Goal: Task Accomplishment & Management: Use online tool/utility

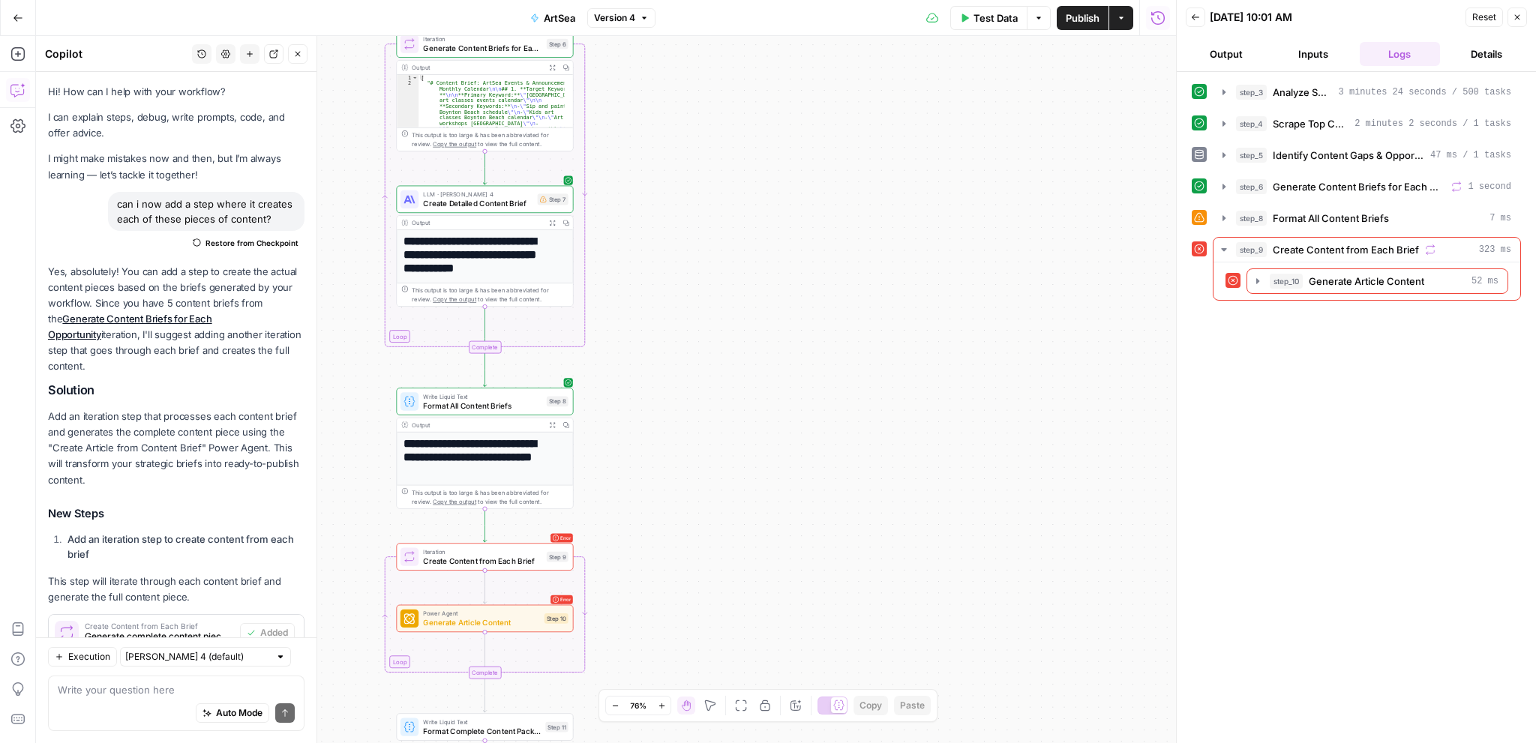
scroll to position [433, 0]
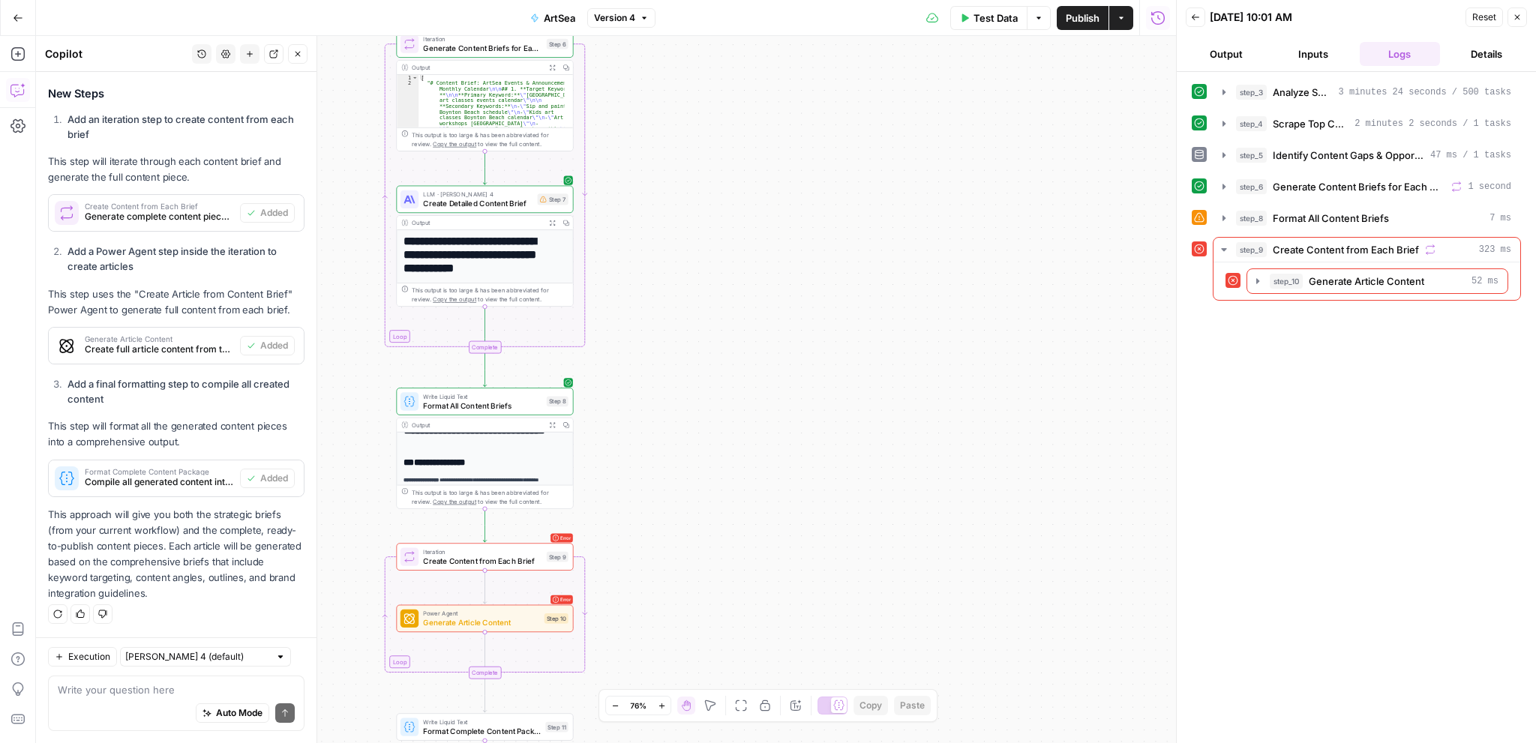
click at [783, 317] on div "Workflow Input Settings Inputs Power Agent Analyze SERP for Target Keyword Step…" at bounding box center [606, 389] width 1140 height 707
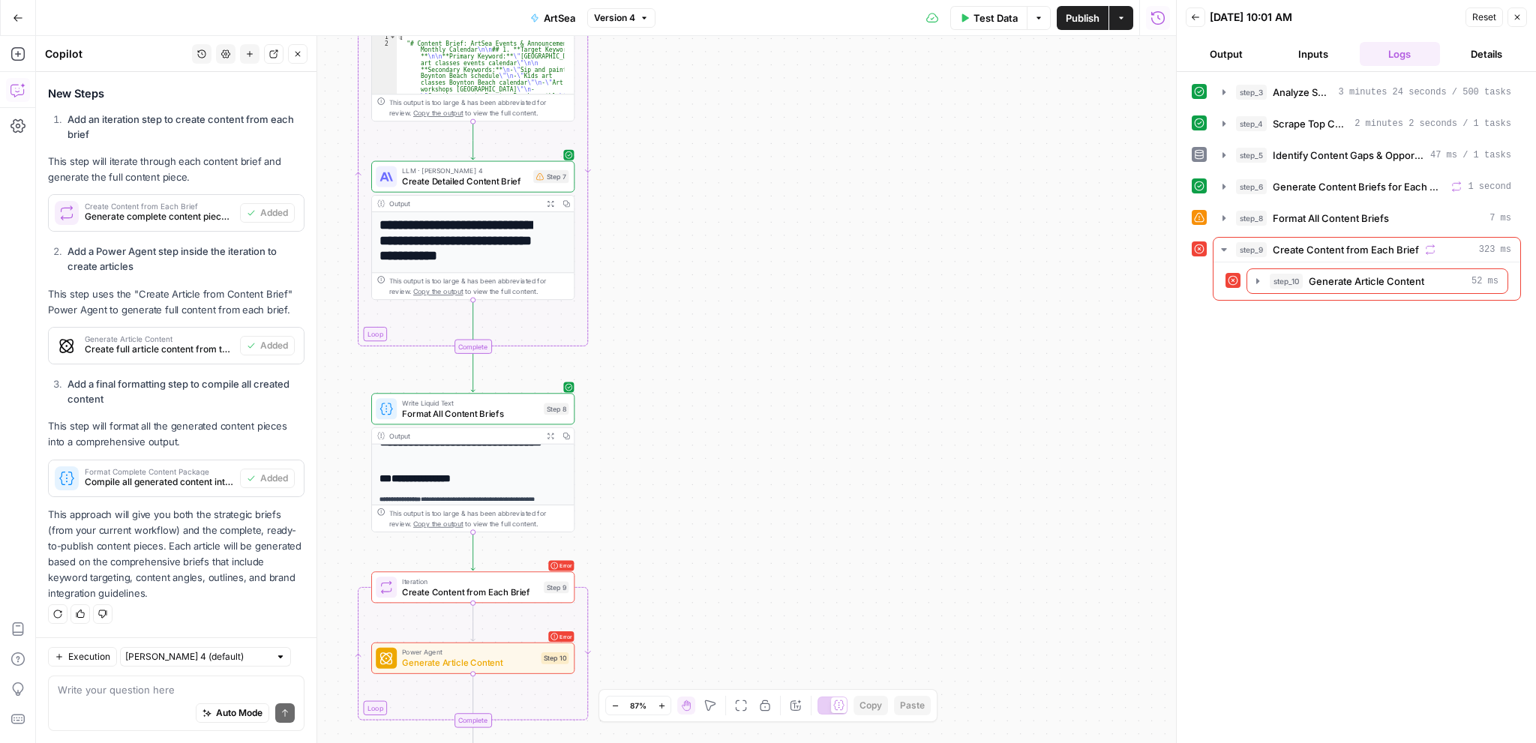
click at [1523, 20] on button "Close" at bounding box center [1516, 16] width 19 height 19
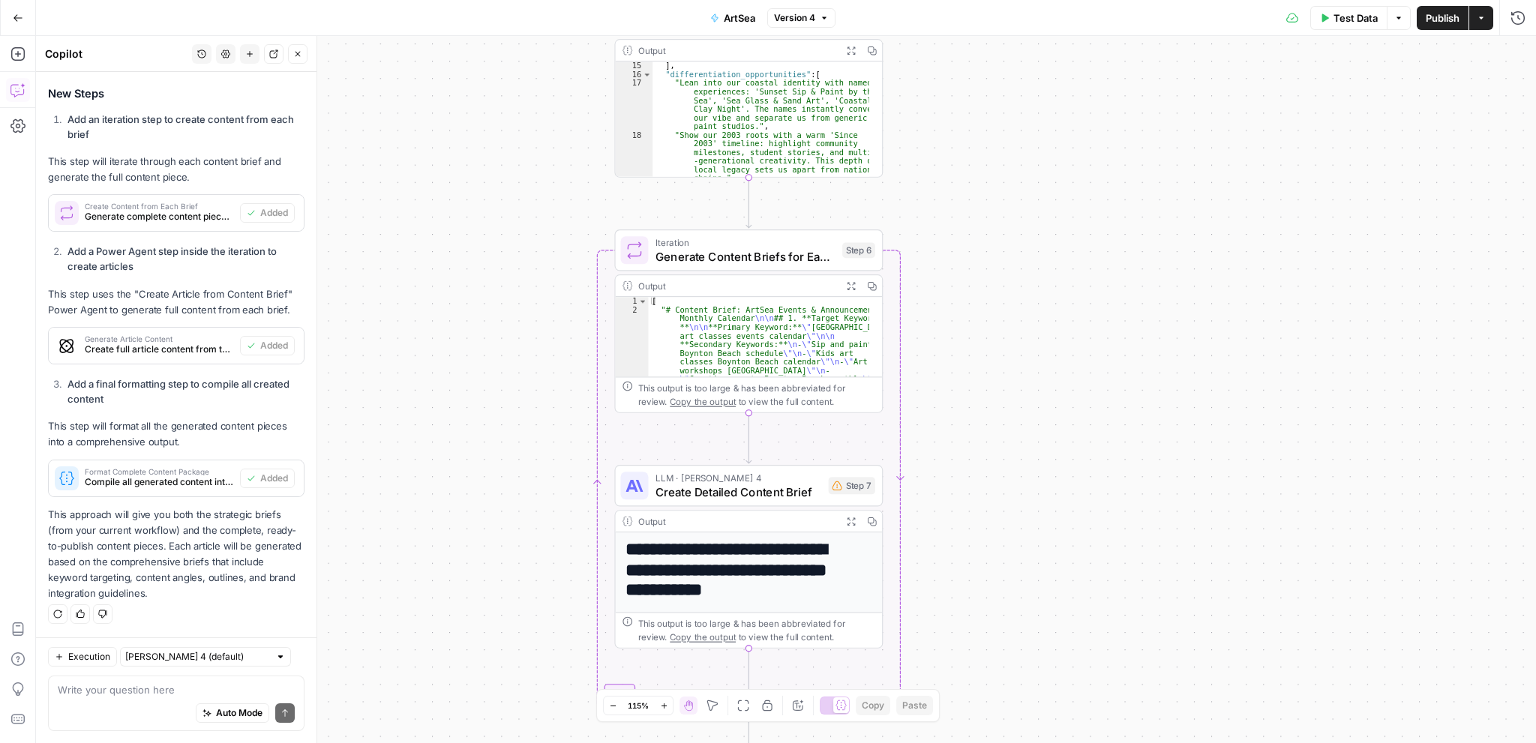
drag, startPoint x: 789, startPoint y: 382, endPoint x: 1104, endPoint y: 682, distance: 435.4
click at [1123, 687] on div "Workflow Input Settings Inputs Power Agent Analyze SERP for Target Keyword Step…" at bounding box center [786, 389] width 1500 height 707
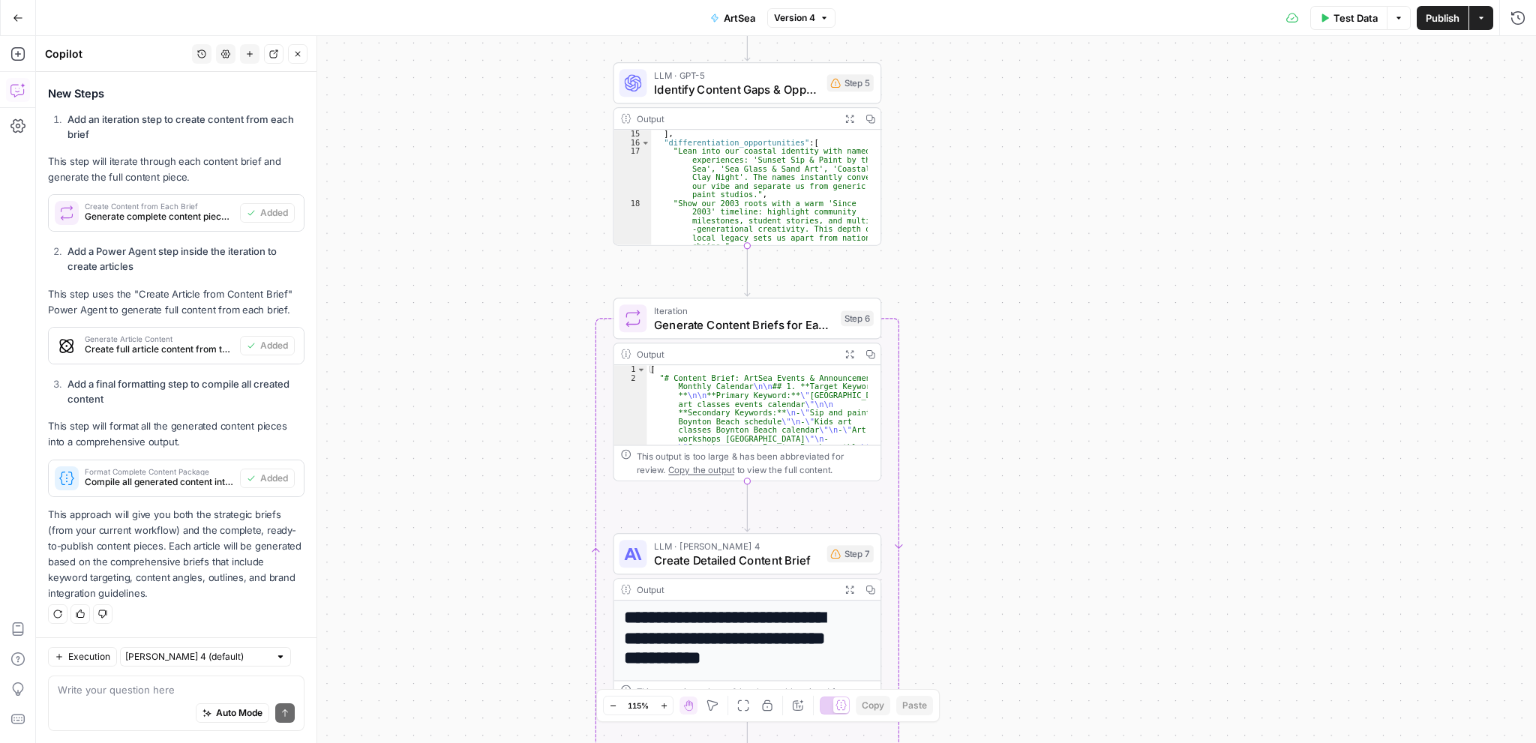
click at [1040, 406] on div "Workflow Input Settings Inputs Power Agent Analyze SERP for Target Keyword Step…" at bounding box center [786, 389] width 1500 height 707
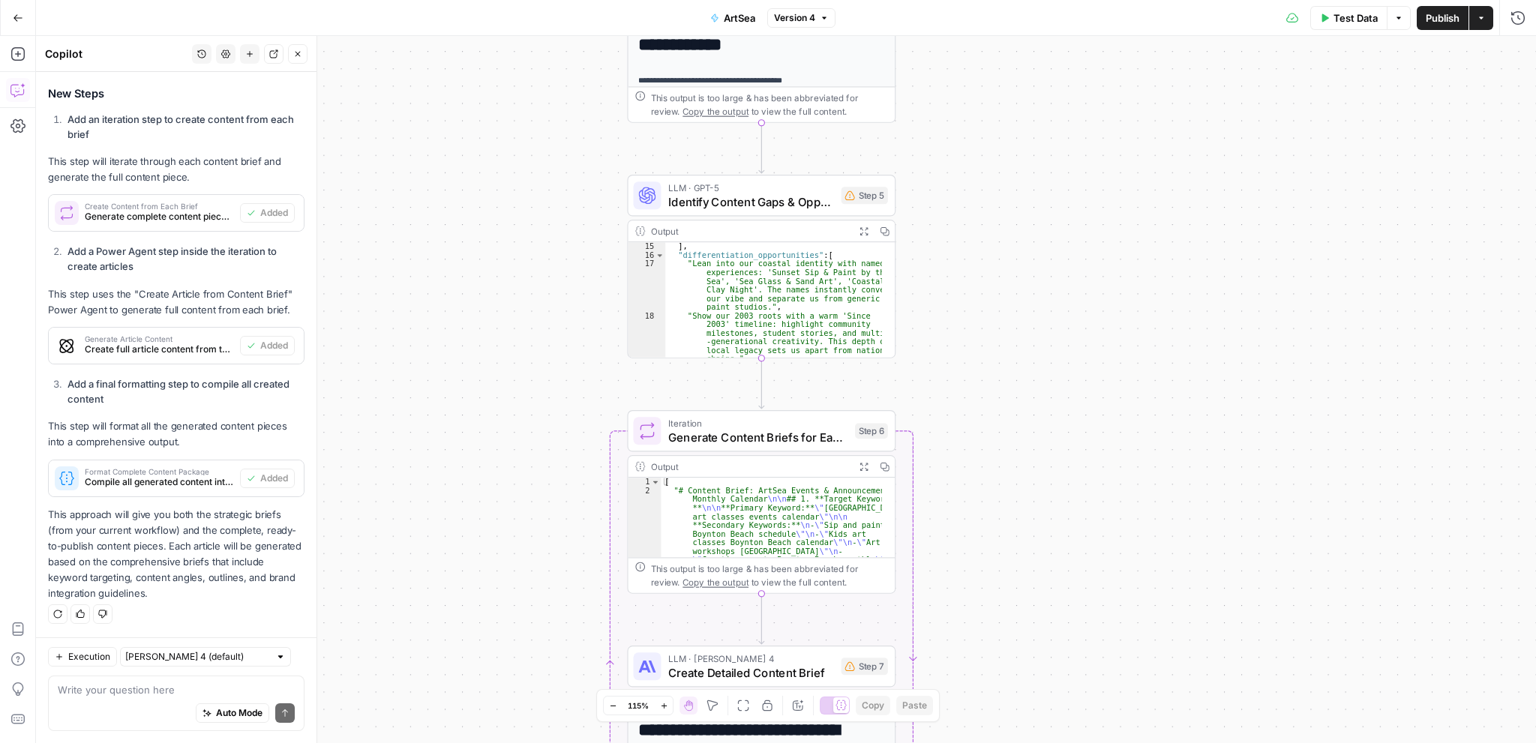
click at [1046, 398] on div "Workflow Input Settings Inputs Power Agent Analyze SERP for Target Keyword Step…" at bounding box center [786, 389] width 1500 height 707
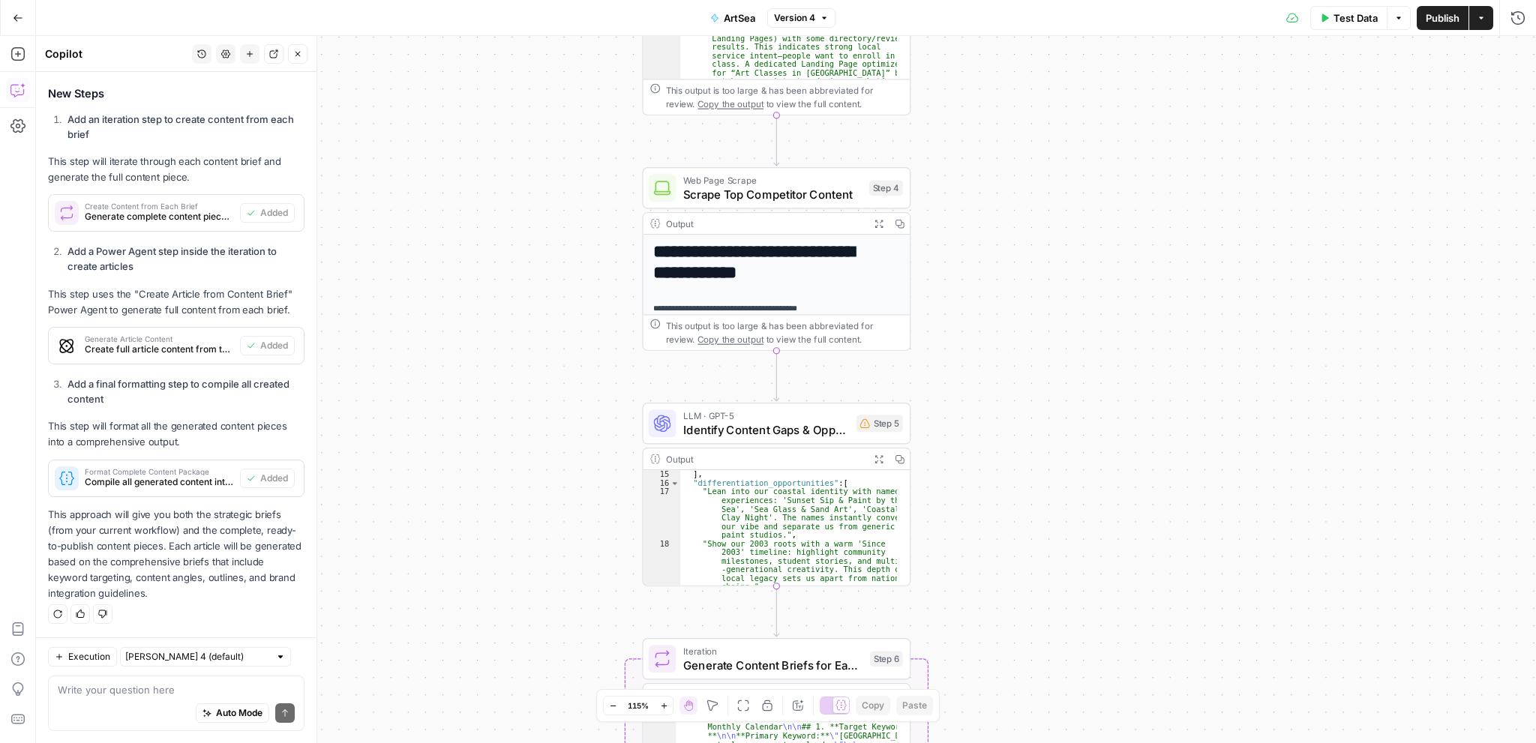
drag, startPoint x: 1051, startPoint y: 590, endPoint x: 1060, endPoint y: 650, distance: 60.7
click at [1060, 650] on div "Workflow Input Settings Inputs Power Agent Analyze SERP for Target Keyword Step…" at bounding box center [786, 389] width 1500 height 707
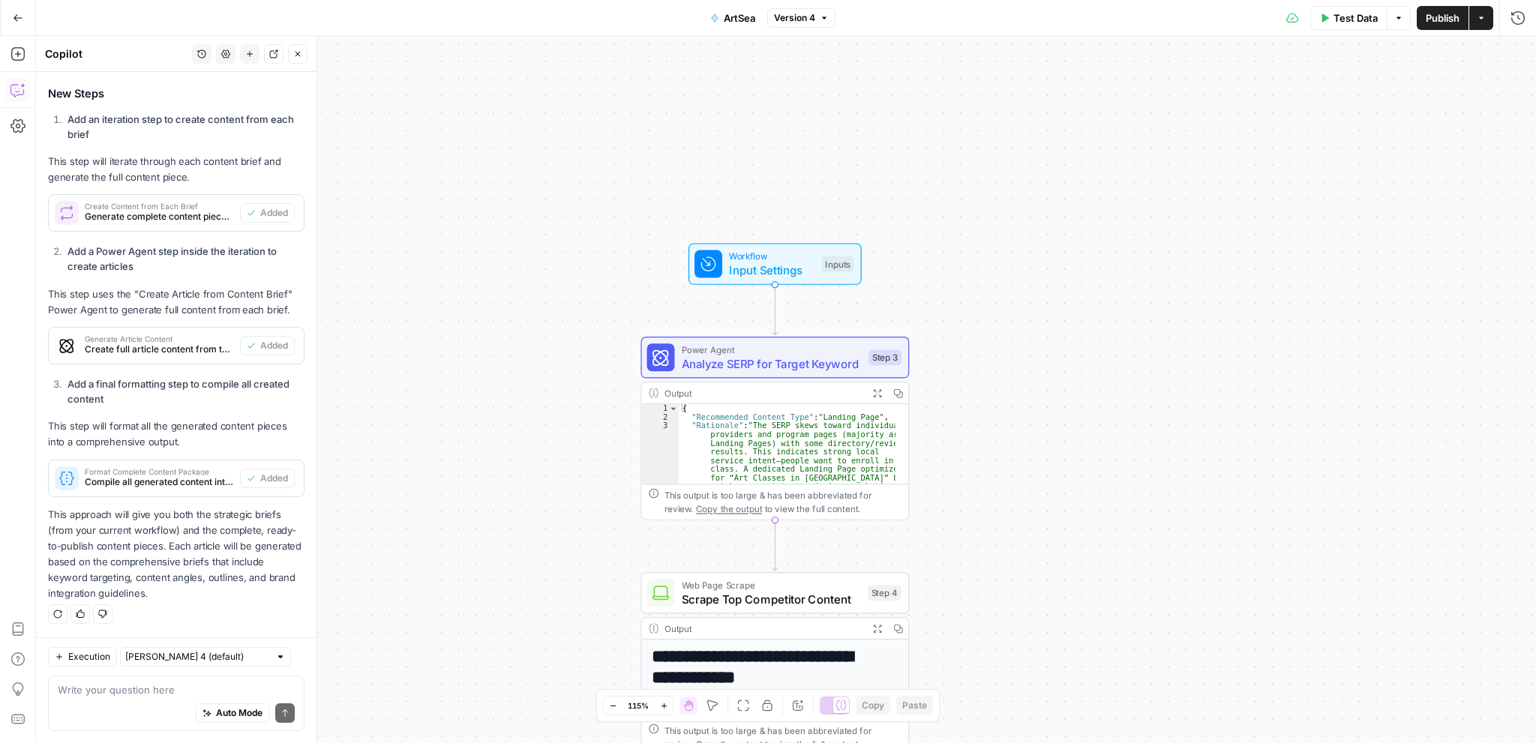
drag, startPoint x: 1072, startPoint y: 652, endPoint x: 1064, endPoint y: 514, distance: 138.2
click at [1068, 679] on div "Workflow Input Settings Inputs Power Agent Analyze SERP for Target Keyword Step…" at bounding box center [786, 389] width 1500 height 707
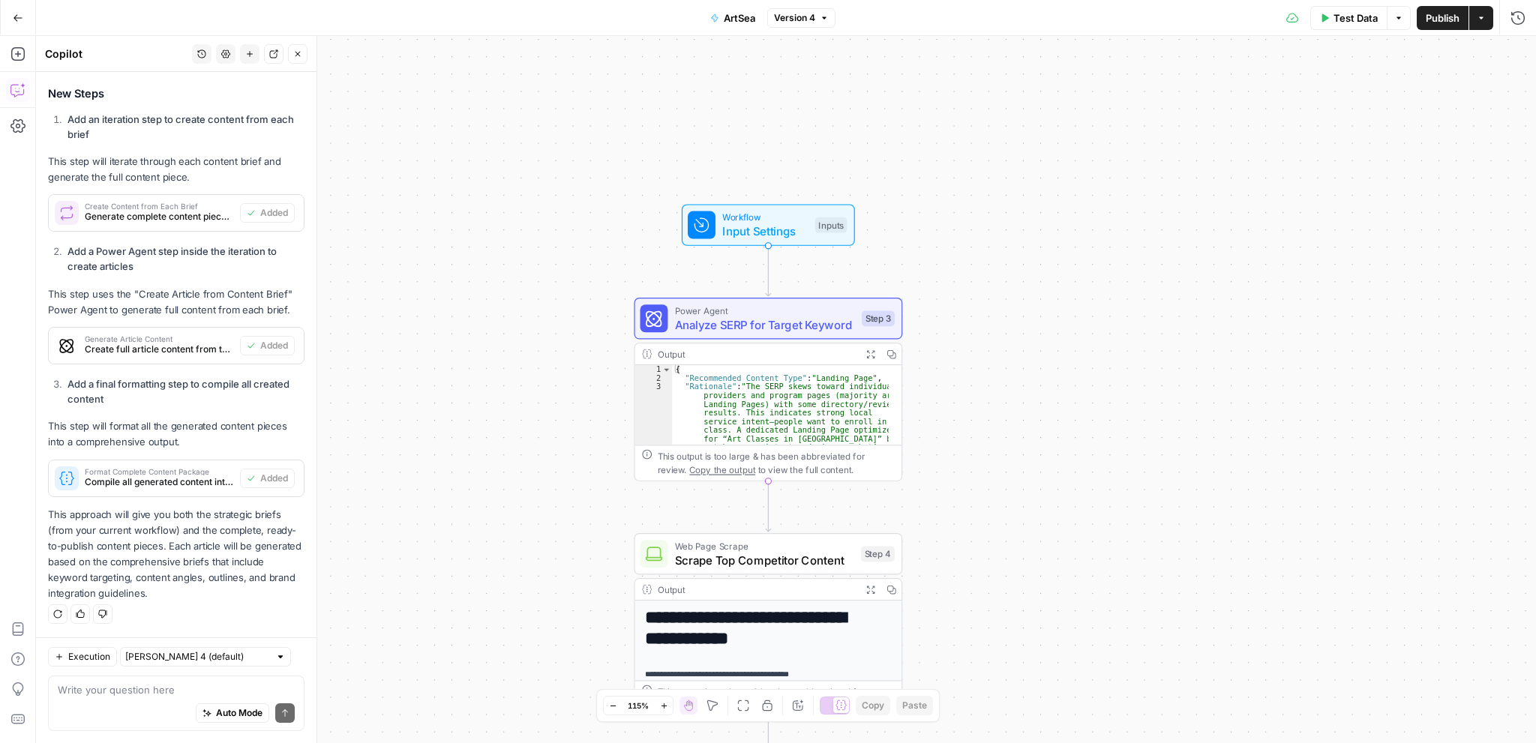
drag, startPoint x: 1037, startPoint y: 334, endPoint x: 1036, endPoint y: 253, distance: 81.7
click at [1038, 259] on div "Workflow Input Settings Inputs Power Agent Analyze SERP for Target Keyword Step…" at bounding box center [786, 389] width 1500 height 707
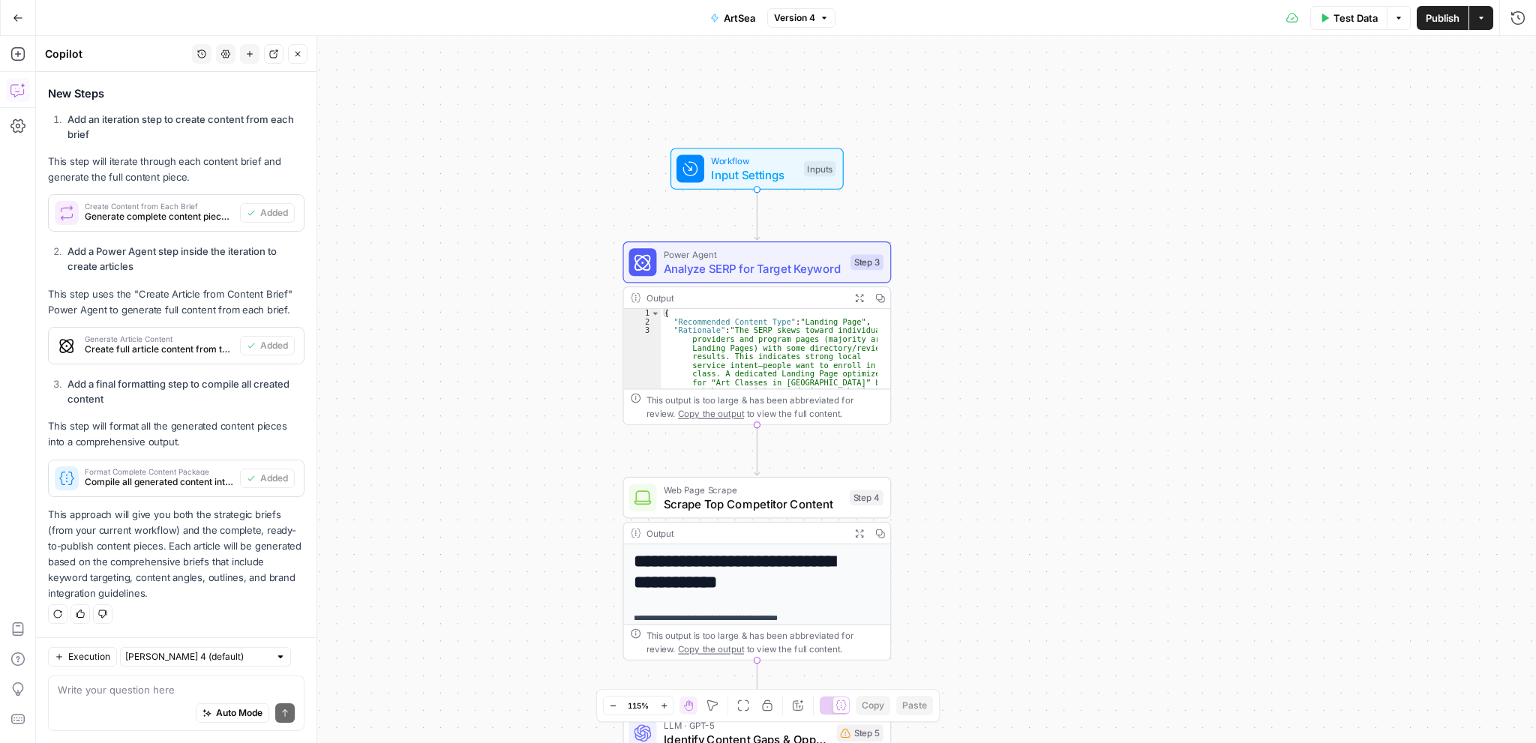
drag, startPoint x: 1075, startPoint y: 448, endPoint x: 1064, endPoint y: 393, distance: 56.5
click at [1064, 393] on div "Workflow Input Settings Inputs Power Agent Analyze SERP for Target Keyword Step…" at bounding box center [786, 389] width 1500 height 707
click at [297, 52] on icon "button" at bounding box center [297, 53] width 9 height 9
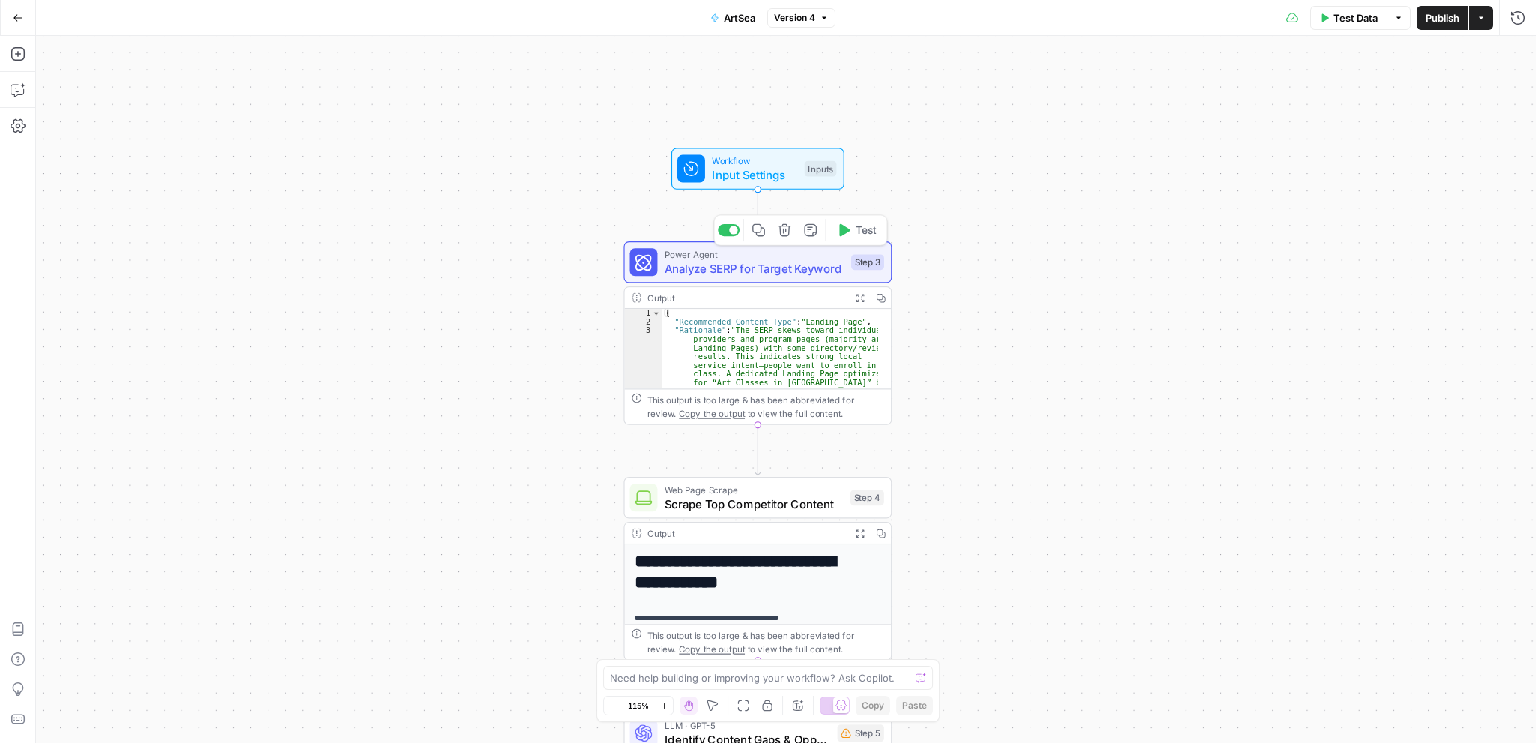
click at [736, 271] on span "Analyze SERP for Target Keyword" at bounding box center [754, 267] width 180 height 17
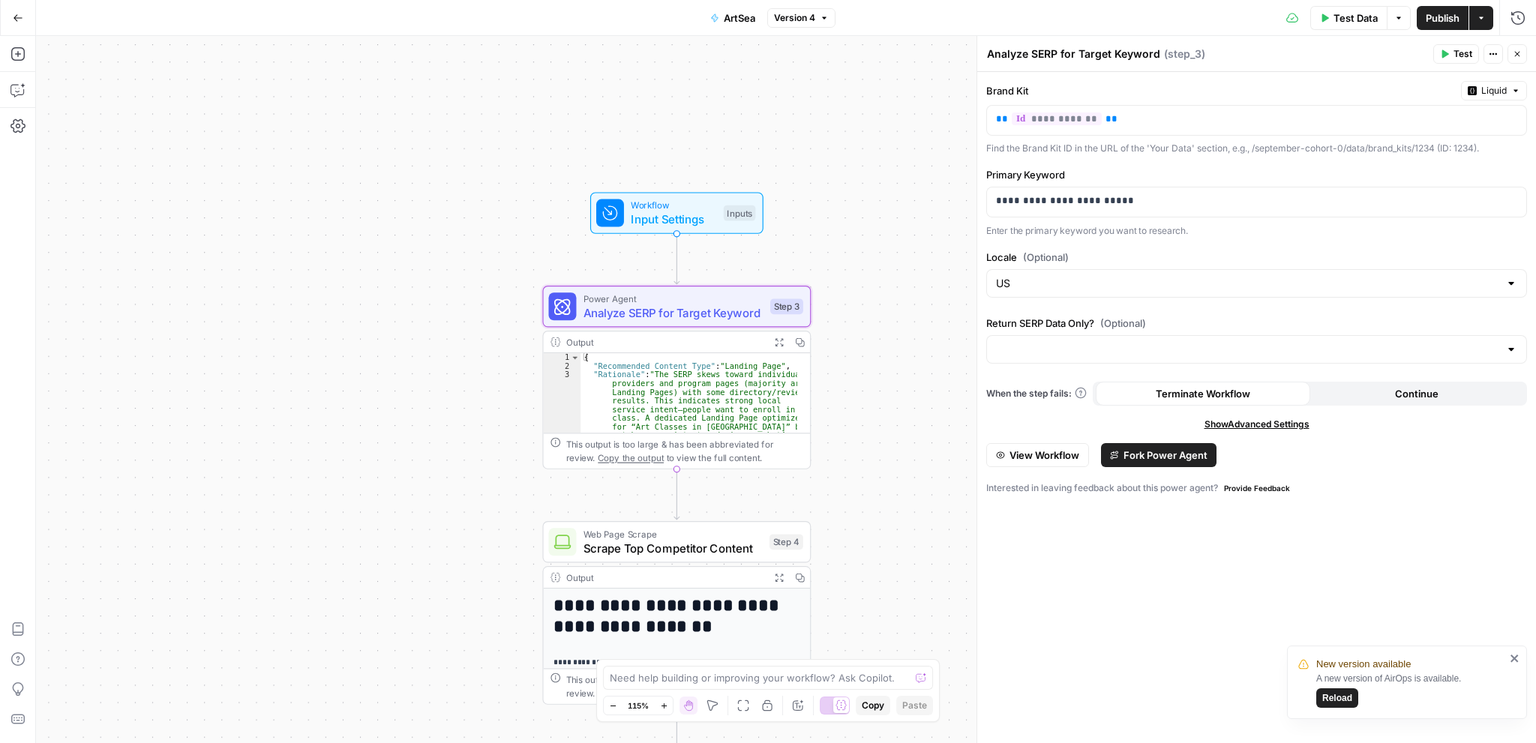
drag, startPoint x: 532, startPoint y: 207, endPoint x: 451, endPoint y: 251, distance: 92.3
click at [451, 251] on div "Workflow Input Settings Inputs Power Agent Analyze SERP for Target Keyword Step…" at bounding box center [786, 389] width 1500 height 707
click at [627, 554] on span "Scrape Top Competitor Content" at bounding box center [672, 547] width 179 height 17
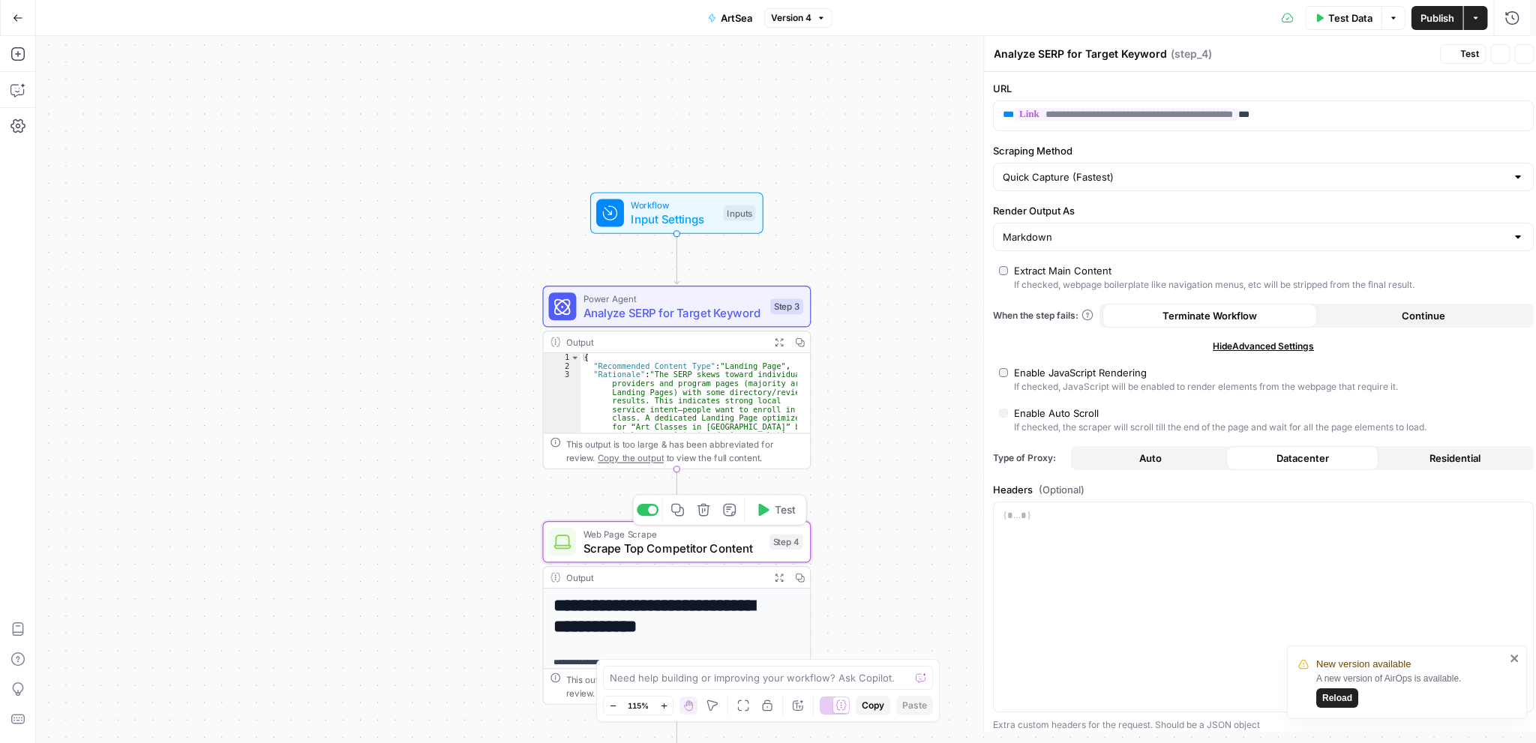
type textarea "Scrape Top Competitor Content"
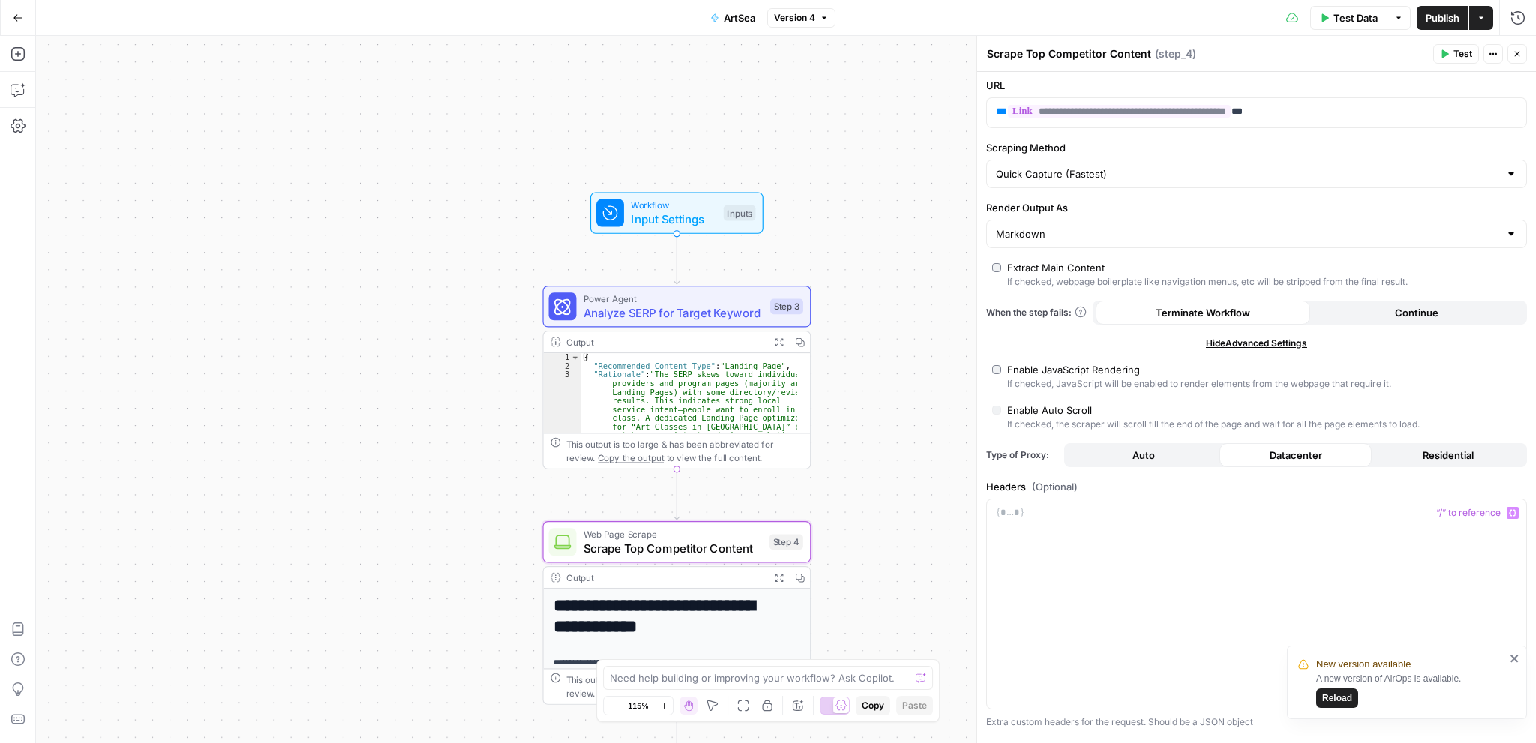
scroll to position [0, 0]
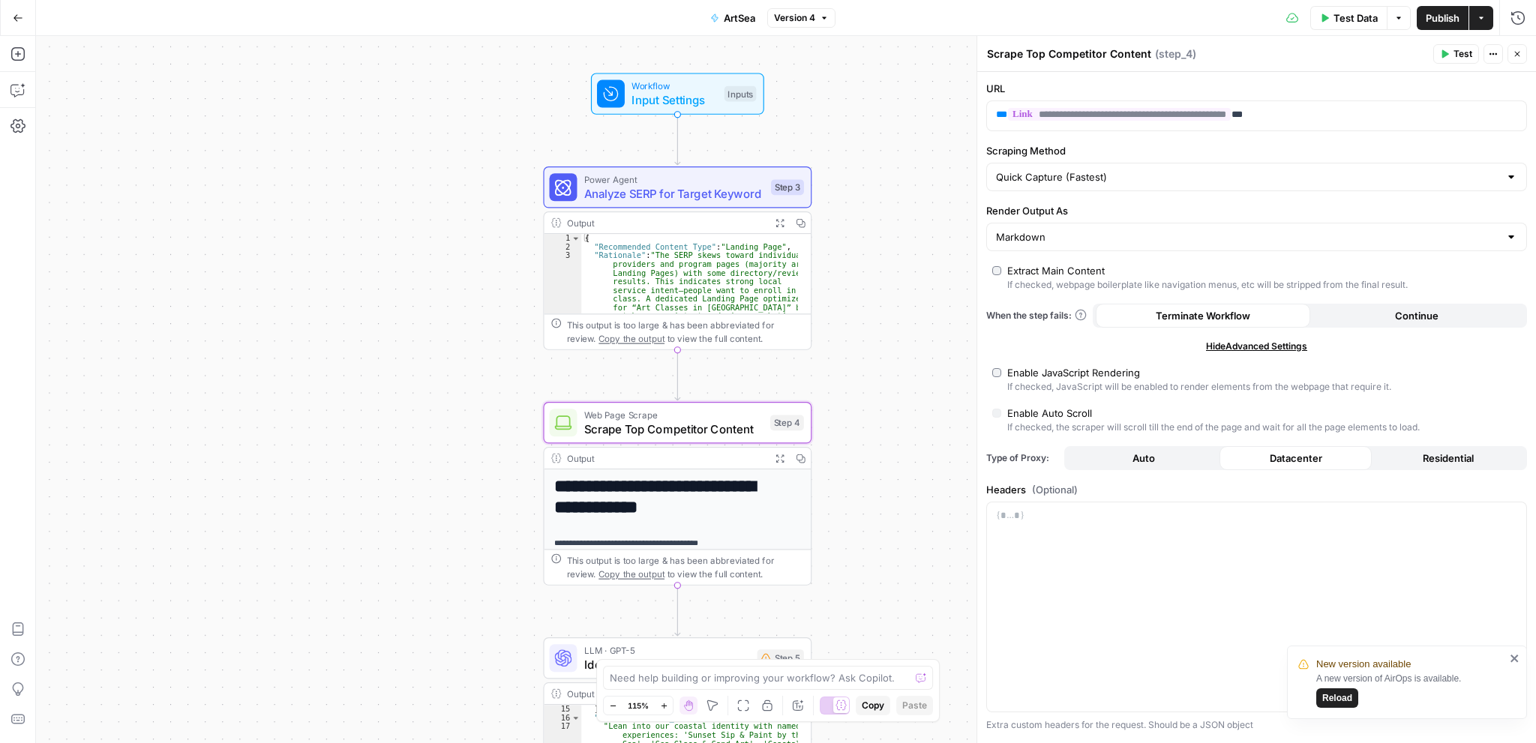
drag, startPoint x: 402, startPoint y: 491, endPoint x: 391, endPoint y: 335, distance: 156.4
click at [391, 335] on div "Workflow Input Settings Inputs Power Agent Analyze SERP for Target Keyword Step…" at bounding box center [786, 389] width 1500 height 707
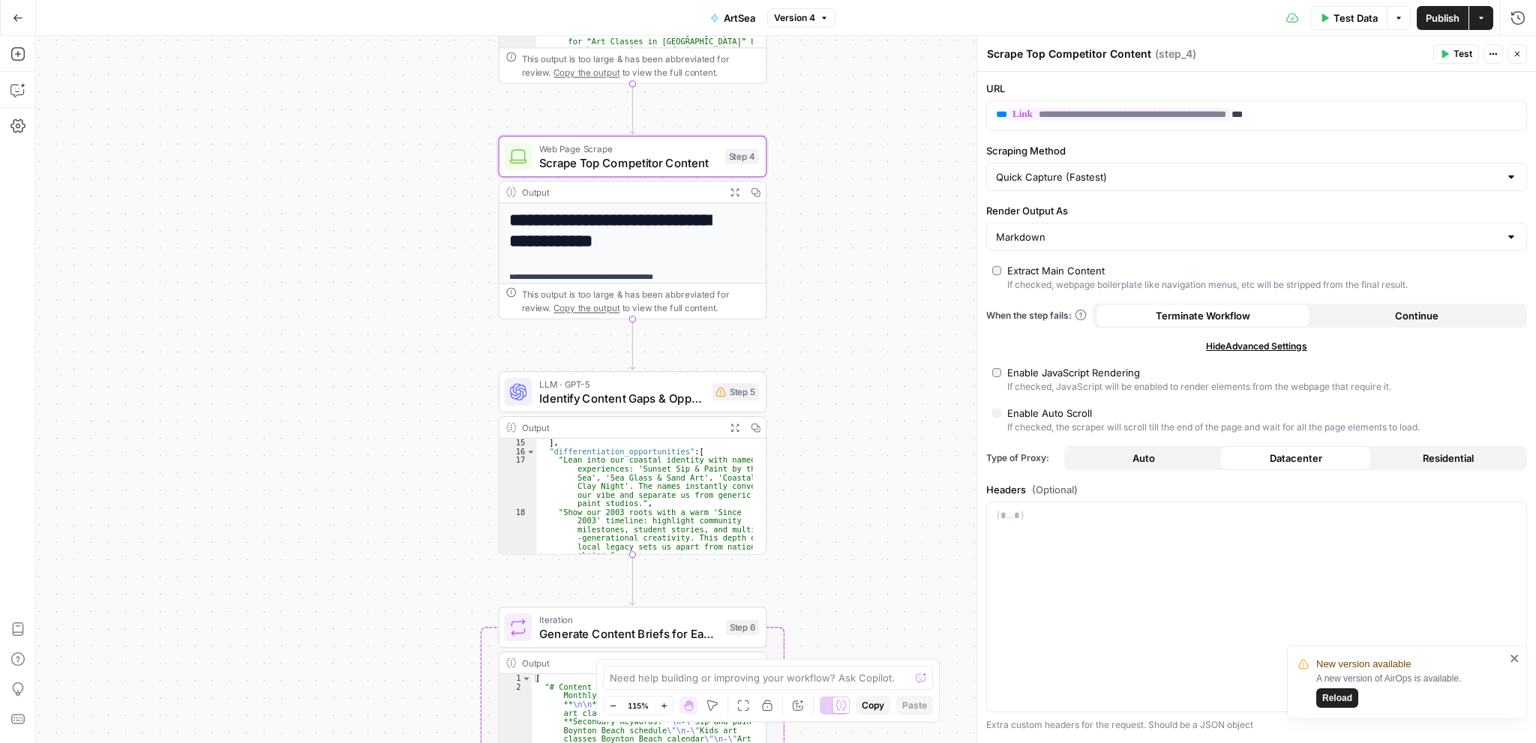
drag, startPoint x: 387, startPoint y: 609, endPoint x: 354, endPoint y: 379, distance: 231.8
click at [354, 379] on div "Workflow Input Settings Inputs Power Agent Analyze SERP for Target Keyword Step…" at bounding box center [786, 389] width 1500 height 707
click at [637, 407] on div "LLM · GPT-5 Identify Content Gaps & Opportunities Step 5 Copy step Delete step …" at bounding box center [632, 391] width 268 height 41
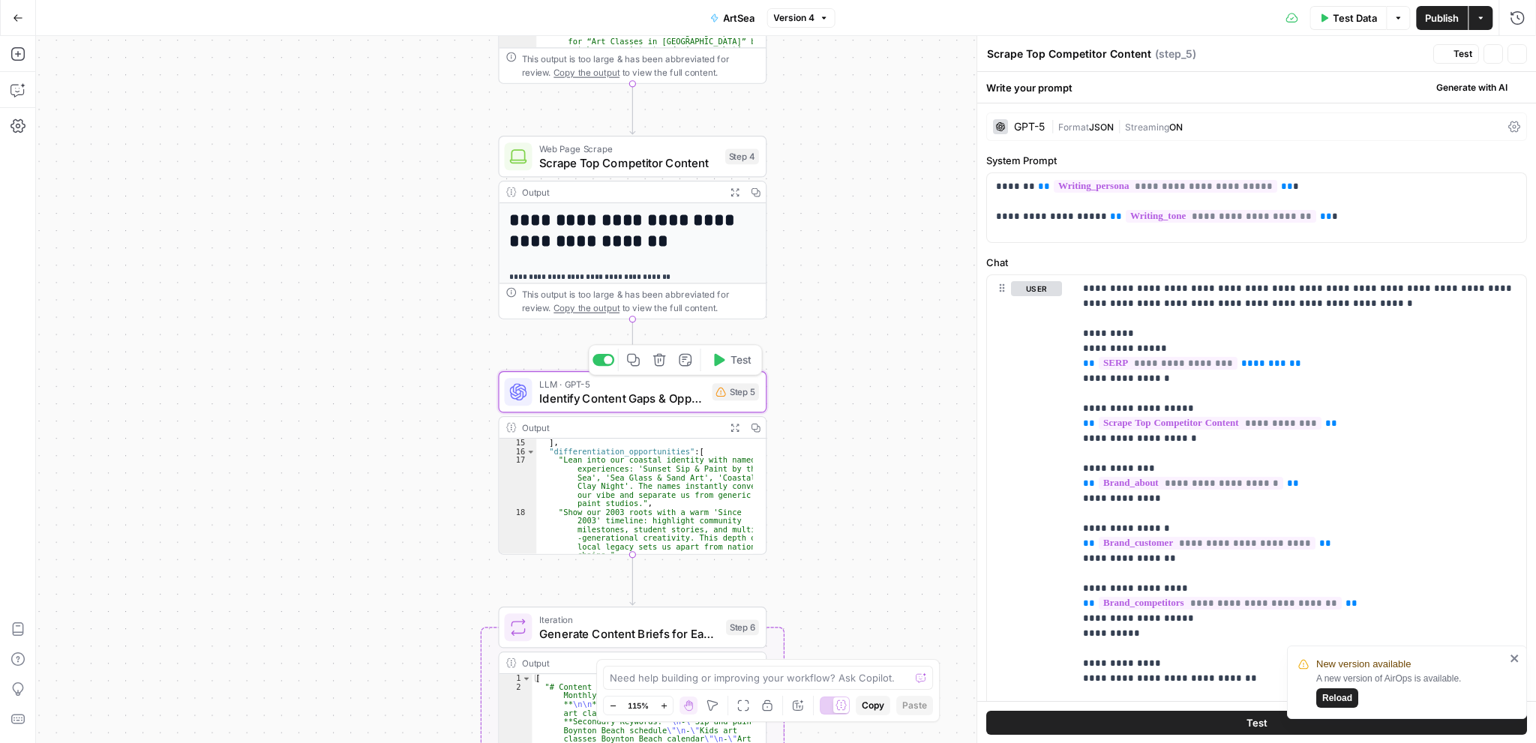
type textarea "Identify Content Gaps & Opportunities"
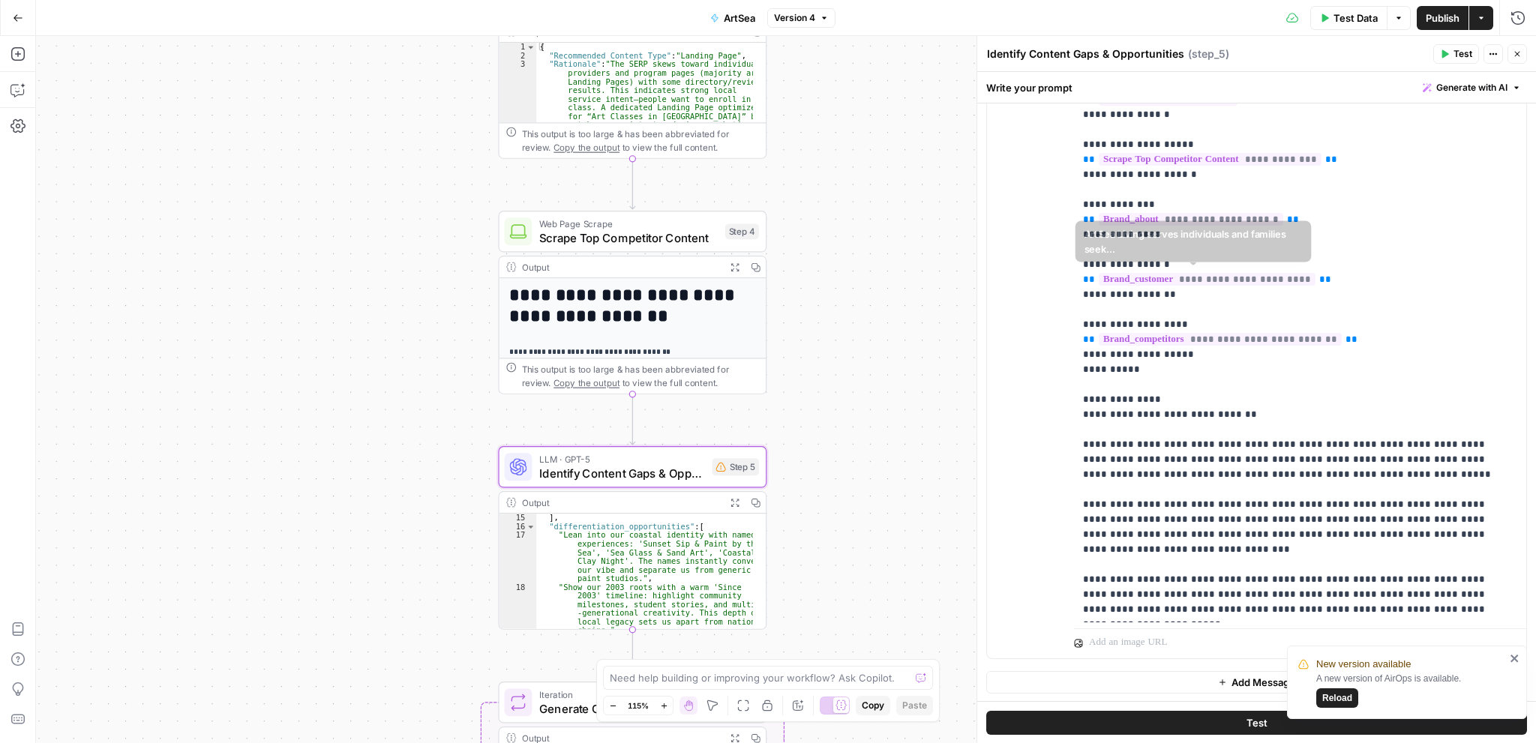
scroll to position [39, 0]
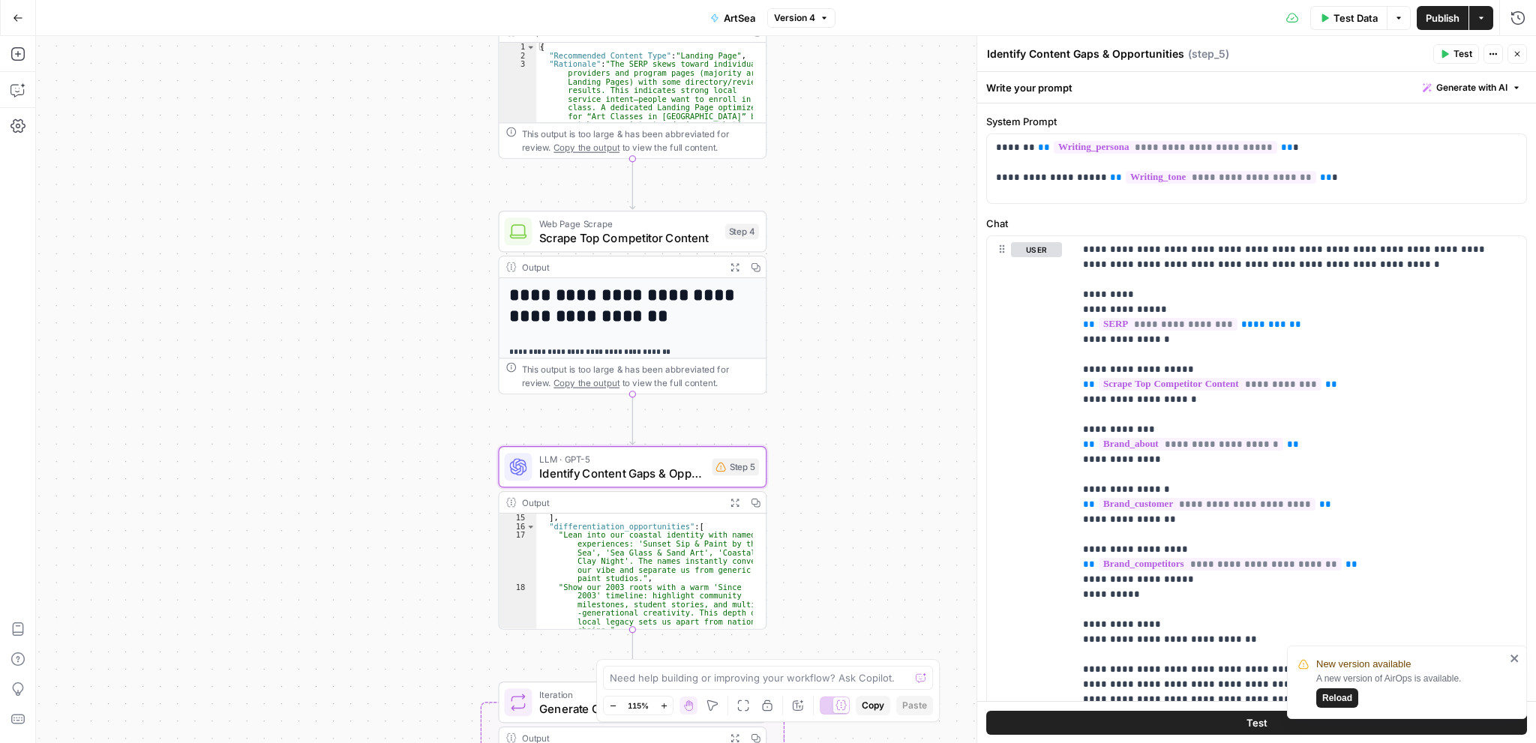
click at [733, 503] on icon "button" at bounding box center [733, 502] width 7 height 7
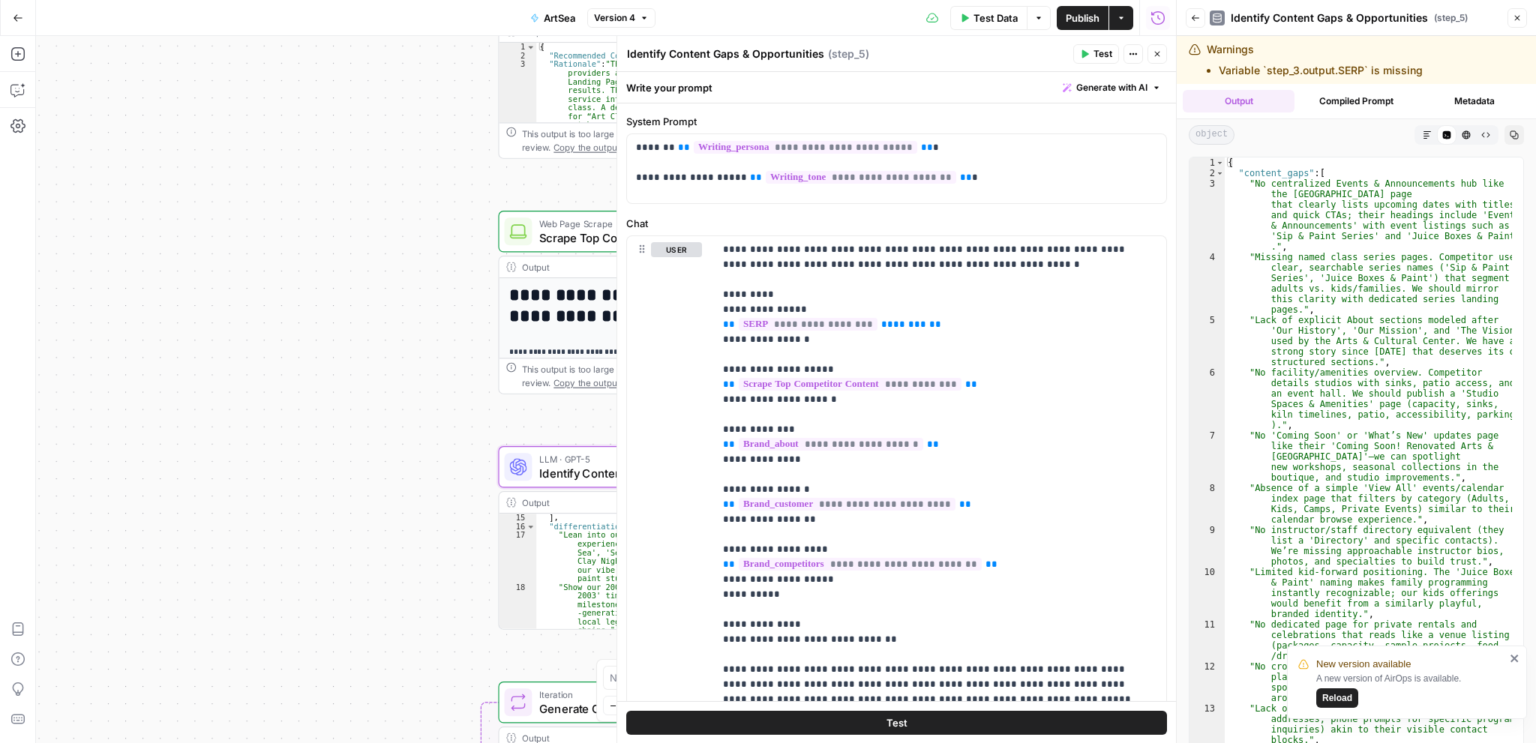
click at [1162, 58] on button "Close" at bounding box center [1156, 53] width 19 height 19
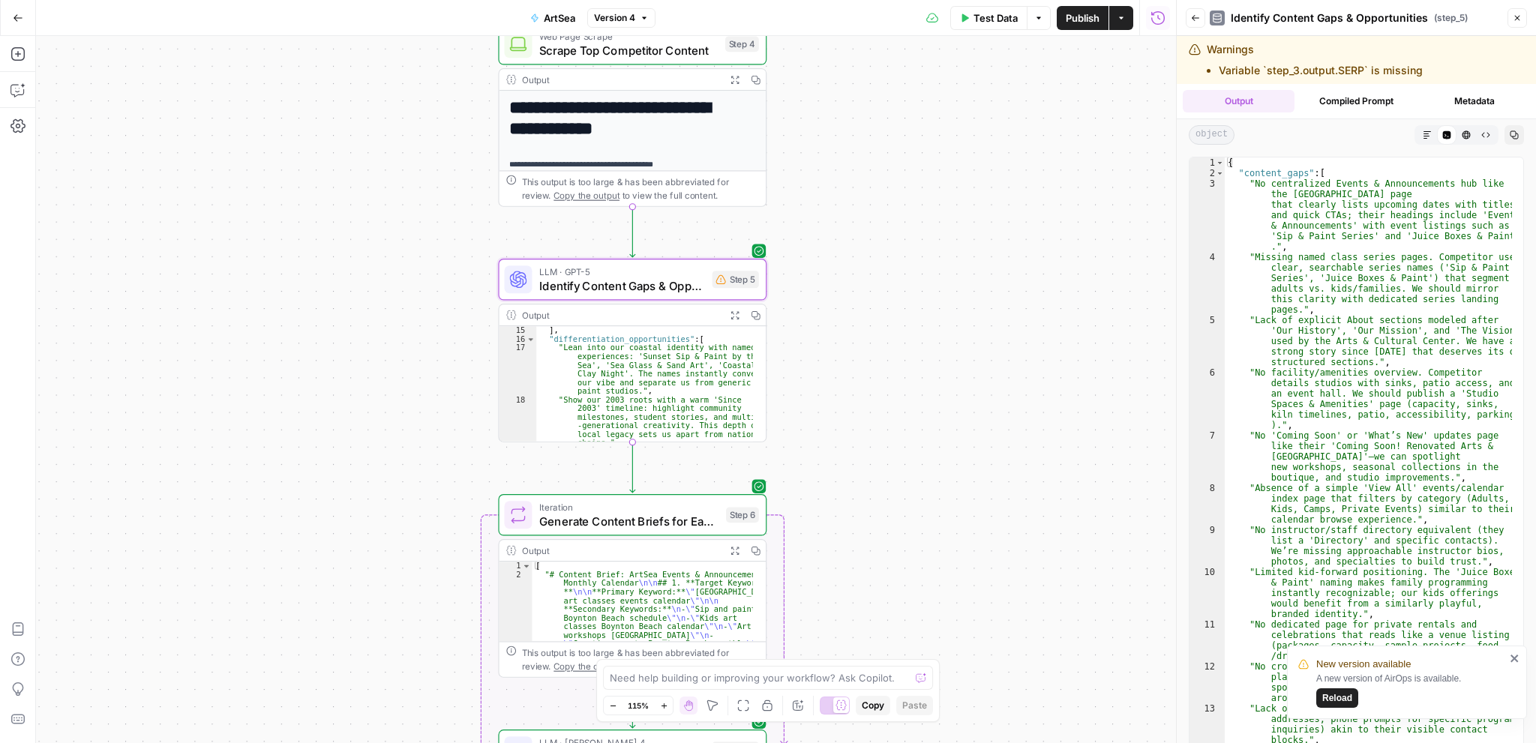
scroll to position [0, 0]
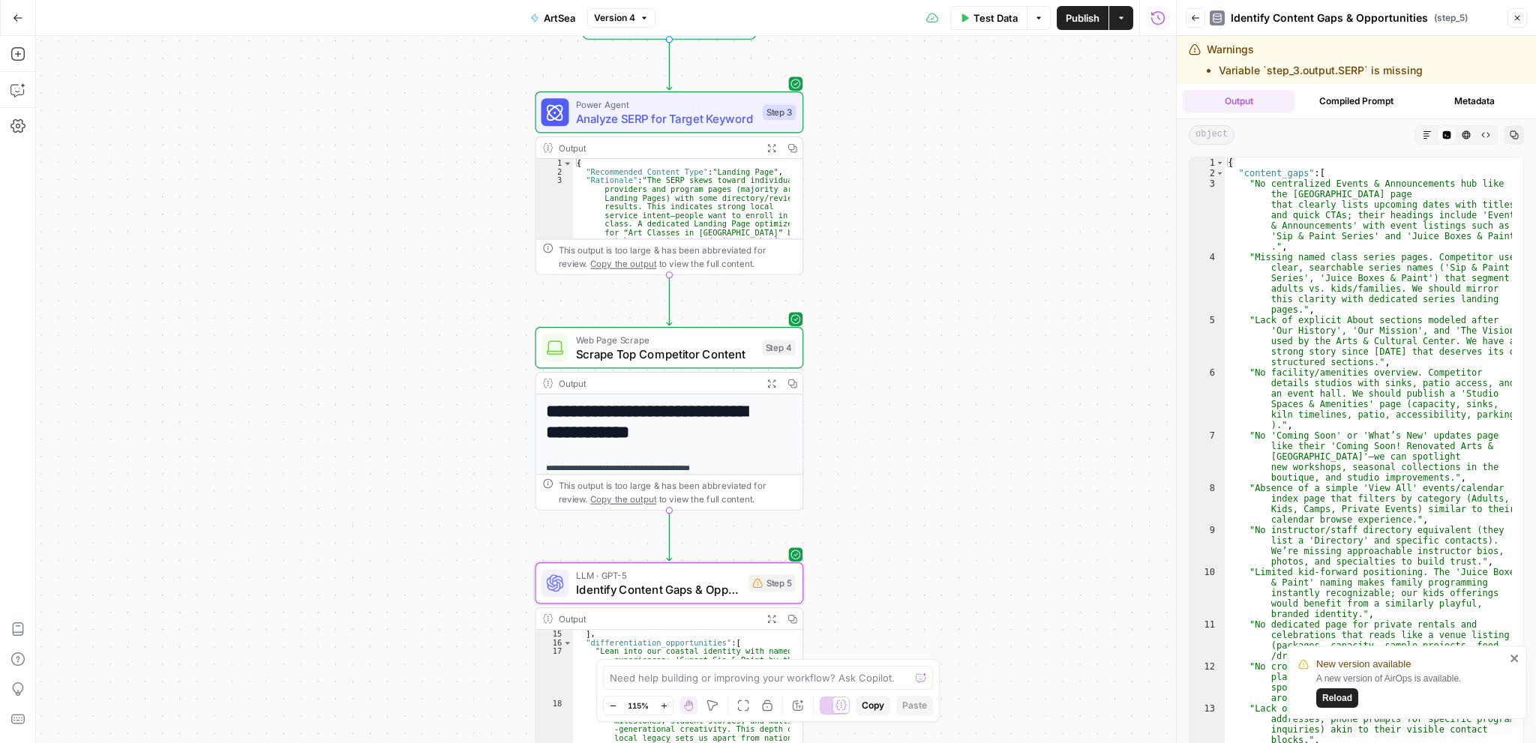
drag, startPoint x: 943, startPoint y: 534, endPoint x: 958, endPoint y: 646, distance: 113.5
click at [958, 646] on div "Workflow Input Settings Inputs Power Agent Analyze SERP for Target Keyword Step…" at bounding box center [606, 389] width 1140 height 707
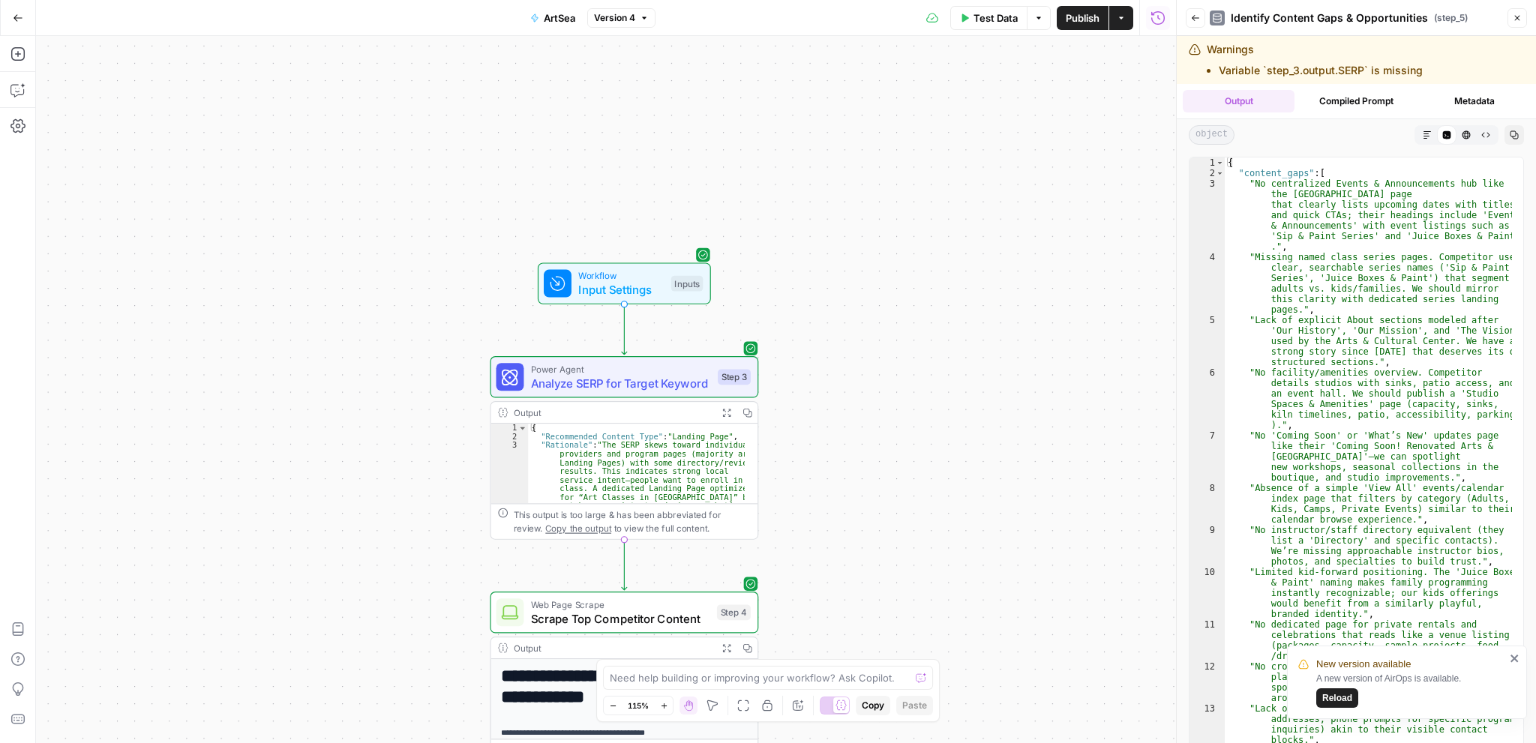
drag, startPoint x: 983, startPoint y: 536, endPoint x: 987, endPoint y: 577, distance: 41.4
click at [987, 577] on div "Workflow Input Settings Inputs Power Agent Analyze SERP for Target Keyword Step…" at bounding box center [606, 389] width 1140 height 707
click at [634, 288] on span "Input Settings" at bounding box center [621, 291] width 85 height 17
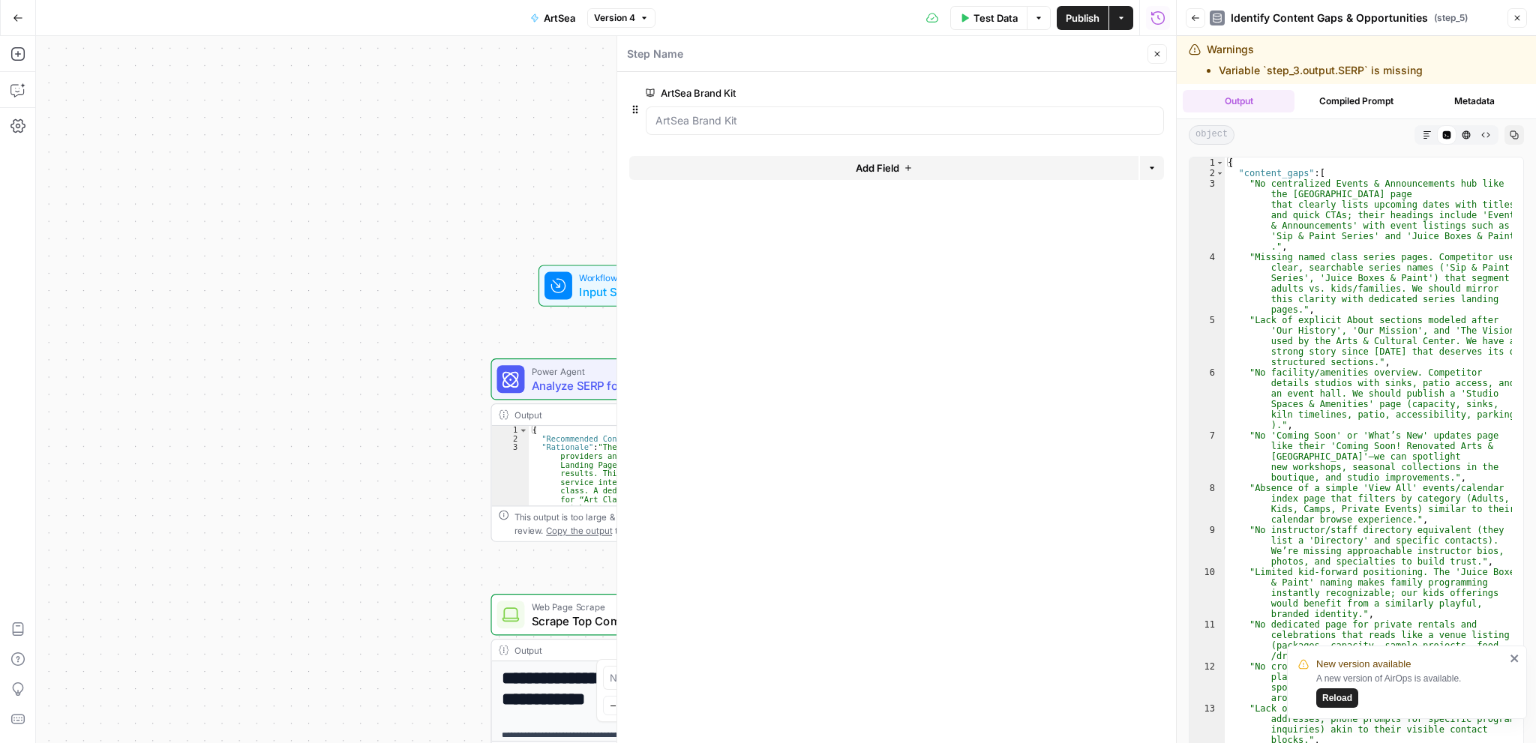
click at [1159, 59] on button "Close" at bounding box center [1156, 53] width 19 height 19
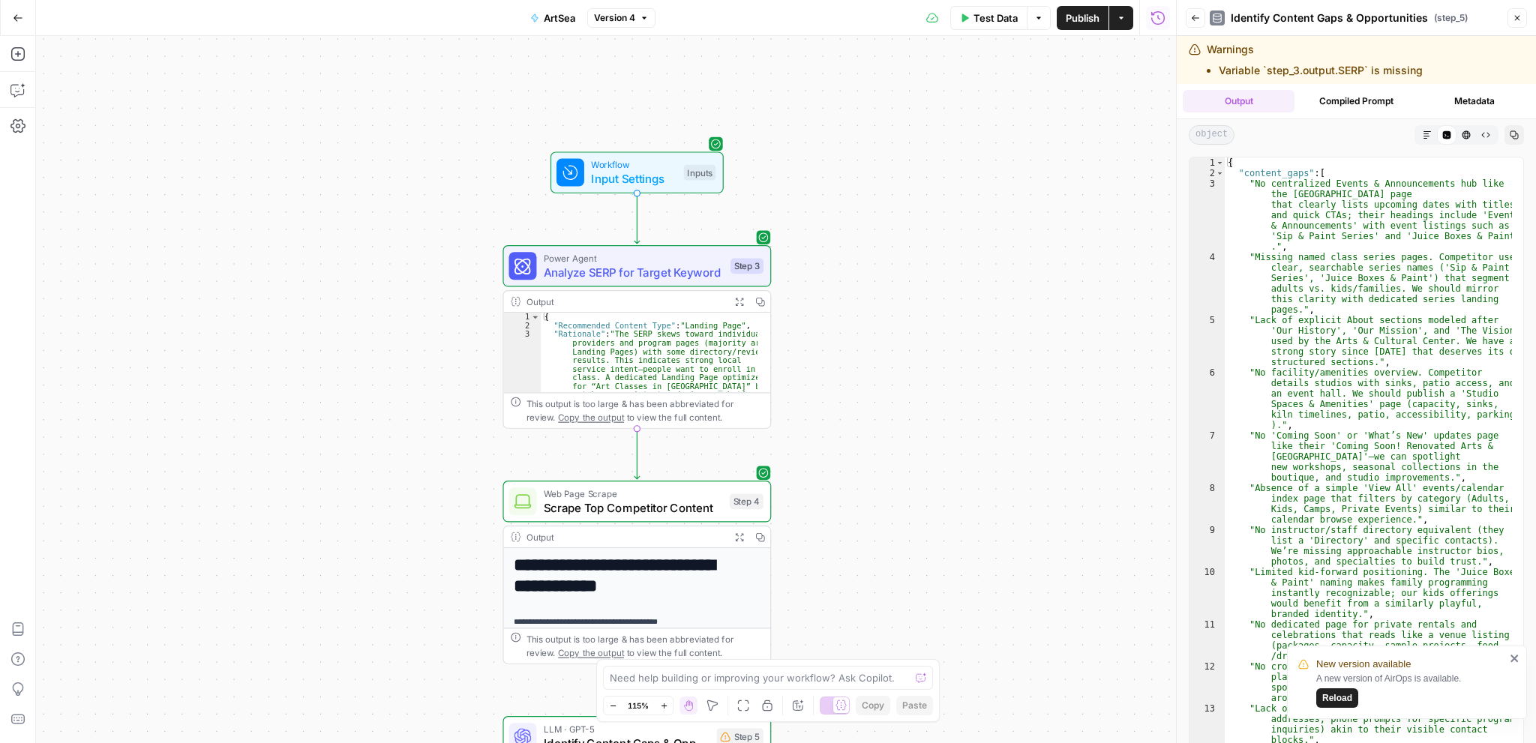
drag, startPoint x: 1059, startPoint y: 302, endPoint x: 1048, endPoint y: 277, distance: 27.2
click at [1048, 277] on div "Workflow Input Settings Inputs Power Agent Analyze SERP for Target Keyword Step…" at bounding box center [606, 389] width 1140 height 707
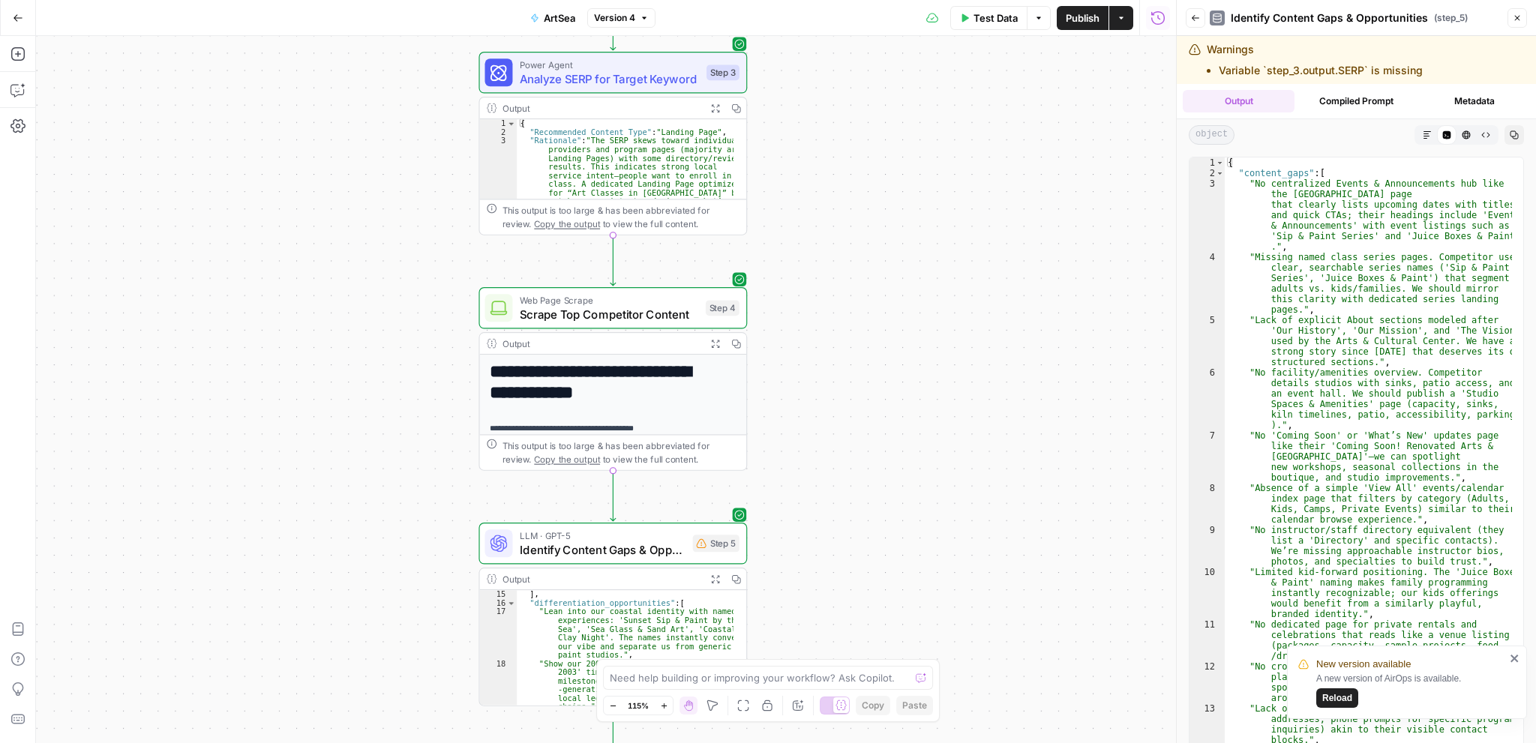
drag, startPoint x: 949, startPoint y: 465, endPoint x: 943, endPoint y: 351, distance: 114.1
click at [943, 351] on div "Workflow Input Settings Inputs Power Agent Analyze SERP for Target Keyword Step…" at bounding box center [606, 389] width 1140 height 707
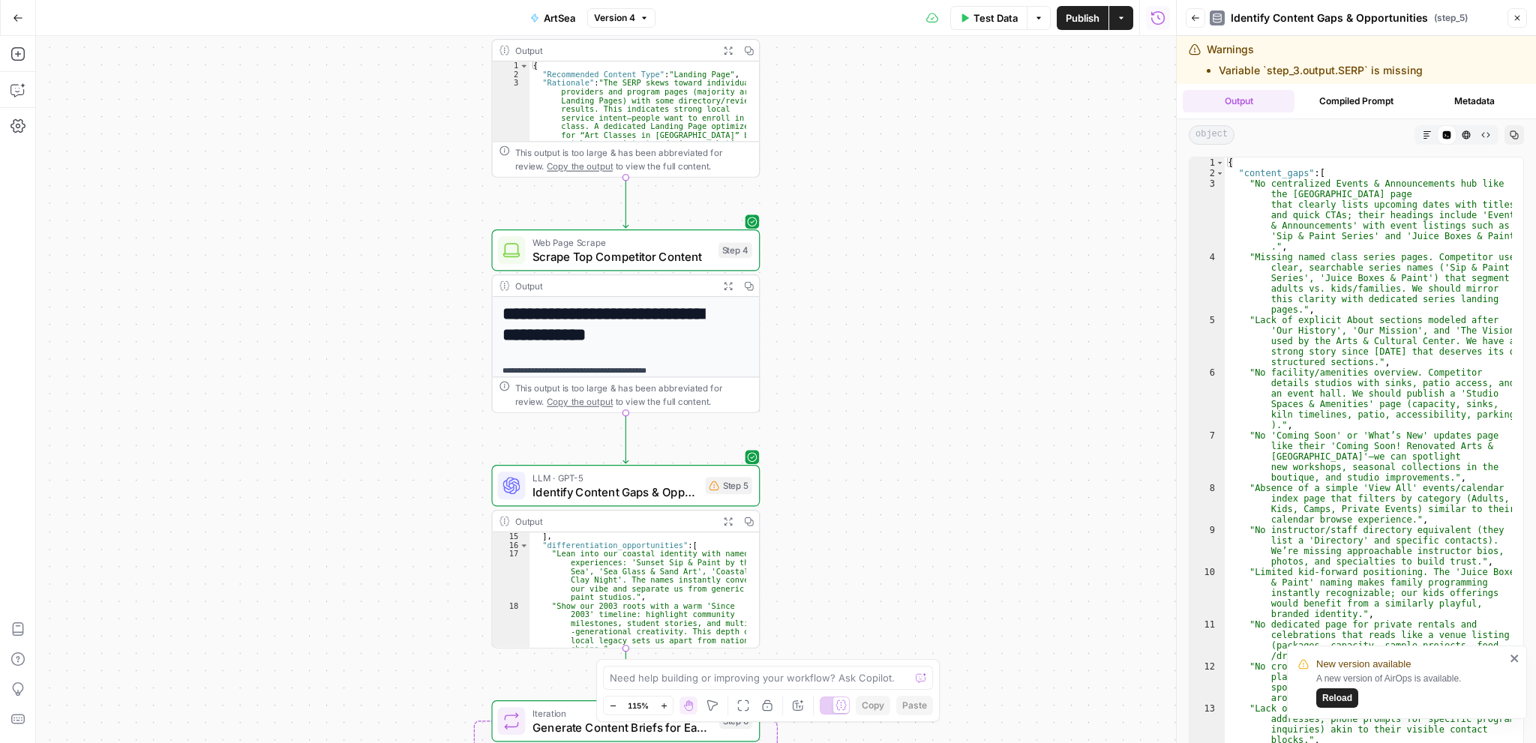
drag, startPoint x: 898, startPoint y: 477, endPoint x: 911, endPoint y: 419, distance: 59.1
click at [911, 419] on div "Workflow Input Settings Inputs Power Agent Analyze SERP for Target Keyword Step…" at bounding box center [606, 389] width 1140 height 707
click at [594, 503] on div "LLM · GPT-5 Identify Content Gaps & Opportunities Step 5 Copy step Delete step …" at bounding box center [625, 485] width 268 height 41
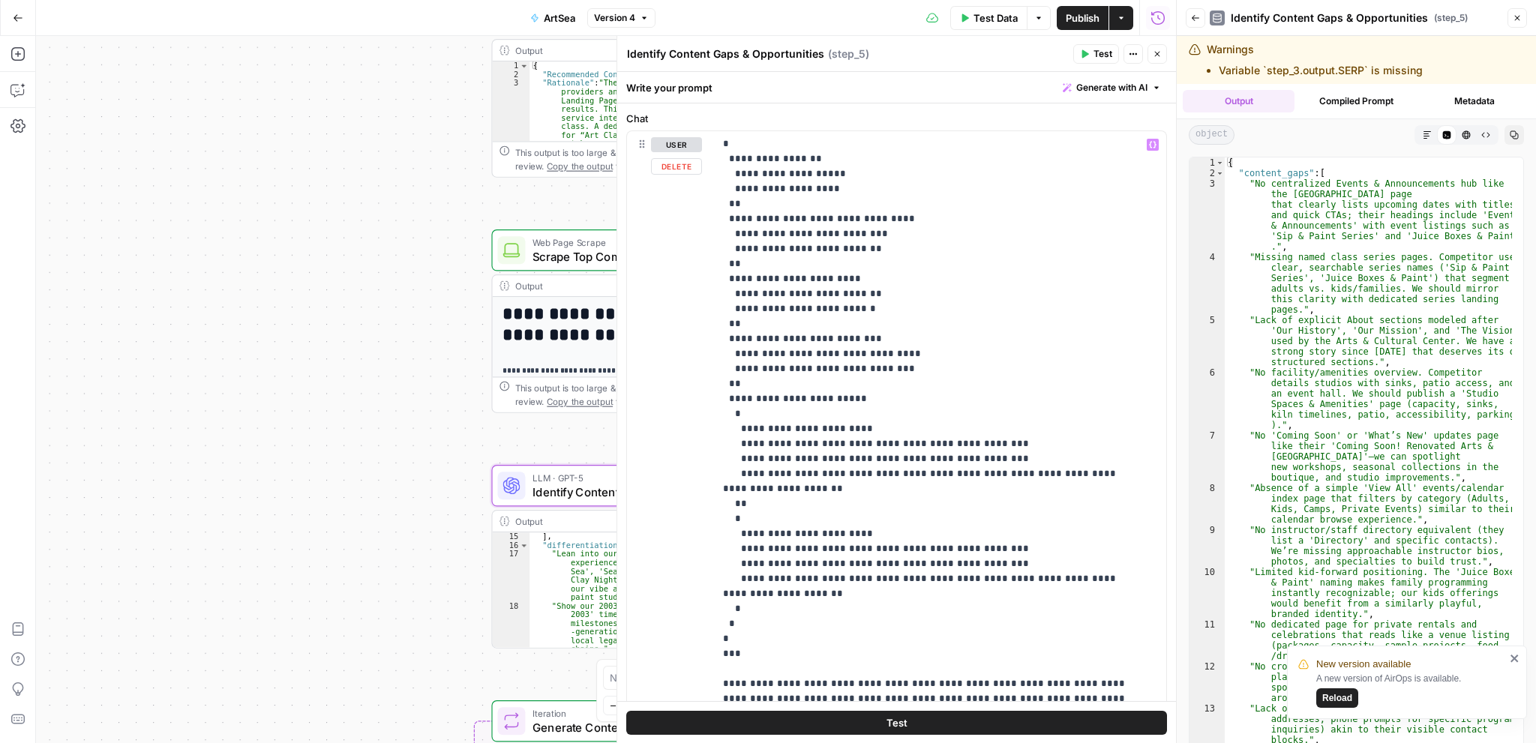
scroll to position [150, 0]
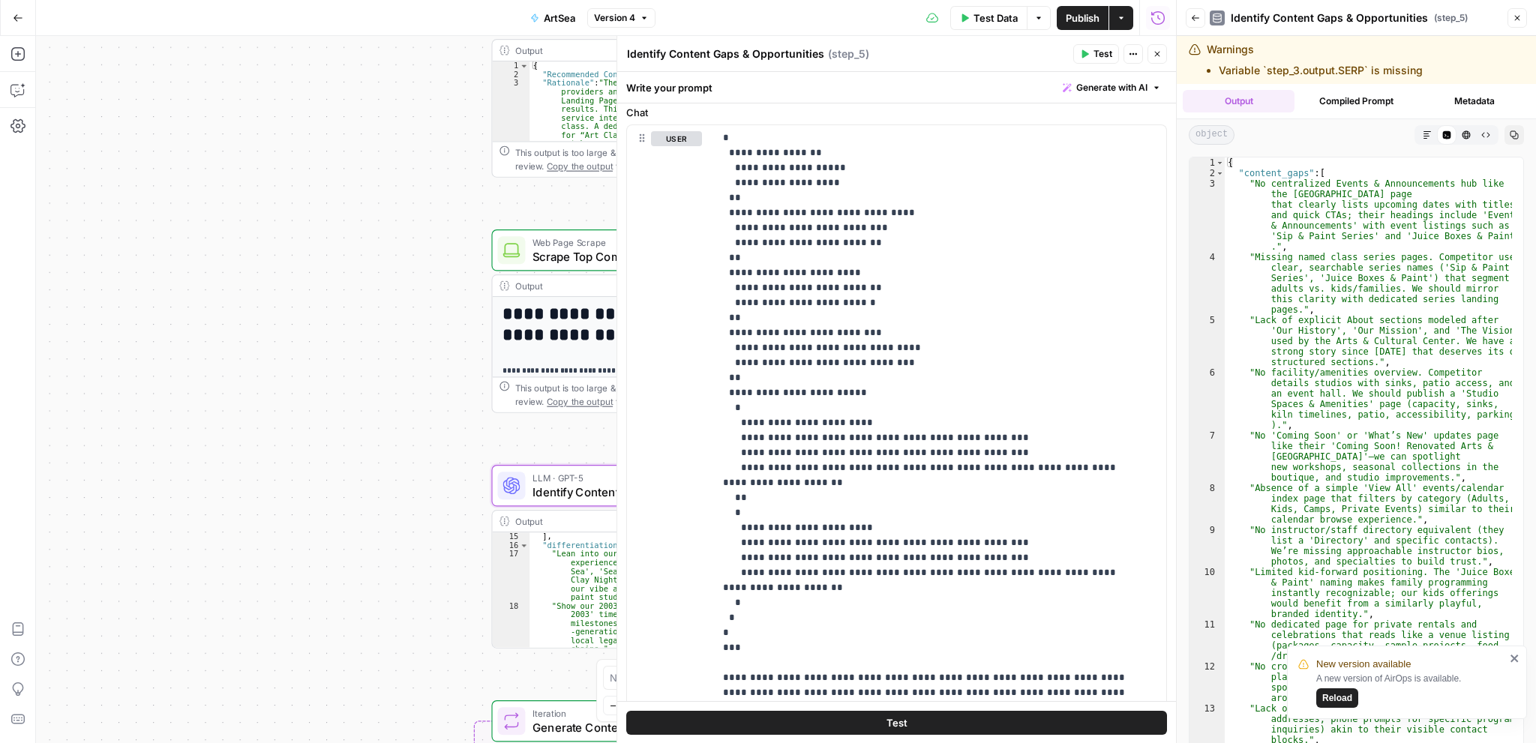
click at [1151, 56] on button "Close" at bounding box center [1156, 53] width 19 height 19
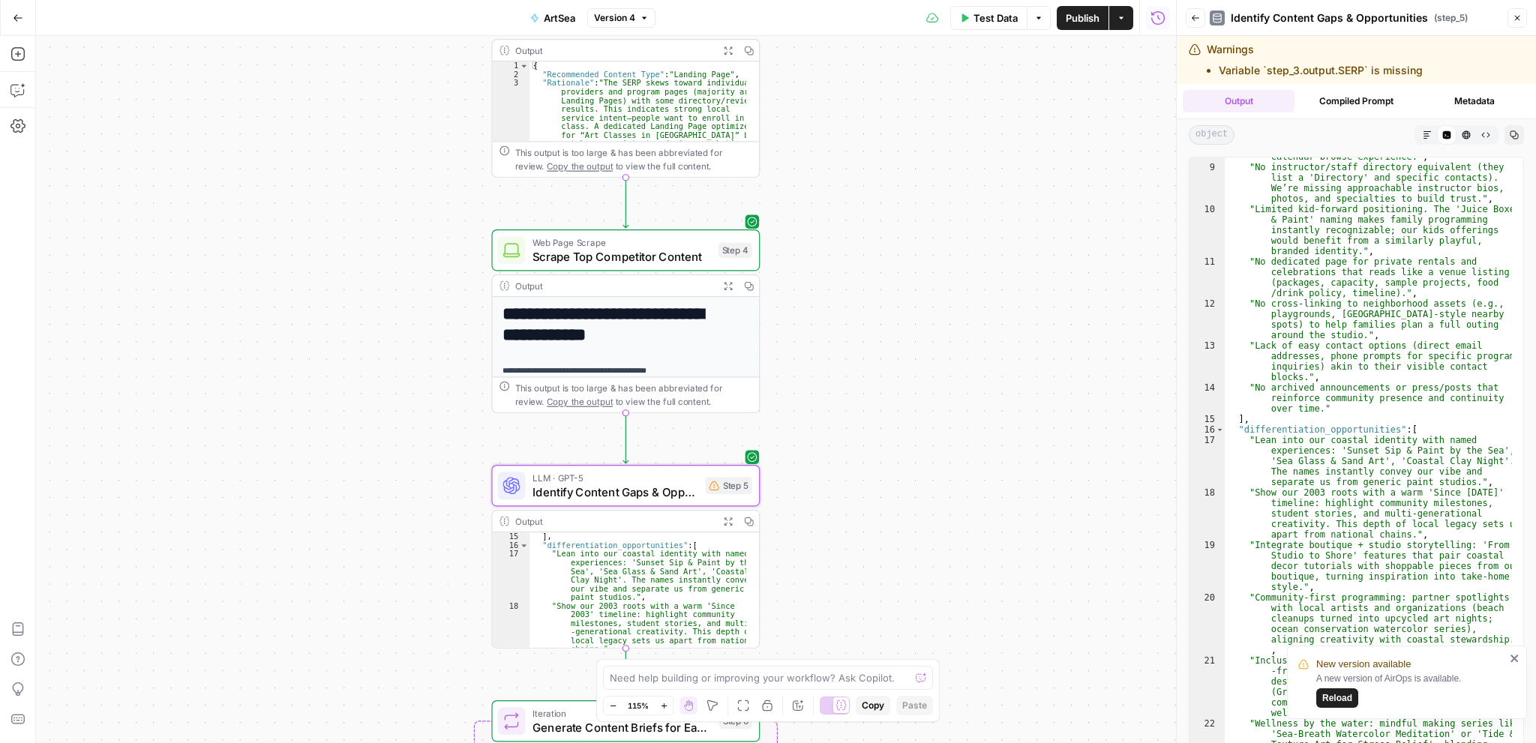
scroll to position [0, 0]
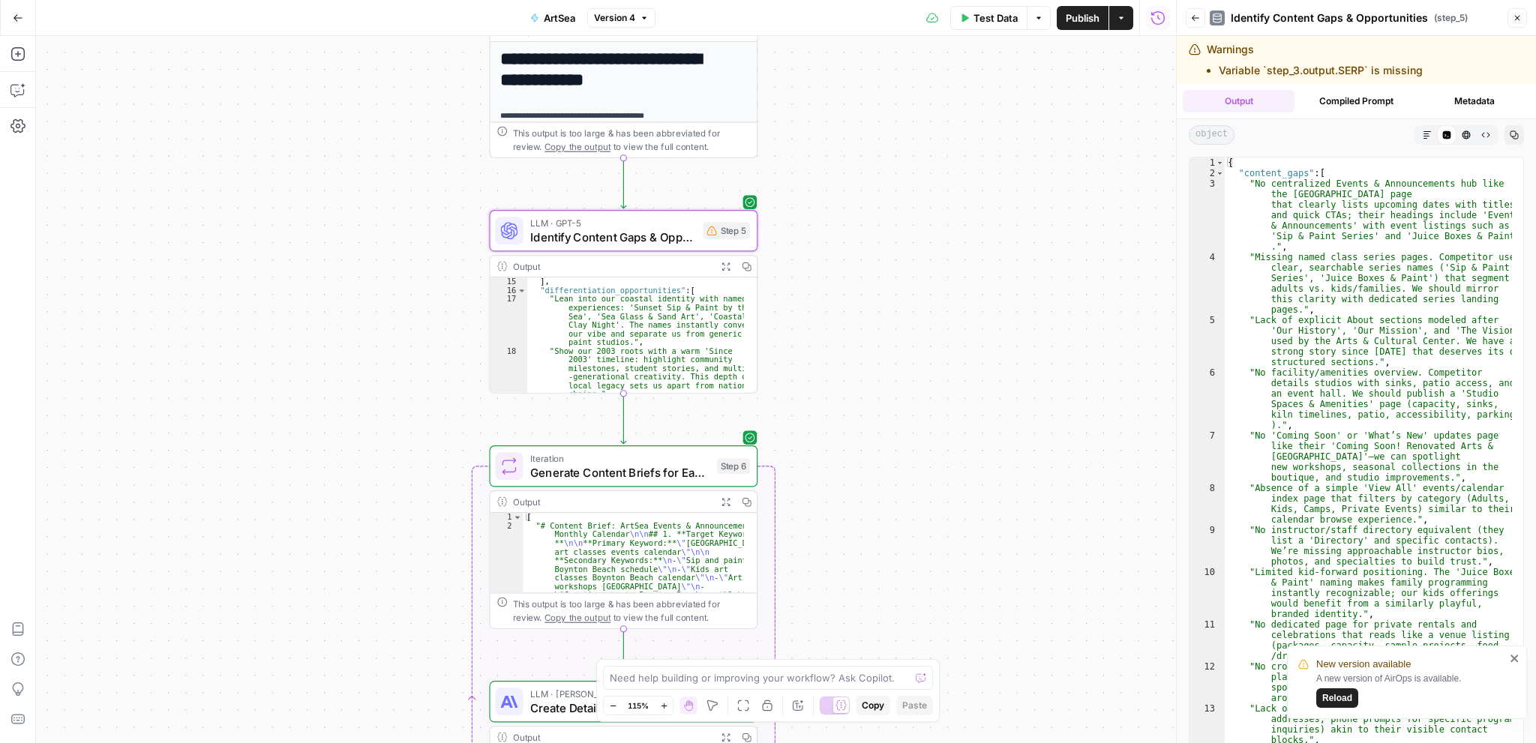
drag, startPoint x: 897, startPoint y: 595, endPoint x: 897, endPoint y: 334, distance: 260.9
click at [897, 334] on div "Workflow Input Settings Inputs Power Agent Analyze SERP for Target Keyword Step…" at bounding box center [606, 389] width 1140 height 707
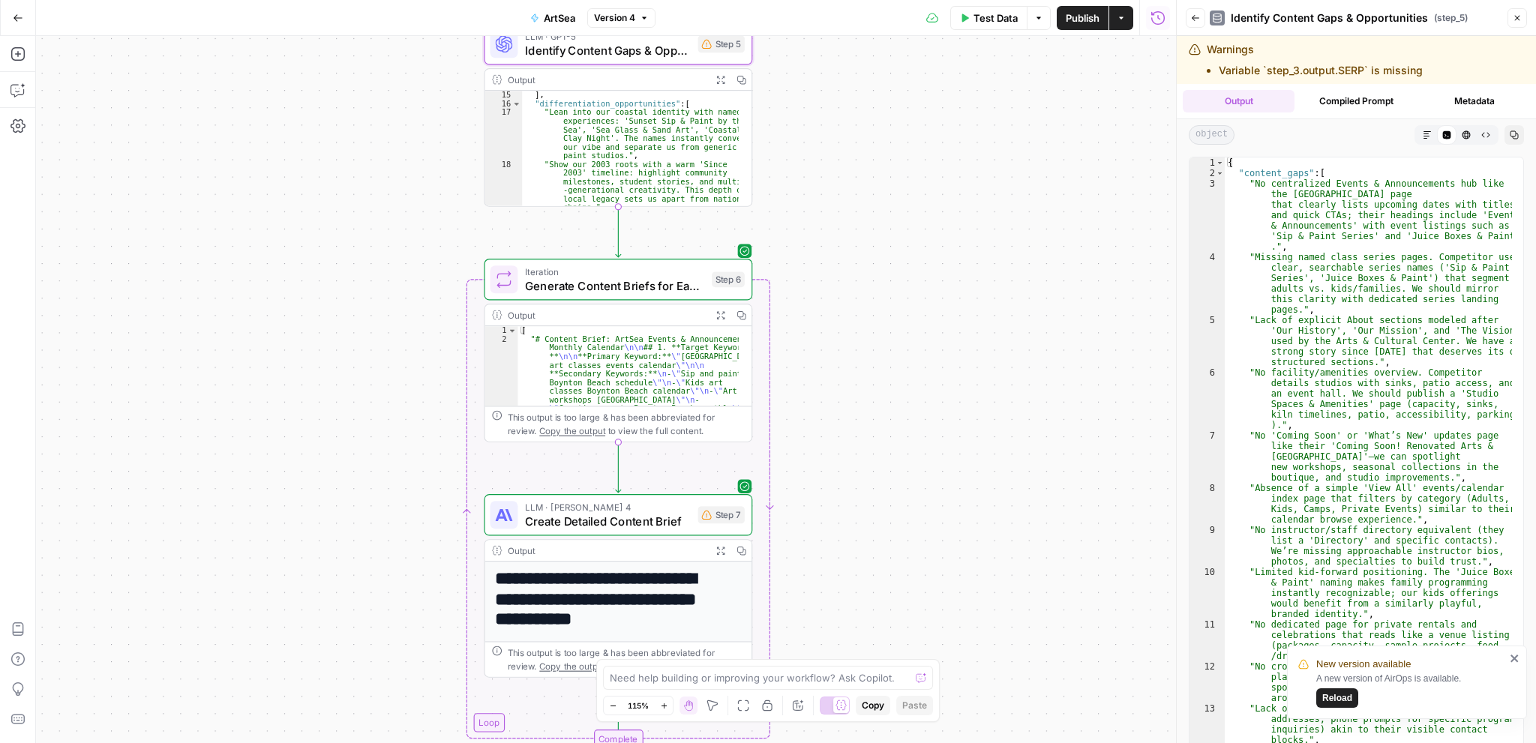
drag, startPoint x: 897, startPoint y: 551, endPoint x: 893, endPoint y: 361, distance: 189.7
click at [893, 361] on div "Workflow Input Settings Inputs Power Agent Analyze SERP for Target Keyword Step…" at bounding box center [606, 389] width 1140 height 707
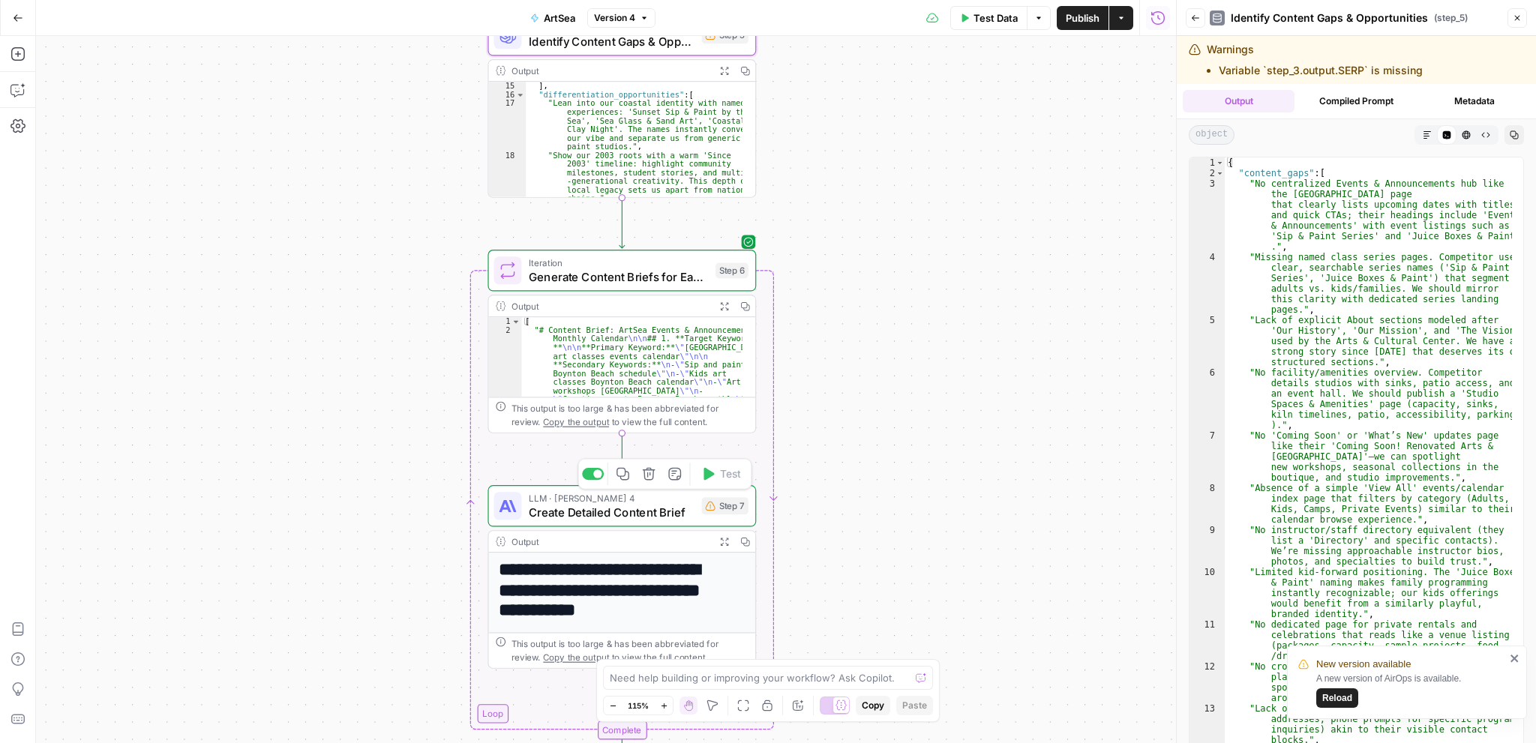
click at [623, 509] on span "Create Detailed Content Brief" at bounding box center [612, 511] width 166 height 17
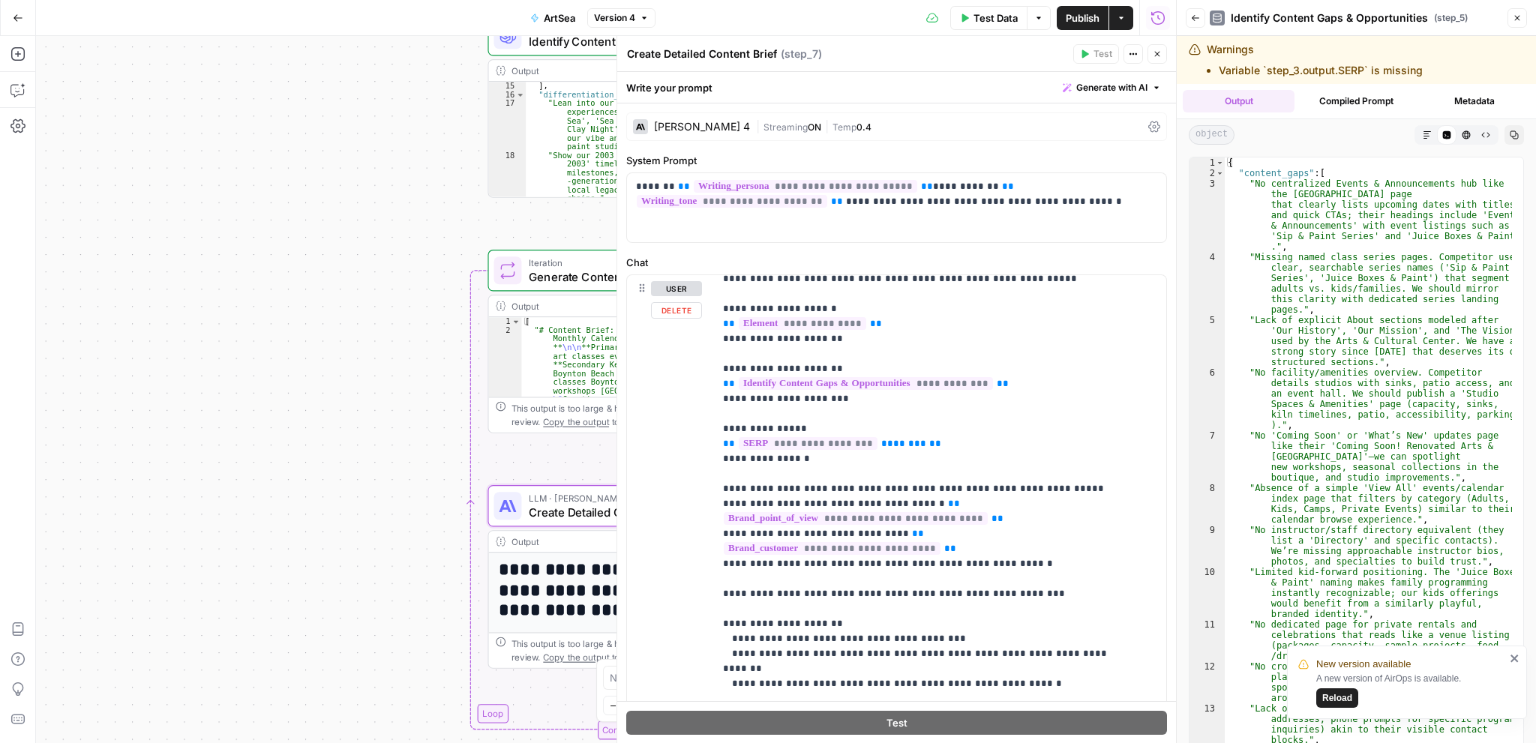
scroll to position [75, 0]
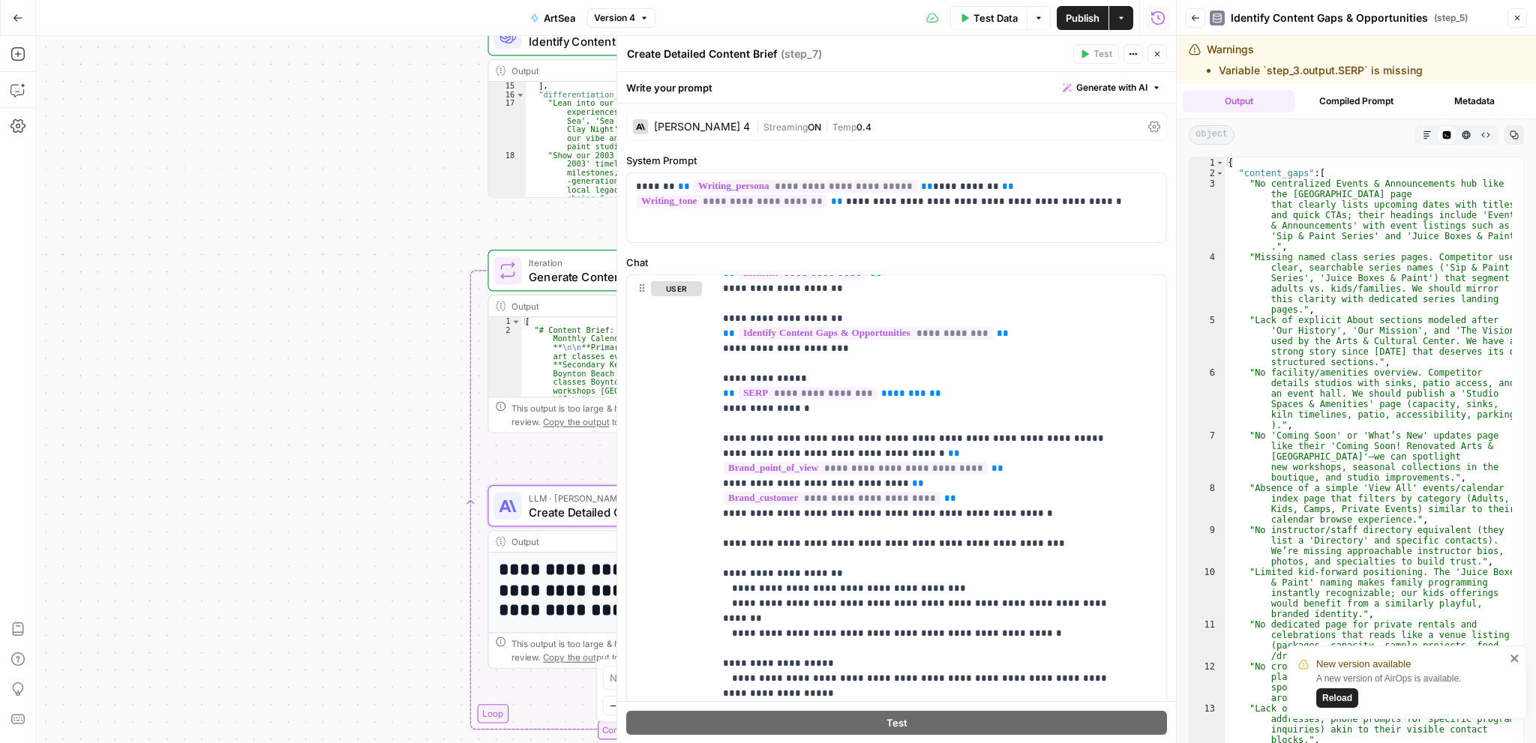
click at [1157, 50] on icon "button" at bounding box center [1157, 53] width 9 height 9
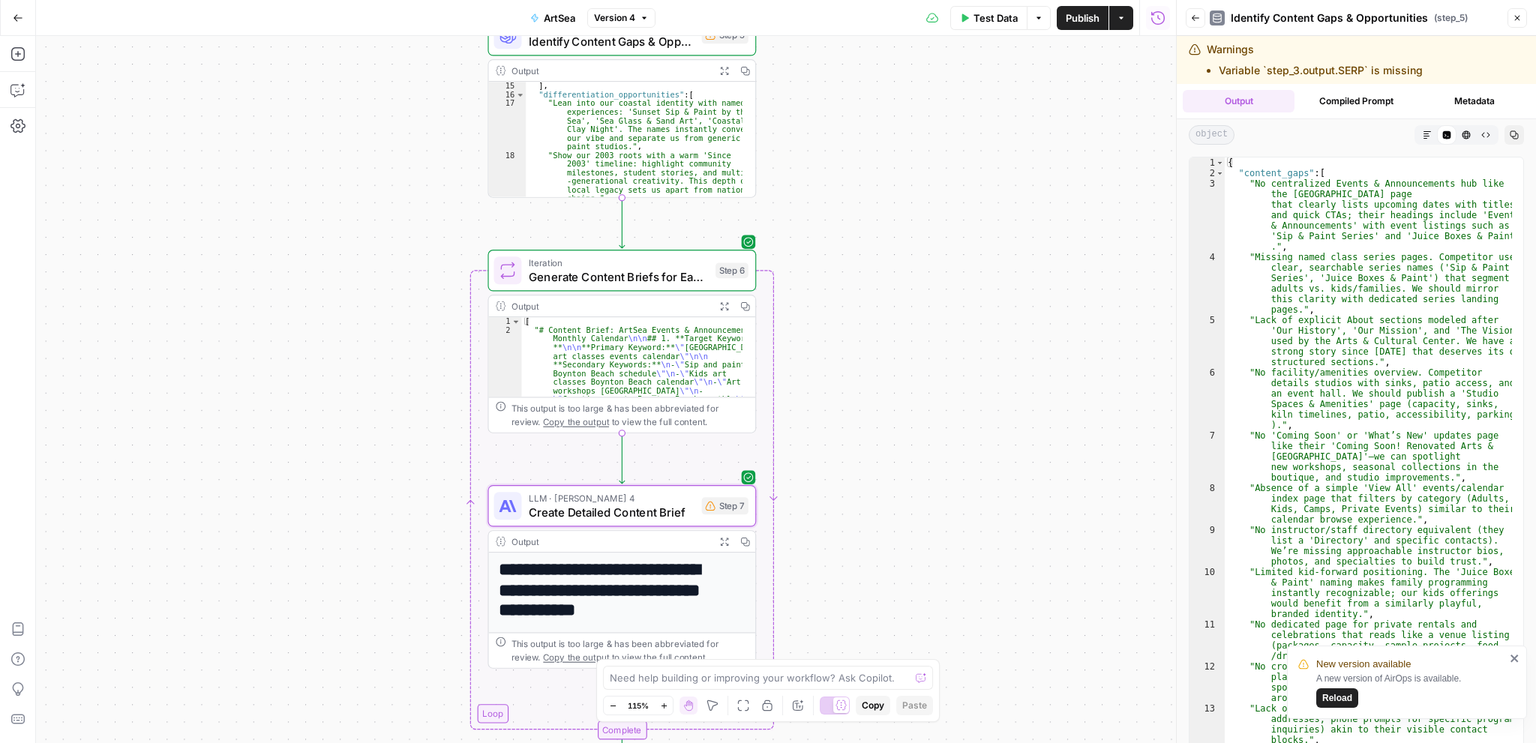
click at [722, 541] on icon "button" at bounding box center [724, 542] width 10 height 10
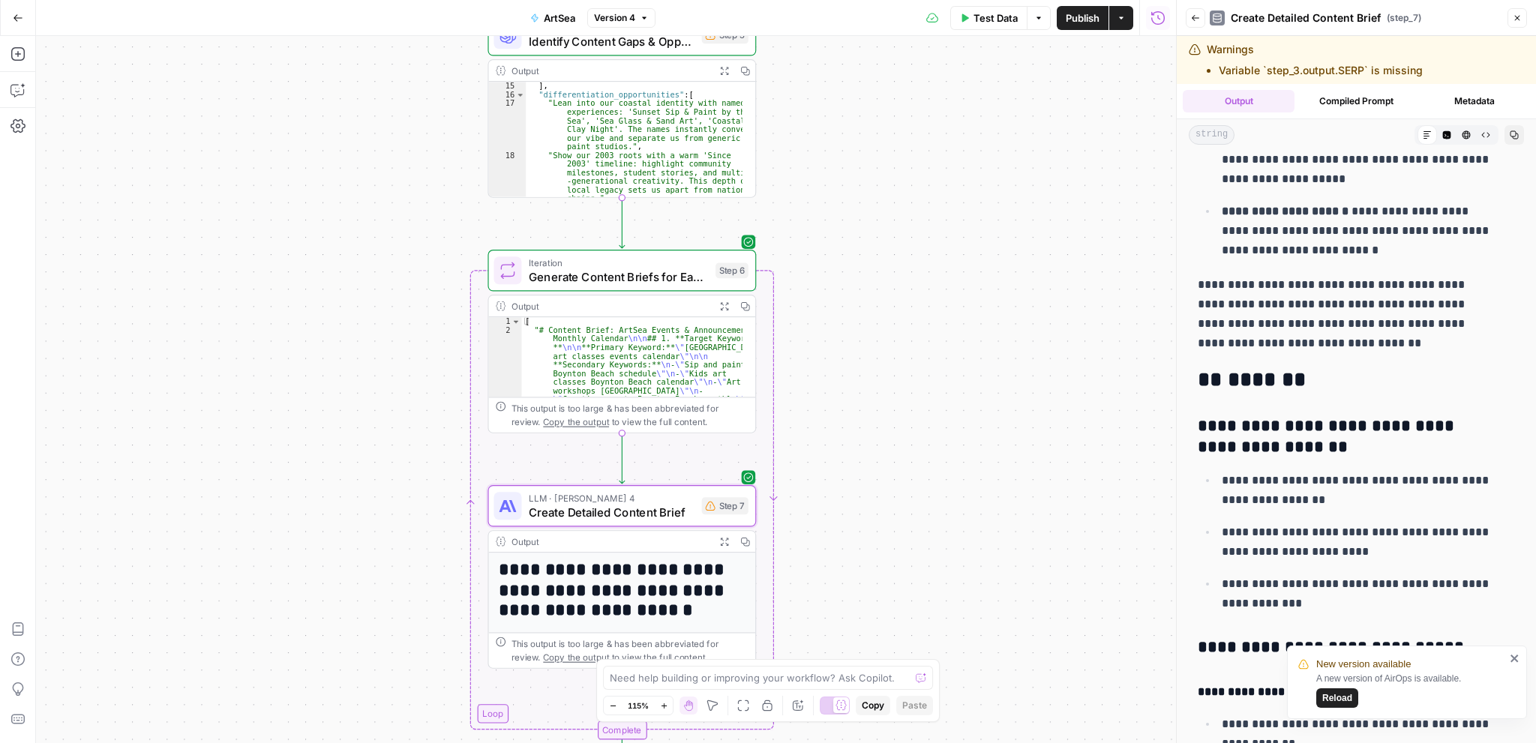
scroll to position [1275, 0]
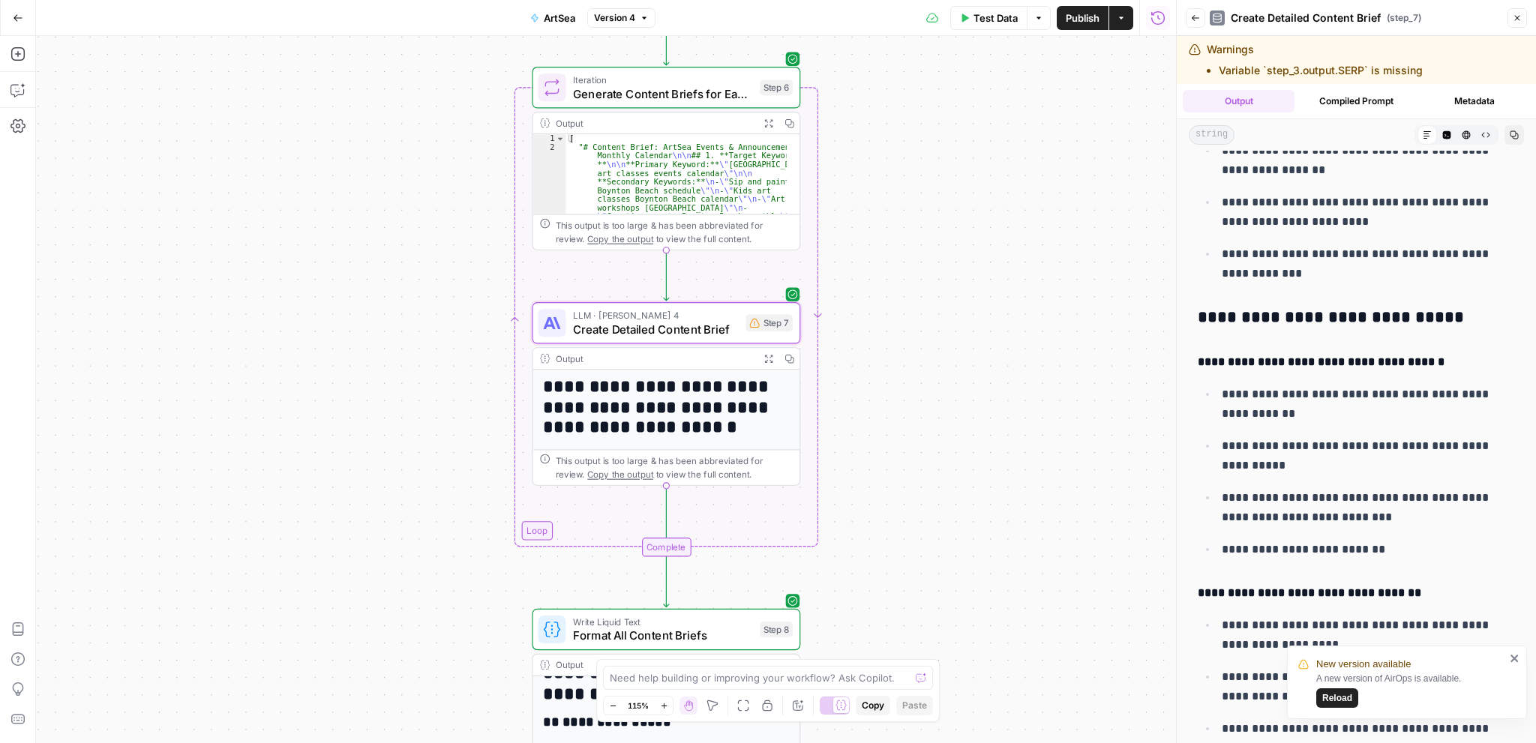
drag, startPoint x: 858, startPoint y: 269, endPoint x: 856, endPoint y: 211, distance: 58.5
click at [856, 211] on div "Workflow Input Settings Inputs Power Agent Analyze SERP for Target Keyword Step…" at bounding box center [606, 389] width 1140 height 707
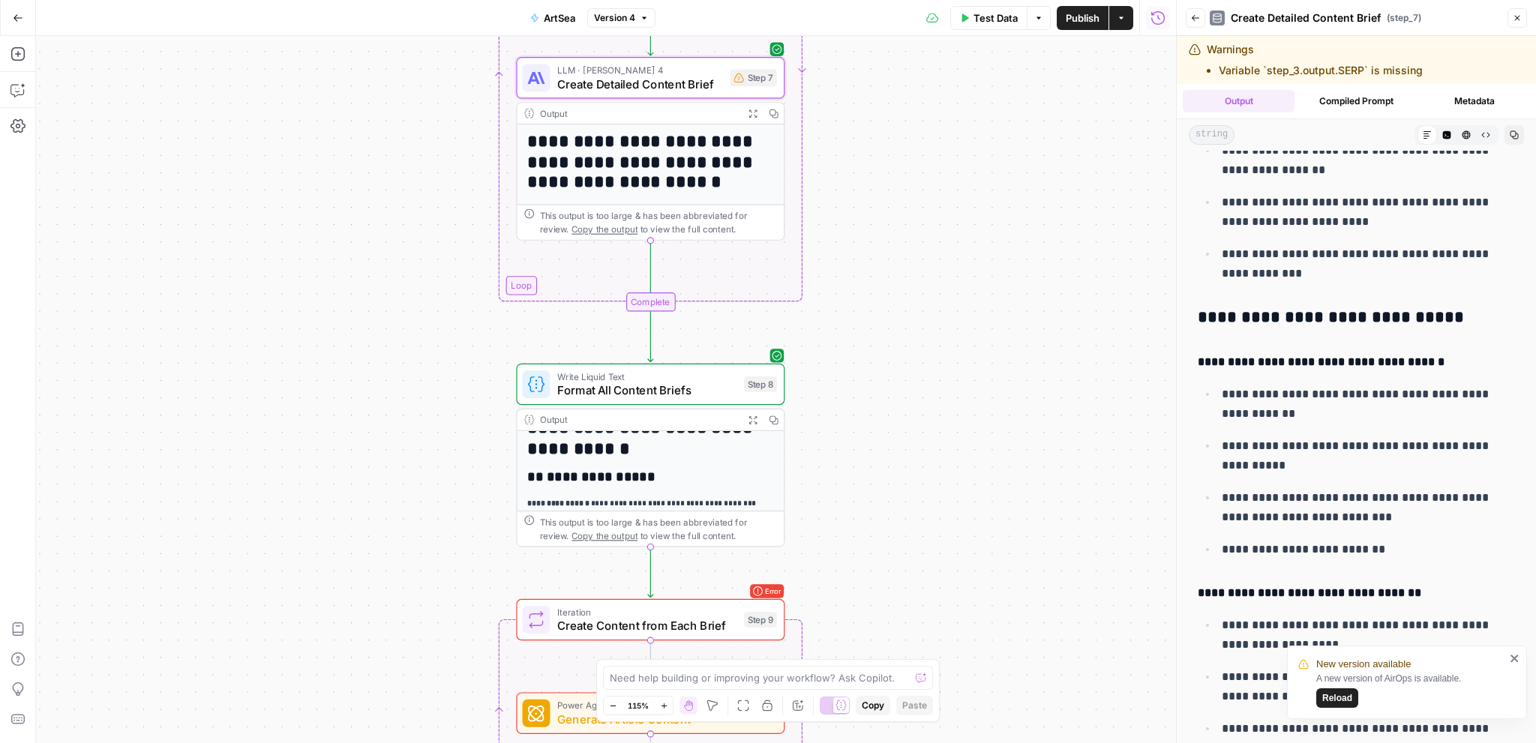
drag, startPoint x: 981, startPoint y: 532, endPoint x: 967, endPoint y: 346, distance: 187.3
click at [967, 346] on div "Workflow Input Settings Inputs Power Agent Analyze SERP for Target Keyword Step…" at bounding box center [606, 389] width 1140 height 707
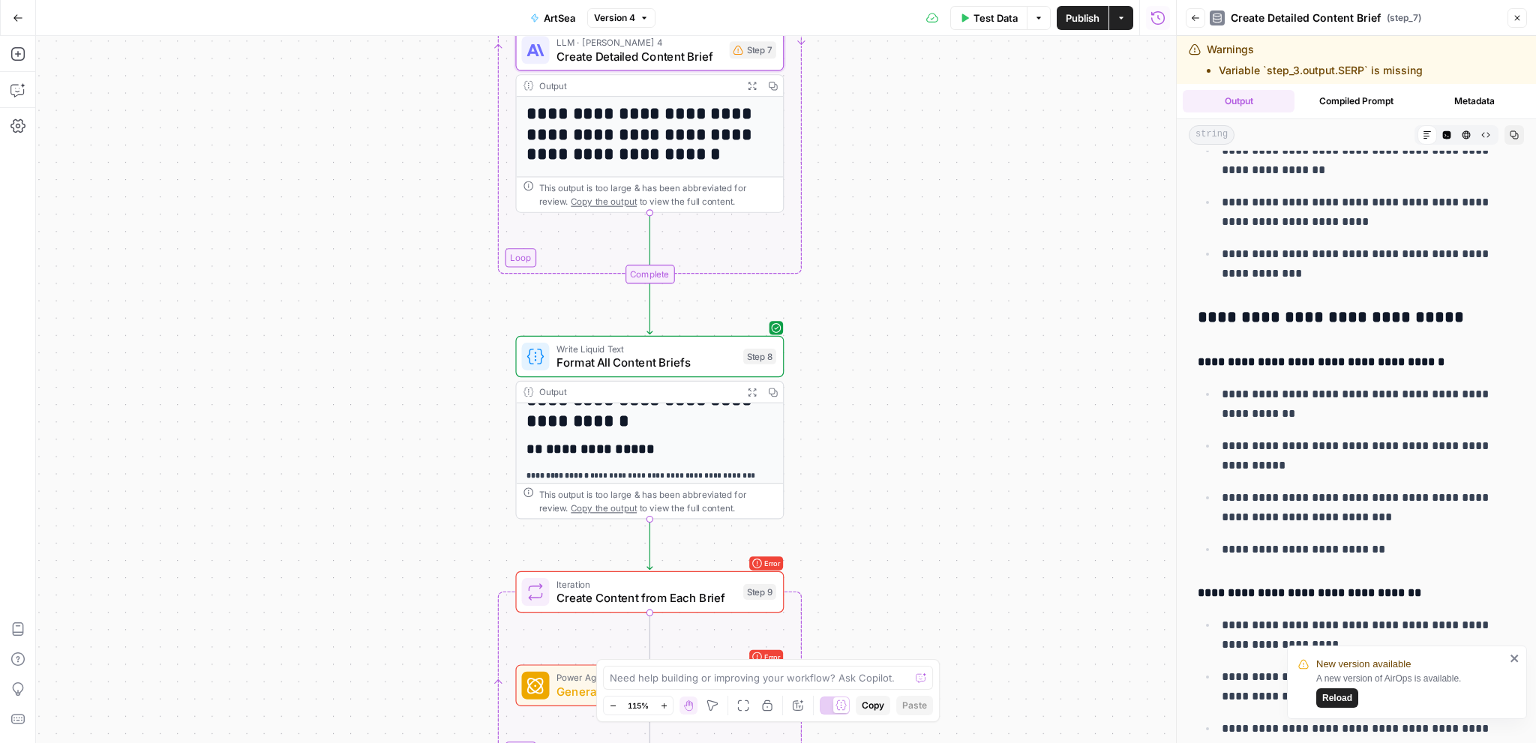
drag, startPoint x: 943, startPoint y: 471, endPoint x: 942, endPoint y: 443, distance: 27.8
click at [942, 443] on div "Workflow Input Settings Inputs Power Agent Analyze SERP for Target Keyword Step…" at bounding box center [606, 389] width 1140 height 707
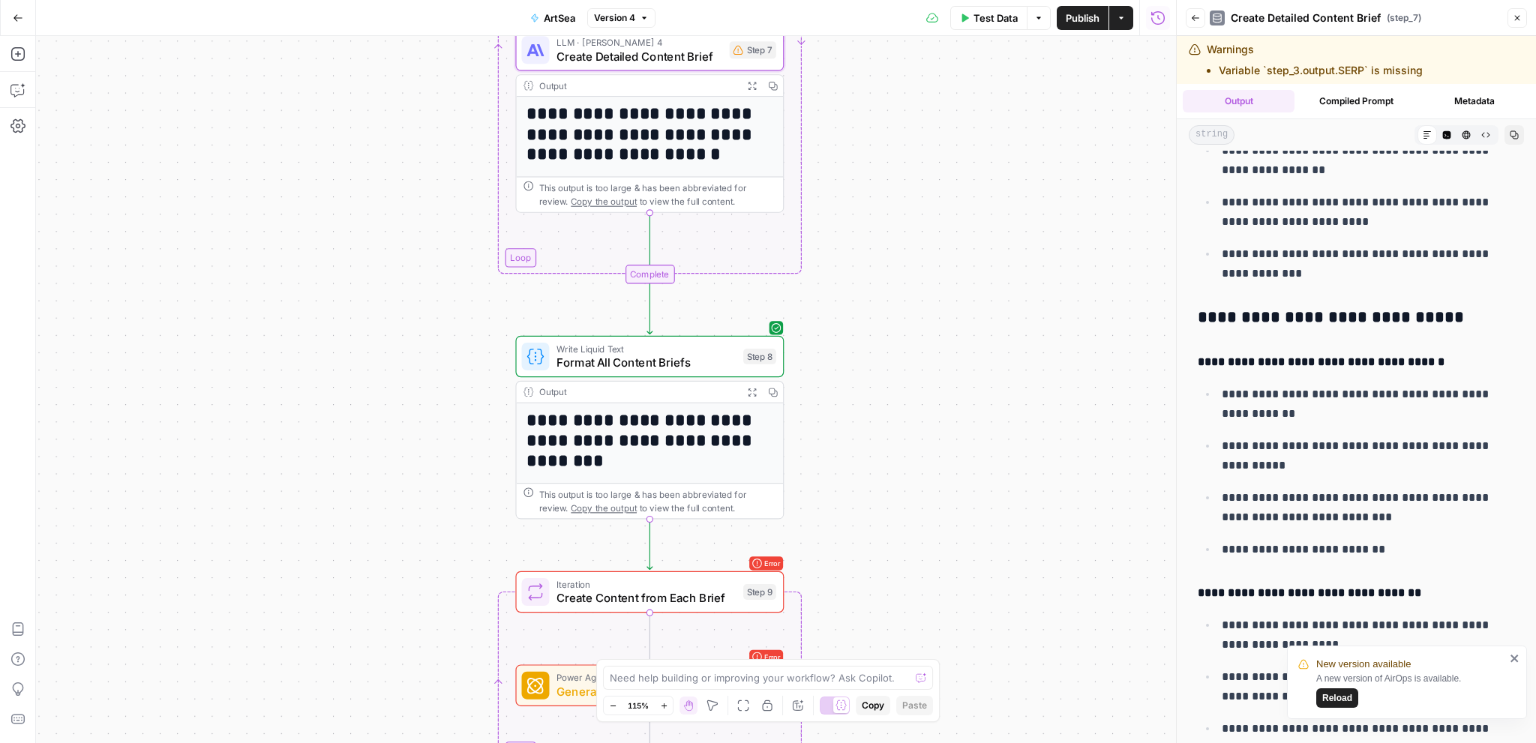
click at [754, 395] on icon "button" at bounding box center [752, 392] width 10 height 10
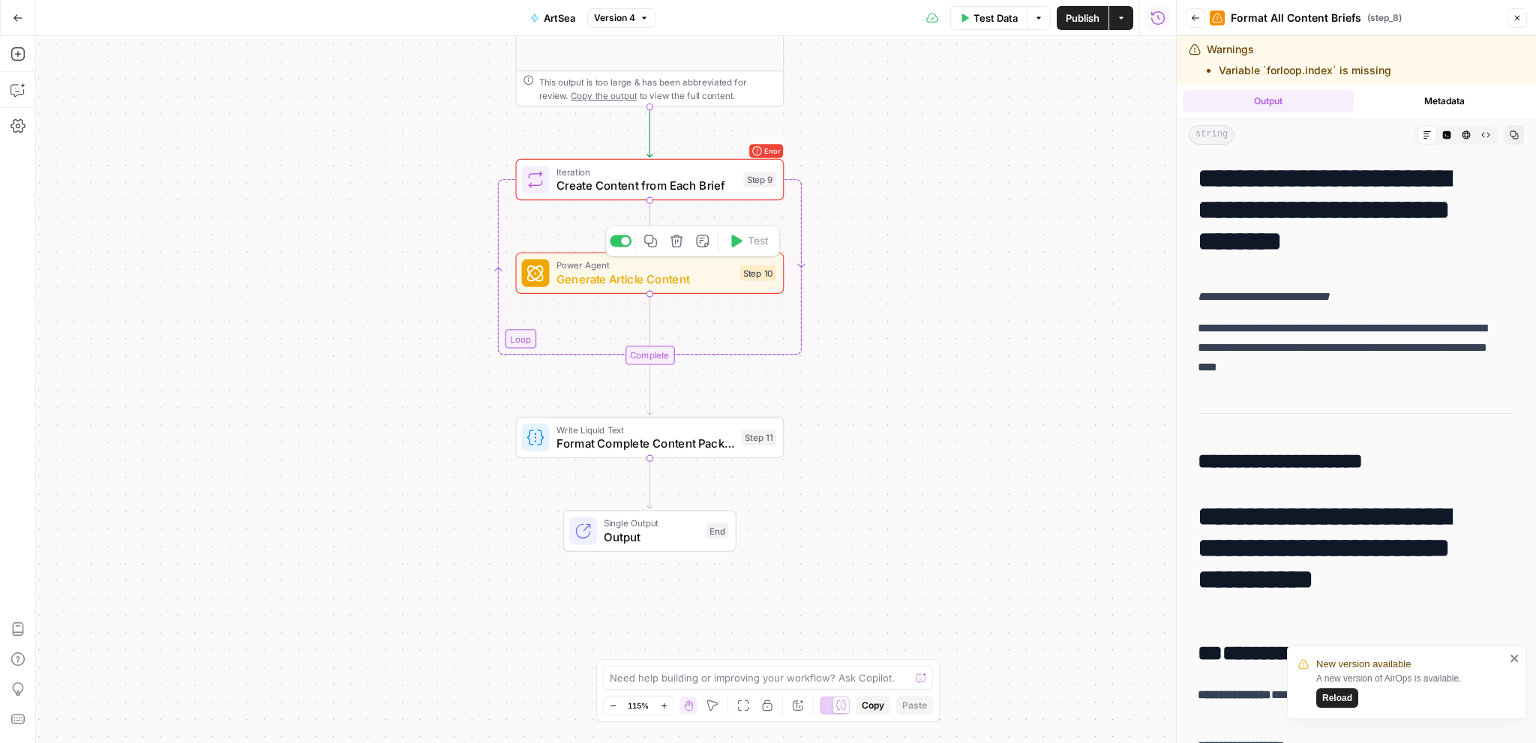
click at [641, 284] on span "Generate Article Content" at bounding box center [644, 279] width 177 height 17
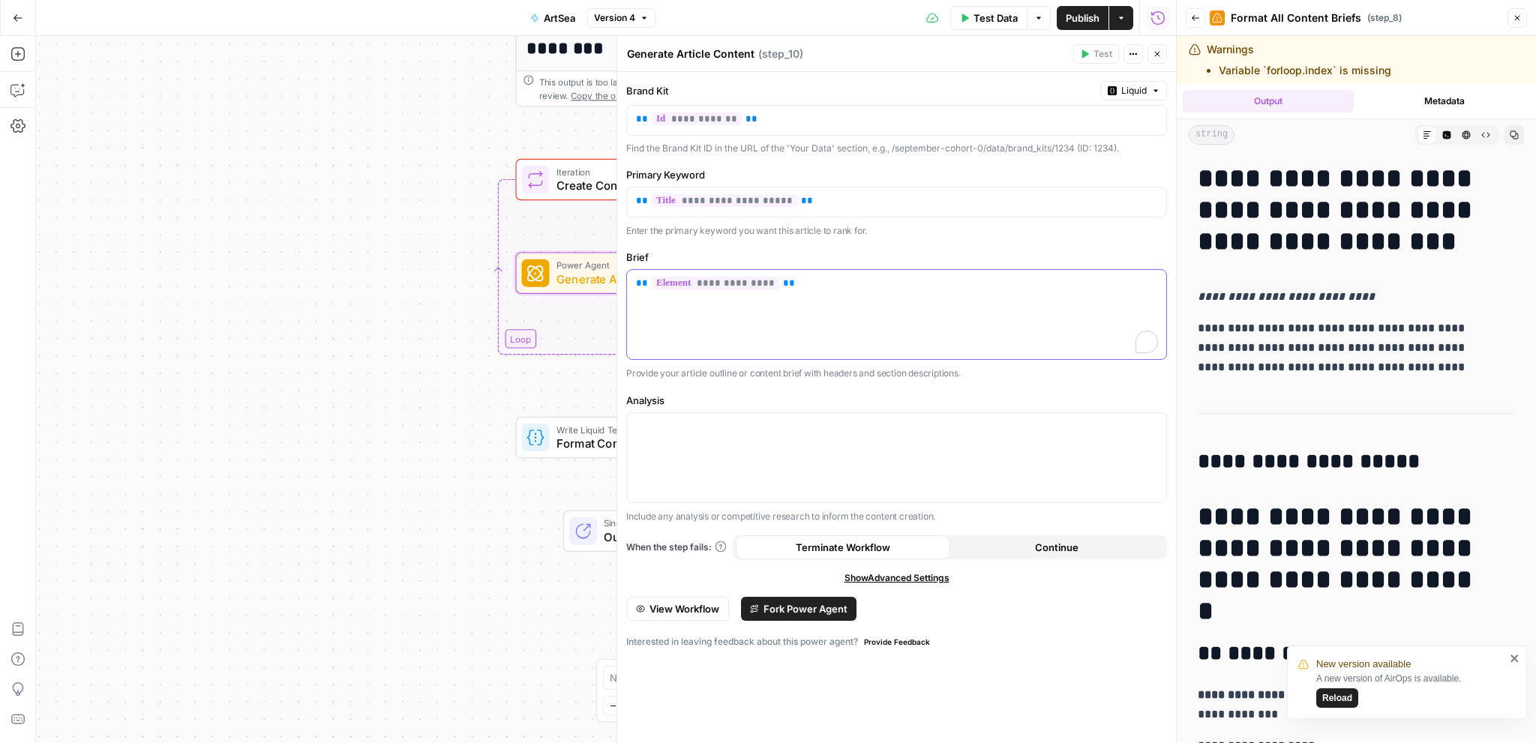
click at [1016, 354] on div "**********" at bounding box center [896, 314] width 539 height 89
click at [1162, 58] on button "Close" at bounding box center [1156, 53] width 19 height 19
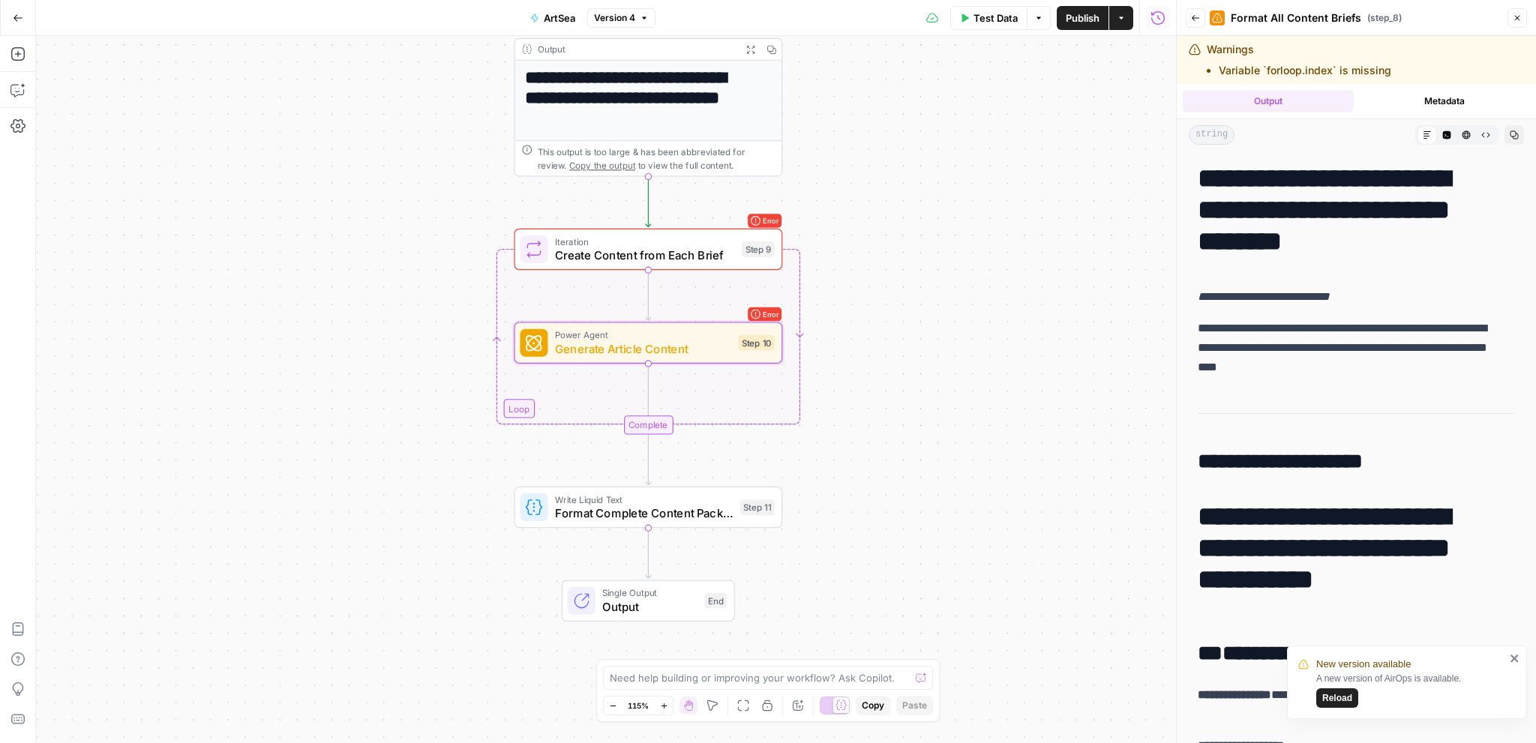
drag, startPoint x: 955, startPoint y: 202, endPoint x: 835, endPoint y: 288, distance: 147.3
click at [953, 281] on div "Workflow Input Settings Inputs Power Agent Analyze SERP for Target Keyword Step…" at bounding box center [606, 389] width 1140 height 707
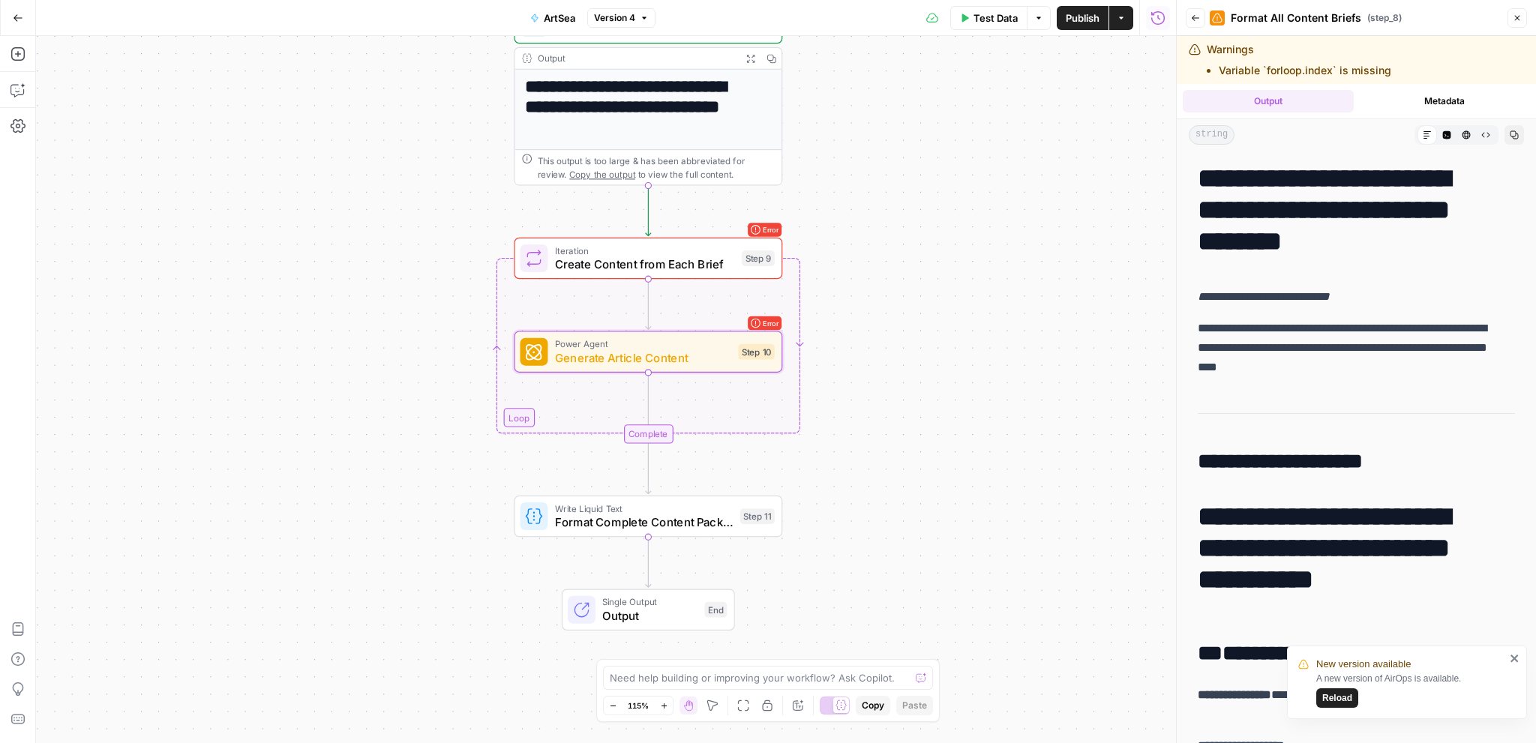
click at [694, 266] on span "Create Content from Each Brief" at bounding box center [645, 264] width 180 height 17
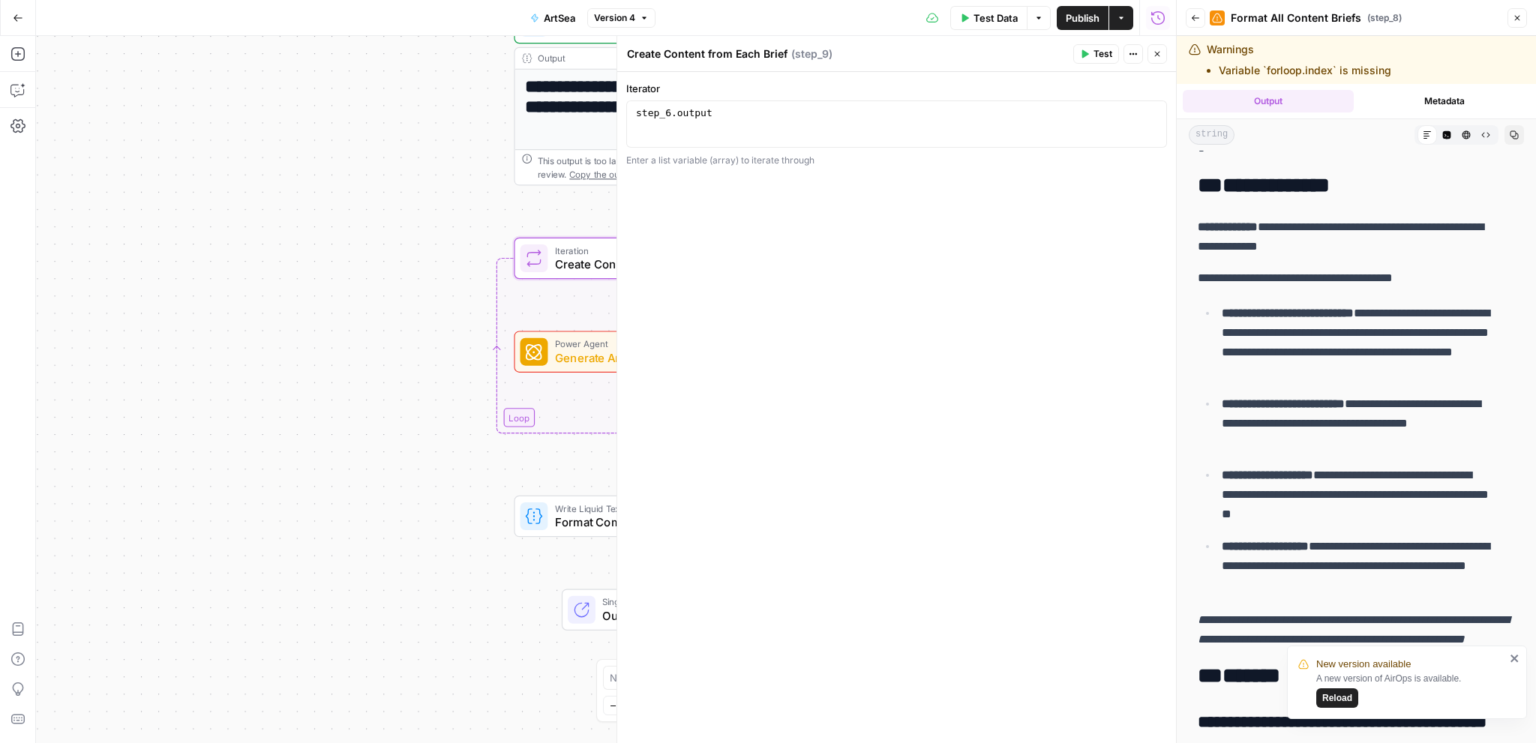
scroll to position [975, 0]
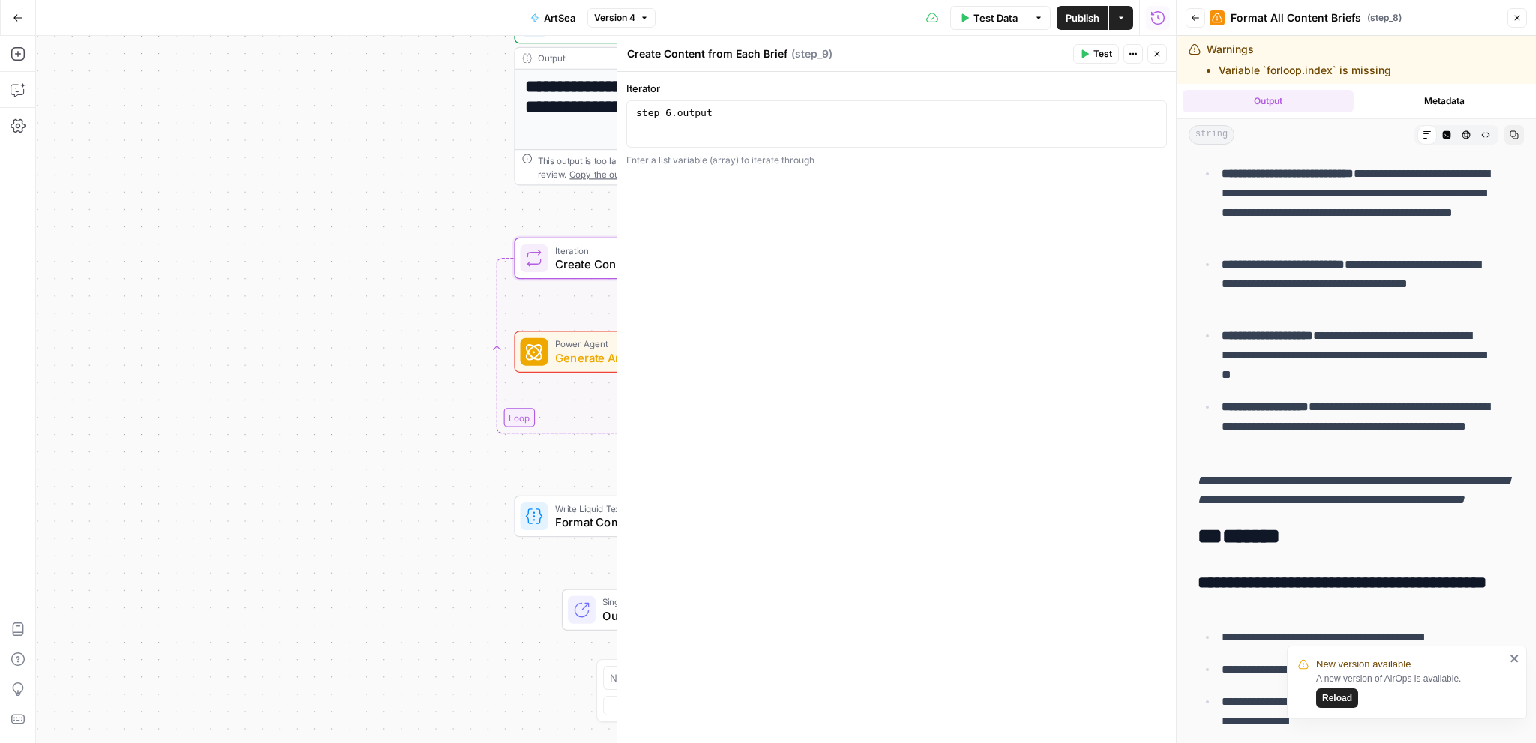
click at [1515, 657] on icon "close" at bounding box center [1513, 658] width 7 height 7
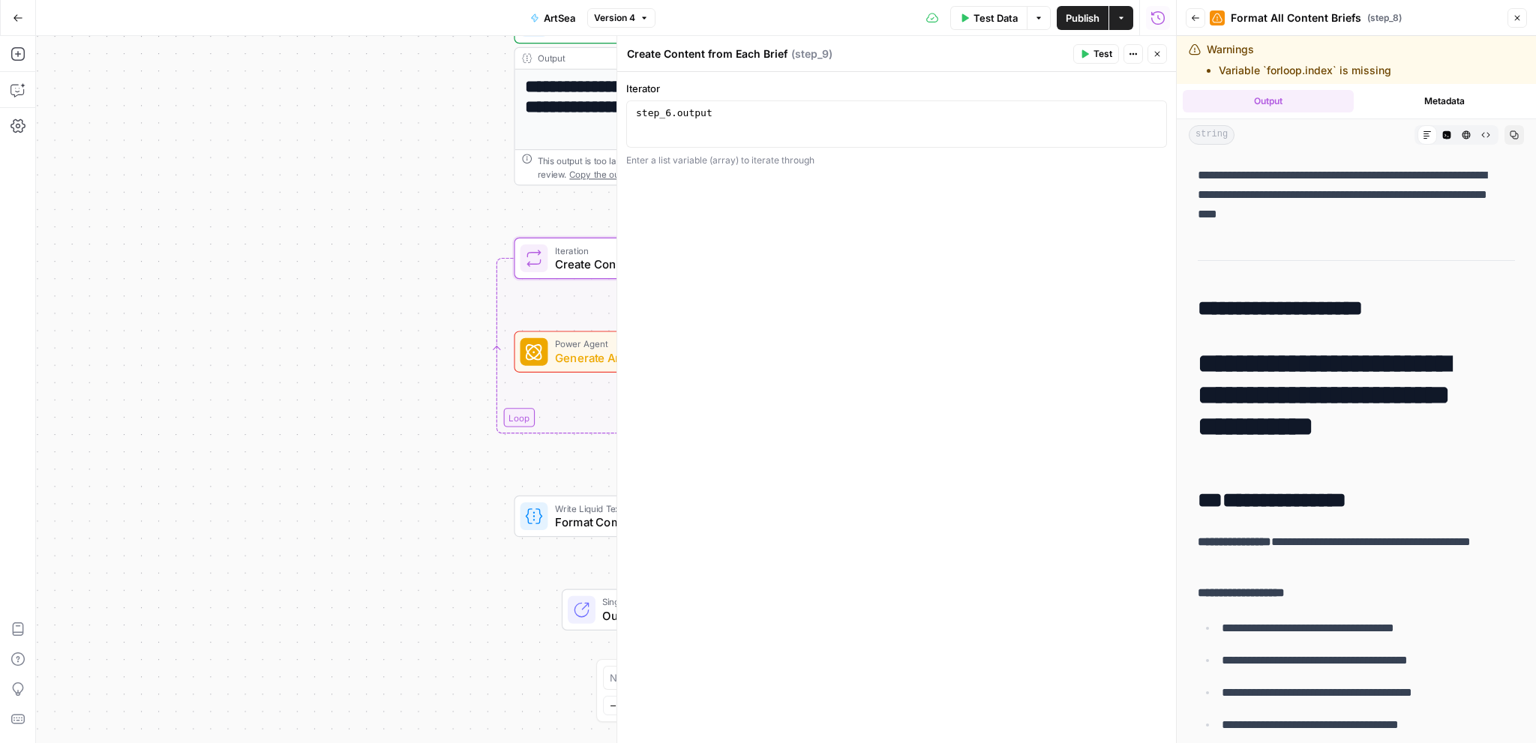
scroll to position [0, 0]
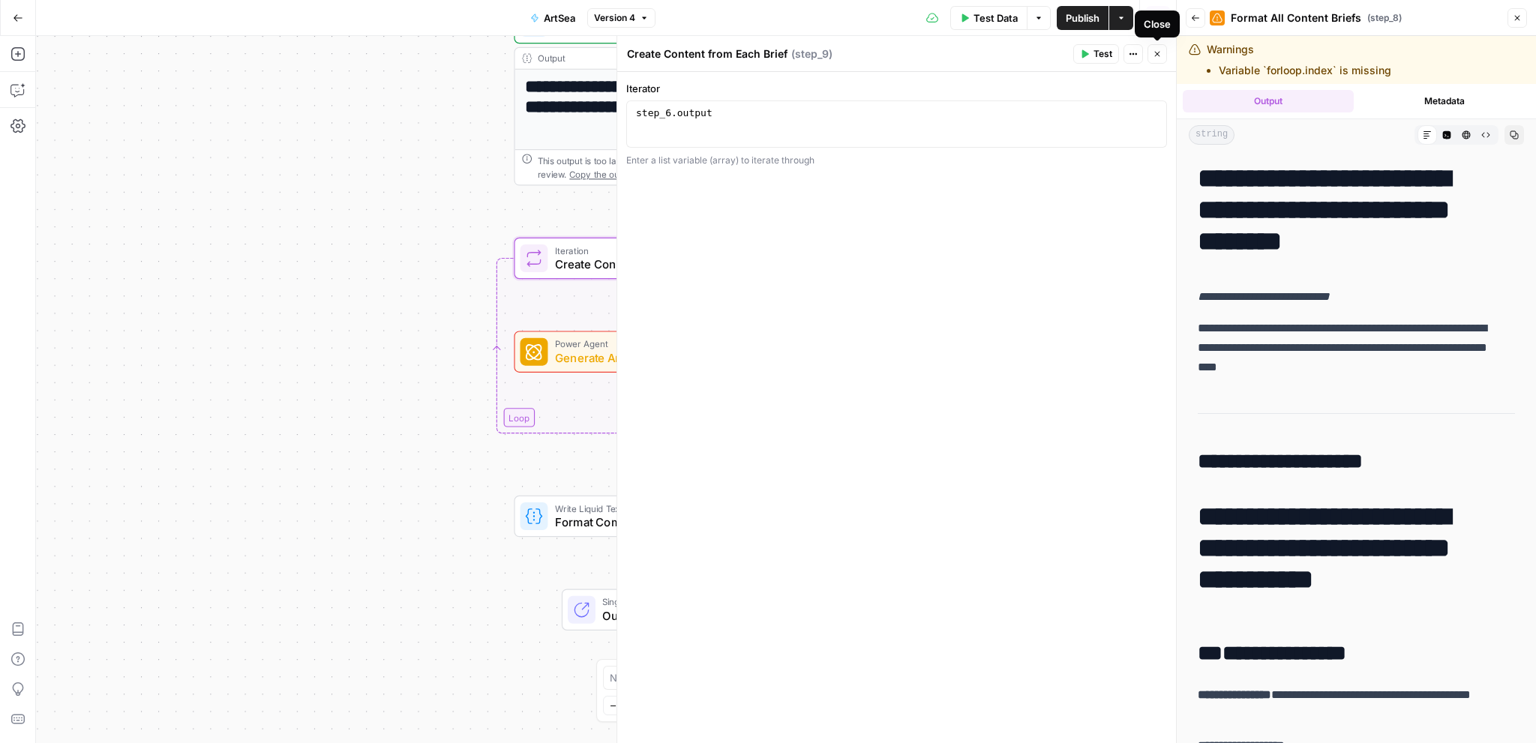
click at [1161, 55] on icon "button" at bounding box center [1157, 53] width 9 height 9
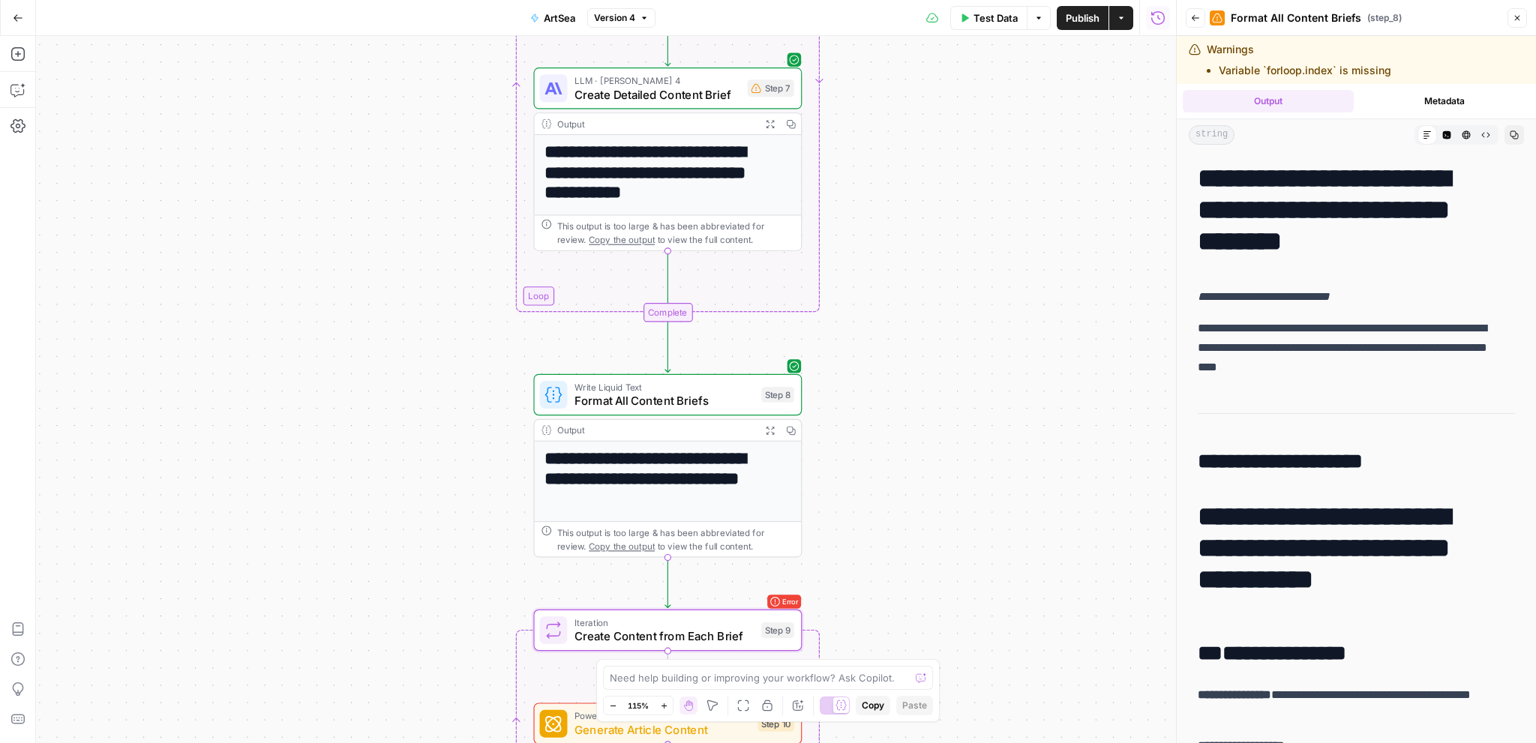
drag, startPoint x: 332, startPoint y: 128, endPoint x: 342, endPoint y: 425, distance: 297.1
click at [351, 476] on div "Workflow Input Settings Inputs Power Agent Analyze SERP for Target Keyword Step…" at bounding box center [606, 389] width 1140 height 707
drag, startPoint x: 409, startPoint y: 164, endPoint x: 382, endPoint y: 584, distance: 420.8
click at [388, 603] on div "Workflow Input Settings Inputs Power Agent Analyze SERP for Target Keyword Step…" at bounding box center [606, 389] width 1140 height 707
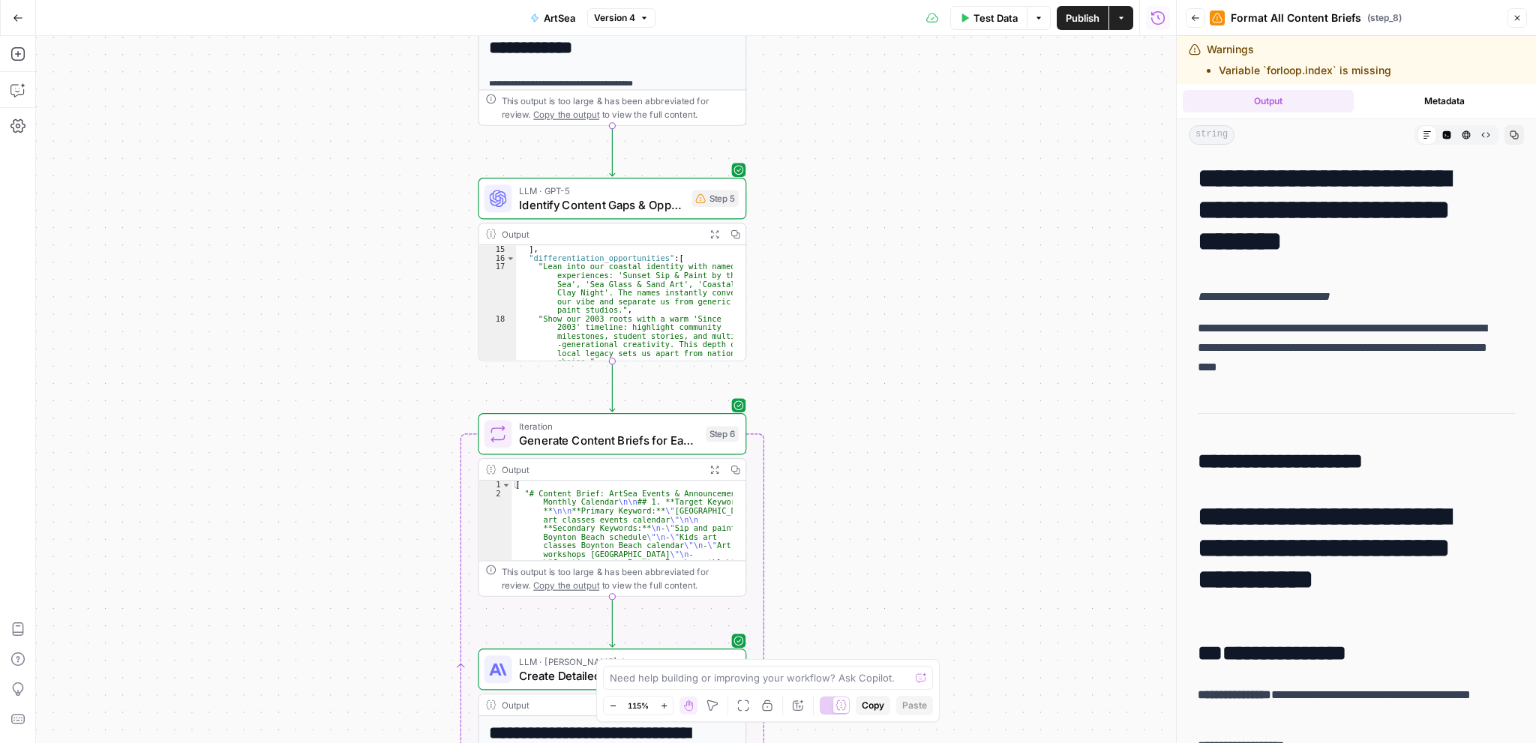
drag, startPoint x: 364, startPoint y: 303, endPoint x: 339, endPoint y: 666, distance: 363.8
click at [343, 677] on div "Workflow Input Settings Inputs Power Agent Analyze SERP for Target Keyword Step…" at bounding box center [606, 389] width 1140 height 707
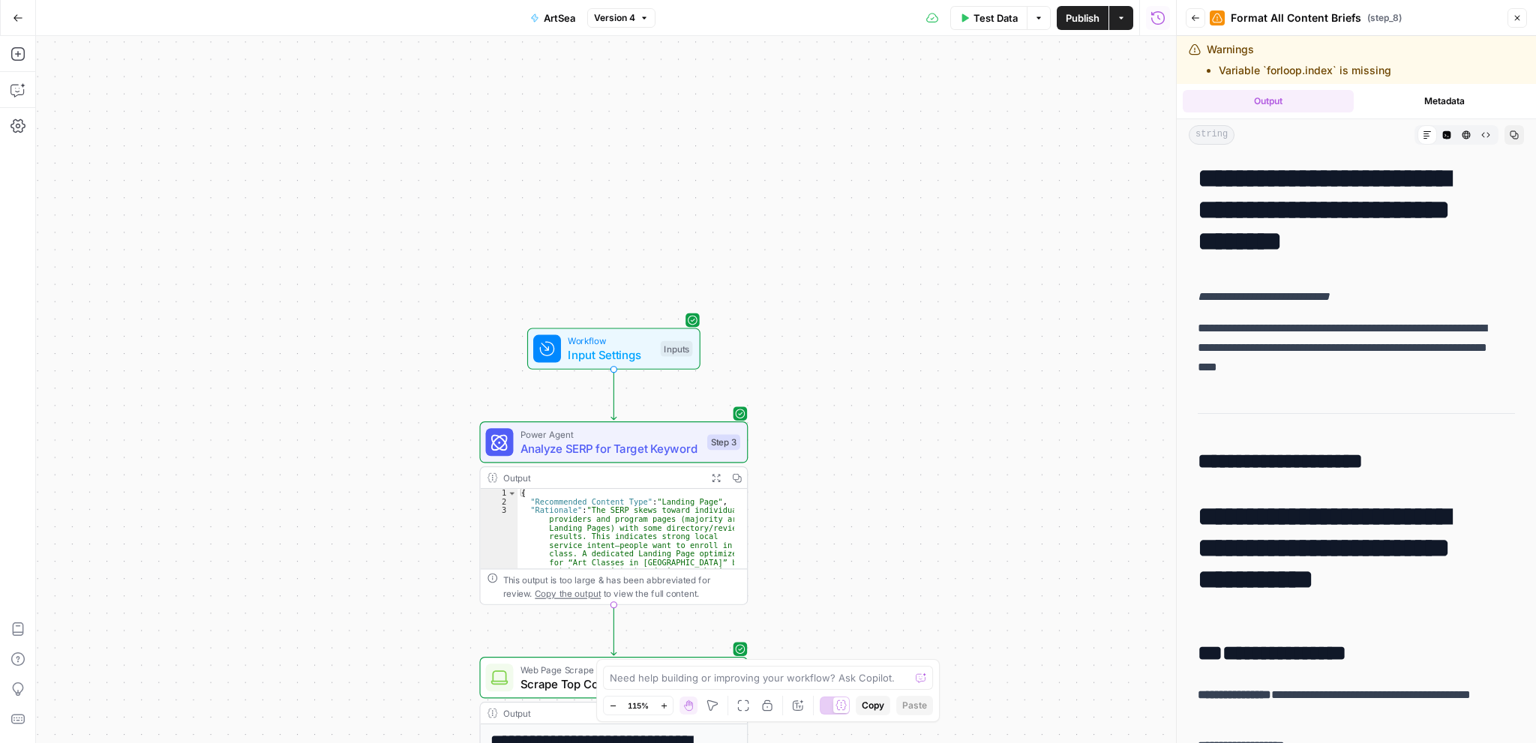
drag, startPoint x: 349, startPoint y: 572, endPoint x: 345, endPoint y: 675, distance: 102.8
click at [354, 730] on div "Workflow Input Settings Inputs Power Agent Analyze SERP for Target Keyword Step…" at bounding box center [606, 389] width 1140 height 707
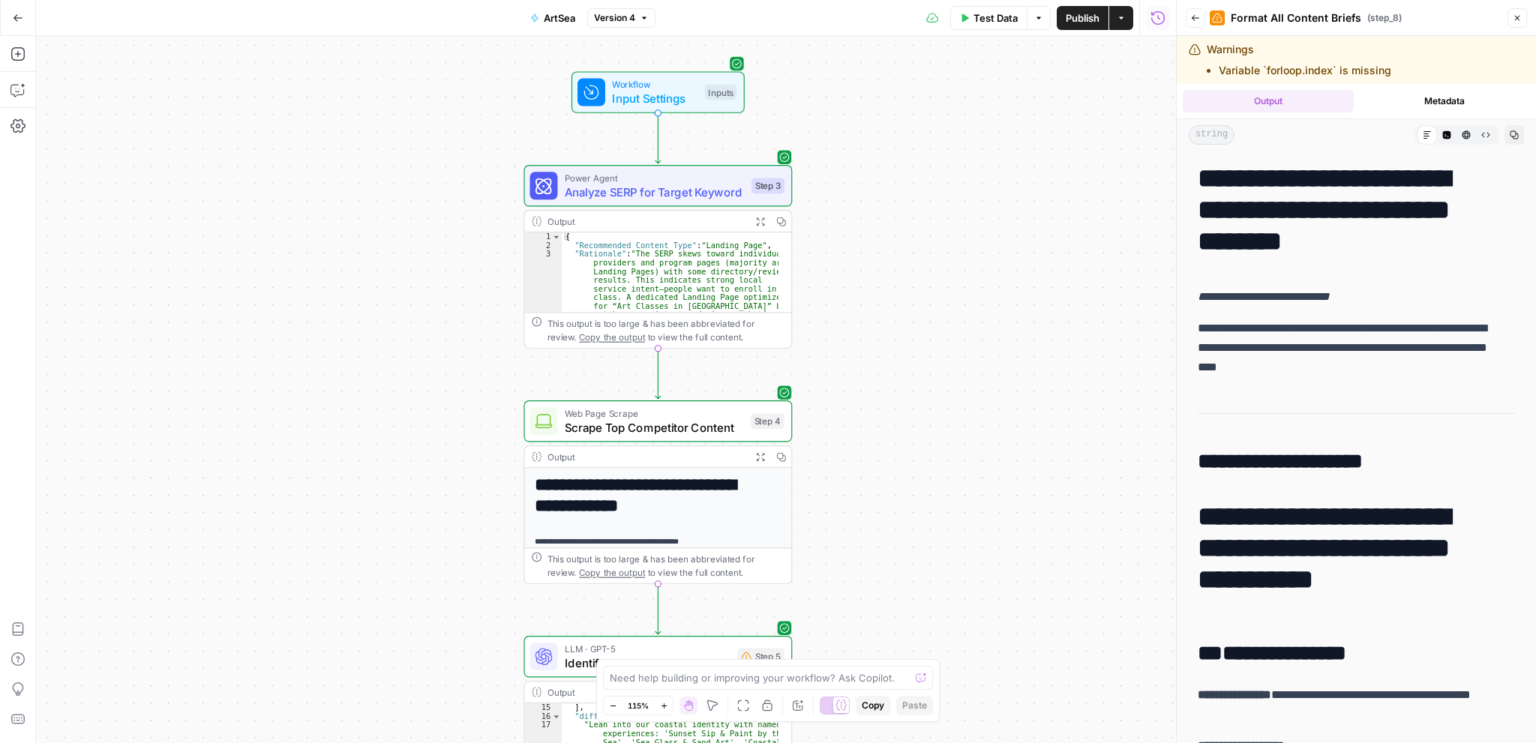
drag, startPoint x: 377, startPoint y: 484, endPoint x: 423, endPoint y: 213, distance: 275.3
click at [423, 213] on div "Workflow Input Settings Inputs Power Agent Analyze SERP for Target Keyword Step…" at bounding box center [606, 389] width 1140 height 707
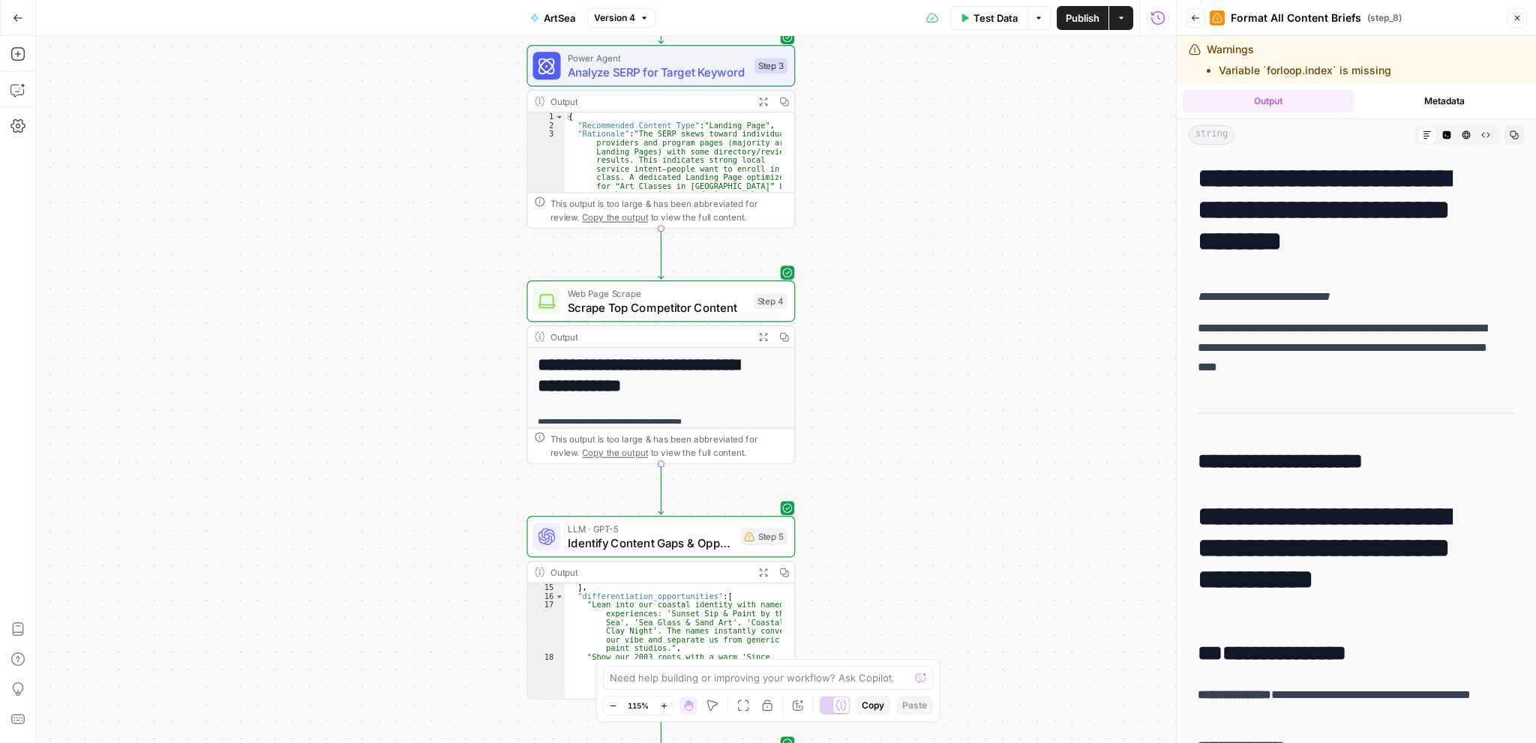
click at [703, 299] on span "Scrape Top Competitor Content" at bounding box center [657, 306] width 179 height 17
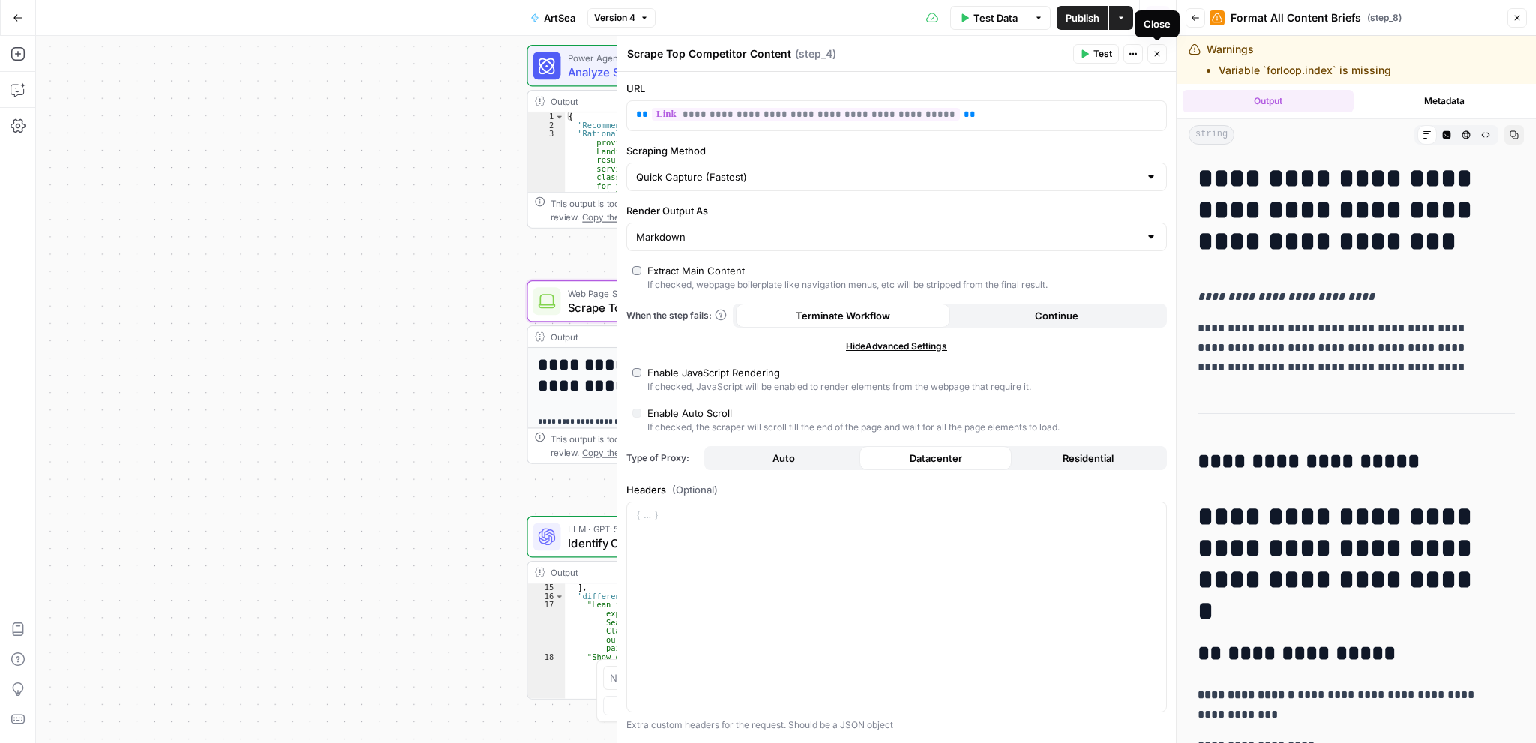
click at [1160, 55] on icon "button" at bounding box center [1157, 53] width 9 height 9
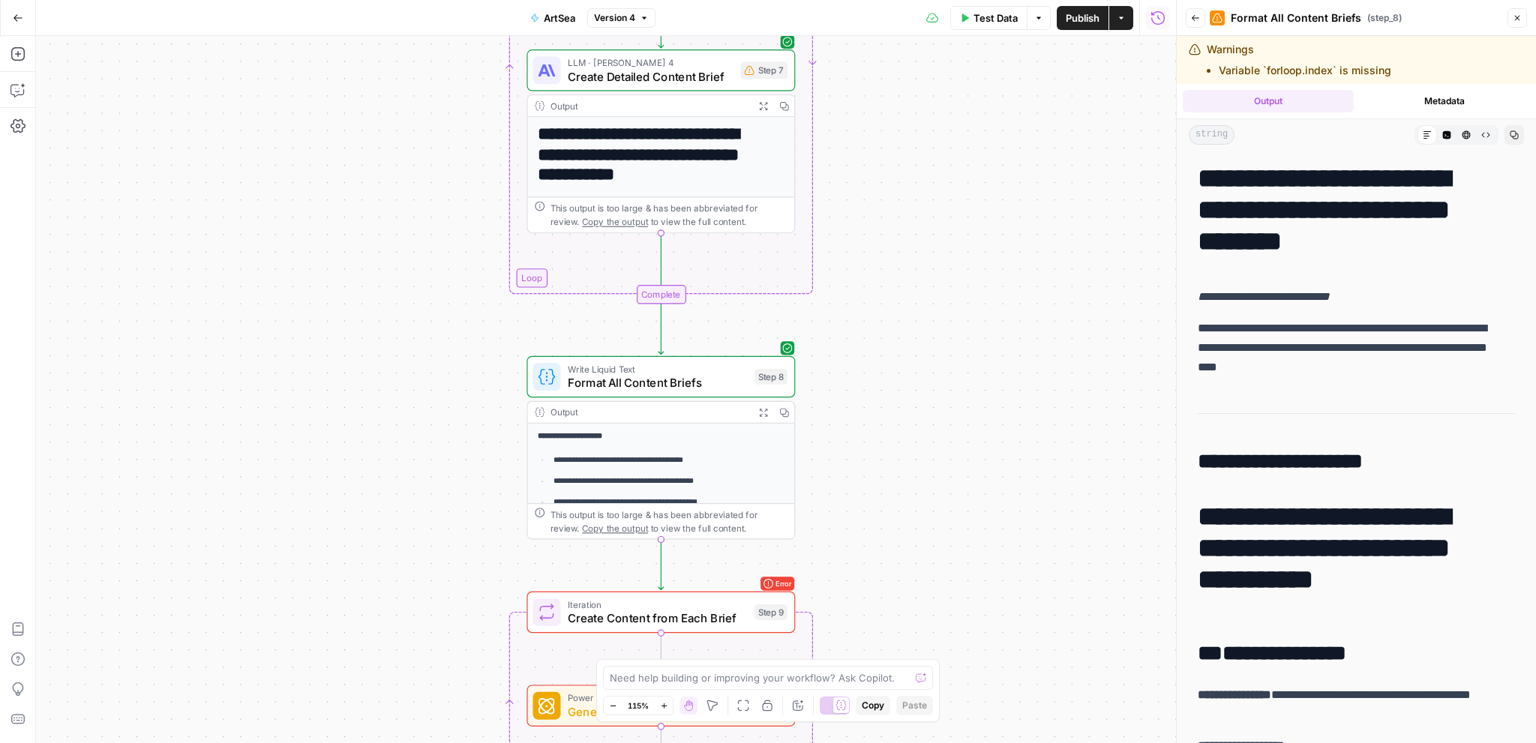
scroll to position [300, 0]
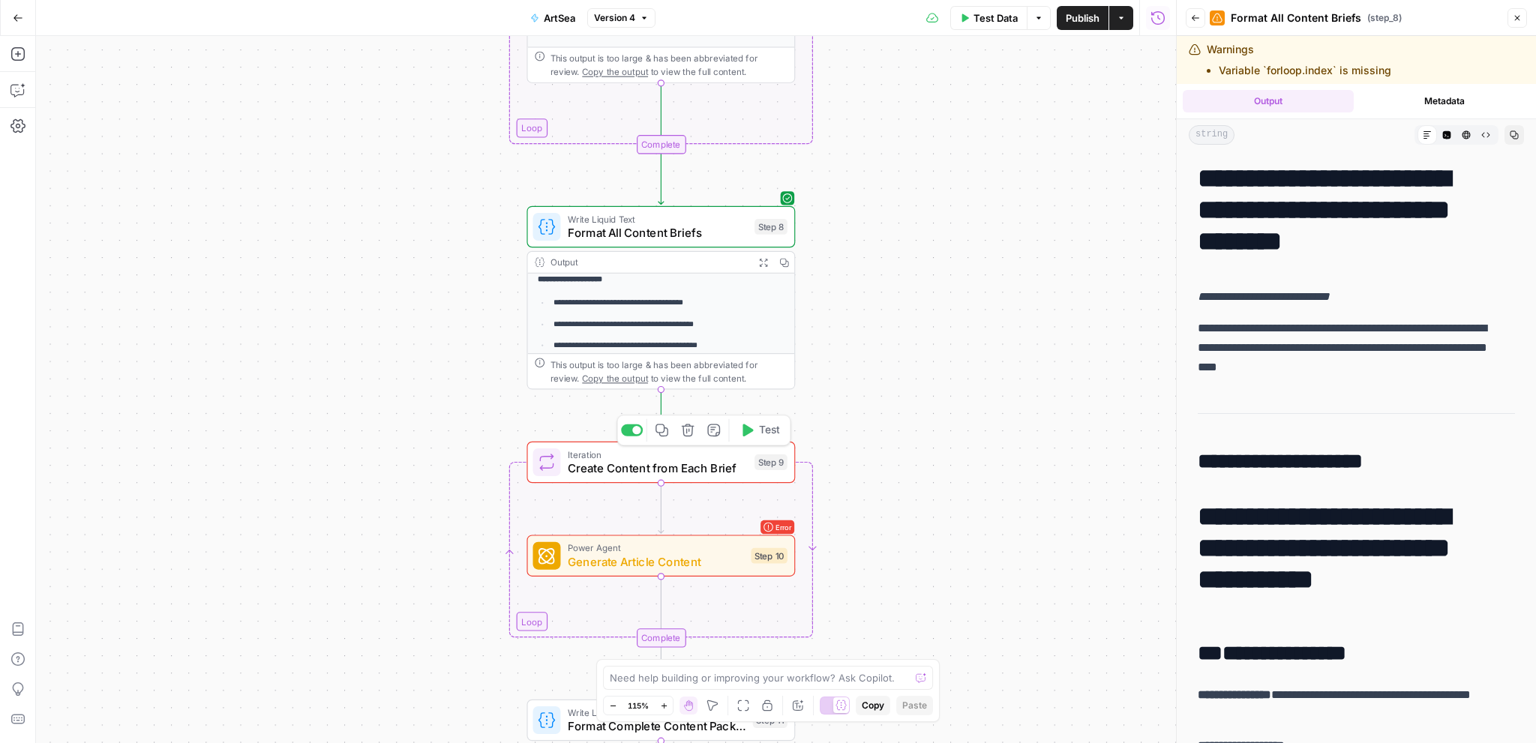
click at [649, 467] on span "Create Content from Each Brief" at bounding box center [658, 468] width 180 height 17
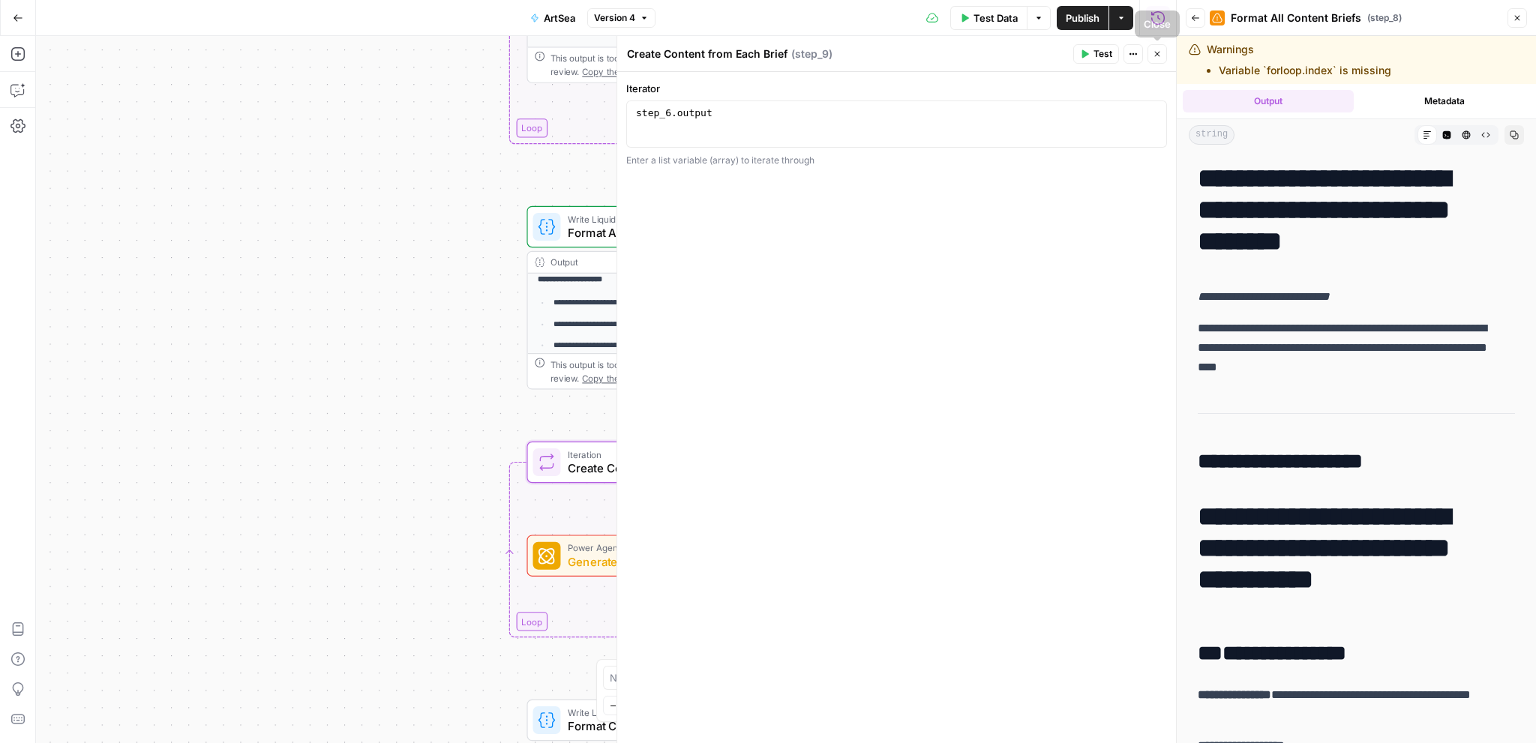
click at [1105, 57] on span "Test" at bounding box center [1102, 53] width 19 height 13
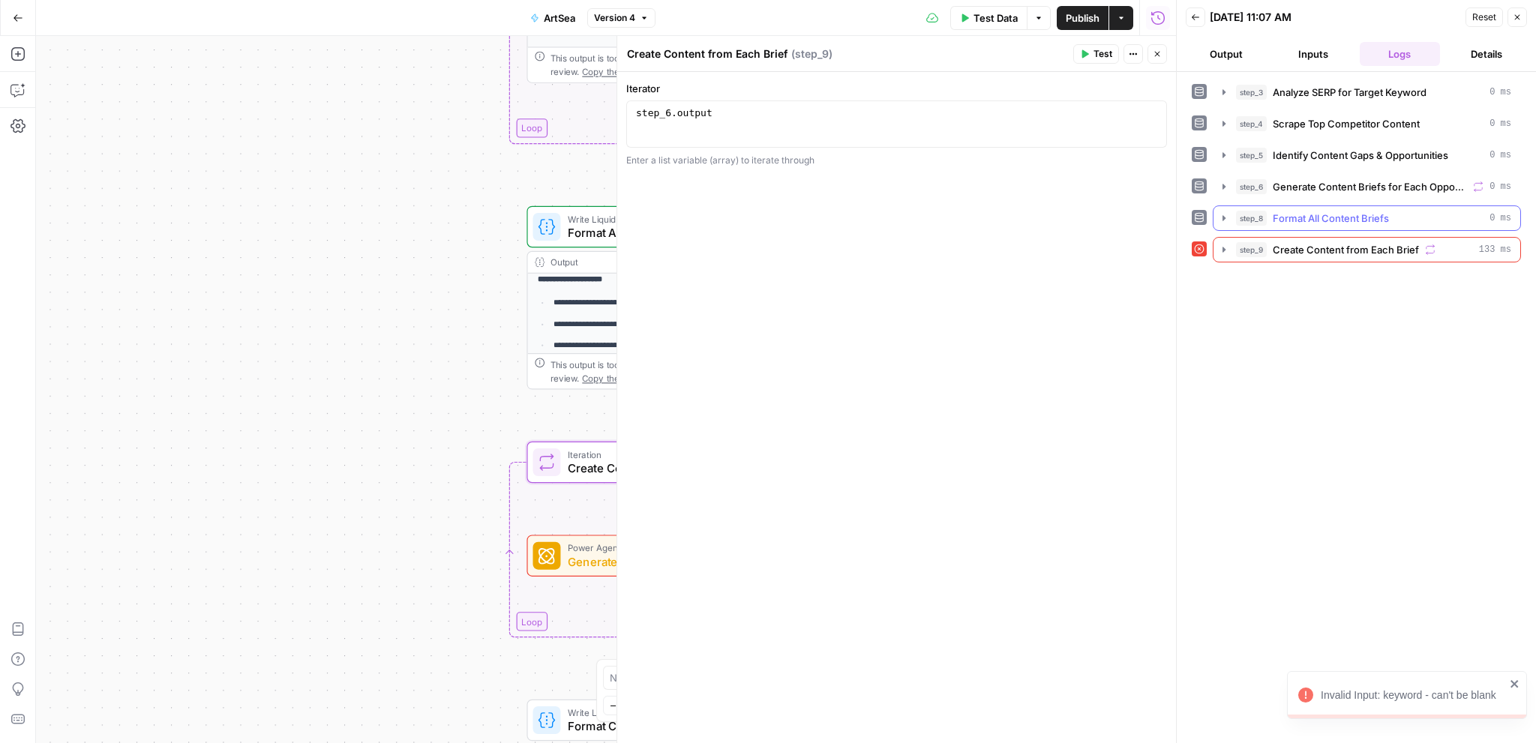
click at [1326, 215] on span "Format All Content Briefs" at bounding box center [1330, 218] width 116 height 15
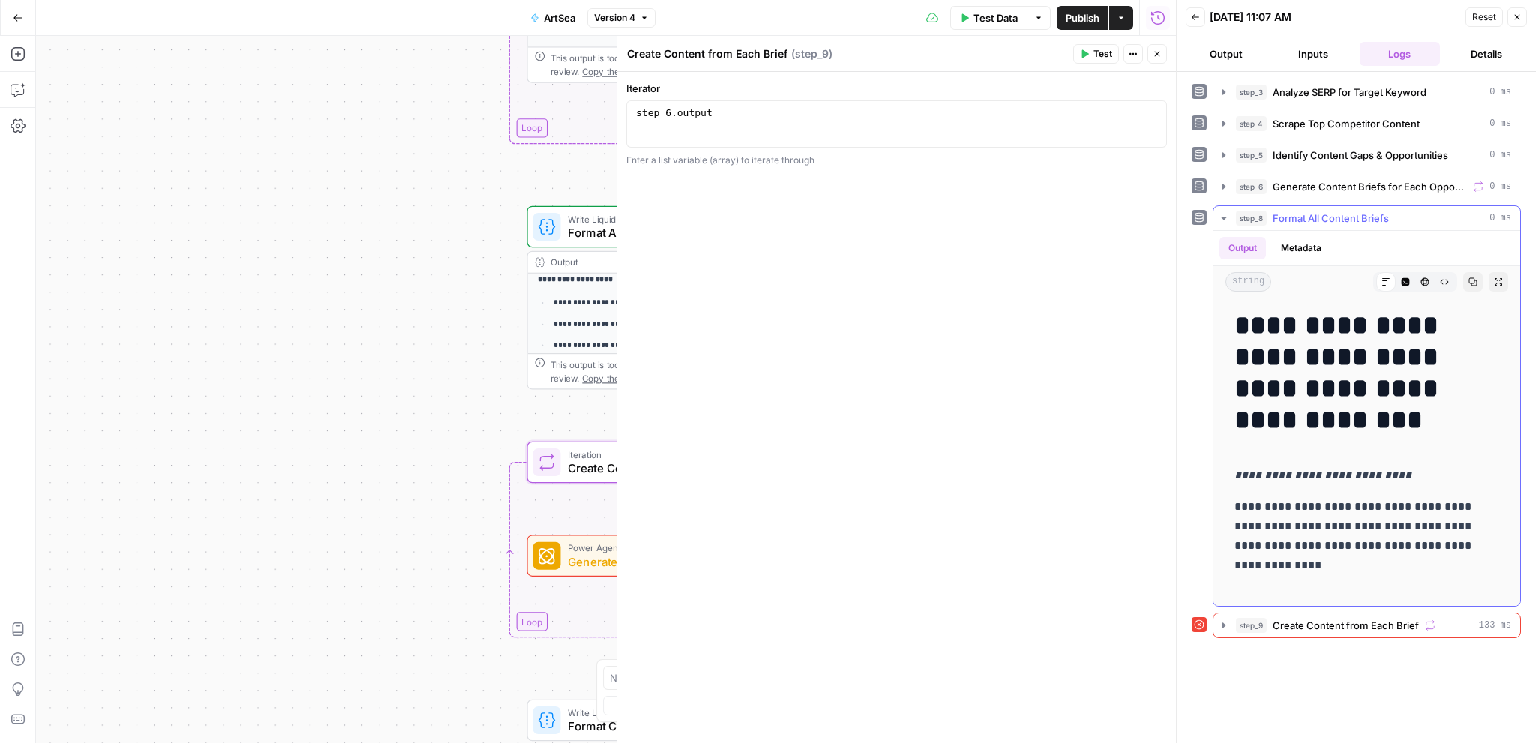
click at [1317, 211] on span "Format All Content Briefs" at bounding box center [1330, 218] width 116 height 15
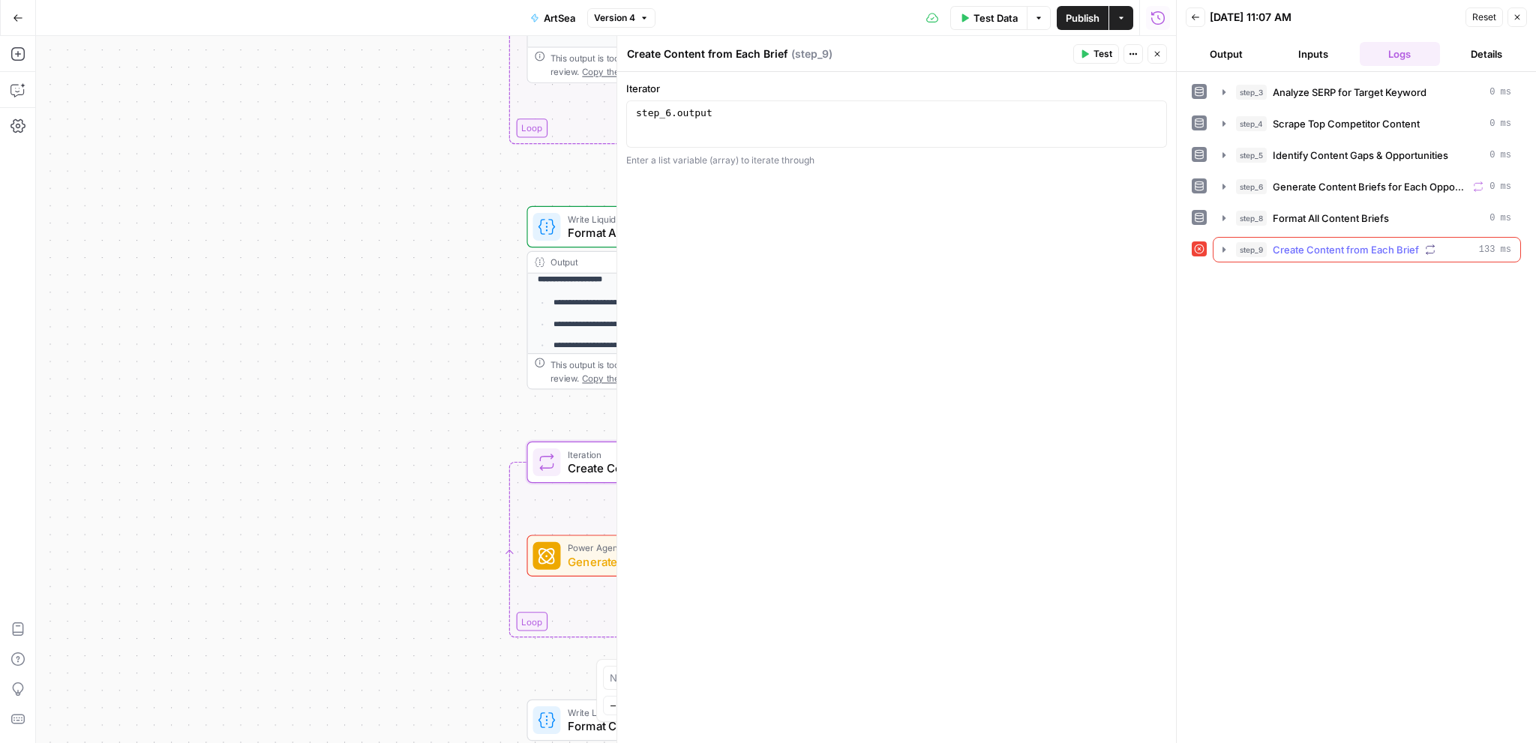
click at [1335, 245] on span "Create Content from Each Brief" at bounding box center [1345, 249] width 146 height 15
click at [1338, 279] on span "Generate Article Content" at bounding box center [1365, 281] width 115 height 15
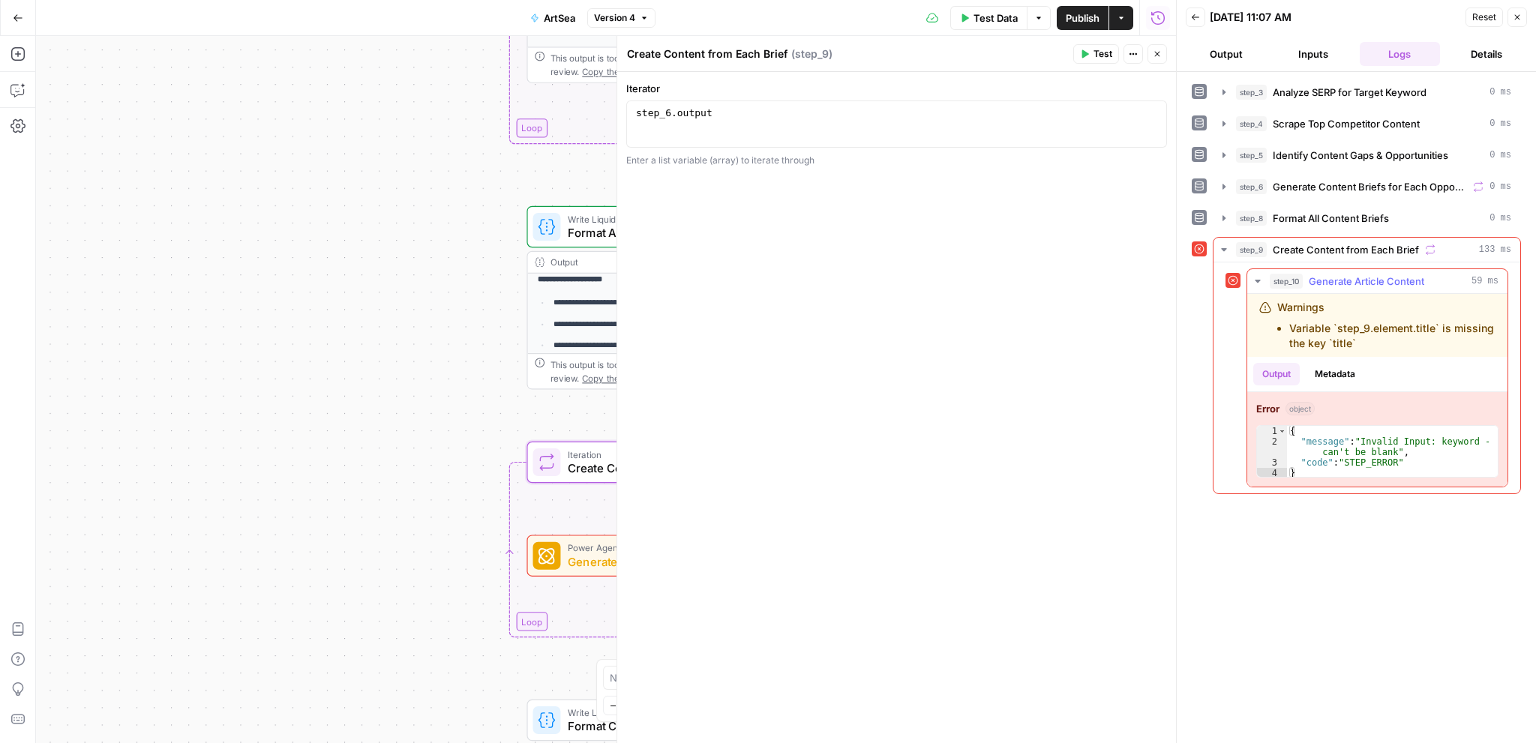
click at [1347, 277] on span "Generate Article Content" at bounding box center [1365, 281] width 115 height 15
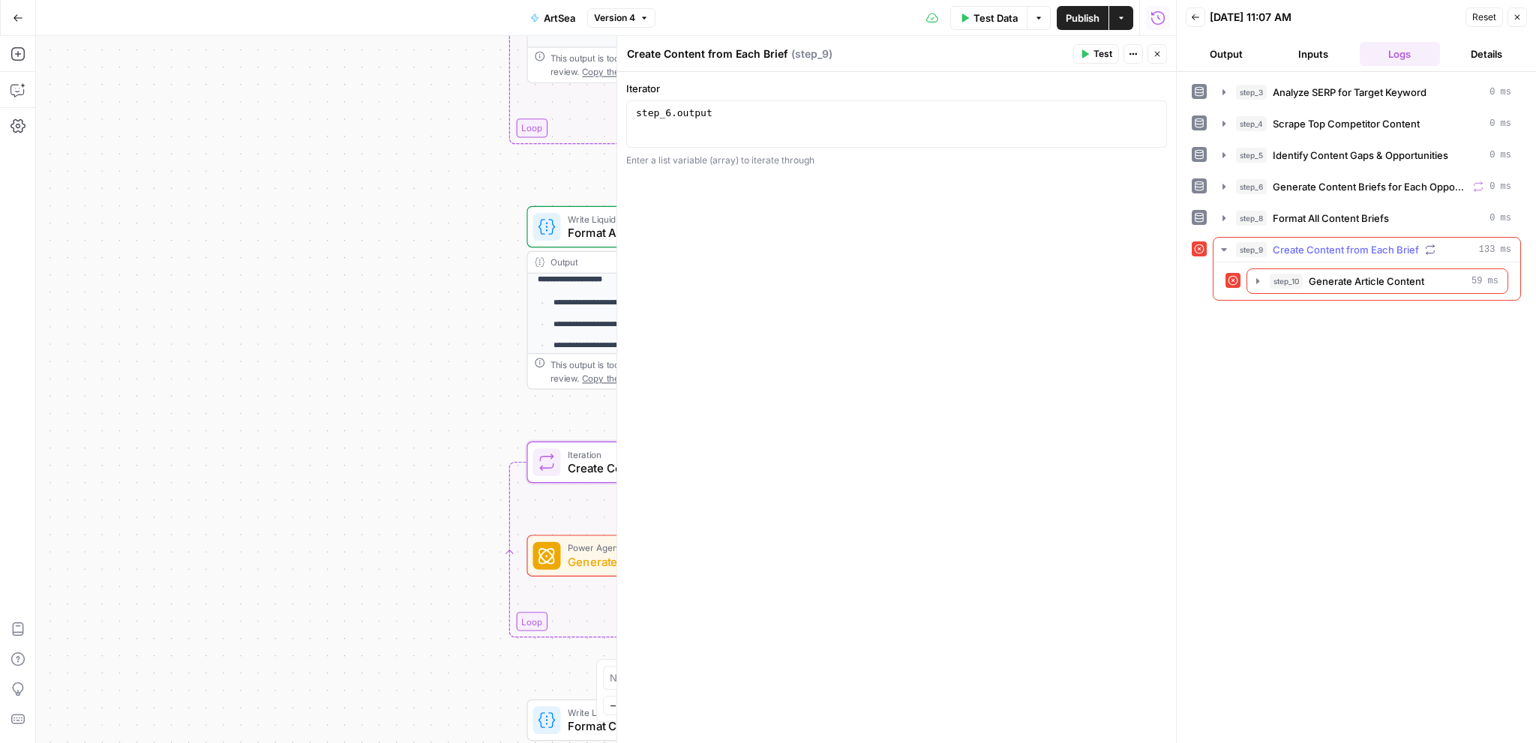
click at [1445, 246] on div "step_9 Create Content from Each Brief 133 ms" at bounding box center [1373, 249] width 275 height 15
click at [1425, 247] on icon "button" at bounding box center [1430, 249] width 10 height 10
click at [1234, 278] on icon at bounding box center [1233, 280] width 10 height 10
click at [1286, 279] on span "step_10" at bounding box center [1285, 281] width 33 height 15
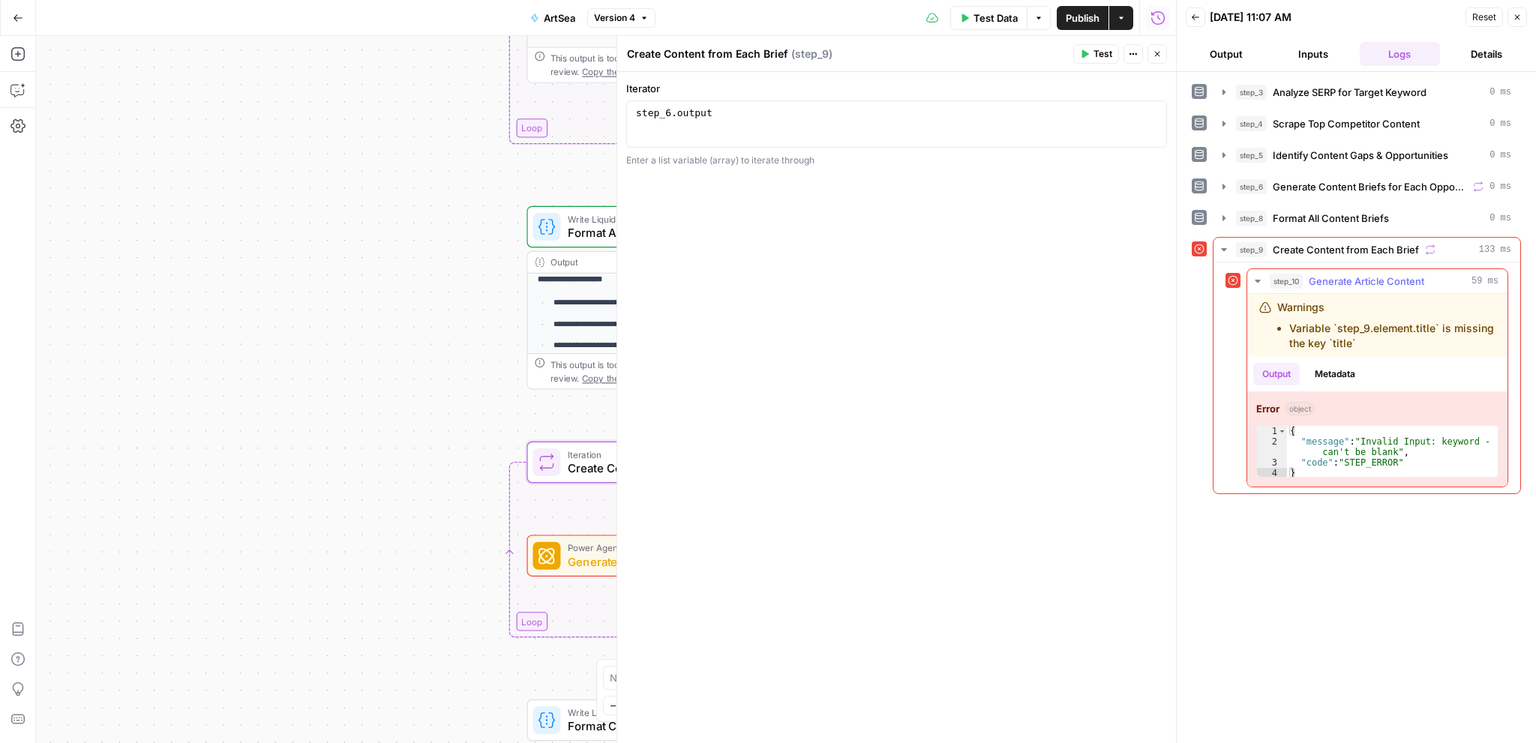
click at [1343, 373] on button "Metadata" at bounding box center [1334, 374] width 58 height 22
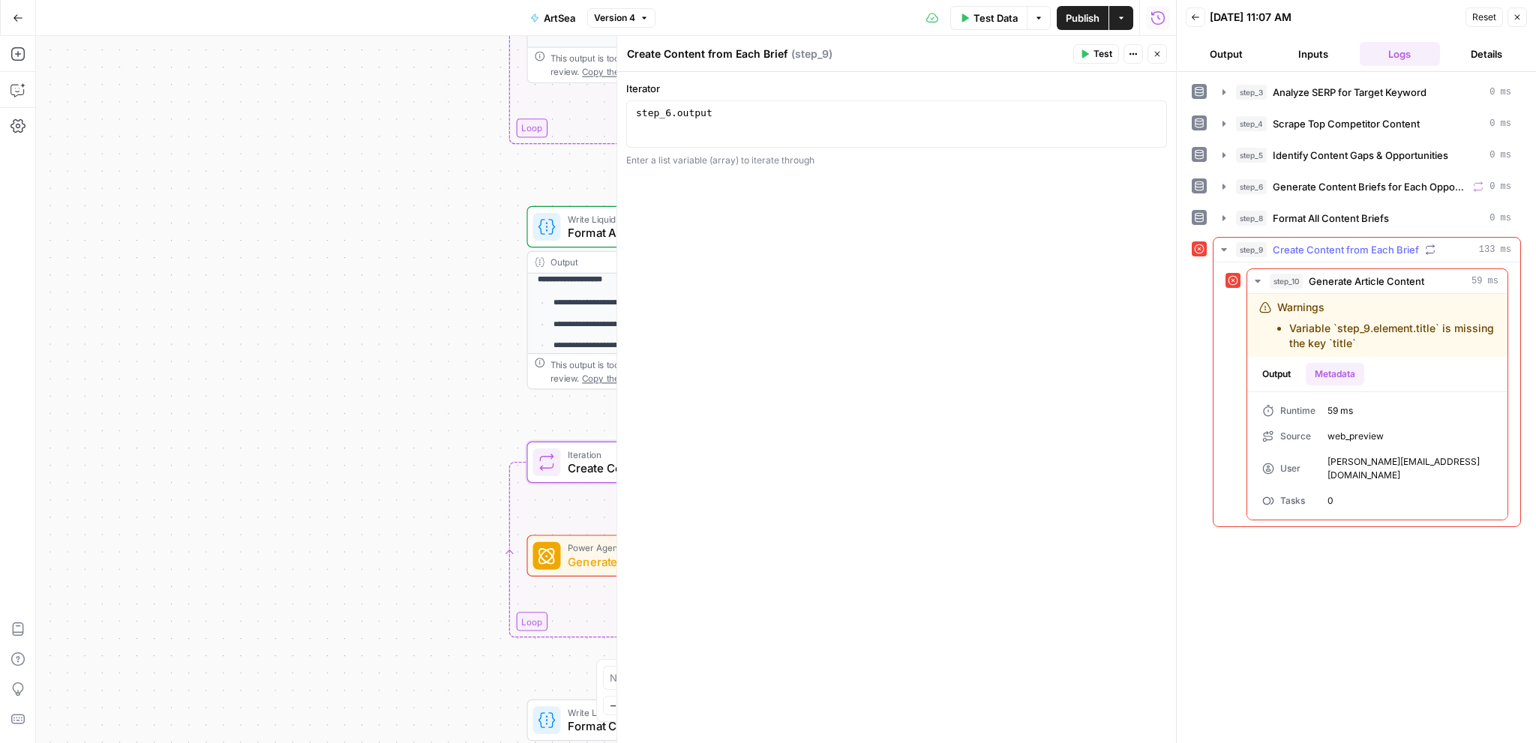
click at [1230, 278] on icon at bounding box center [1233, 280] width 10 height 10
click at [1098, 52] on span "Test" at bounding box center [1102, 53] width 19 height 13
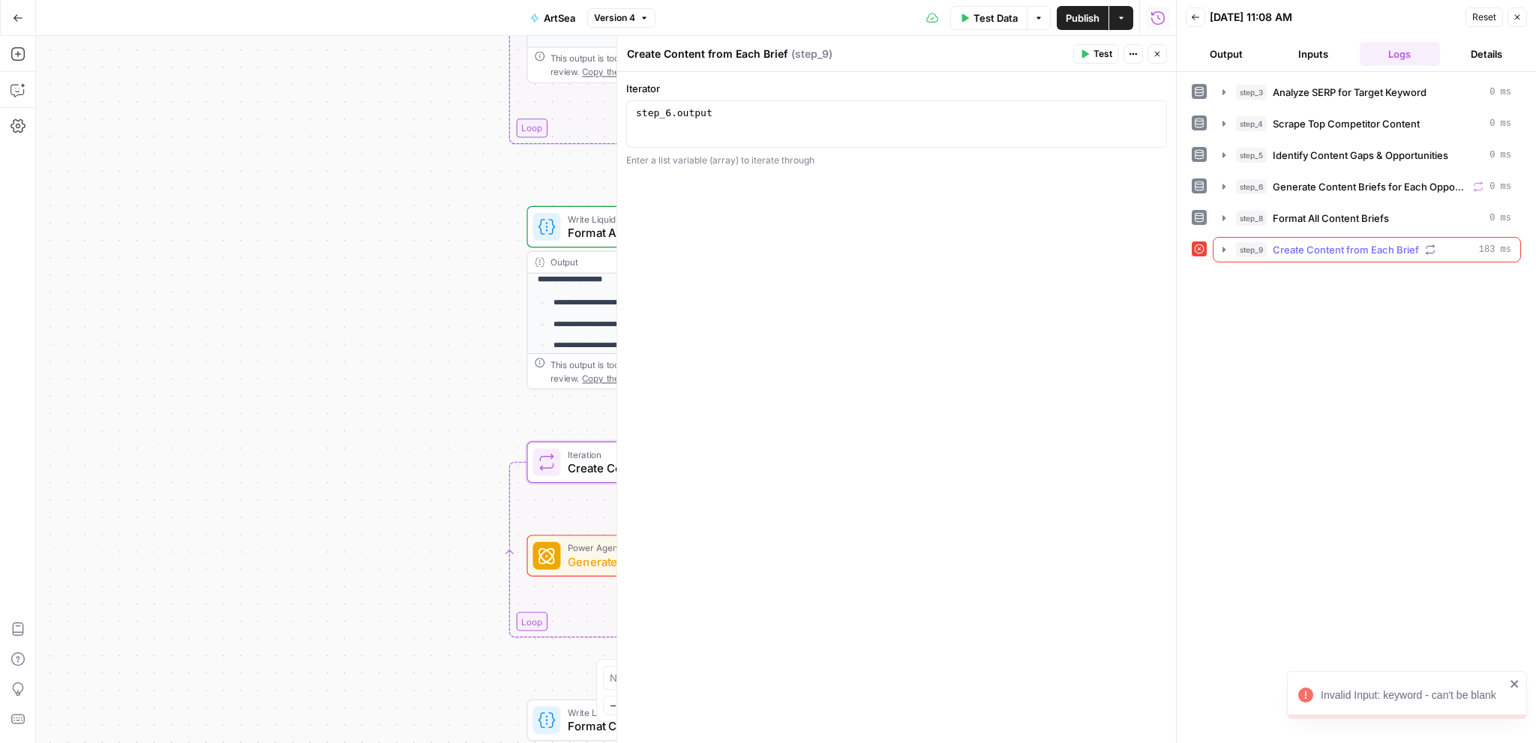
click at [1307, 250] on span "Create Content from Each Brief" at bounding box center [1345, 249] width 146 height 15
click at [1295, 281] on span "step_10" at bounding box center [1285, 281] width 33 height 15
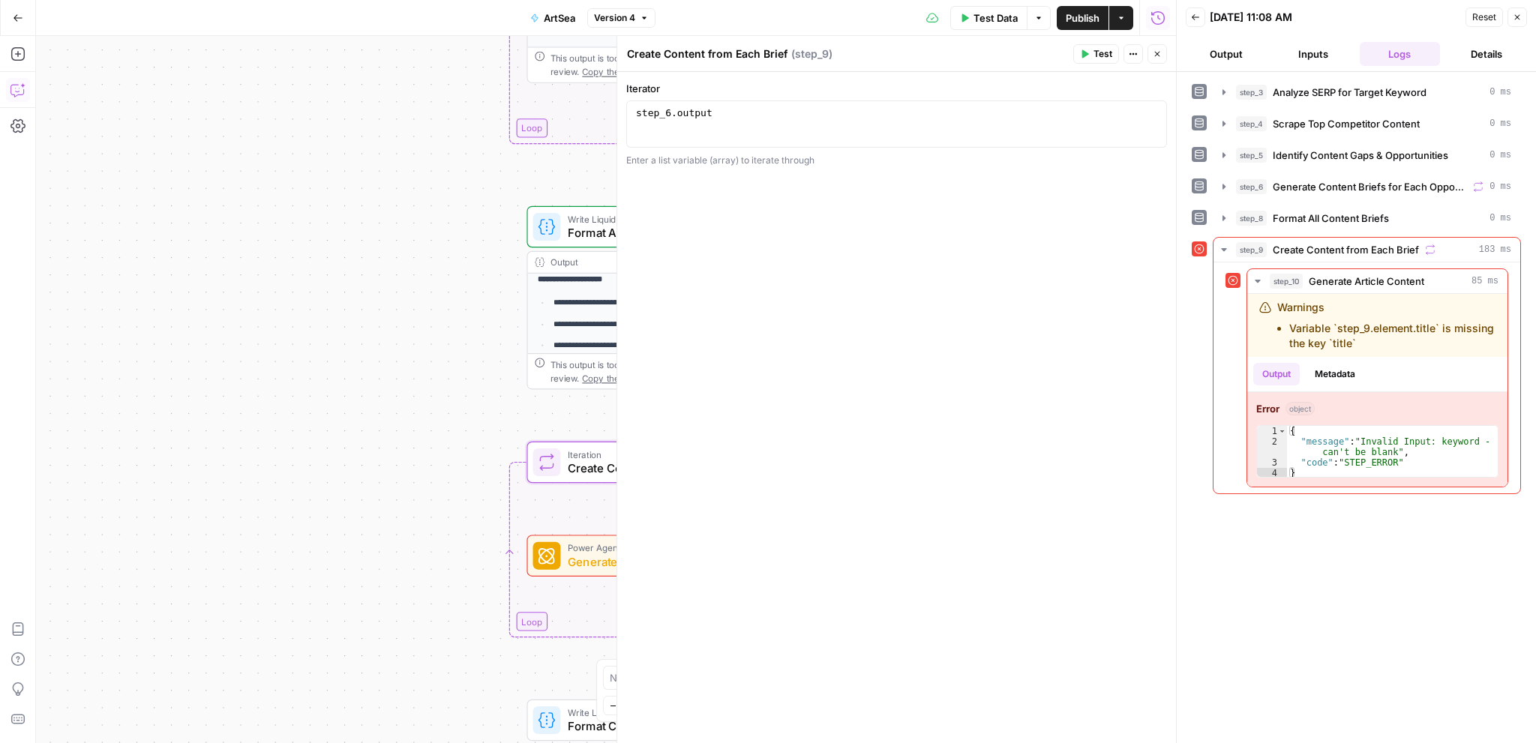
click at [21, 97] on button "Copilot" at bounding box center [18, 90] width 24 height 24
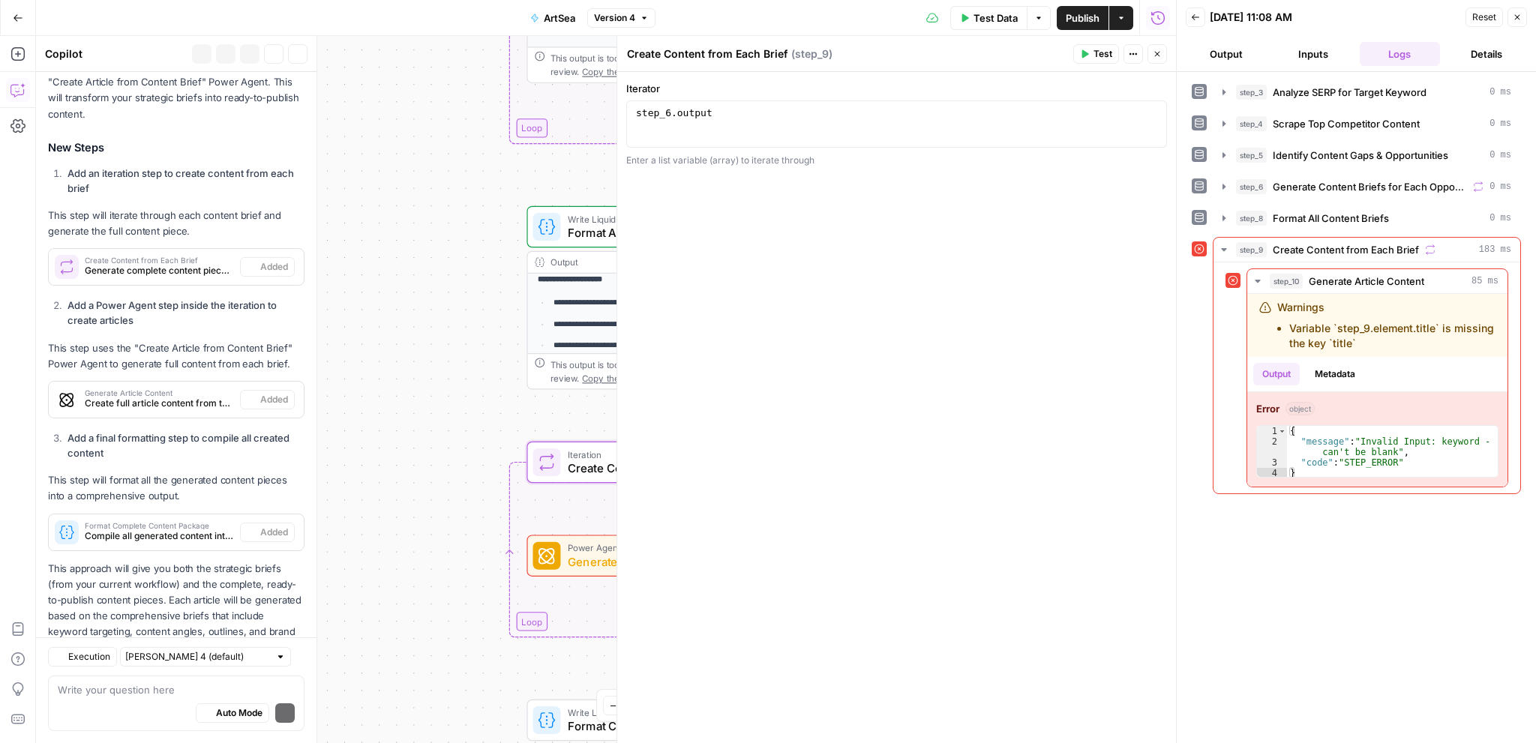
scroll to position [433, 0]
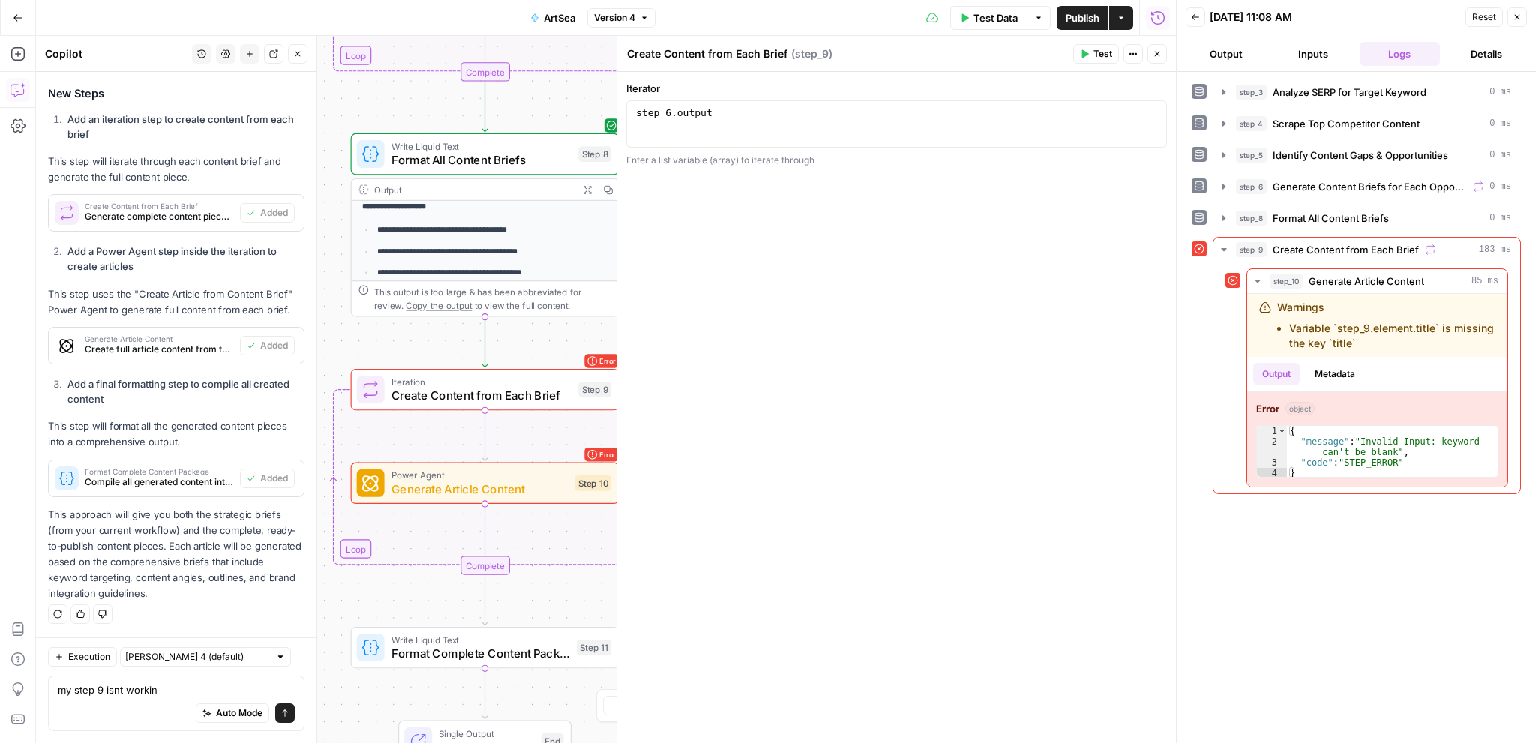
type textarea "my step 9 isnt working"
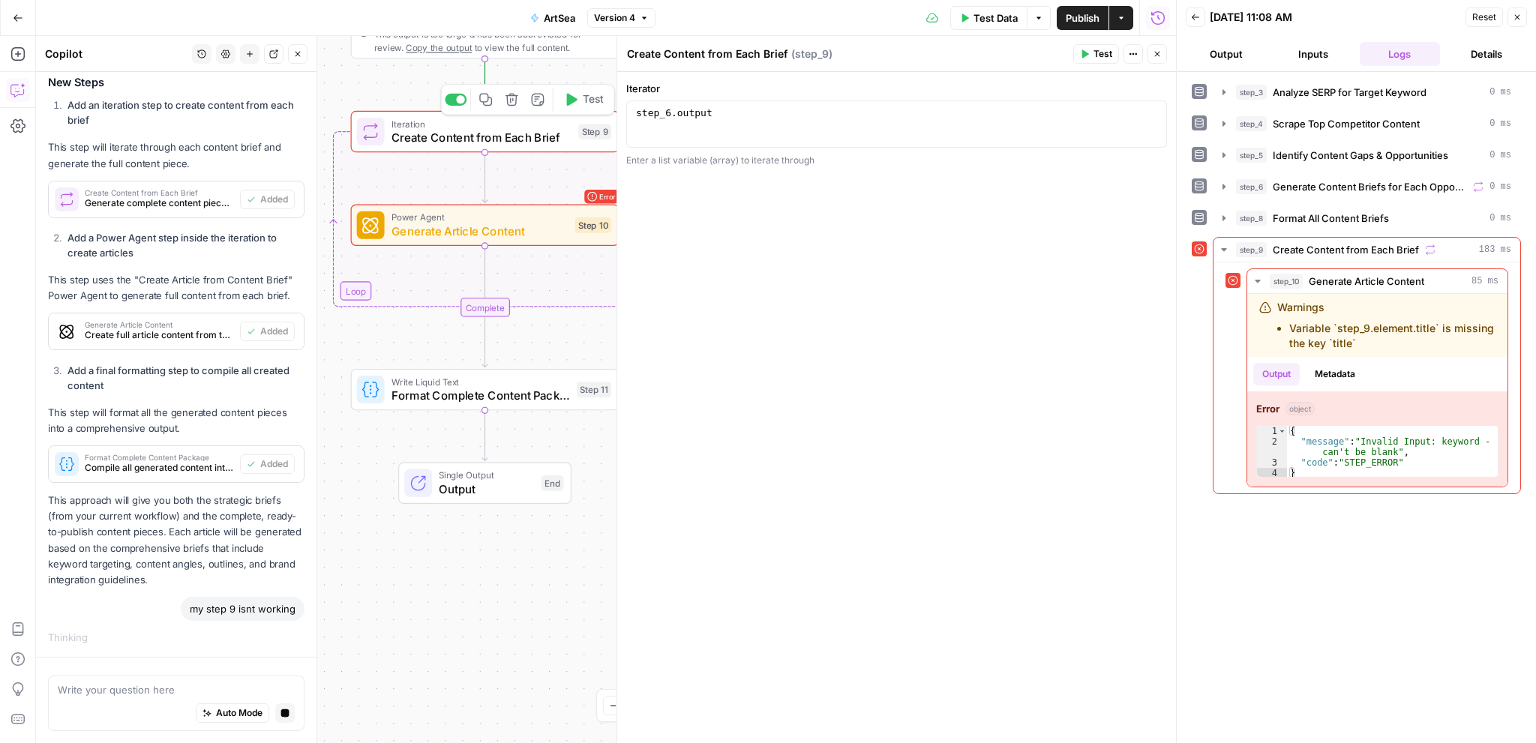
click at [528, 145] on span "Create Content from Each Brief" at bounding box center [481, 137] width 180 height 17
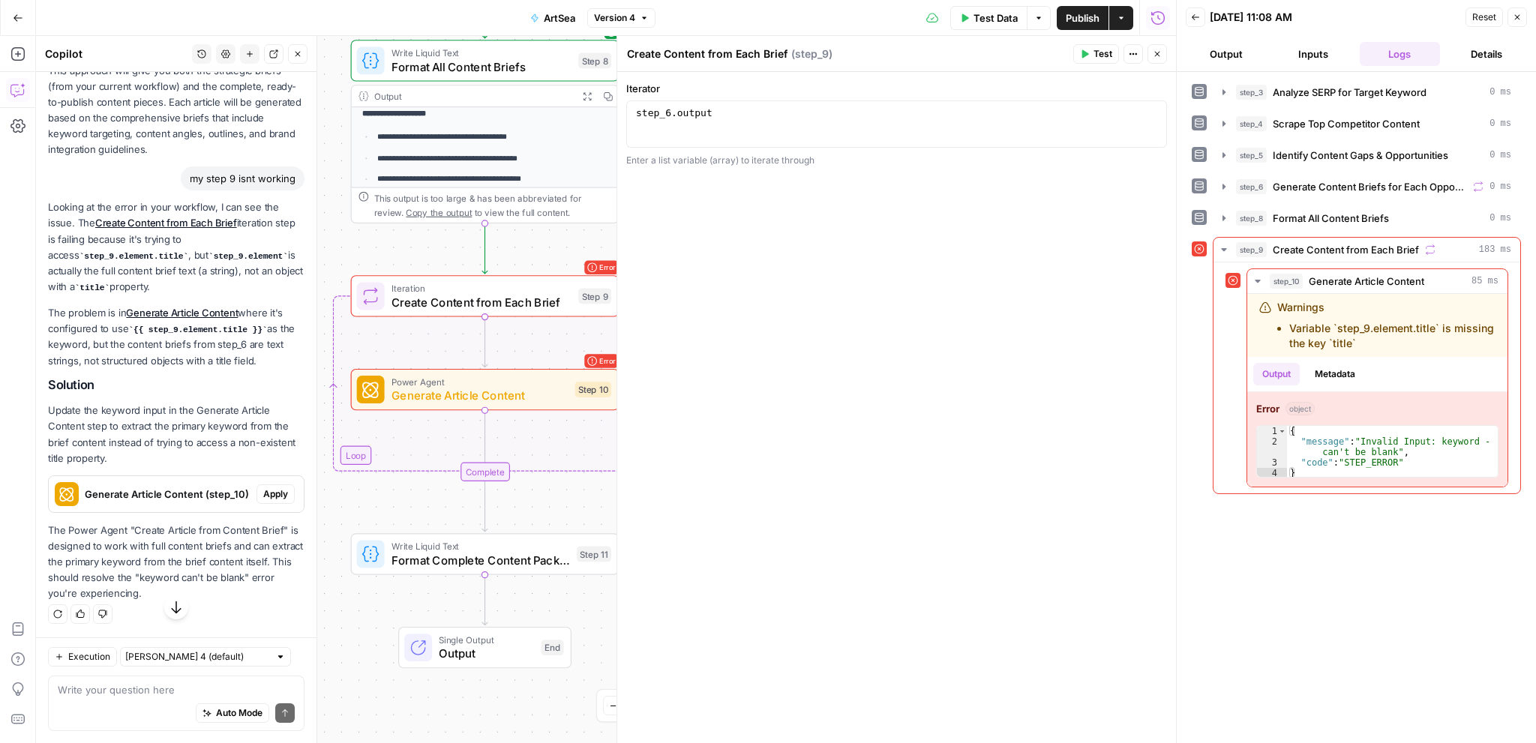
scroll to position [876, 0]
click at [263, 490] on span "Apply" at bounding box center [275, 493] width 25 height 13
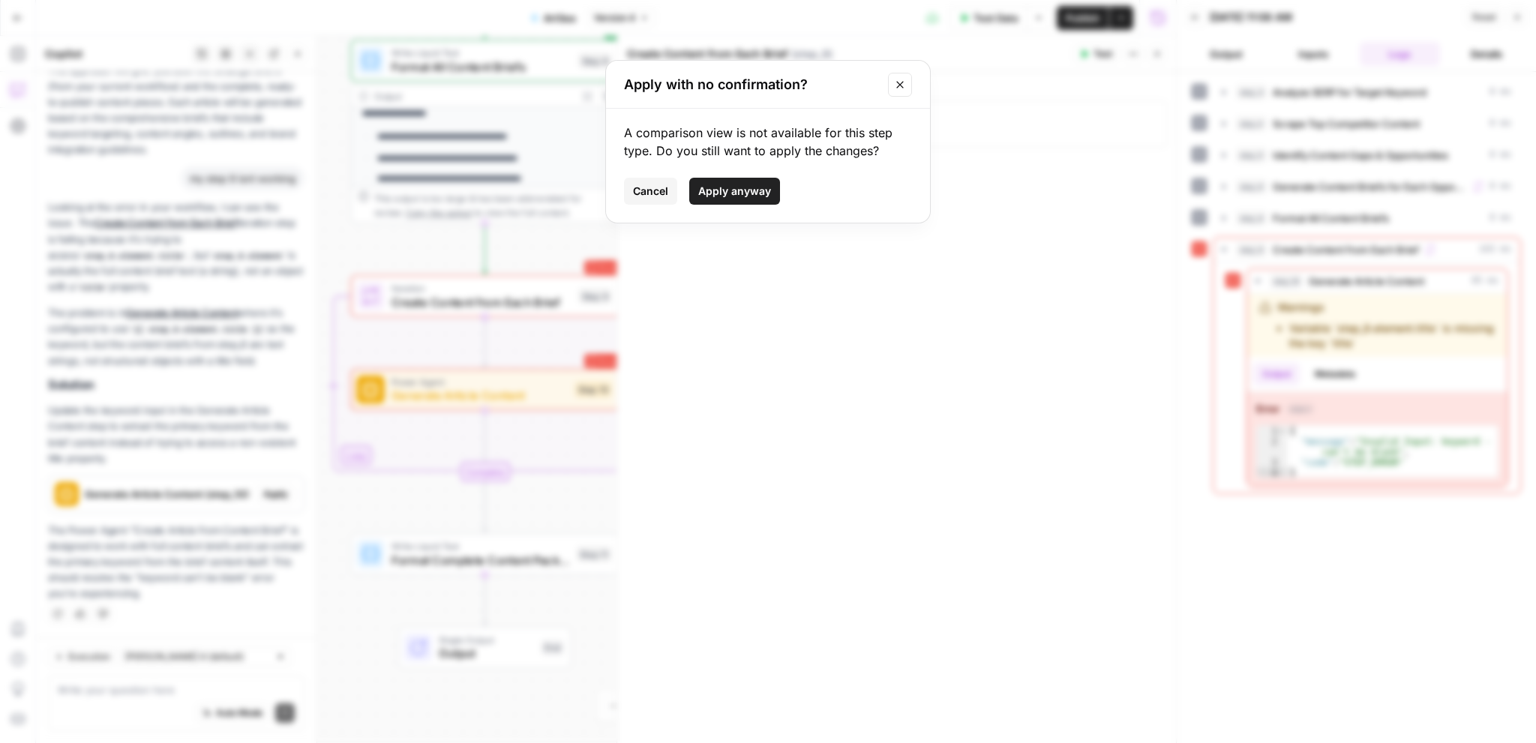
click at [710, 189] on span "Apply anyway" at bounding box center [734, 191] width 73 height 15
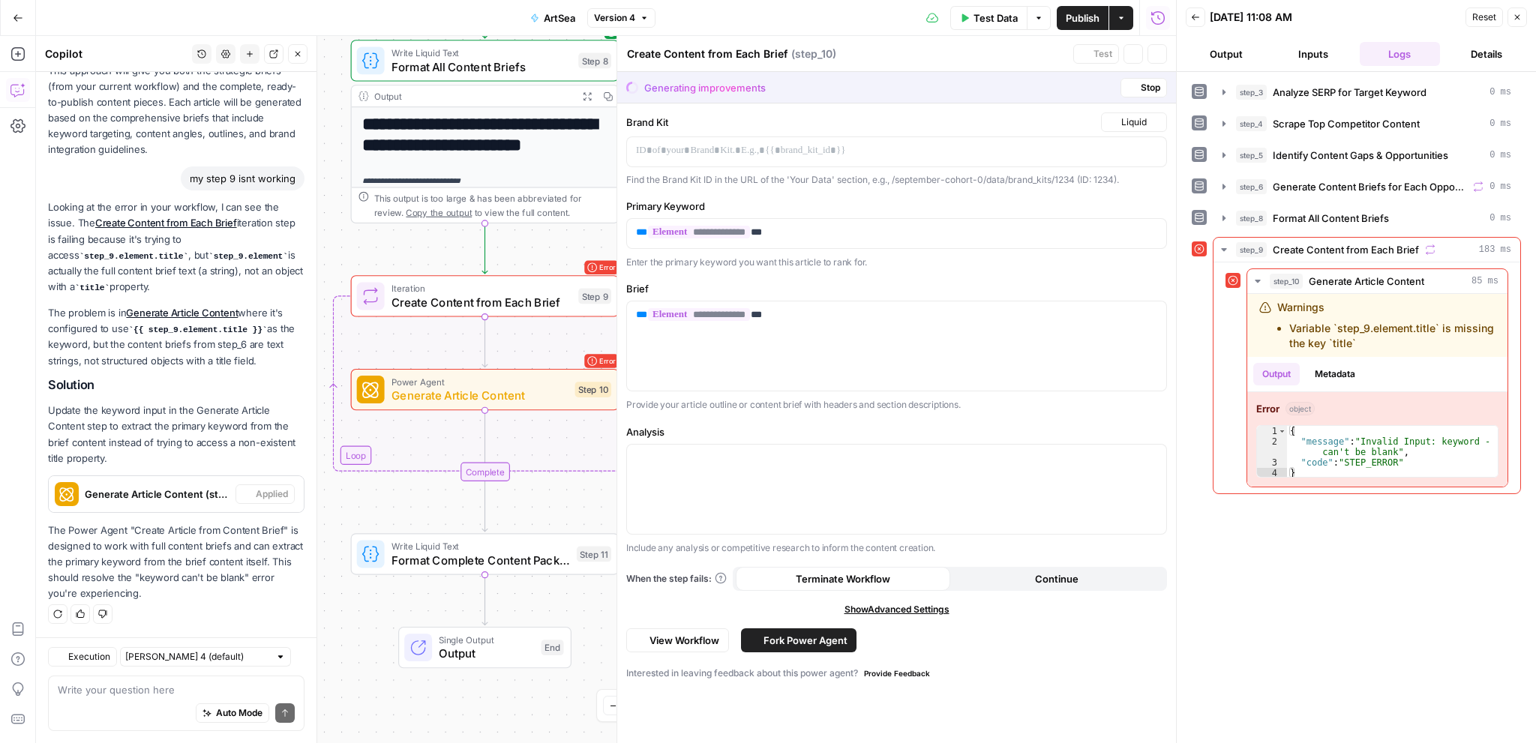
type textarea "Generate Article Content"
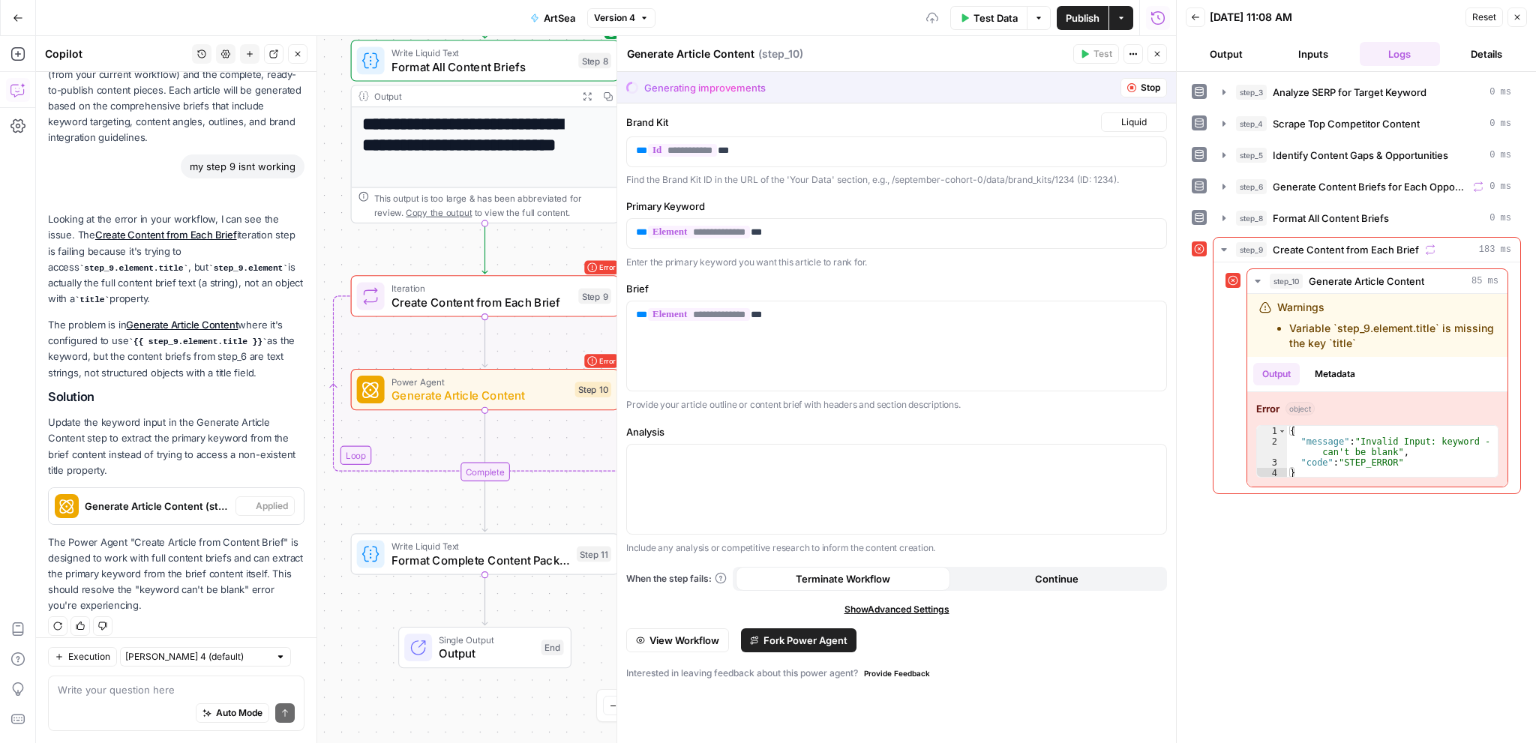
scroll to position [900, 0]
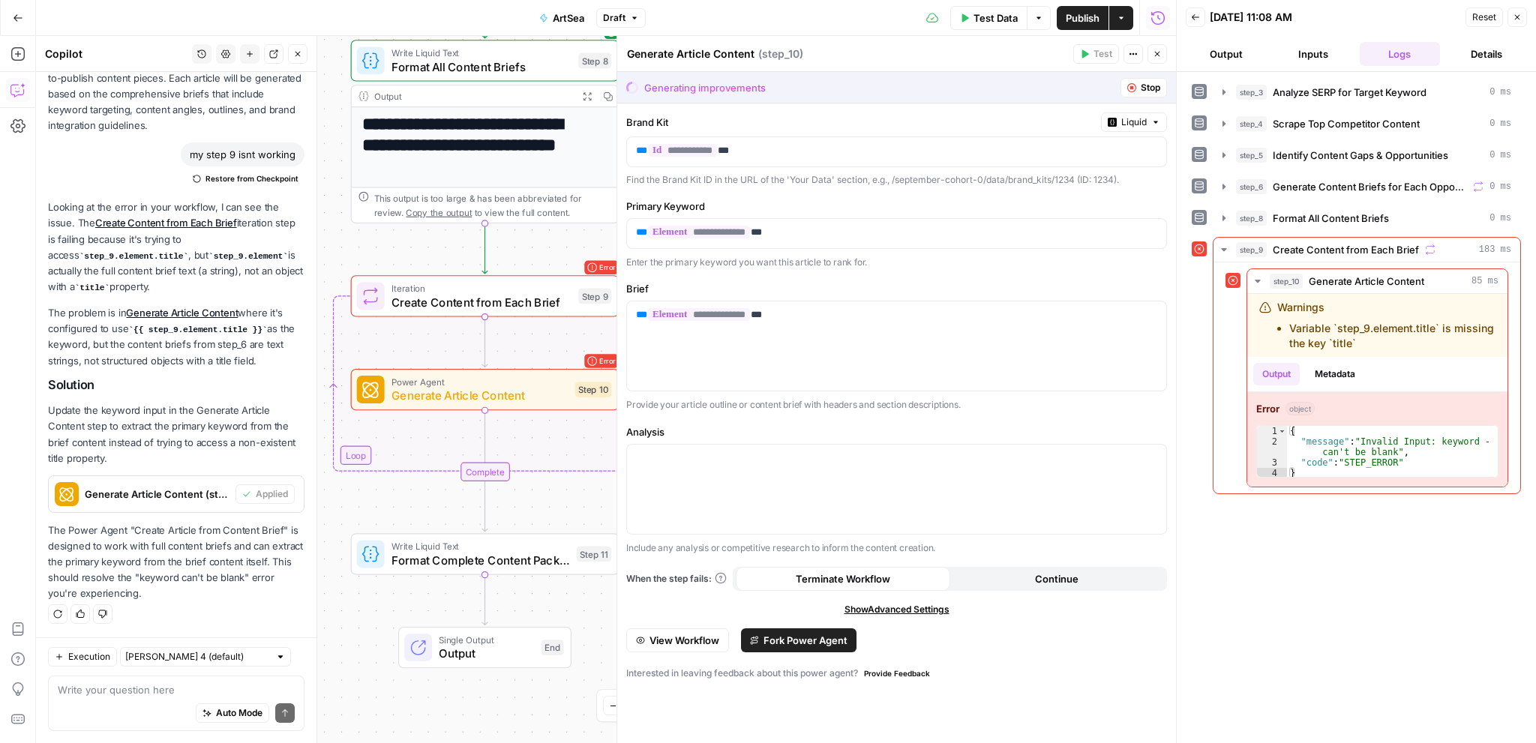
click at [1137, 87] on button "Stop" at bounding box center [1143, 87] width 46 height 19
click at [1132, 89] on icon "button" at bounding box center [1131, 87] width 9 height 9
click at [1151, 53] on button "Close" at bounding box center [1156, 53] width 19 height 19
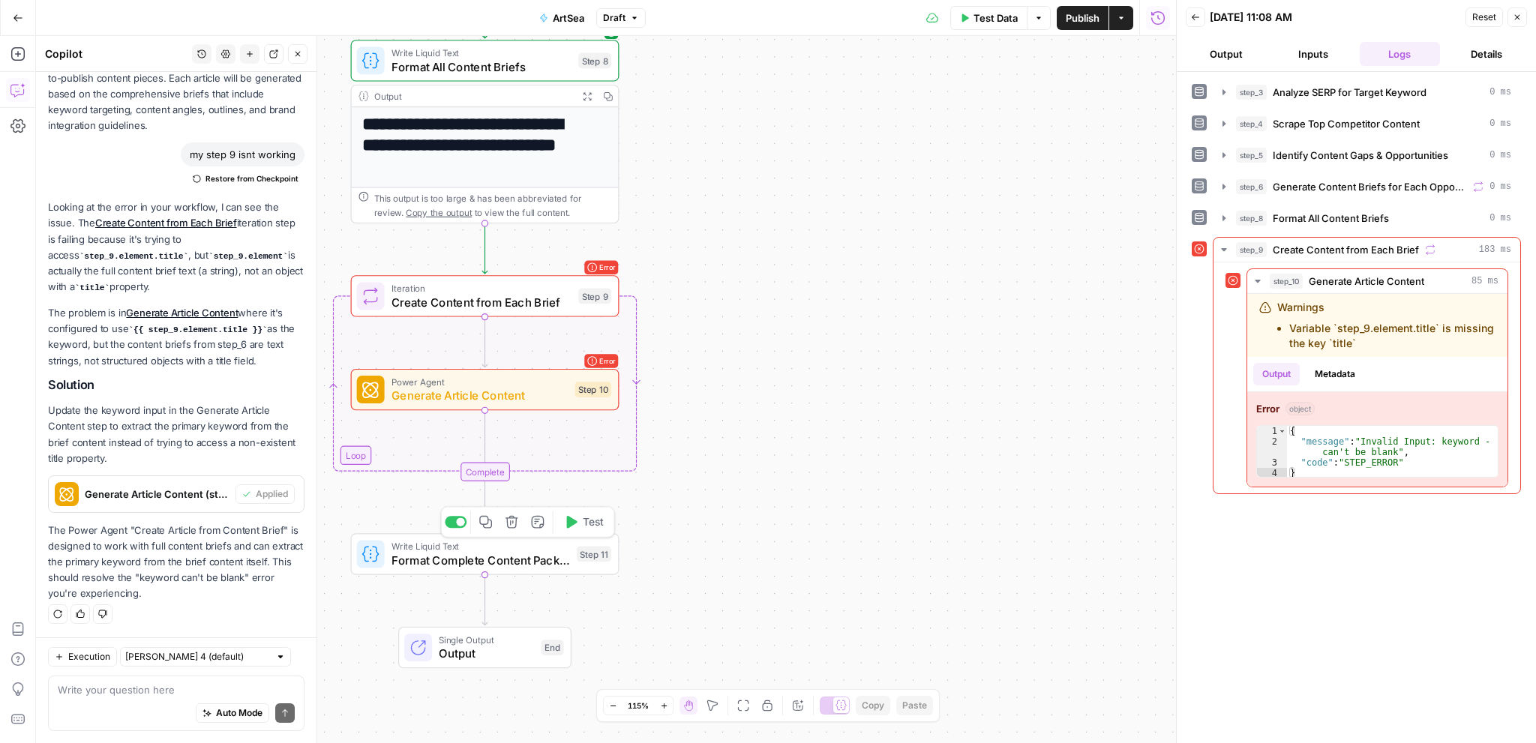
click at [434, 563] on span "Format Complete Content Package" at bounding box center [480, 559] width 178 height 17
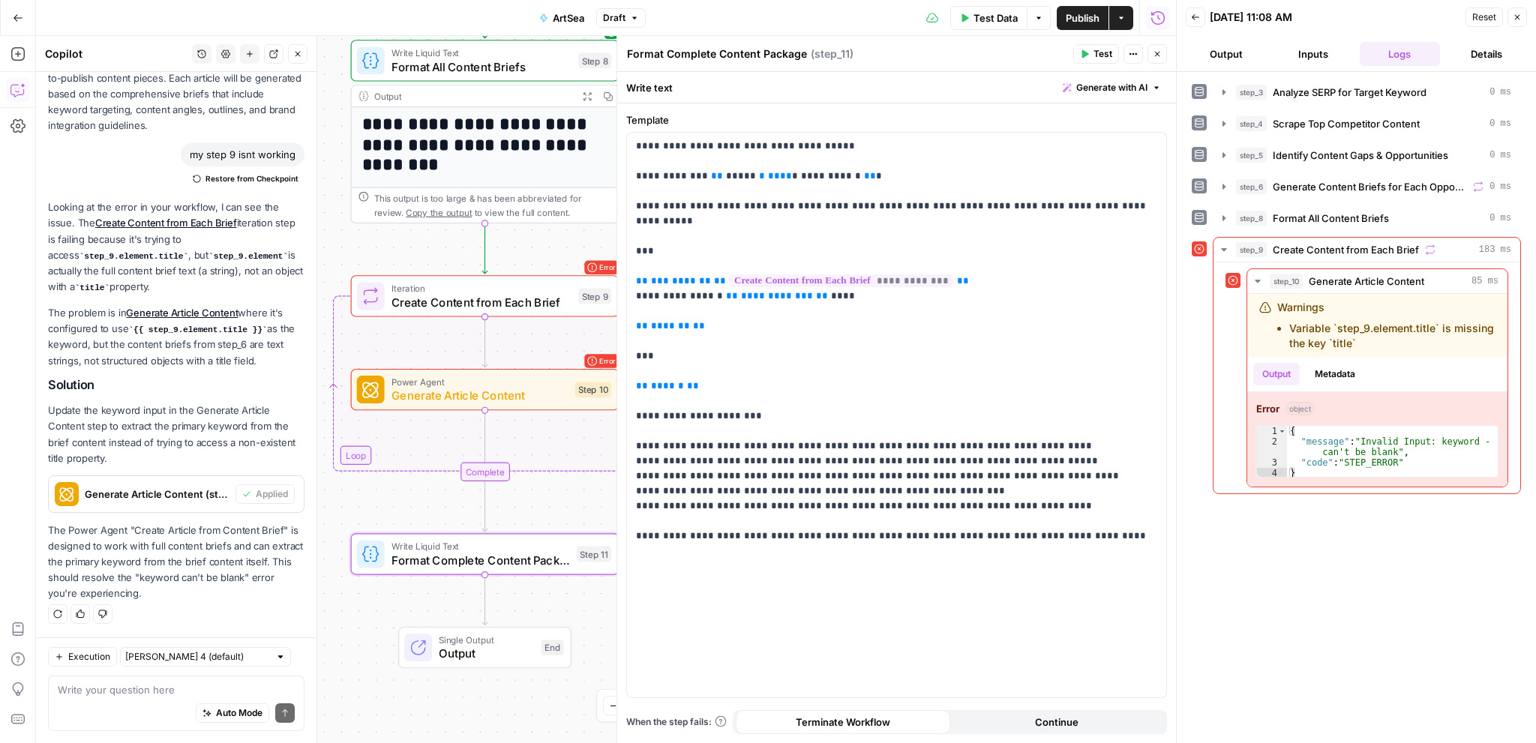
click at [1160, 59] on button "Close" at bounding box center [1156, 53] width 19 height 19
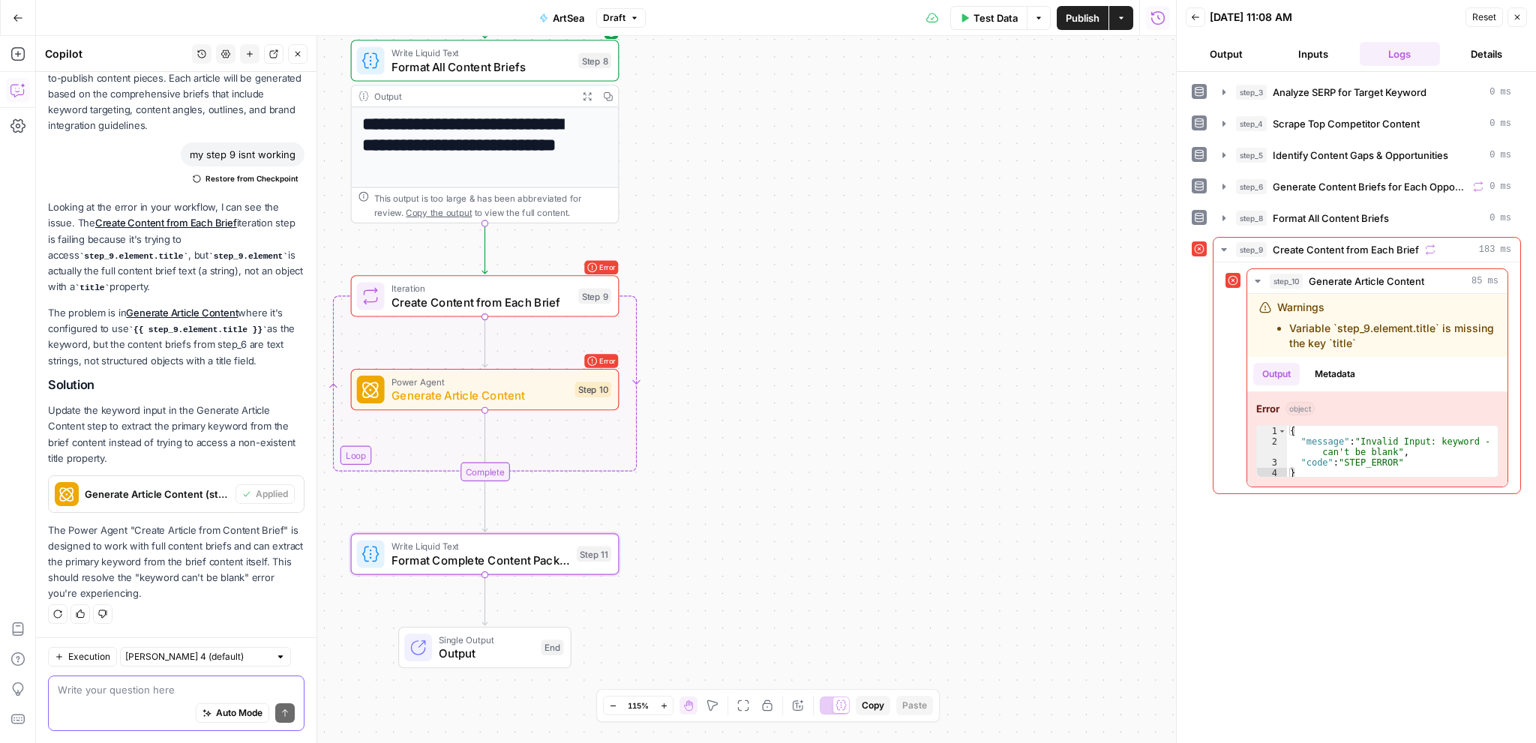
click at [152, 688] on textarea at bounding box center [176, 689] width 237 height 15
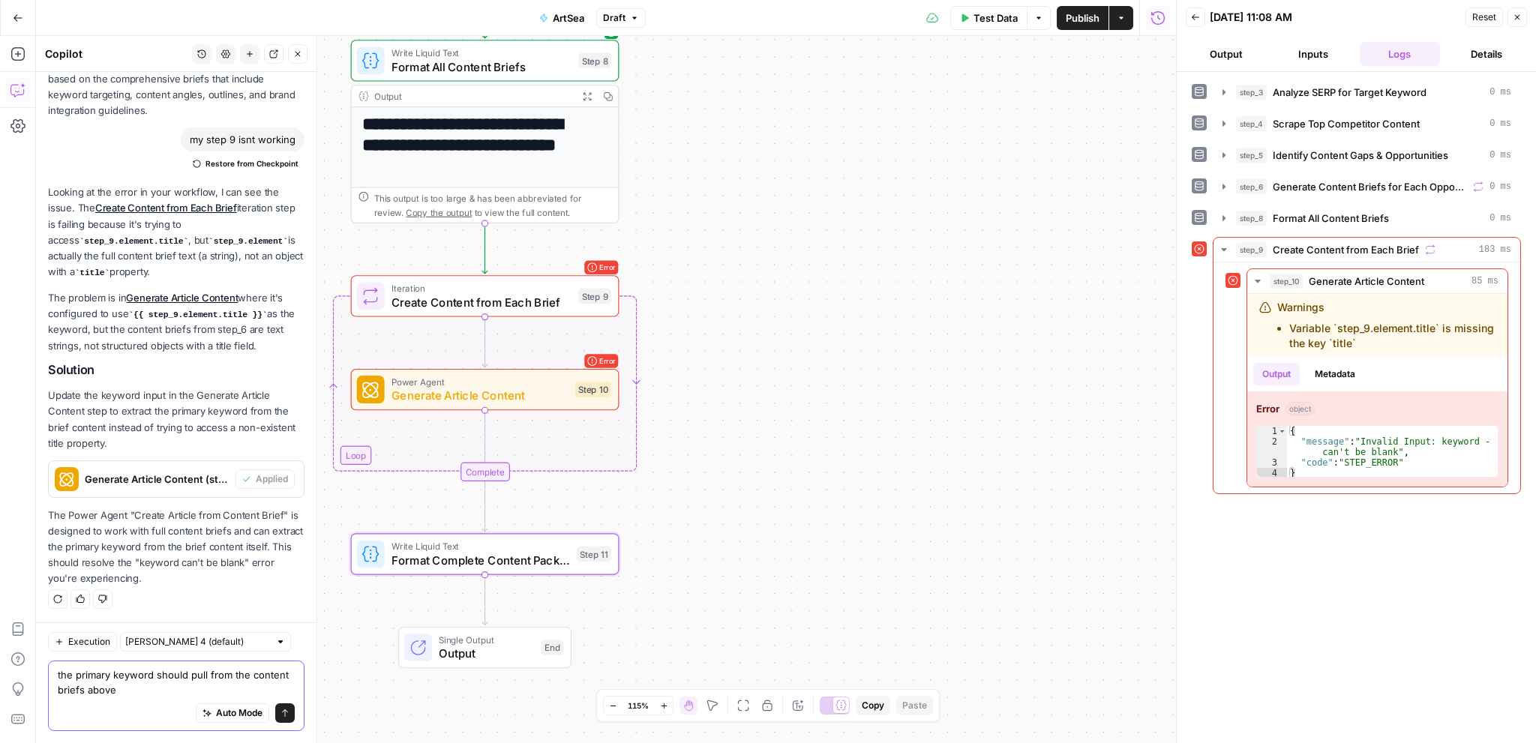
type textarea "the primary keyword should pull from the content briefs above?"
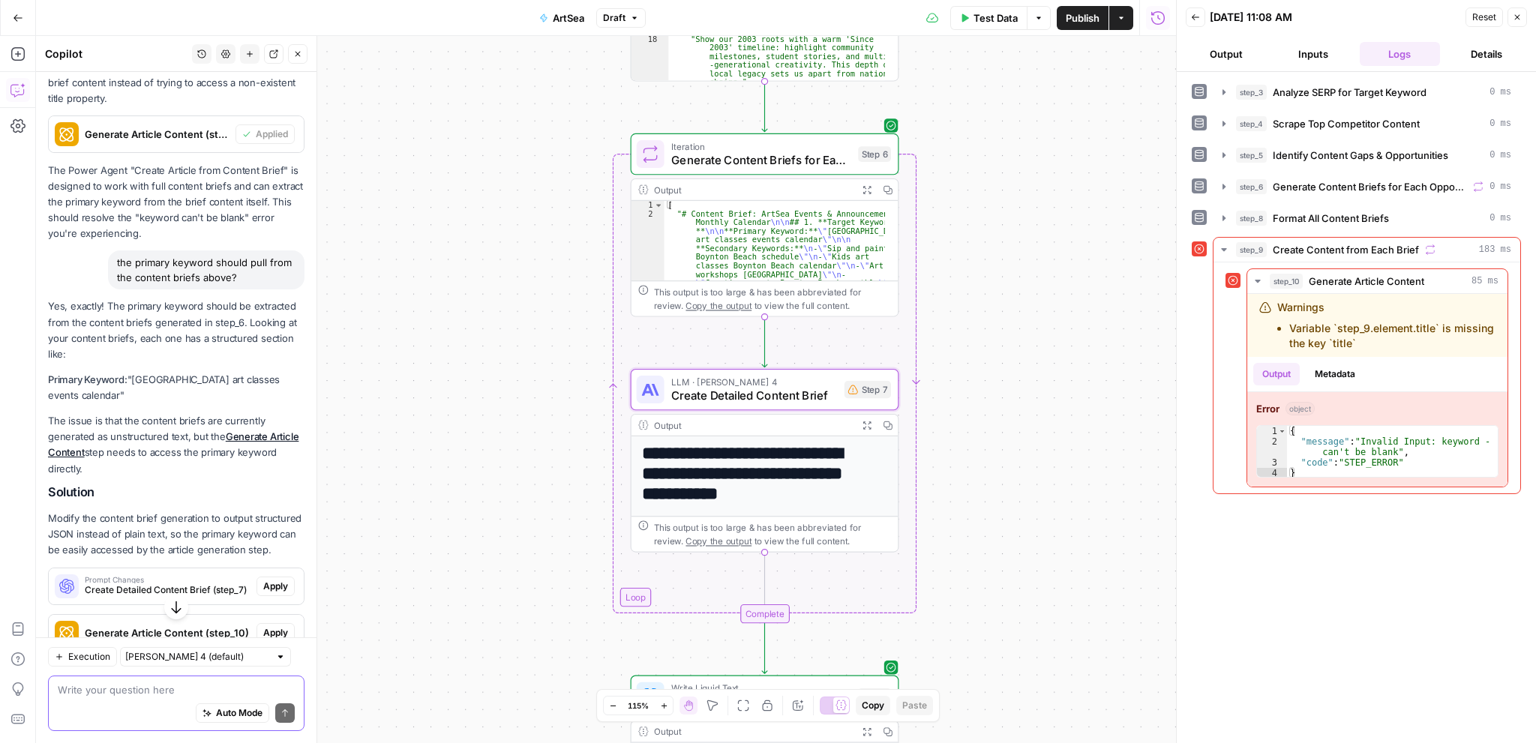
scroll to position [1323, 0]
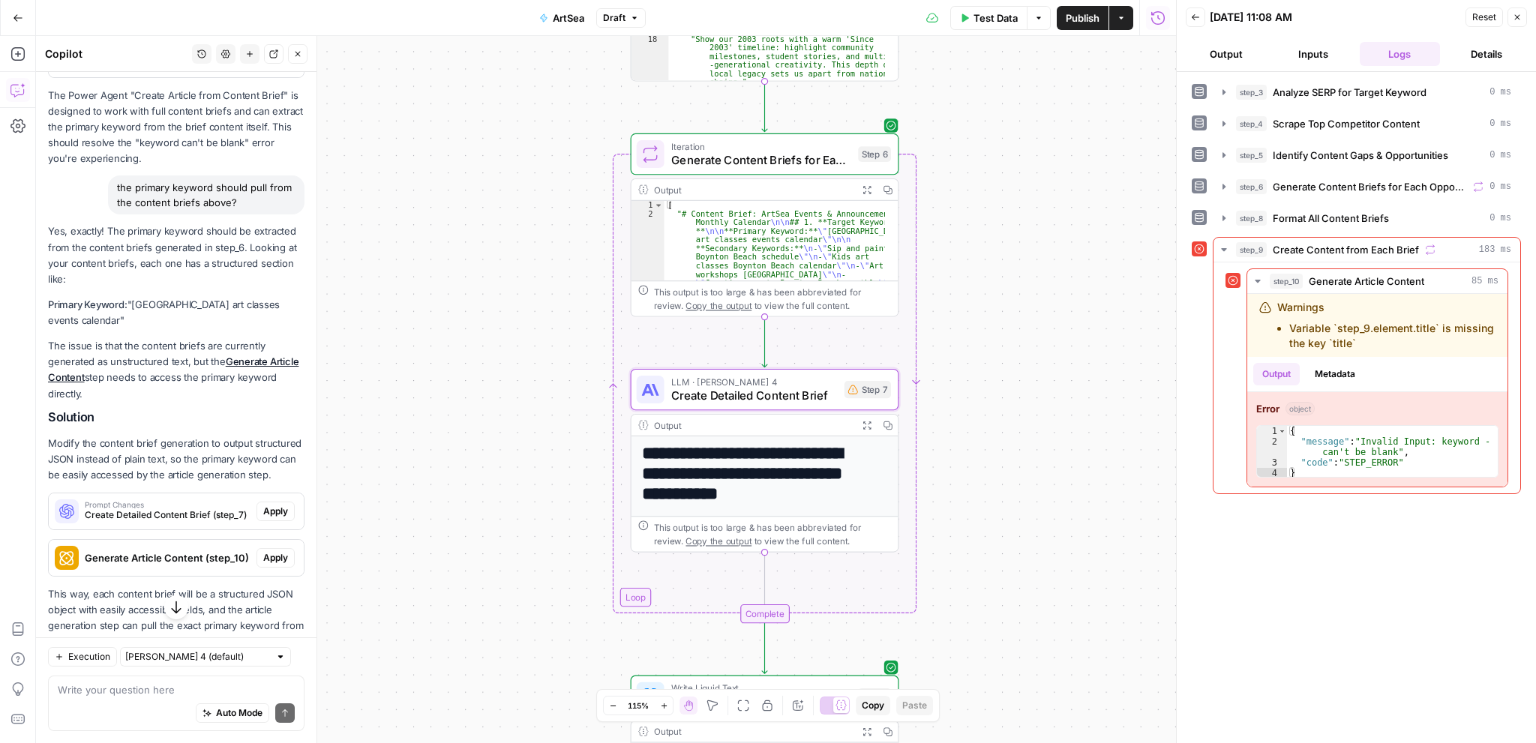
click at [263, 518] on span "Apply" at bounding box center [275, 511] width 25 height 13
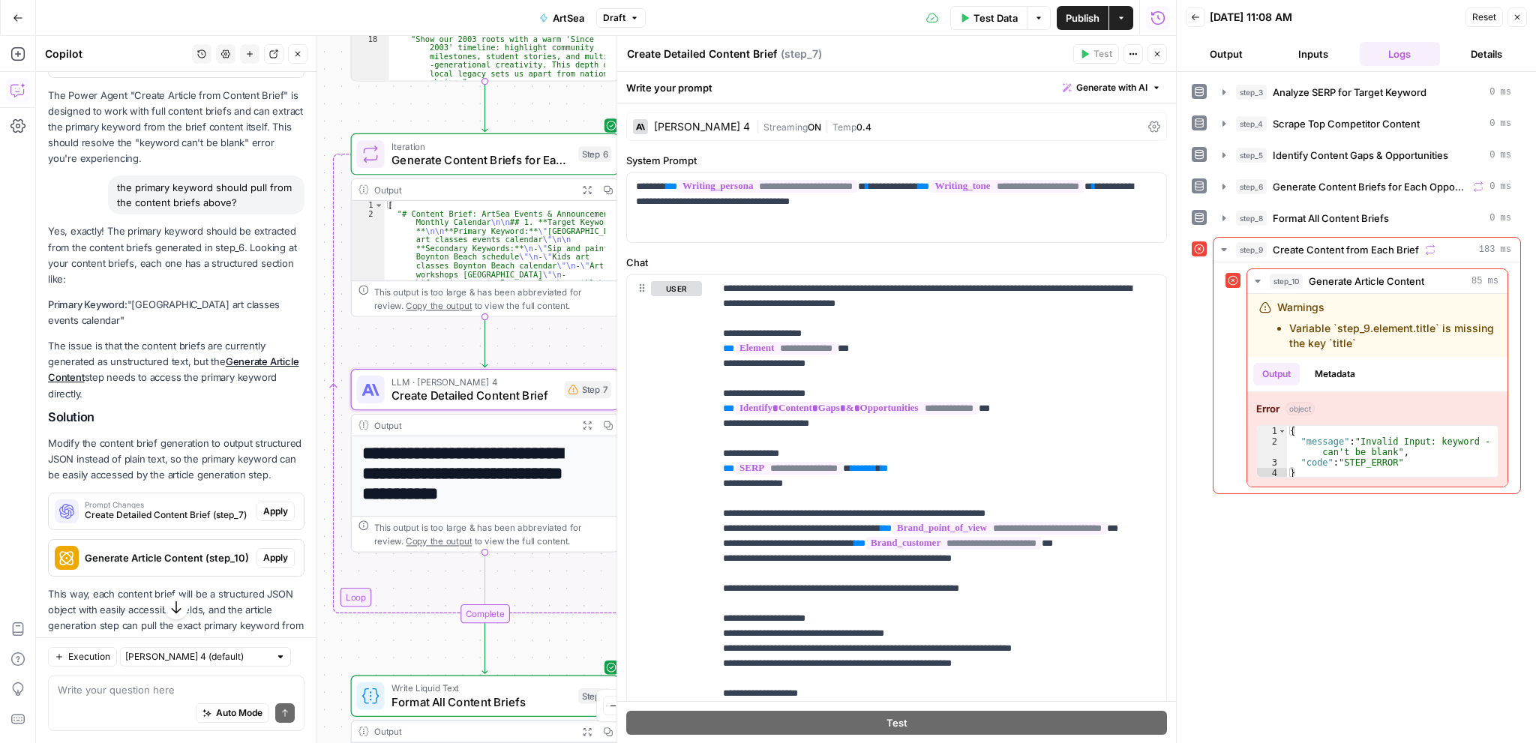
click at [263, 518] on span "Apply" at bounding box center [275, 511] width 25 height 13
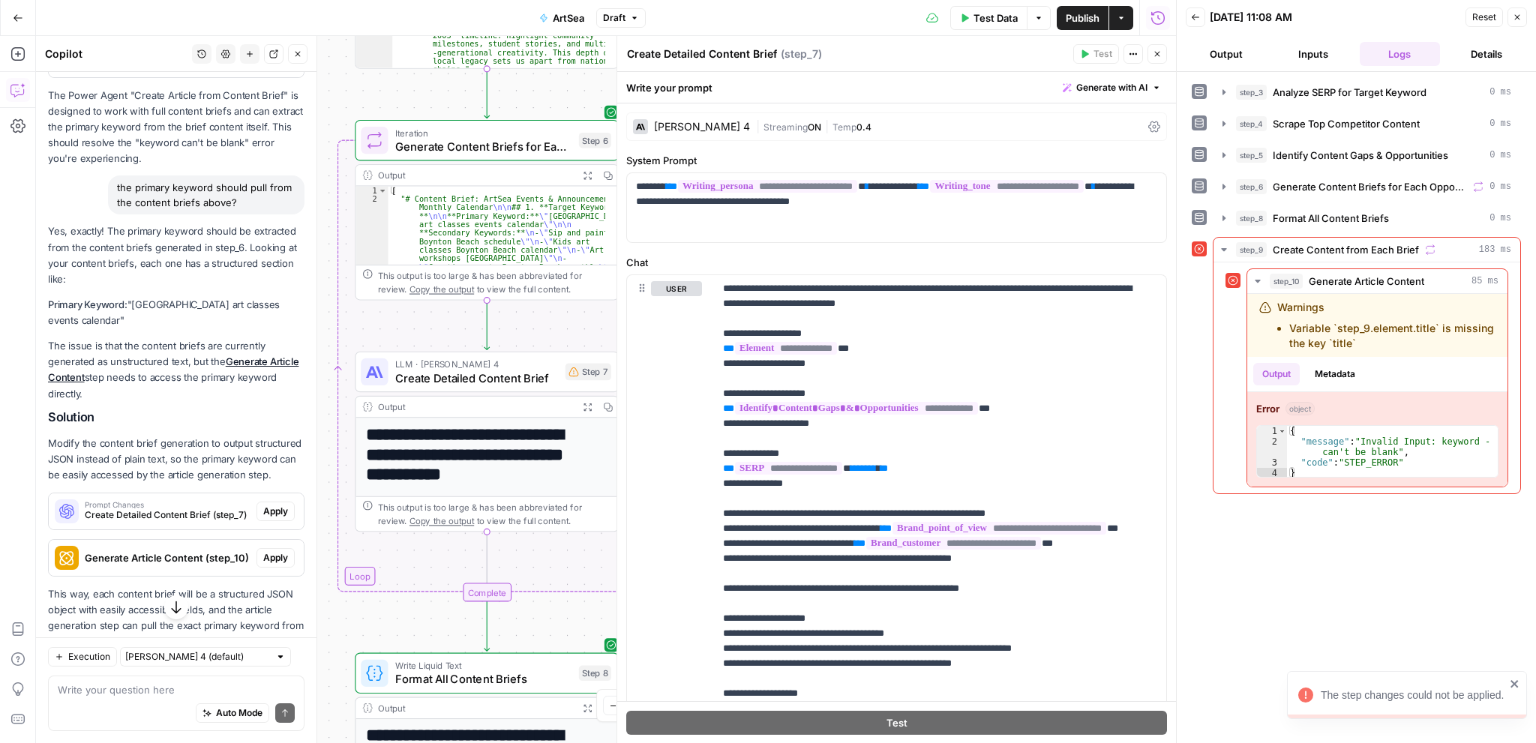
click at [265, 565] on span "Apply" at bounding box center [275, 557] width 25 height 13
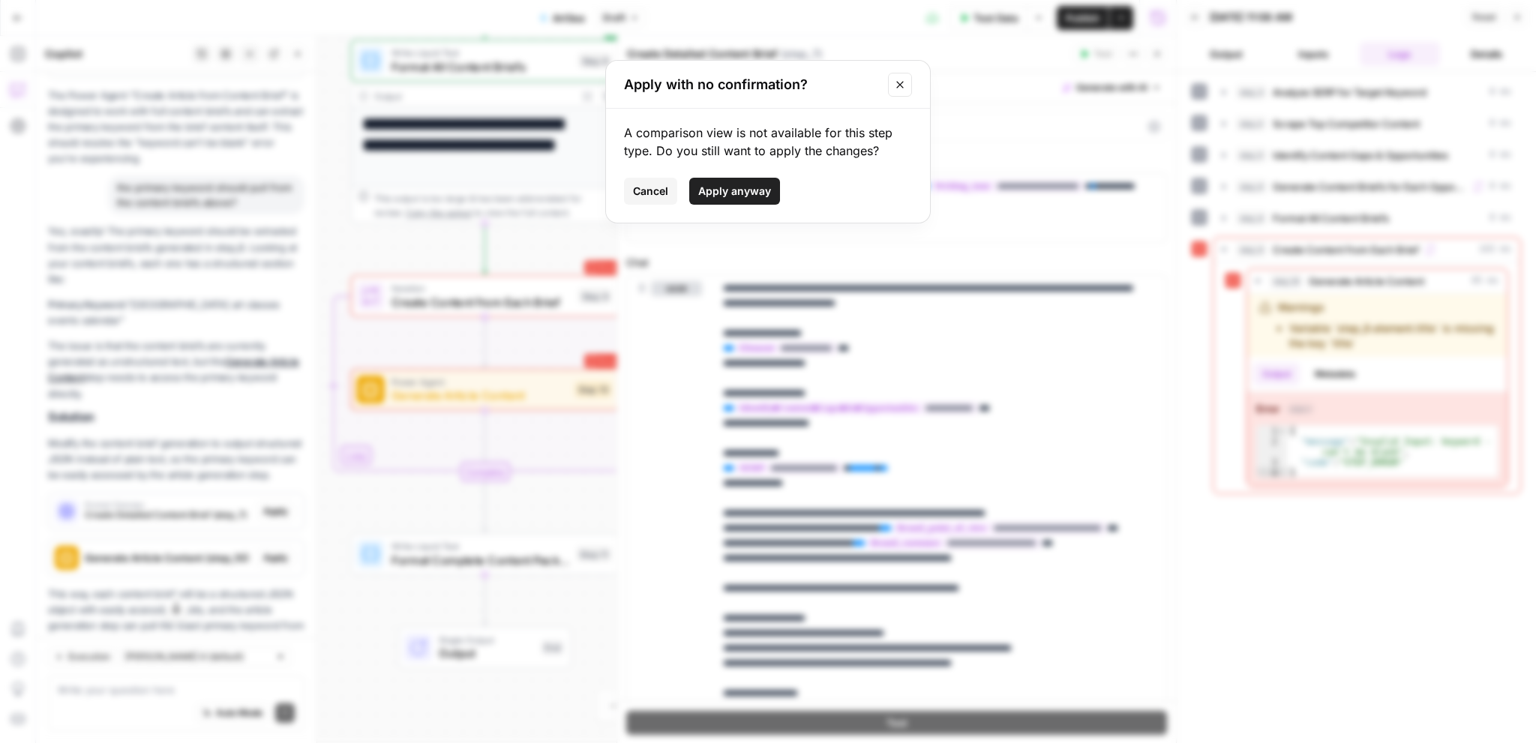
click at [730, 187] on span "Apply anyway" at bounding box center [734, 191] width 73 height 15
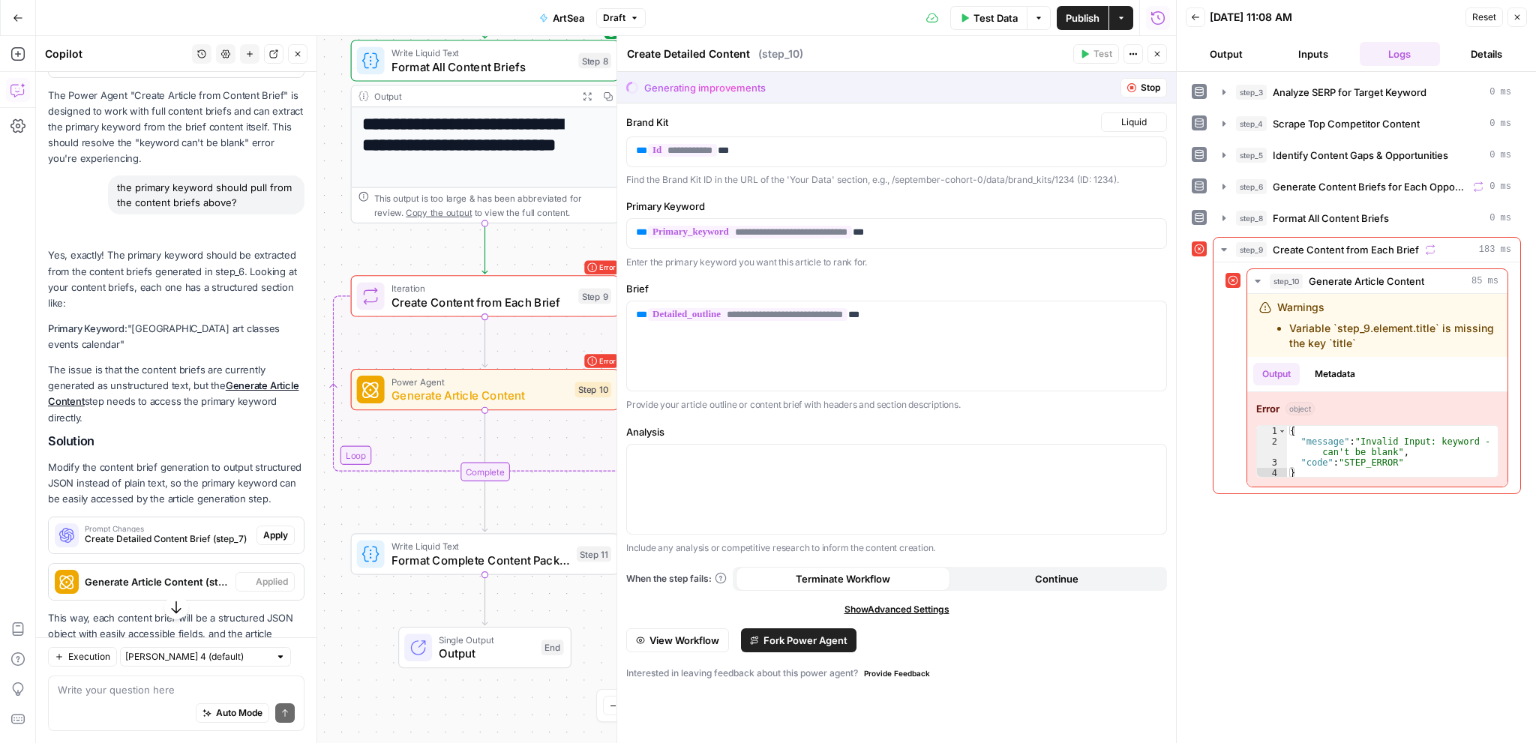
type textarea "Generate Article Content"
click at [1153, 52] on icon "button" at bounding box center [1157, 53] width 9 height 9
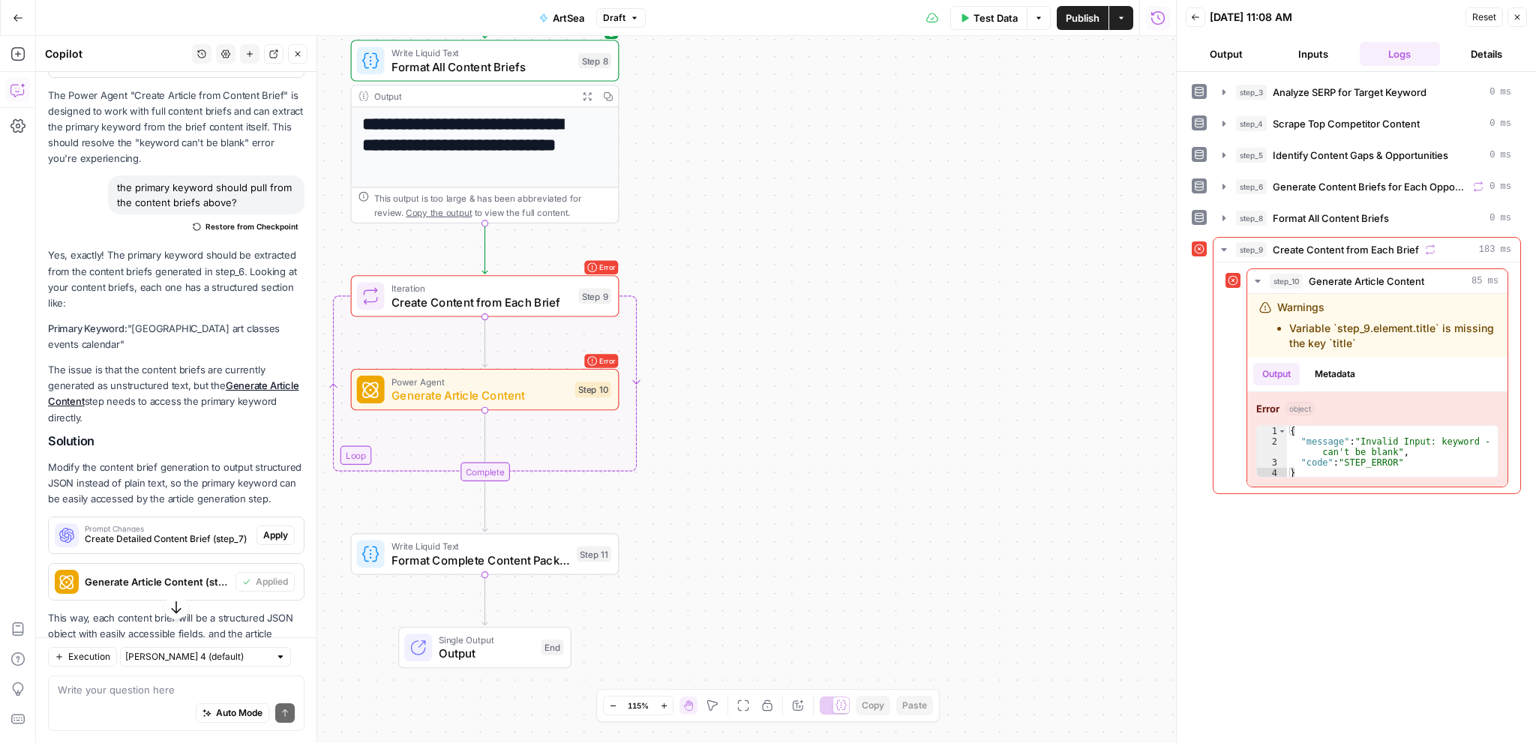
click at [1079, 22] on span "Publish" at bounding box center [1083, 17] width 34 height 15
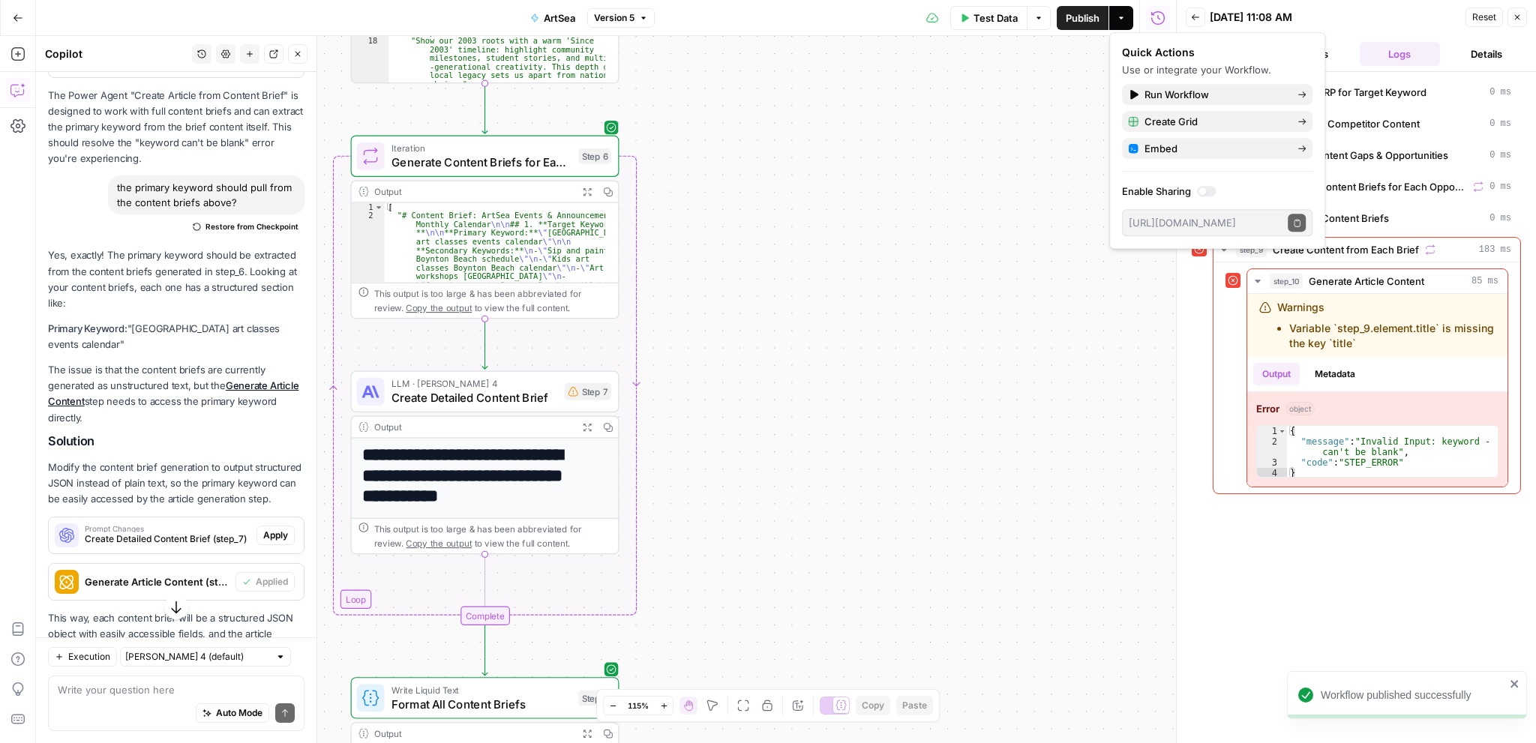
click at [1521, 19] on icon "button" at bounding box center [1516, 17] width 9 height 9
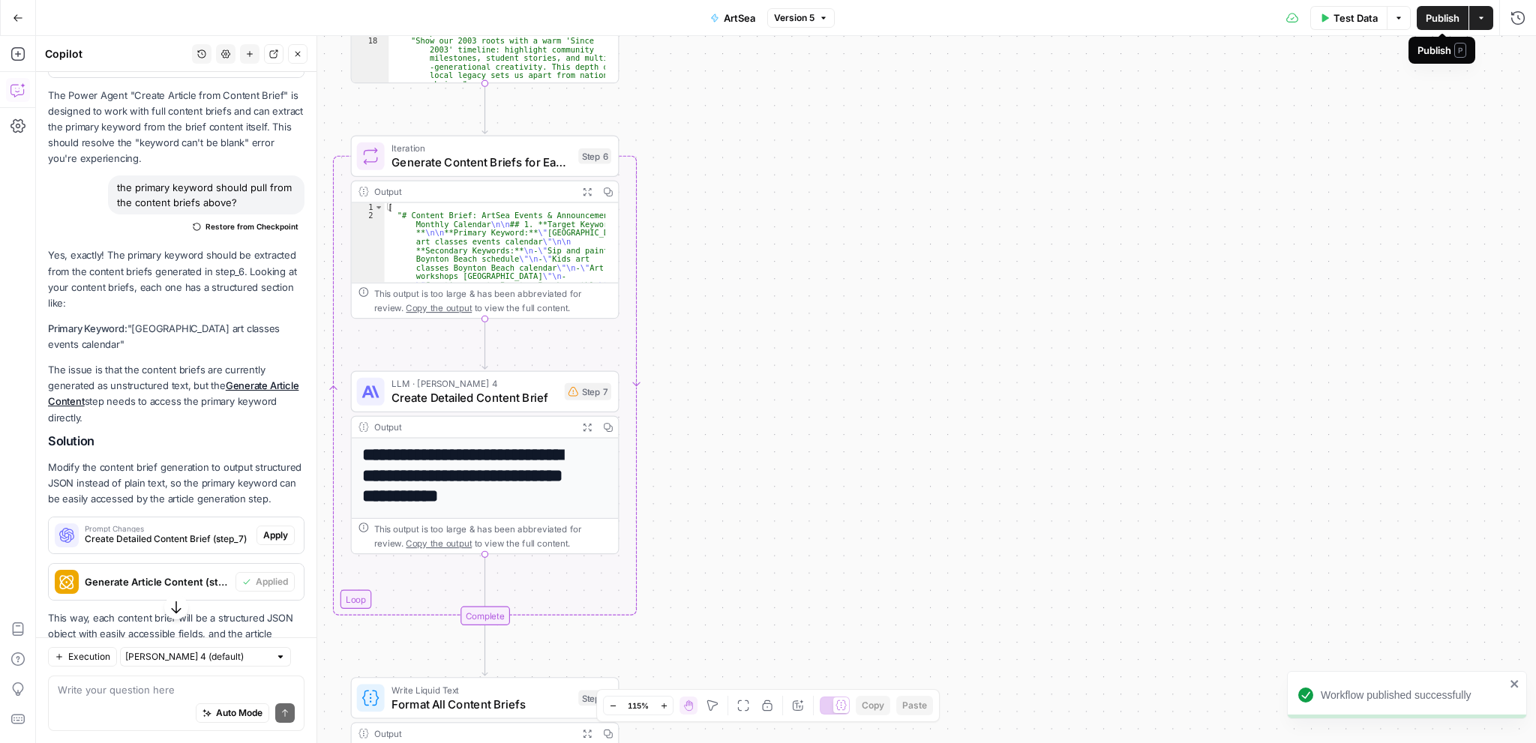
click at [1430, 18] on span "Publish" at bounding box center [1442, 17] width 34 height 15
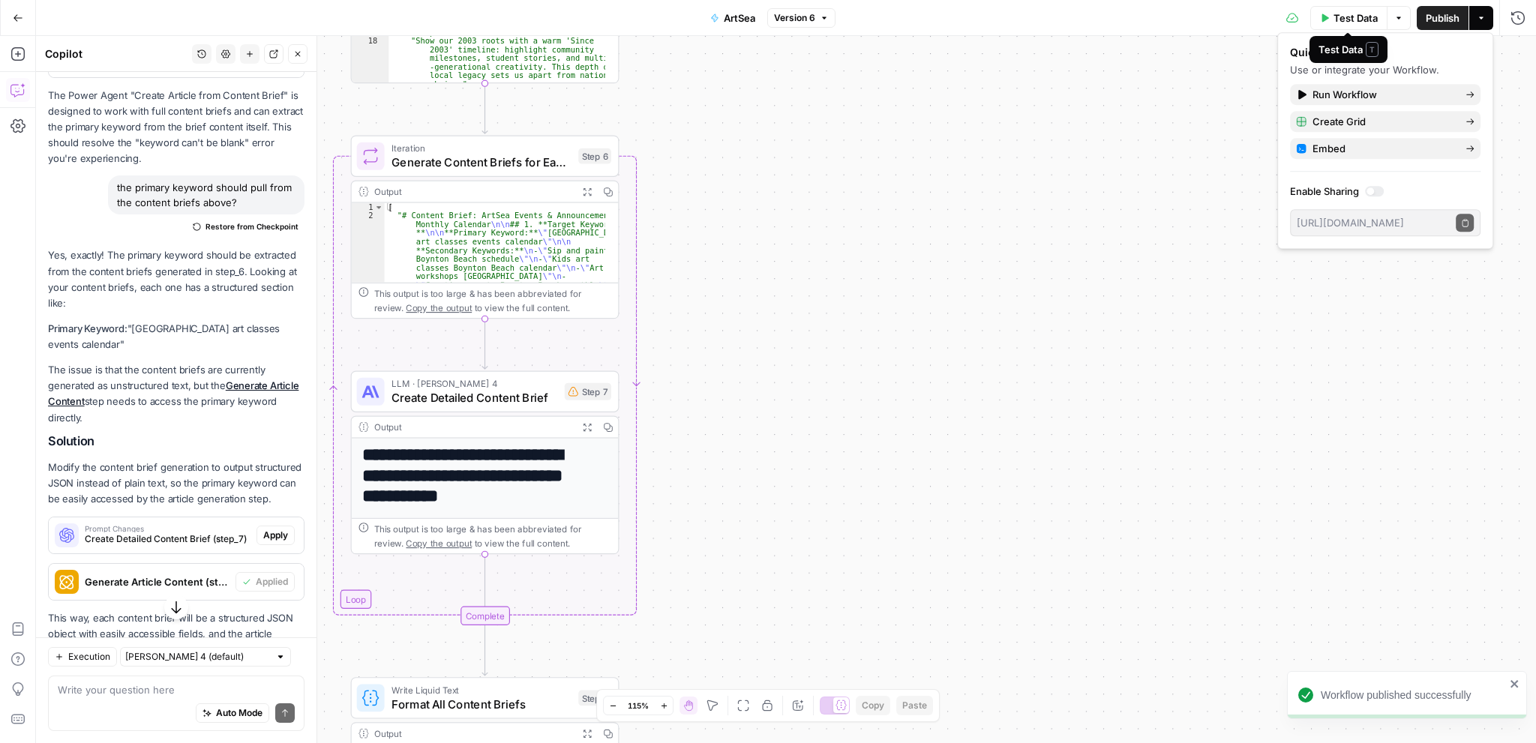
click at [1333, 12] on span "Test Data" at bounding box center [1355, 17] width 44 height 15
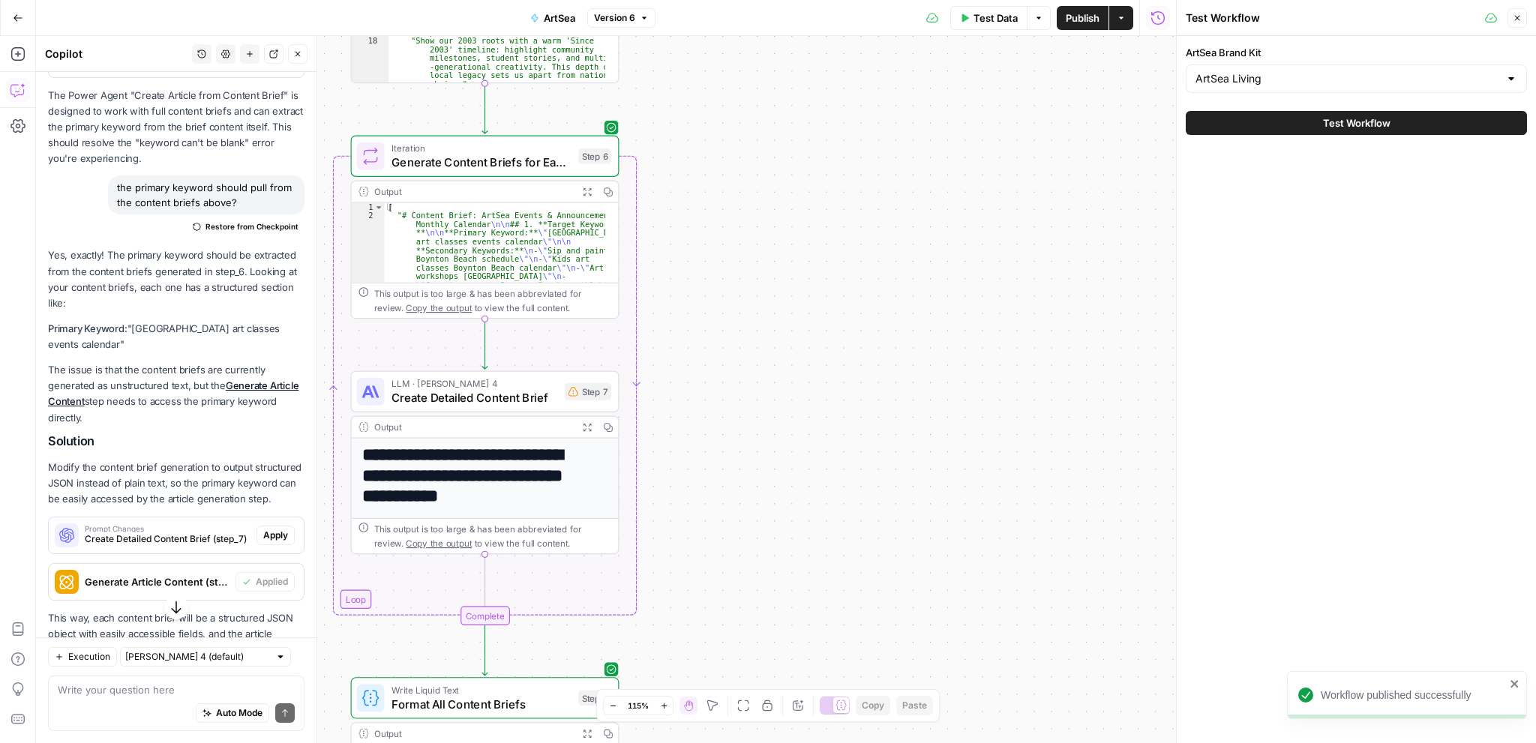
click at [1325, 118] on span "Test Workflow" at bounding box center [1356, 122] width 67 height 15
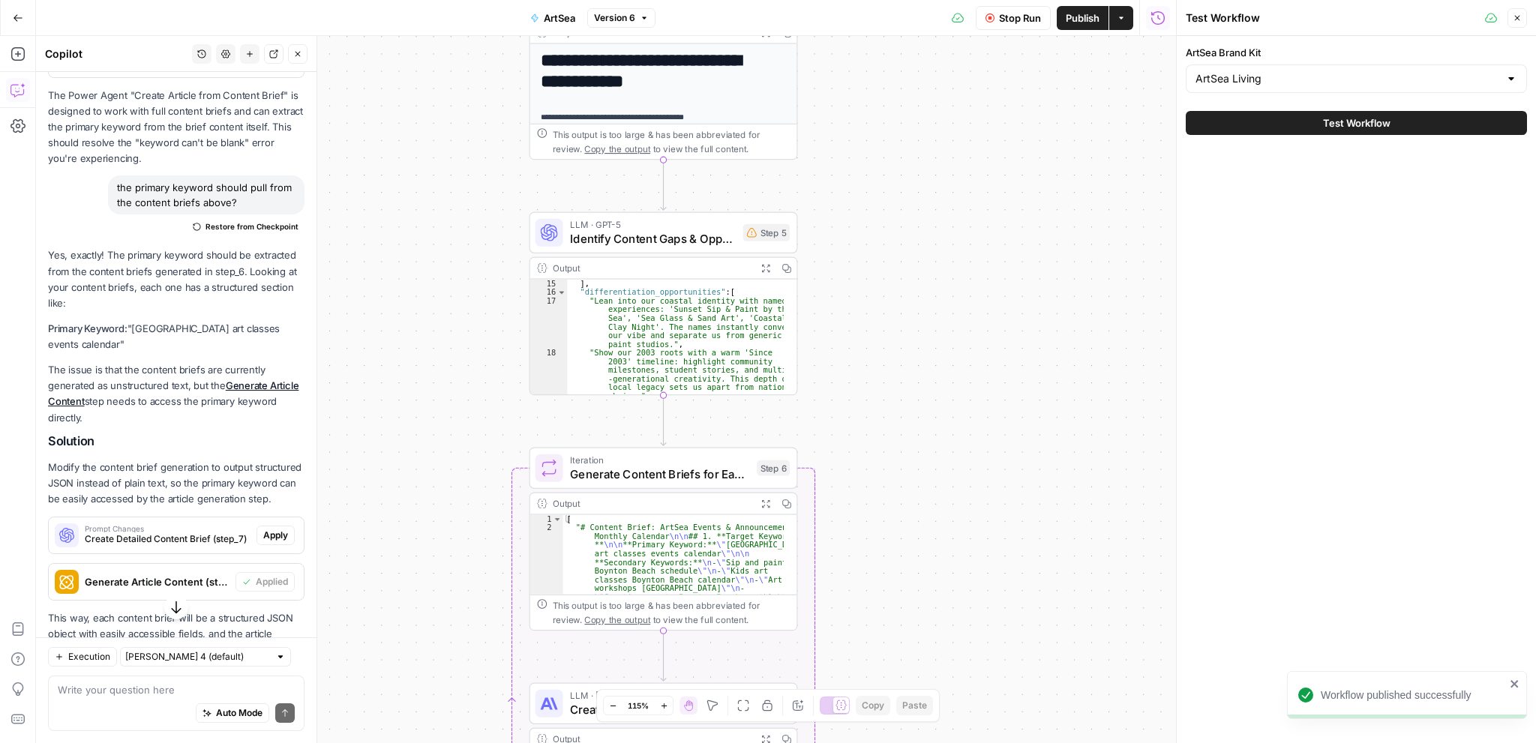
drag, startPoint x: 799, startPoint y: 257, endPoint x: 960, endPoint y: 519, distance: 307.0
click at [970, 582] on div "Workflow Input Settings Inputs Power Agent Analyze SERP for Target Keyword Step…" at bounding box center [606, 389] width 1140 height 707
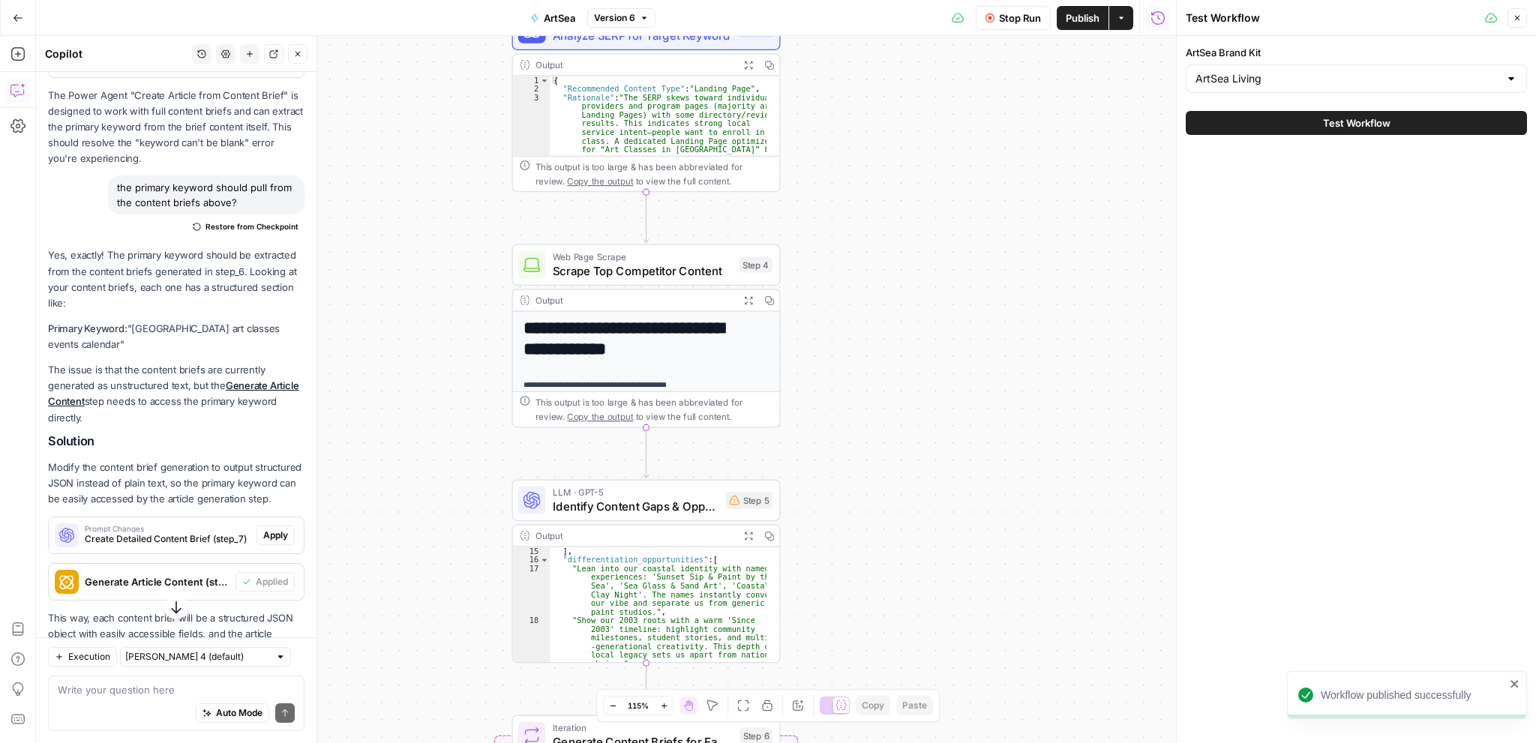
drag, startPoint x: 890, startPoint y: 620, endPoint x: 921, endPoint y: 465, distance: 158.2
click at [895, 676] on div "Workflow Input Settings Inputs Power Agent Analyze SERP for Target Keyword Step…" at bounding box center [606, 389] width 1140 height 707
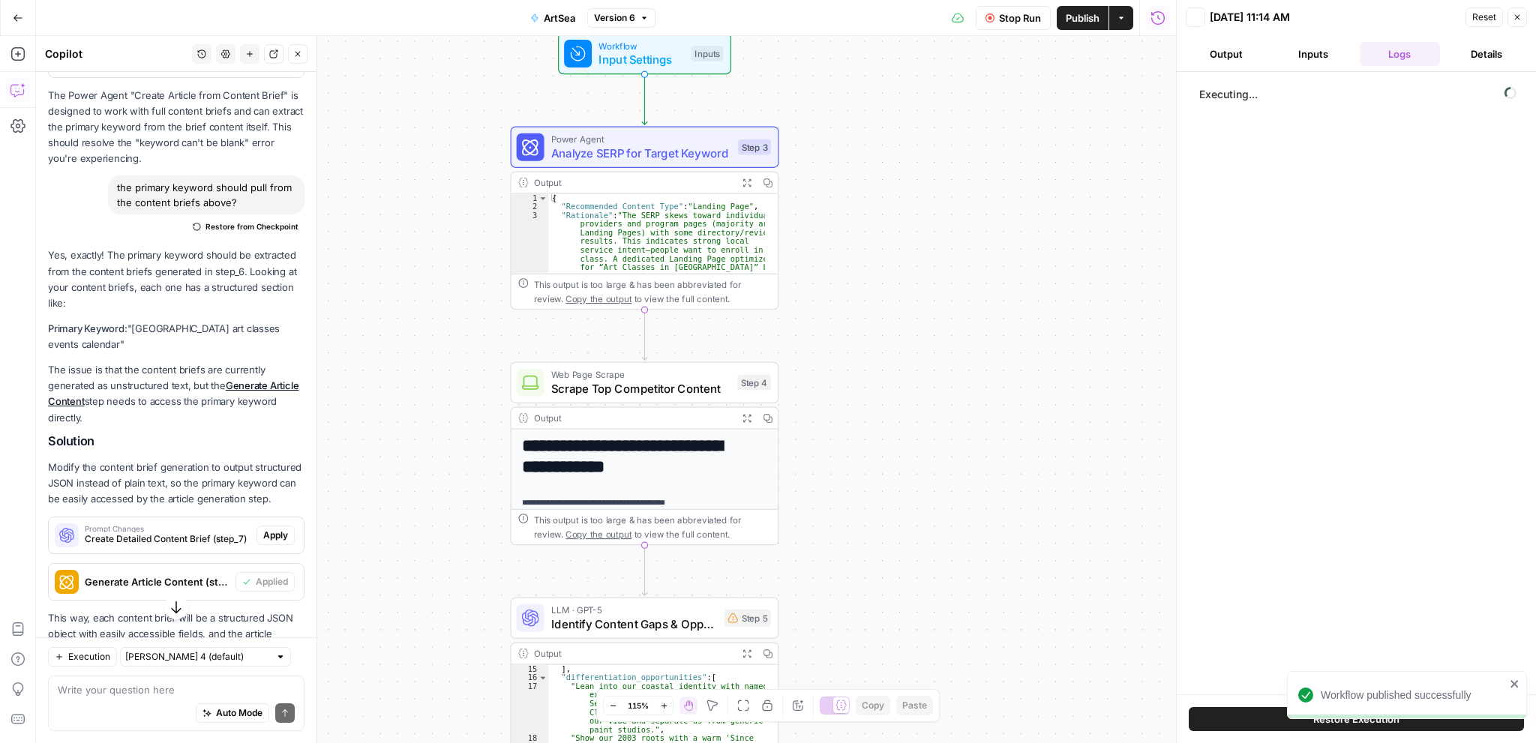
drag, startPoint x: 894, startPoint y: 421, endPoint x: 889, endPoint y: 634, distance: 213.8
click at [889, 634] on div "Workflow Input Settings Inputs Power Agent Analyze SERP for Target Keyword Step…" at bounding box center [606, 389] width 1140 height 707
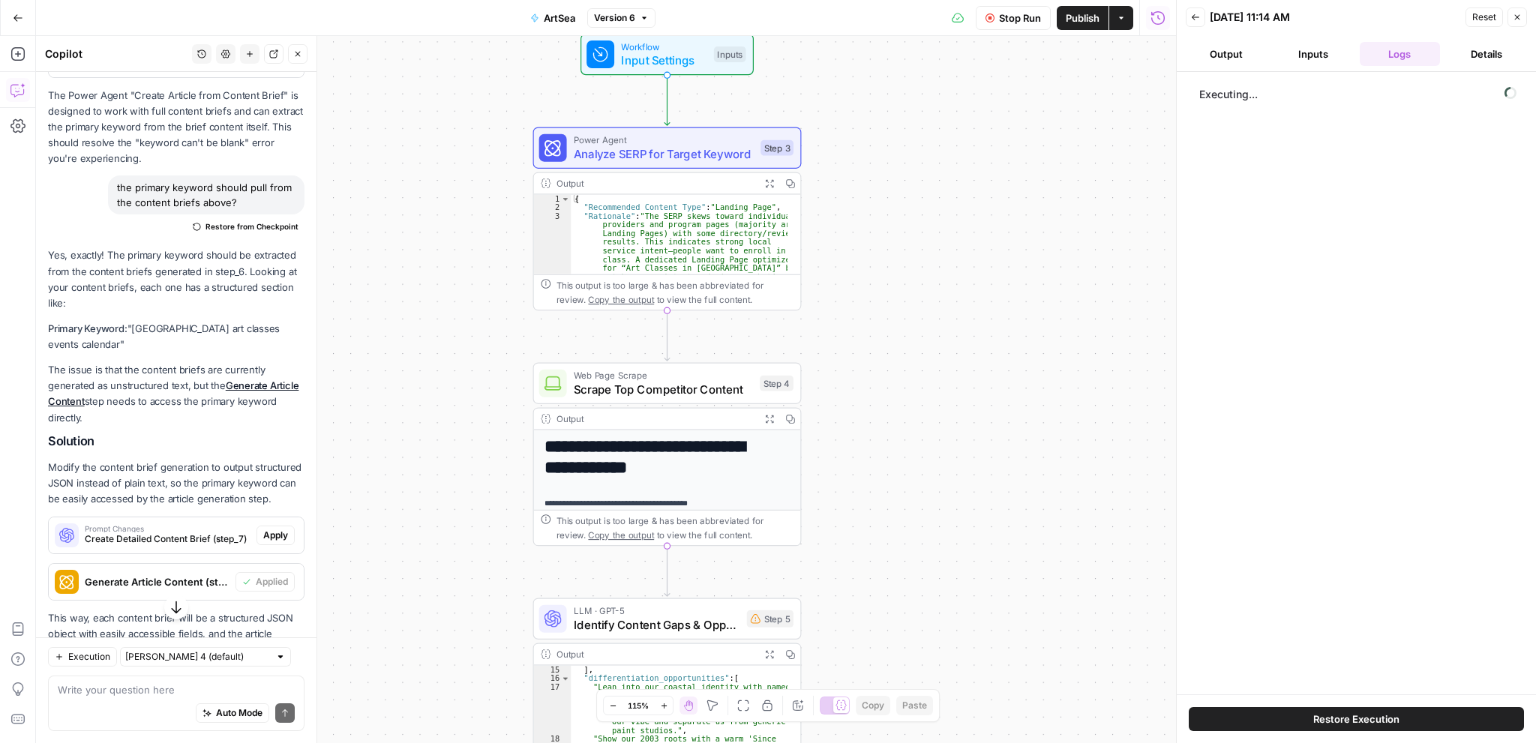
drag, startPoint x: 855, startPoint y: 544, endPoint x: 867, endPoint y: 462, distance: 83.4
click at [873, 322] on div "Workflow Input Settings Inputs Power Agent Analyze SERP for Target Keyword Step…" at bounding box center [606, 389] width 1140 height 707
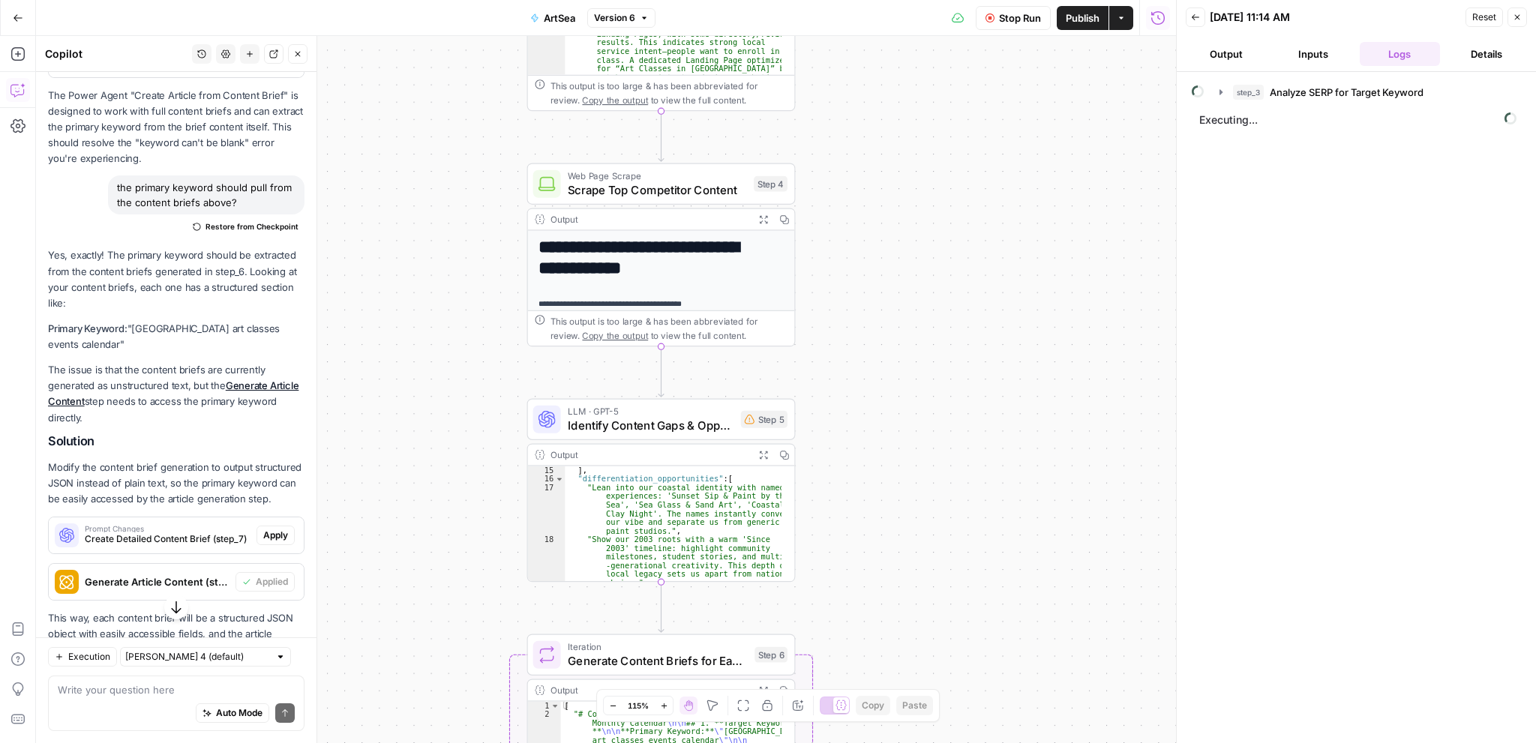
drag, startPoint x: 855, startPoint y: 518, endPoint x: 857, endPoint y: 382, distance: 135.7
click at [857, 382] on div "Workflow Input Settings Inputs Power Agent Analyze SERP for Target Keyword Step…" at bounding box center [606, 389] width 1140 height 707
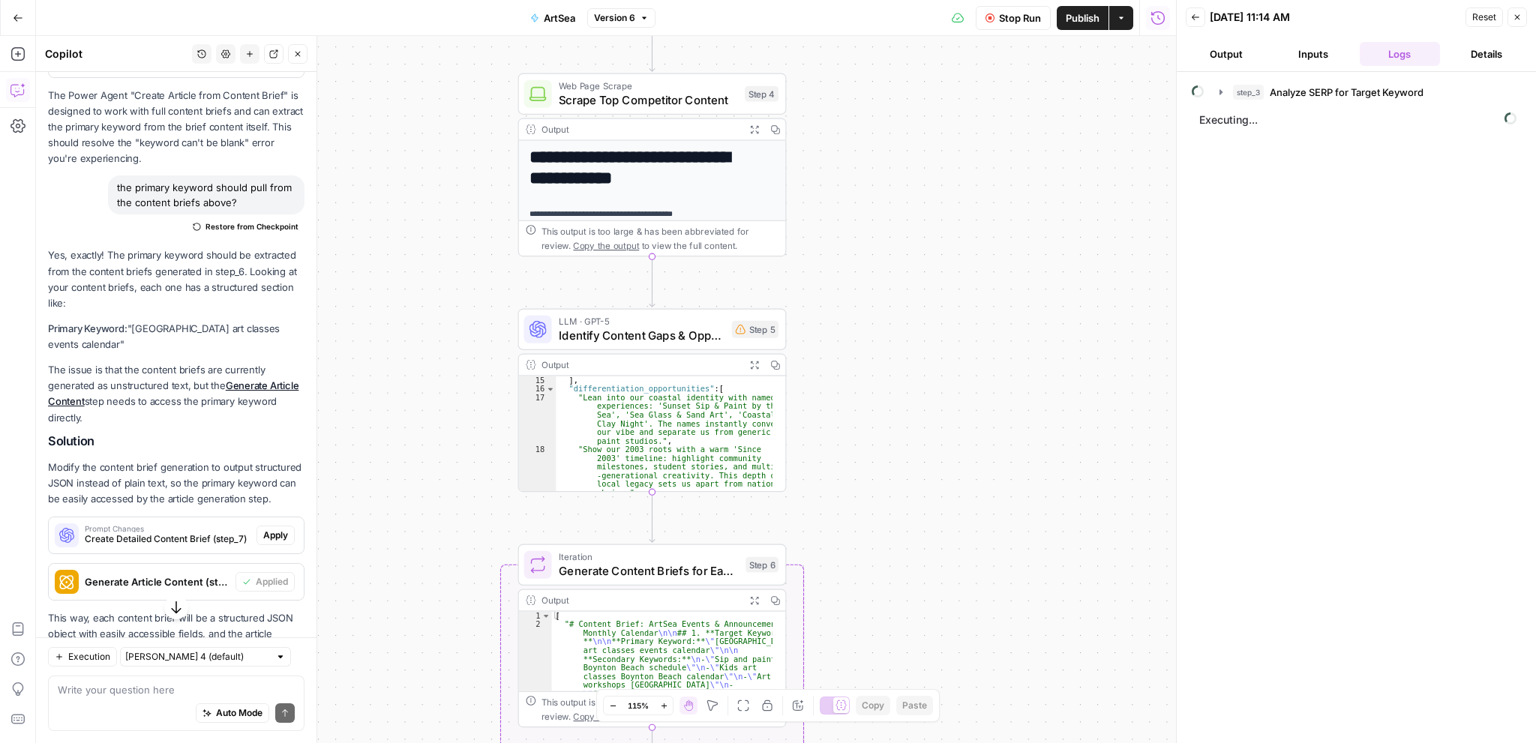
drag, startPoint x: 855, startPoint y: 557, endPoint x: 844, endPoint y: 446, distance: 111.5
click at [844, 446] on div "Workflow Input Settings Inputs Power Agent Analyze SERP for Target Keyword Step…" at bounding box center [606, 389] width 1140 height 707
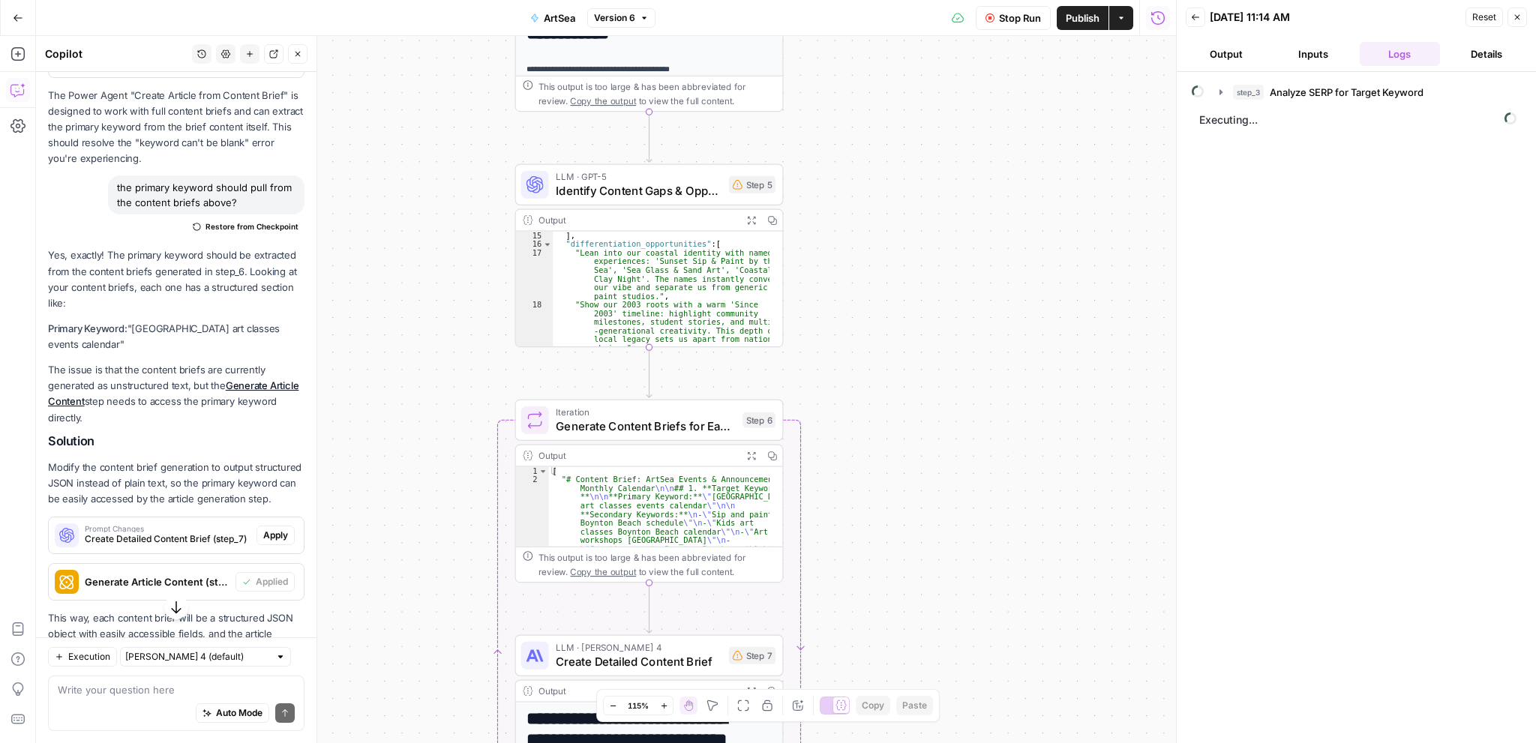
drag, startPoint x: 844, startPoint y: 564, endPoint x: 842, endPoint y: 431, distance: 132.7
click at [842, 431] on div "Workflow Input Settings Inputs Power Agent Analyze SERP for Target Keyword Step…" at bounding box center [606, 389] width 1140 height 707
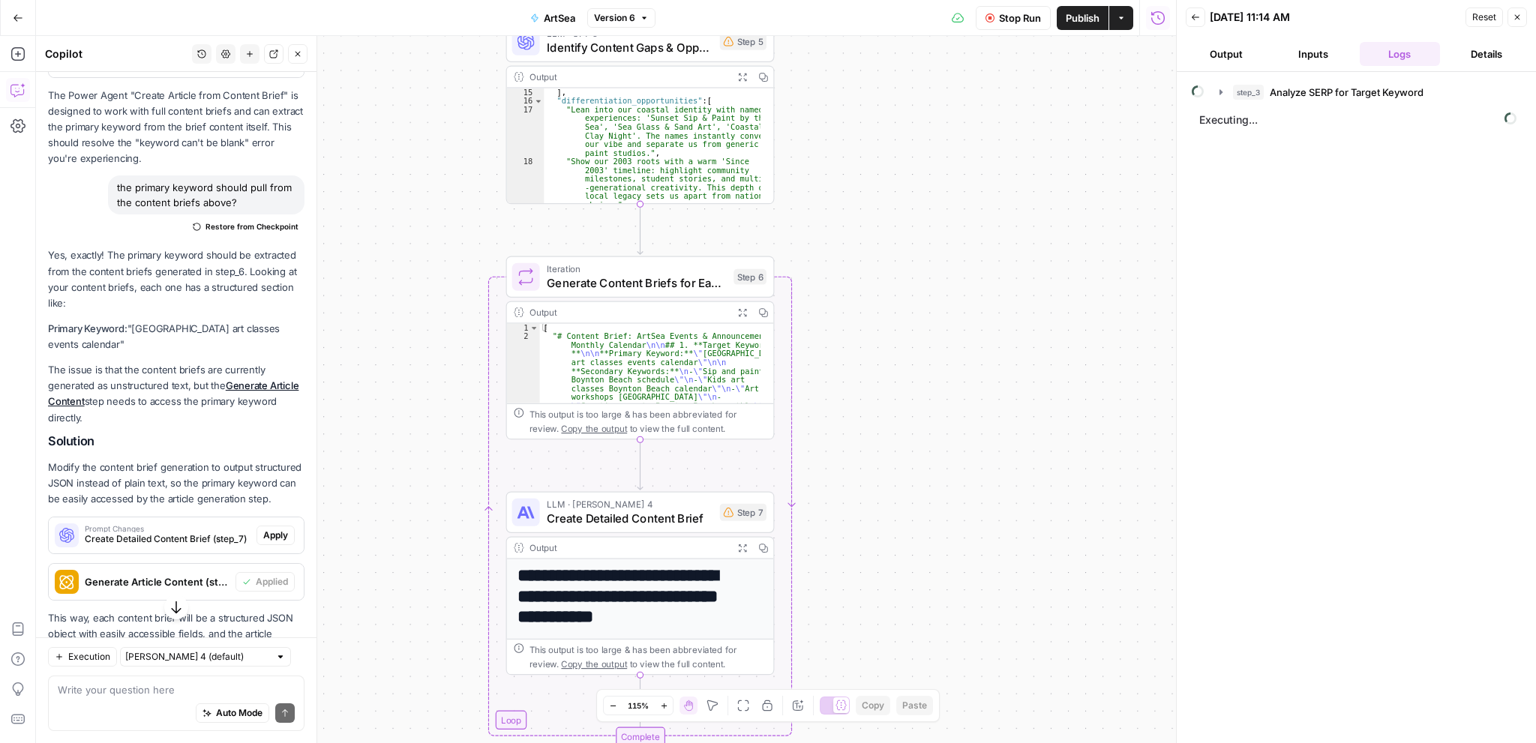
drag, startPoint x: 846, startPoint y: 561, endPoint x: 838, endPoint y: 427, distance: 134.5
click at [838, 427] on div "Workflow Input Settings Inputs Power Agent Analyze SERP for Target Keyword Step…" at bounding box center [606, 389] width 1140 height 707
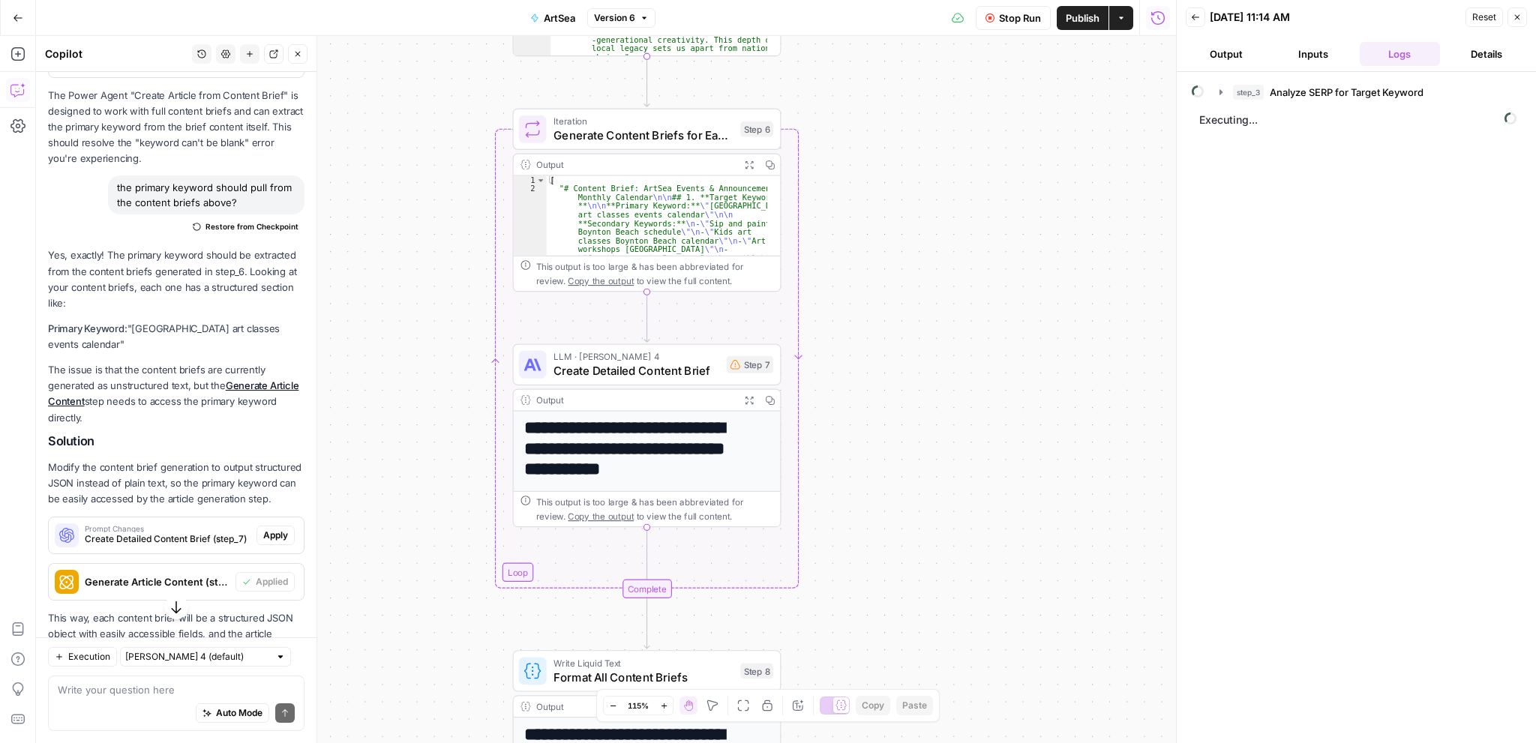
drag, startPoint x: 837, startPoint y: 612, endPoint x: 846, endPoint y: 428, distance: 183.9
click at [847, 415] on div "Workflow Input Settings Inputs Power Agent Analyze SERP for Target Keyword Step…" at bounding box center [606, 389] width 1140 height 707
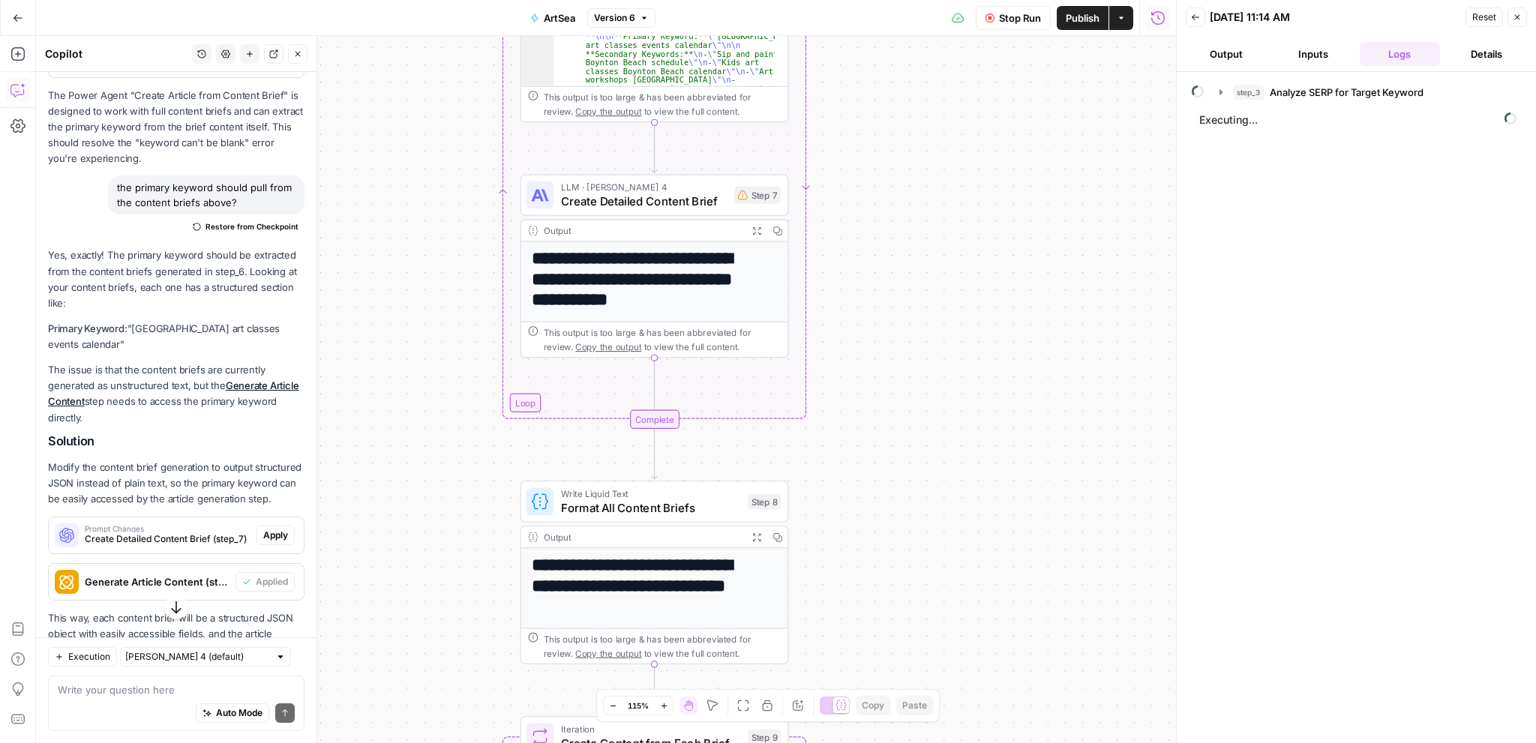
drag, startPoint x: 842, startPoint y: 611, endPoint x: 847, endPoint y: 482, distance: 129.1
click at [850, 458] on div "Workflow Input Settings Inputs Power Agent Analyze SERP for Target Keyword Step…" at bounding box center [606, 389] width 1140 height 707
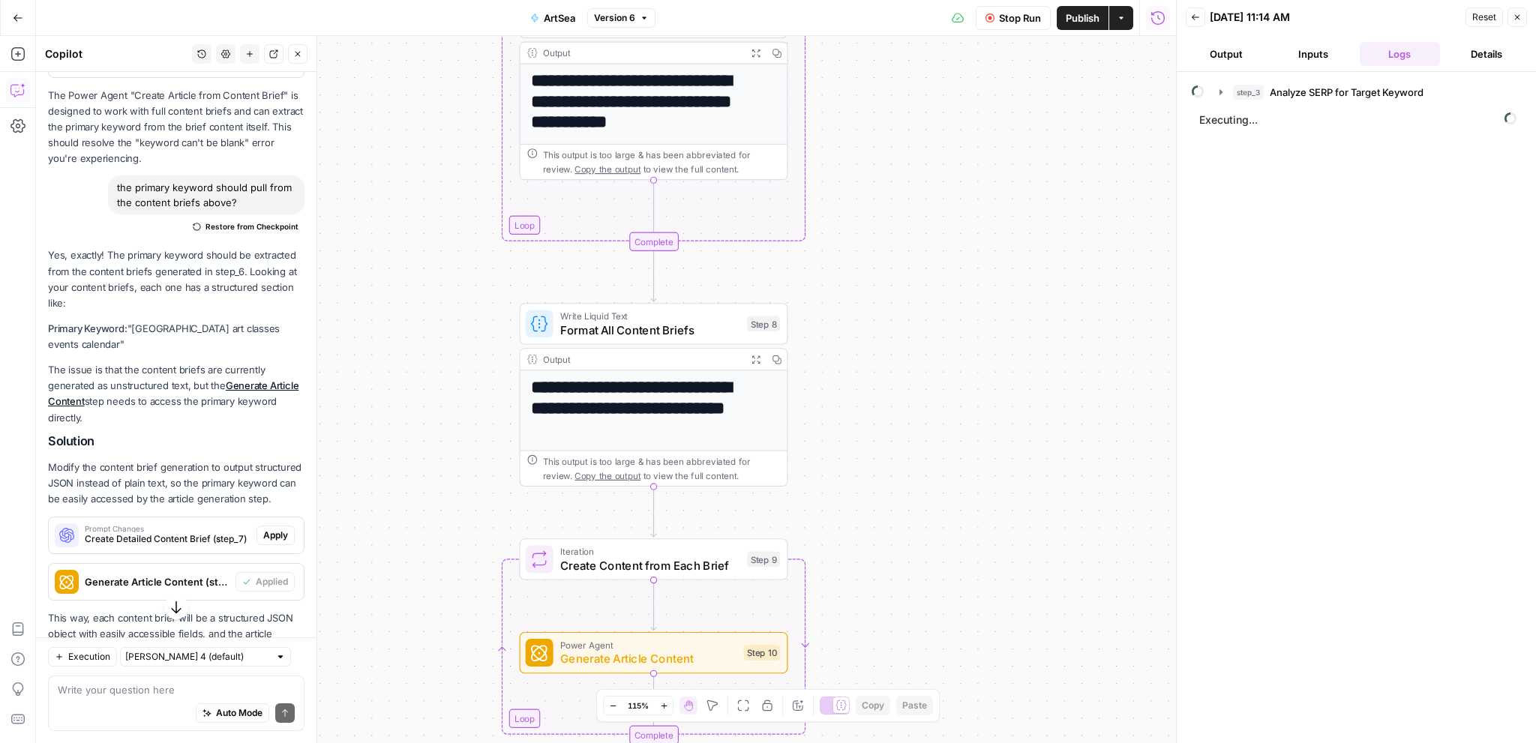
drag, startPoint x: 851, startPoint y: 620, endPoint x: 847, endPoint y: 475, distance: 144.8
click at [847, 475] on div "Workflow Input Settings Inputs Power Agent Analyze SERP for Target Keyword Step…" at bounding box center [606, 389] width 1140 height 707
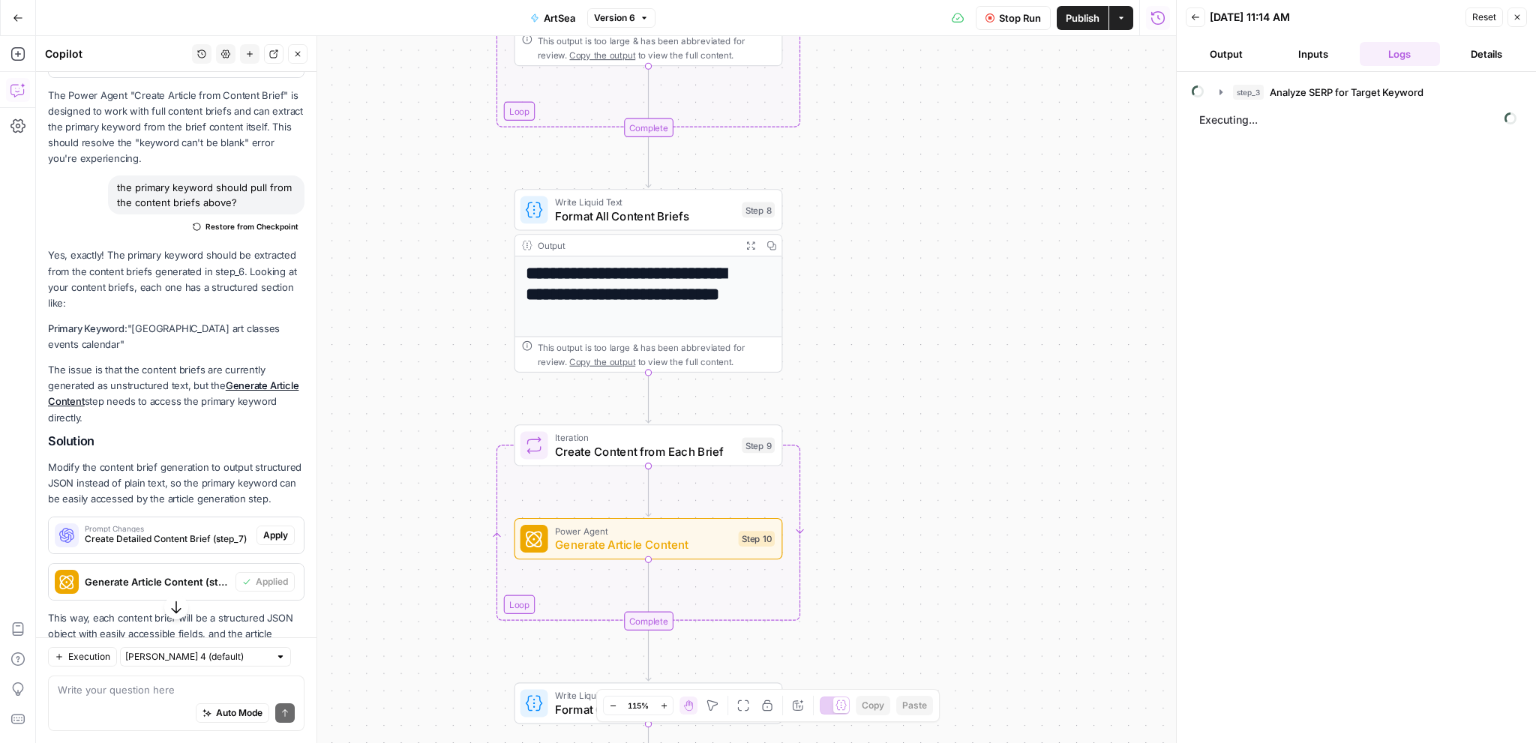
drag, startPoint x: 861, startPoint y: 651, endPoint x: 855, endPoint y: 500, distance: 150.8
click at [855, 500] on div "Workflow Input Settings Inputs Power Agent Analyze SERP for Target Keyword Step…" at bounding box center [606, 389] width 1140 height 707
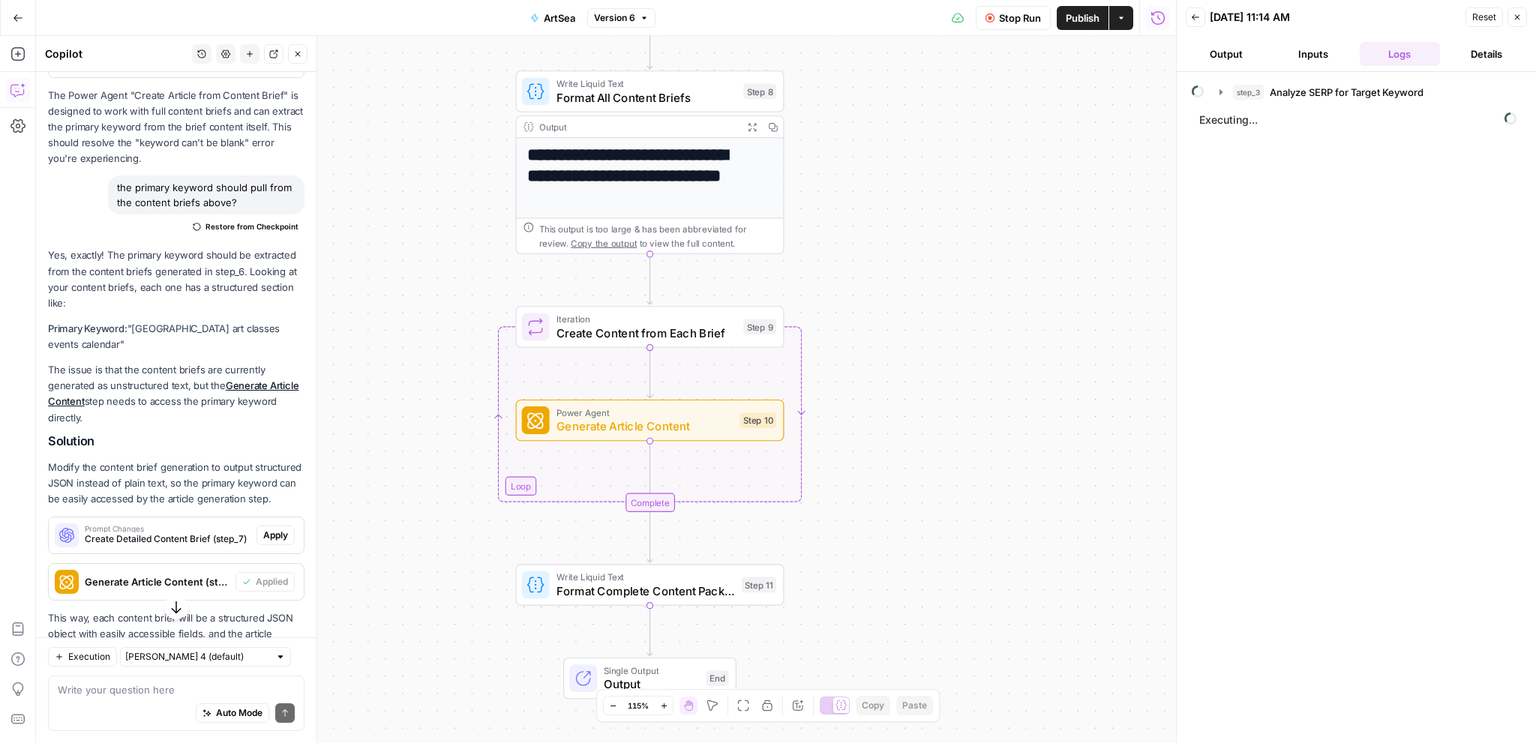
drag, startPoint x: 903, startPoint y: 632, endPoint x: 905, endPoint y: 550, distance: 81.8
click at [905, 550] on div "Workflow Input Settings Inputs Power Agent Analyze SERP for Target Keyword Step…" at bounding box center [606, 389] width 1140 height 707
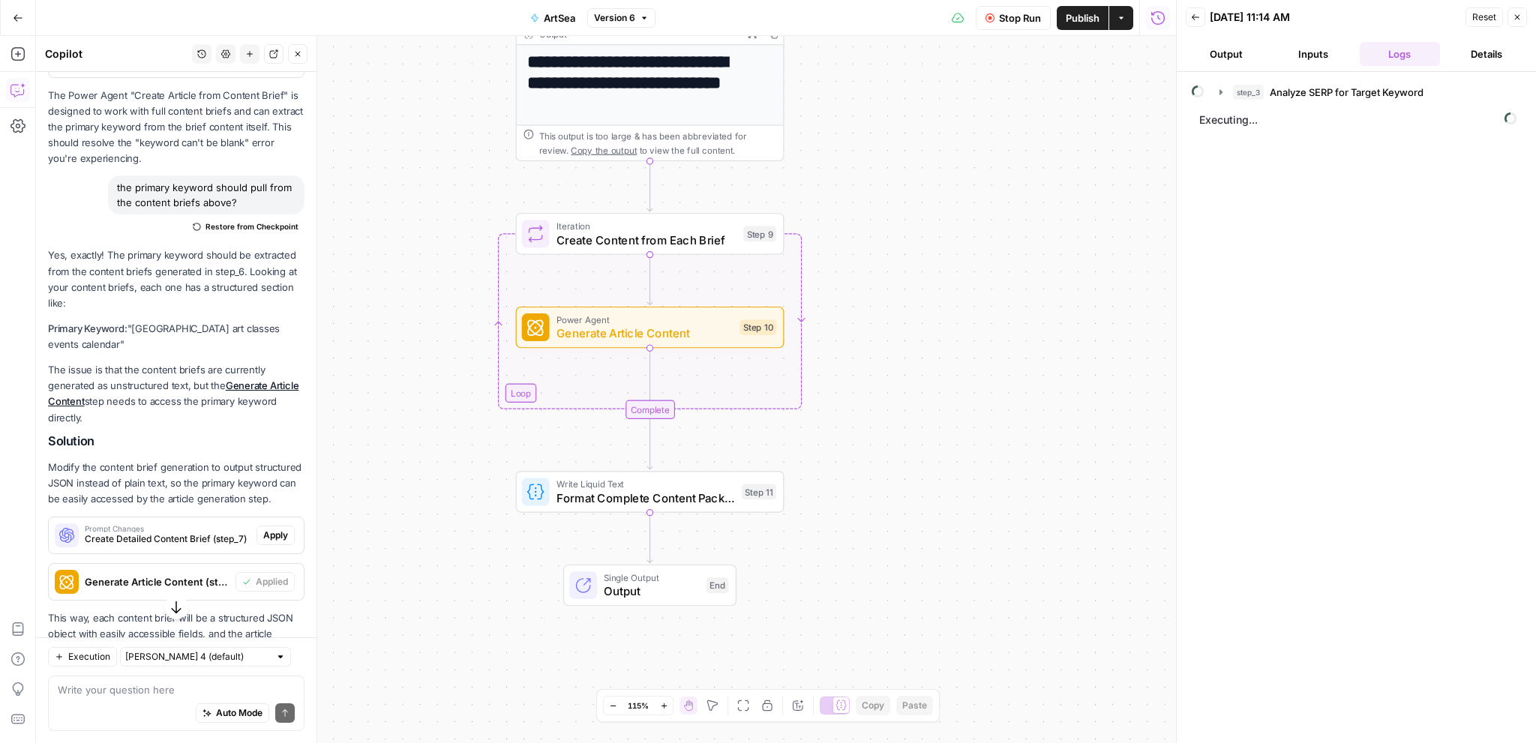
drag, startPoint x: 906, startPoint y: 624, endPoint x: 906, endPoint y: 531, distance: 93.0
click at [906, 531] on div "Workflow Input Settings Inputs Power Agent Analyze SERP for Target Keyword Step…" at bounding box center [606, 389] width 1140 height 707
drag, startPoint x: 867, startPoint y: 592, endPoint x: 859, endPoint y: 595, distance: 8.4
click at [859, 595] on div "Workflow Input Settings Inputs Power Agent Analyze SERP for Target Keyword Step…" at bounding box center [606, 389] width 1140 height 707
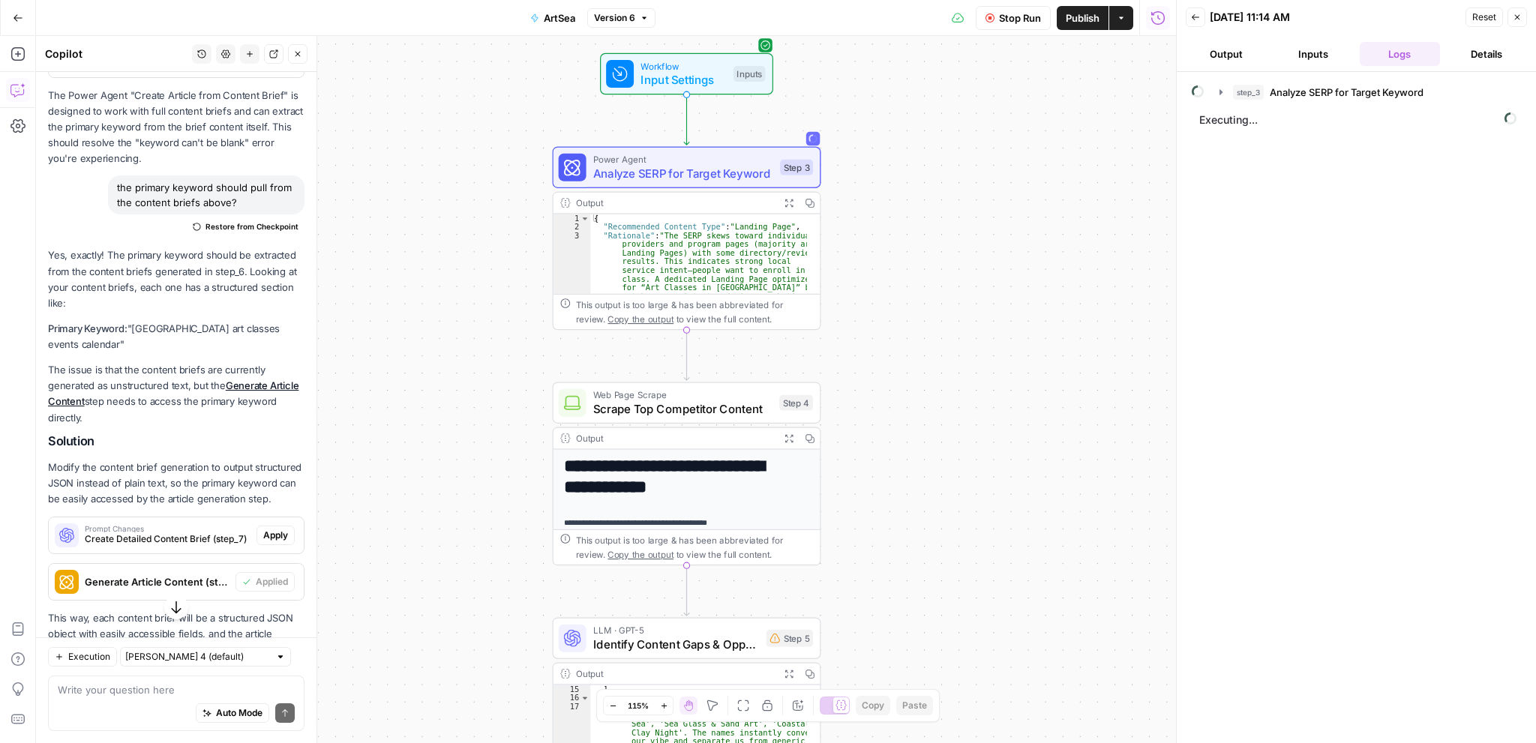
drag, startPoint x: 872, startPoint y: 551, endPoint x: 907, endPoint y: 509, distance: 54.8
click at [907, 509] on div "Workflow Input Settings Inputs Power Agent Analyze SERP for Target Keyword Step…" at bounding box center [606, 389] width 1140 height 707
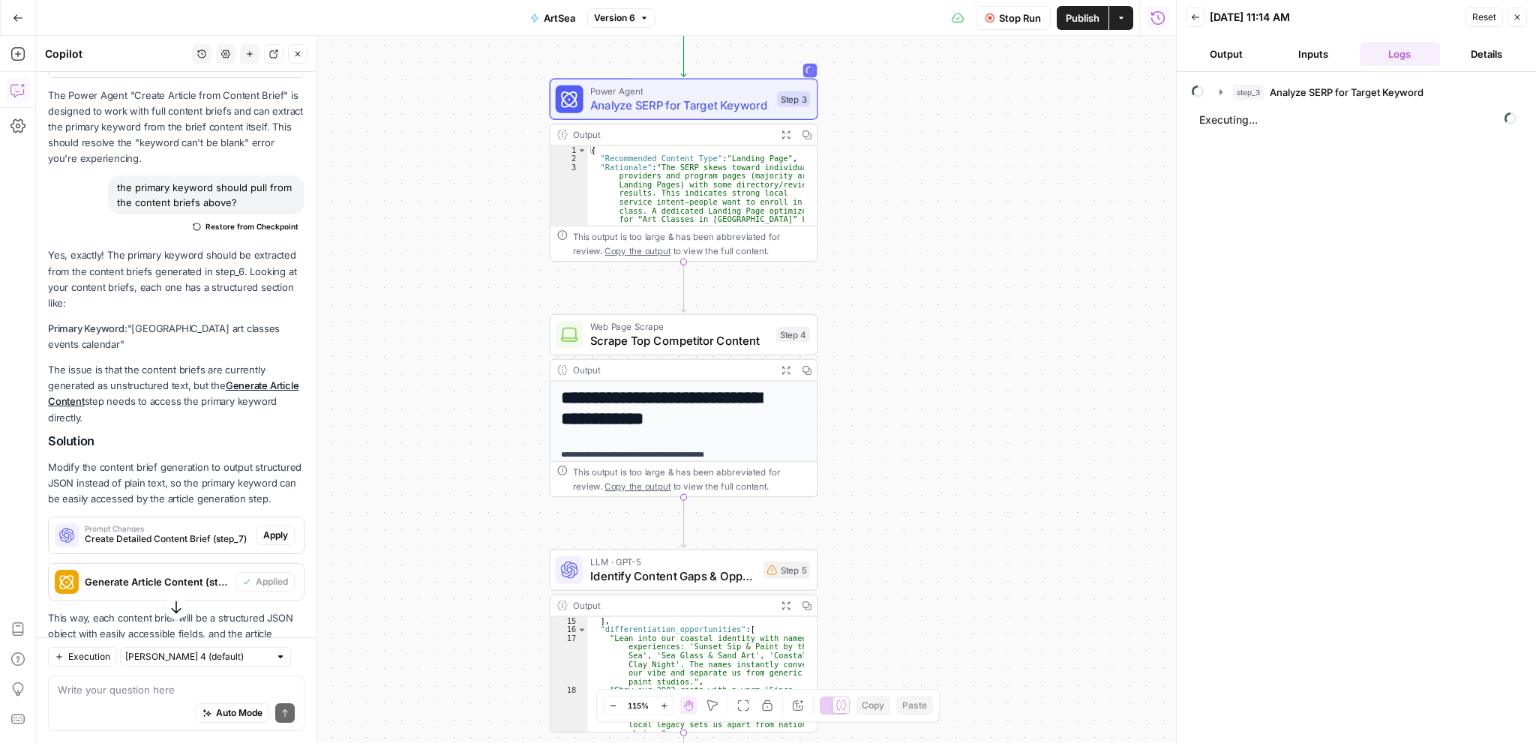
drag, startPoint x: 898, startPoint y: 540, endPoint x: 895, endPoint y: 475, distance: 65.3
click at [895, 475] on div "Workflow Input Settings Inputs Power Agent Analyze SERP for Target Keyword Step…" at bounding box center [606, 389] width 1140 height 707
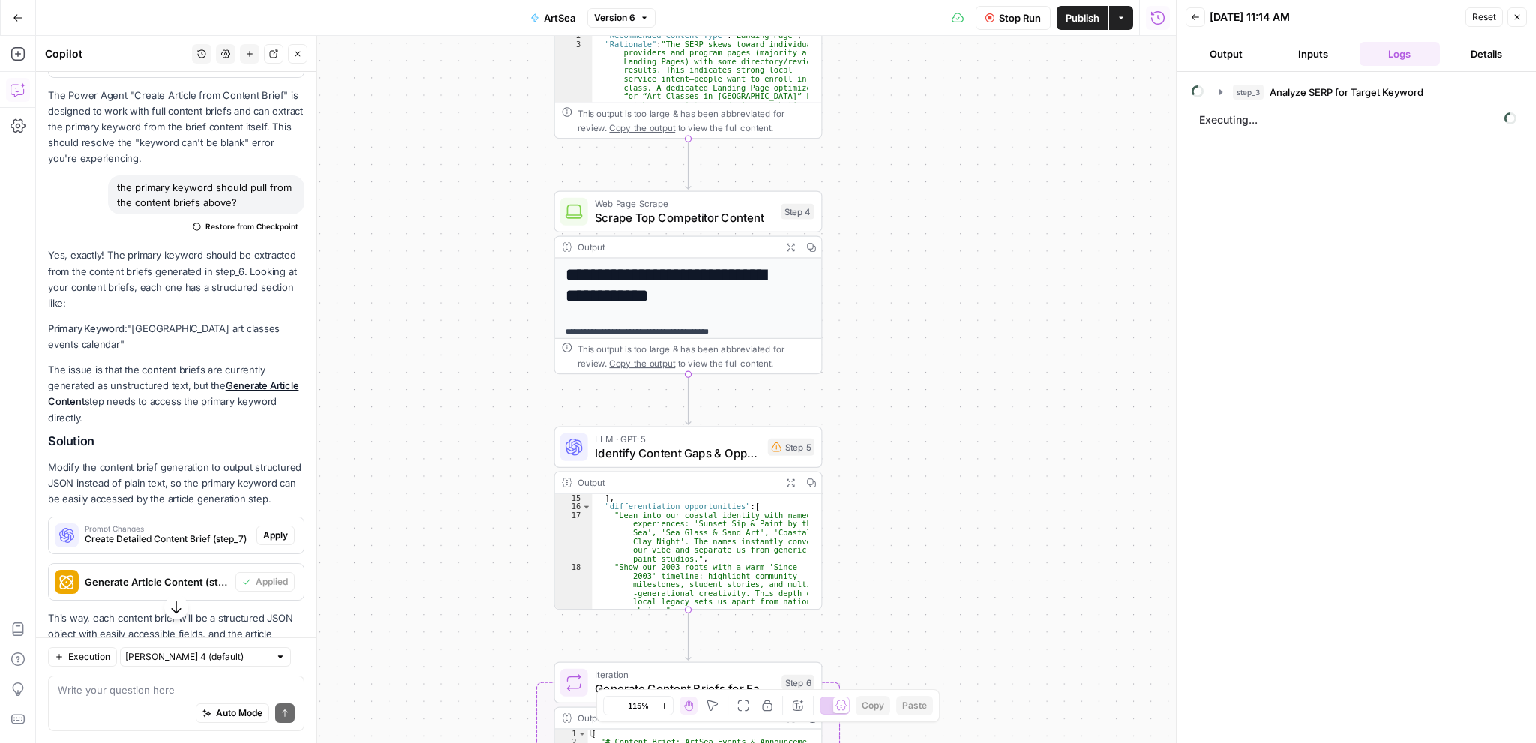
drag, startPoint x: 882, startPoint y: 578, endPoint x: 886, endPoint y: 455, distance: 123.1
click at [886, 455] on div "Workflow Input Settings Inputs Power Agent Analyze SERP for Target Keyword Step…" at bounding box center [606, 389] width 1140 height 707
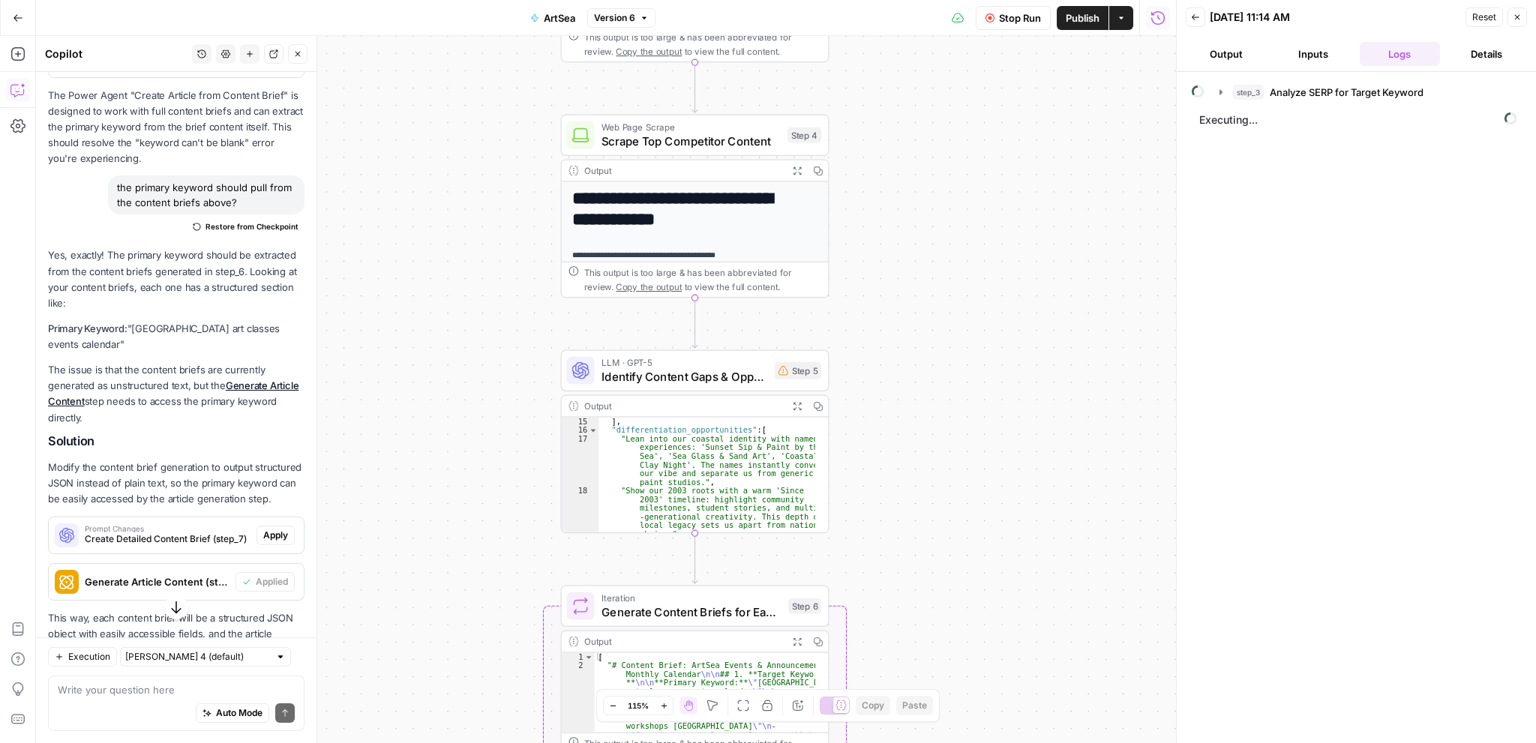
drag, startPoint x: 870, startPoint y: 578, endPoint x: 877, endPoint y: 502, distance: 76.8
click at [877, 502] on div "Workflow Input Settings Inputs Power Agent Analyze SERP for Target Keyword Step…" at bounding box center [606, 389] width 1140 height 707
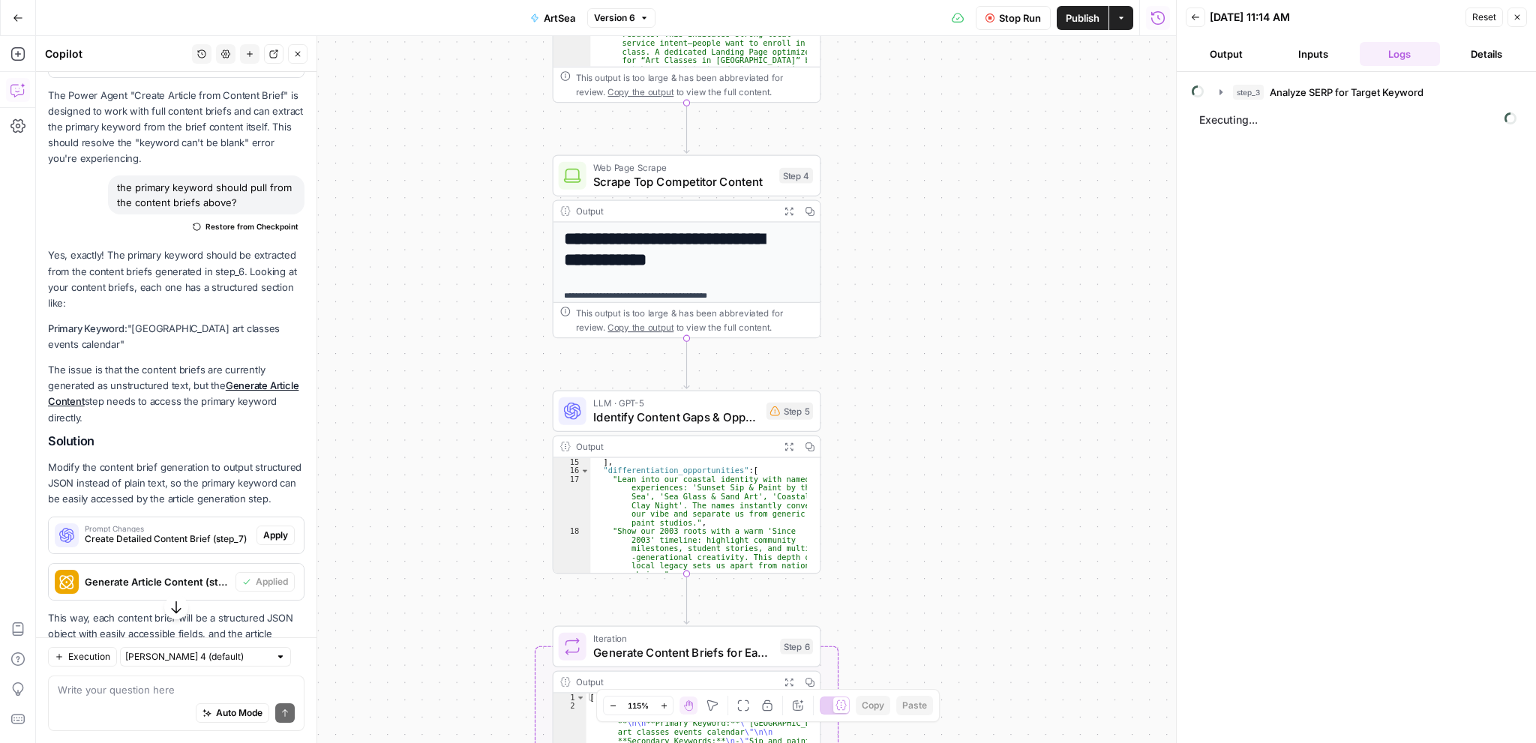
drag, startPoint x: 889, startPoint y: 482, endPoint x: 884, endPoint y: 513, distance: 31.1
click at [884, 513] on div "Workflow Input Settings Inputs Power Agent Analyze SERP for Target Keyword Step…" at bounding box center [606, 389] width 1140 height 707
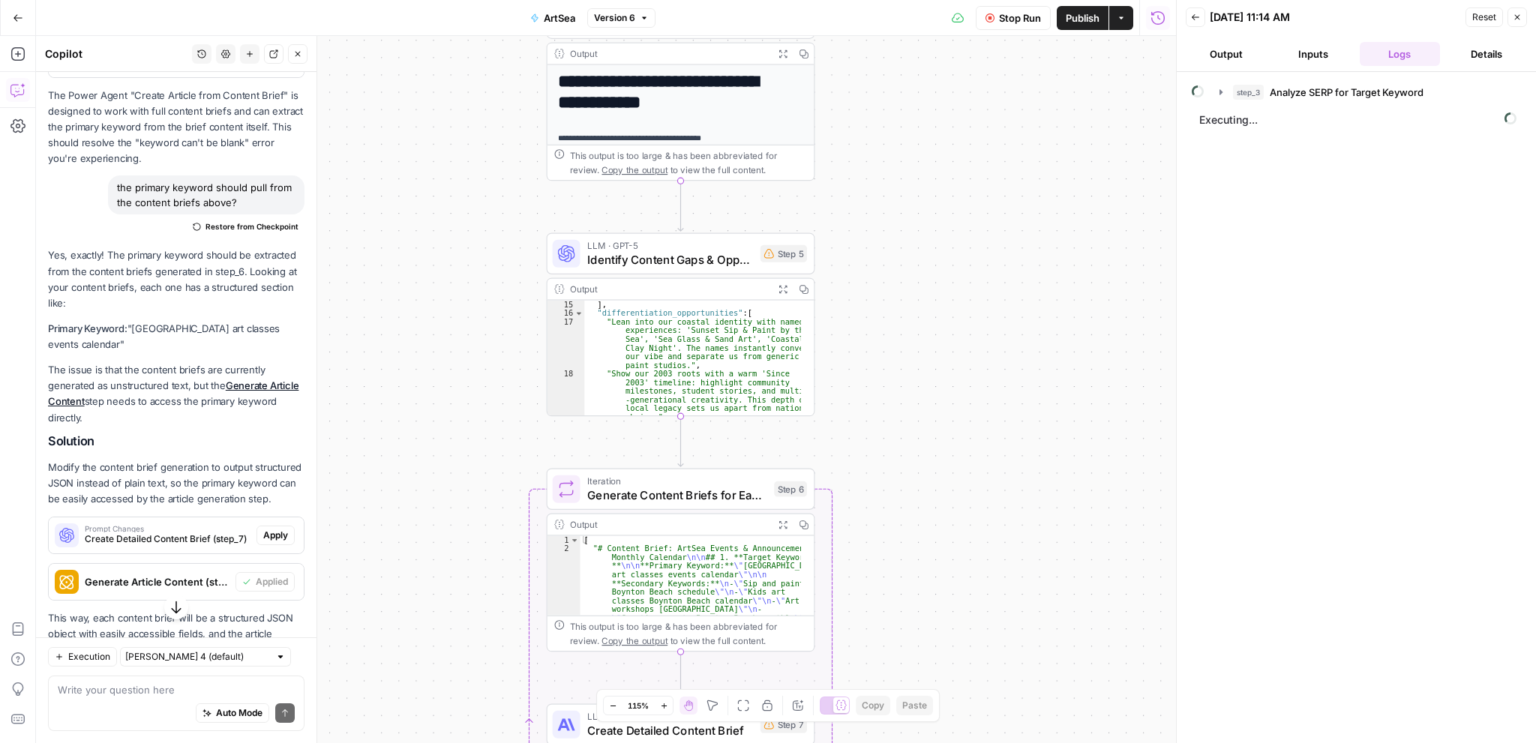
drag, startPoint x: 906, startPoint y: 580, endPoint x: 900, endPoint y: 406, distance: 174.1
click at [900, 406] on div "Workflow Input Settings Inputs Power Agent Analyze SERP for Target Keyword Step…" at bounding box center [606, 389] width 1140 height 707
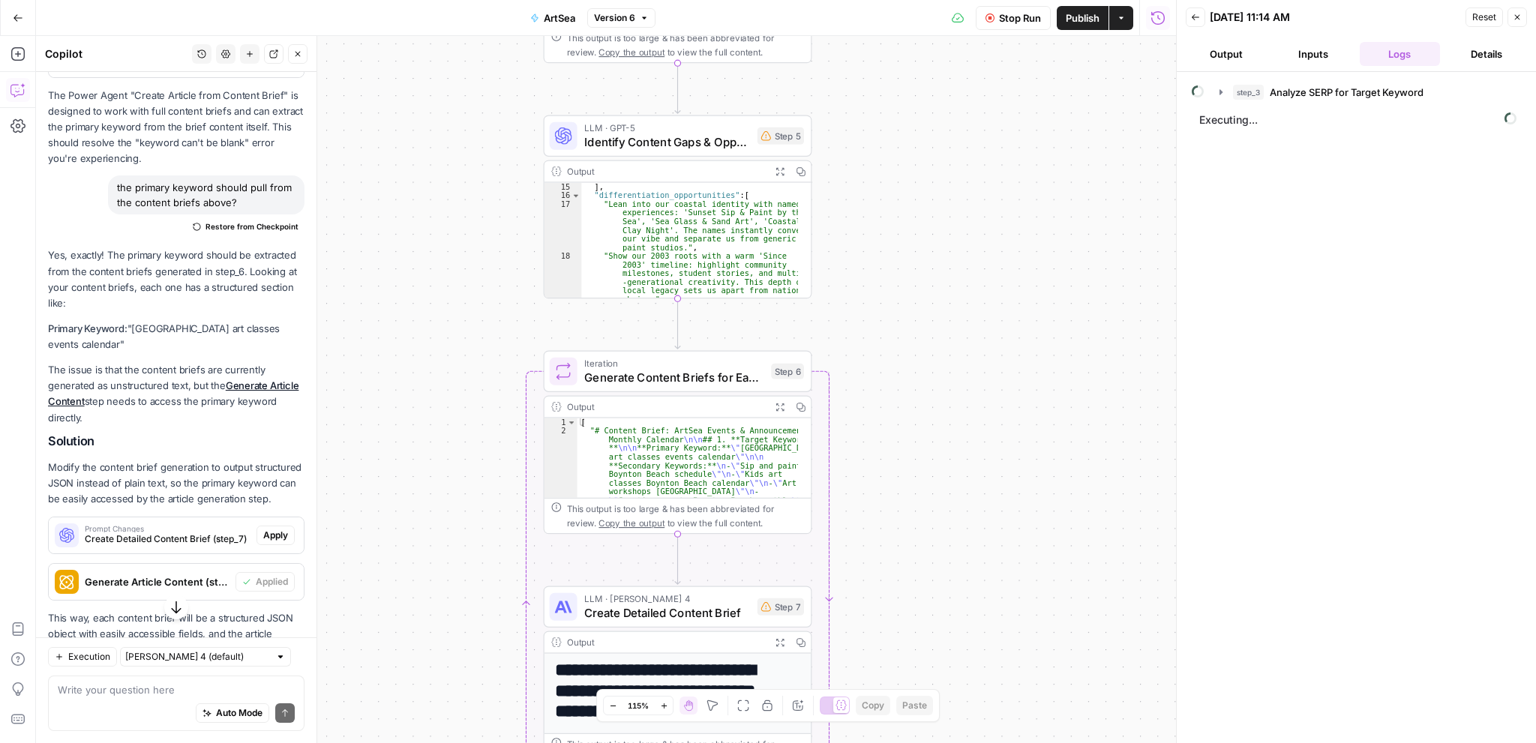
drag, startPoint x: 908, startPoint y: 541, endPoint x: 905, endPoint y: 439, distance: 101.3
click at [905, 439] on div "Workflow Input Settings Inputs Power Agent Analyze SERP for Target Keyword Step…" at bounding box center [606, 389] width 1140 height 707
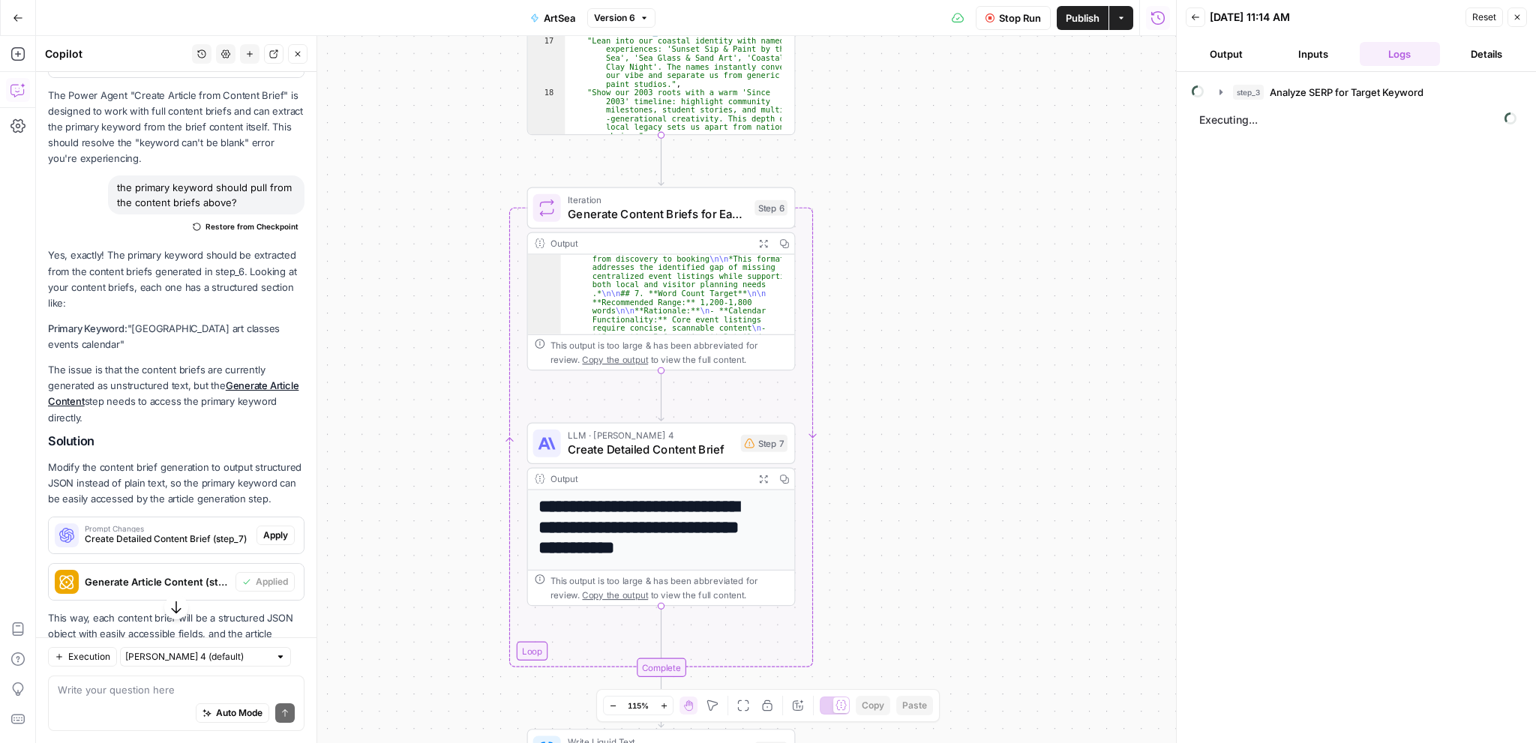
drag, startPoint x: 1005, startPoint y: 536, endPoint x: 988, endPoint y: 373, distance: 164.3
click at [988, 373] on div "Workflow Input Settings Inputs Power Agent Analyze SERP for Target Keyword Step…" at bounding box center [606, 389] width 1140 height 707
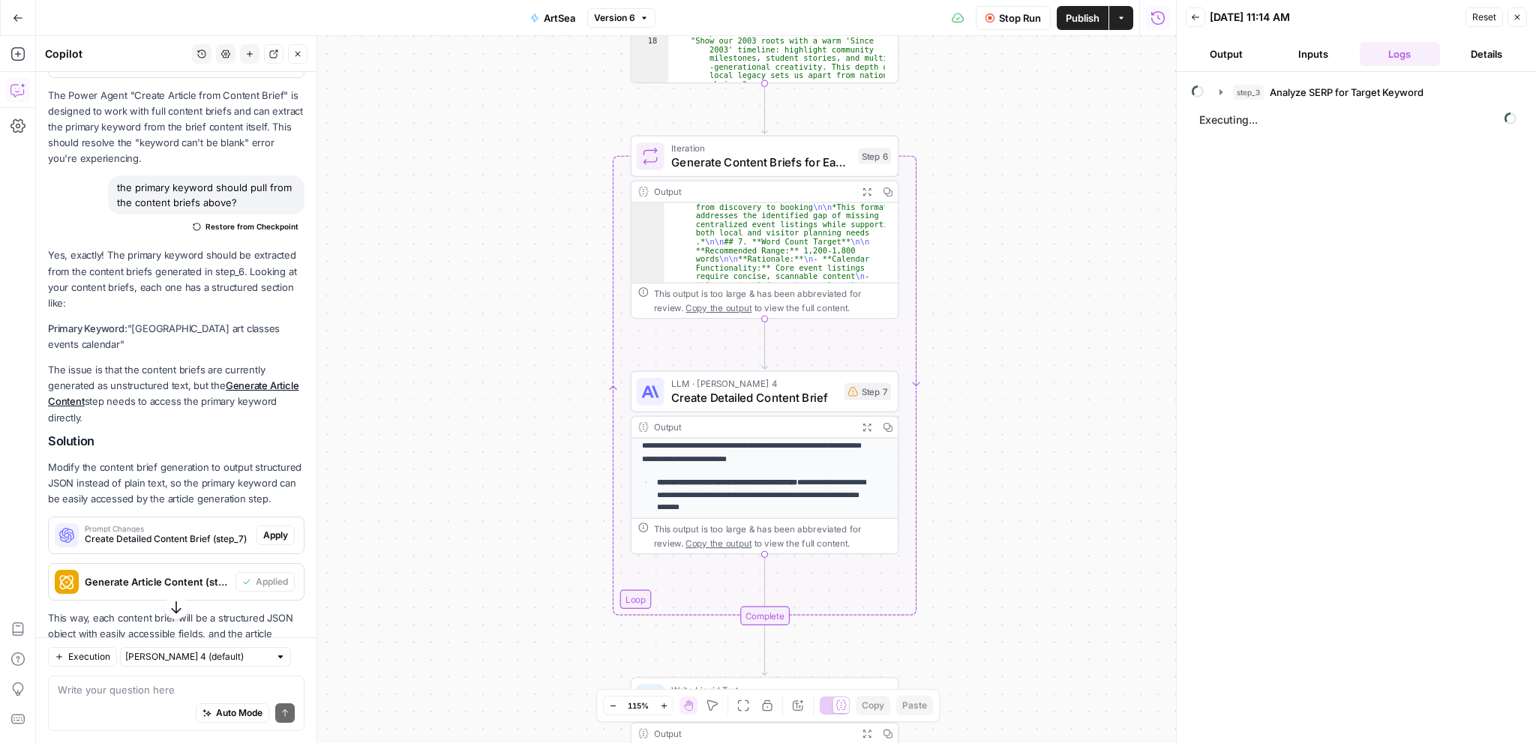
scroll to position [336, 0]
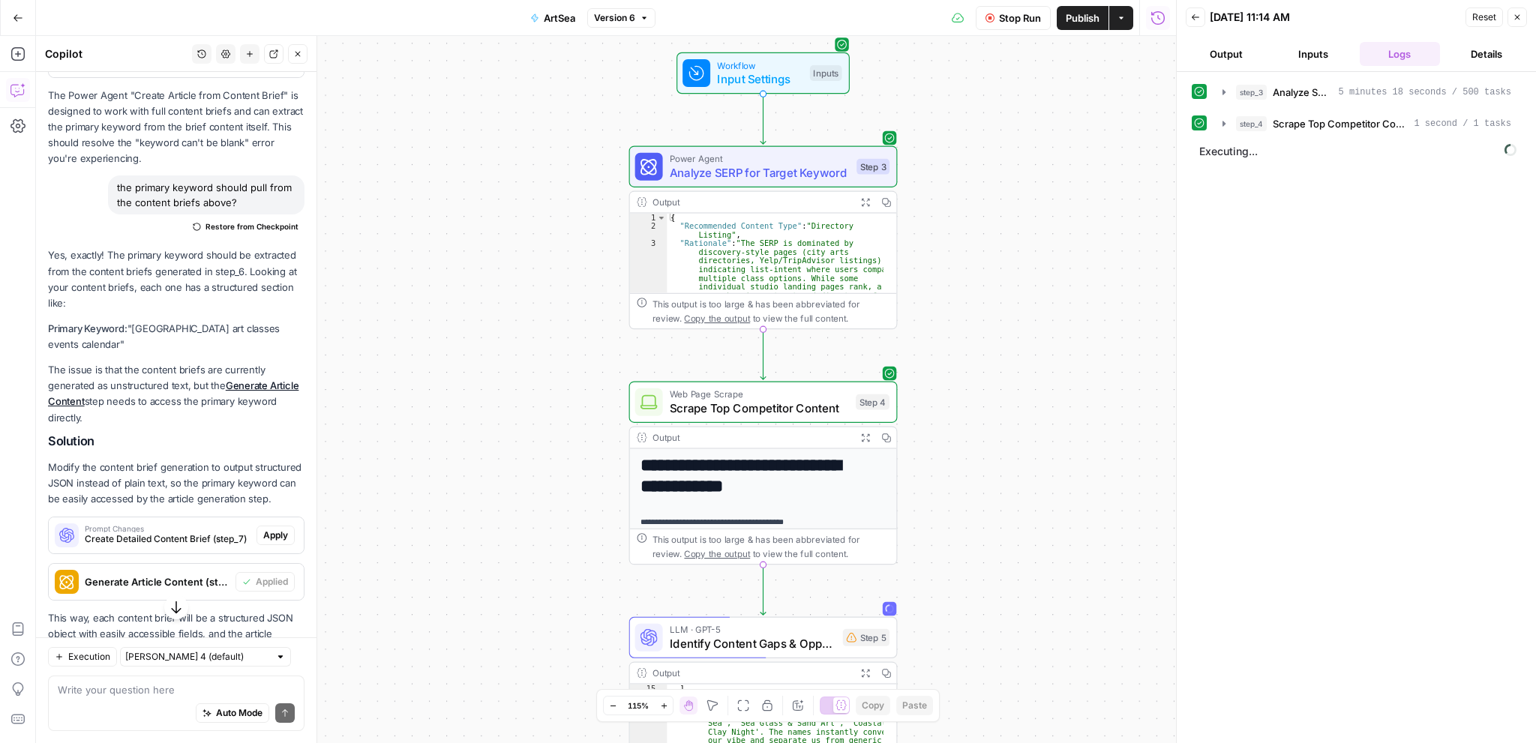
click at [1026, 251] on div "**********" at bounding box center [606, 389] width 1140 height 707
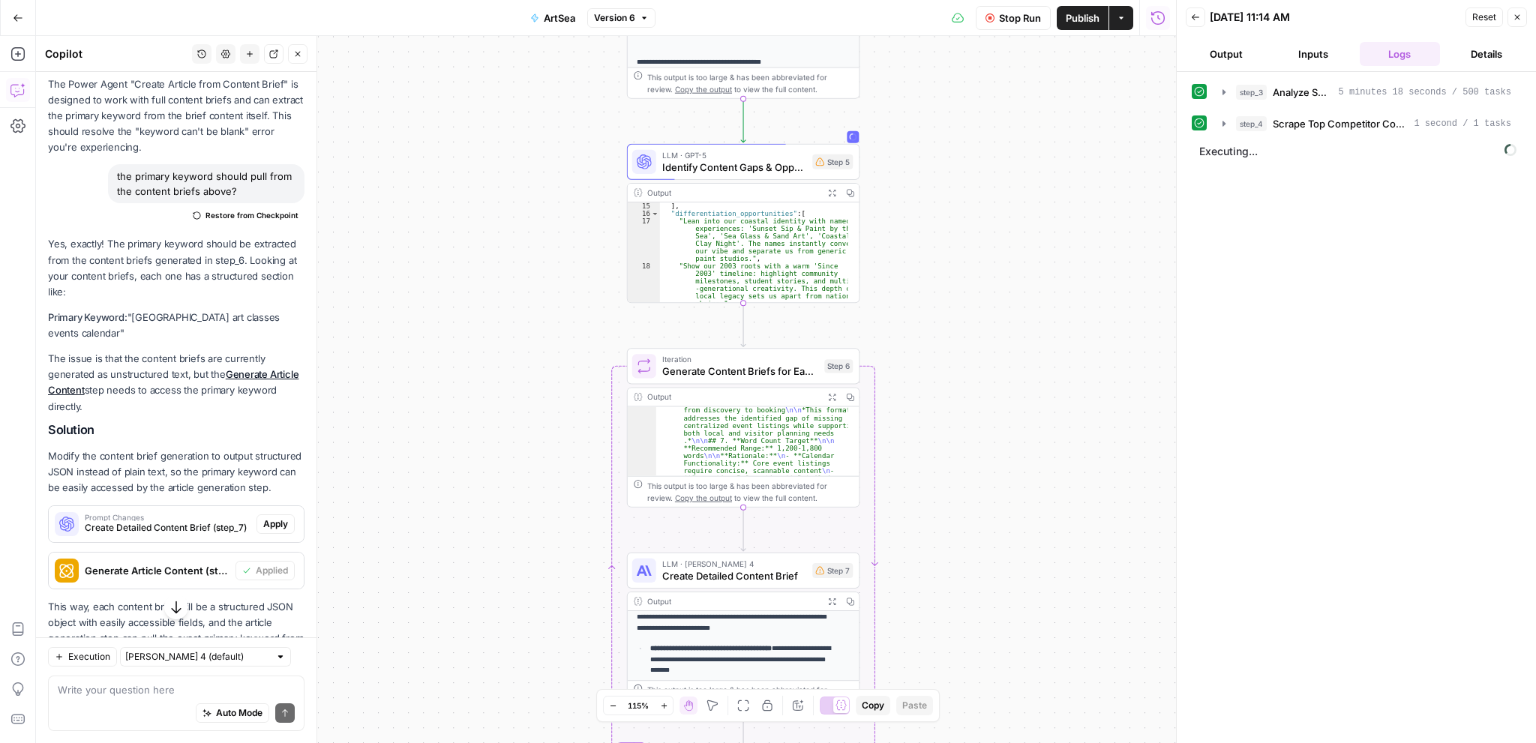
scroll to position [1422, 0]
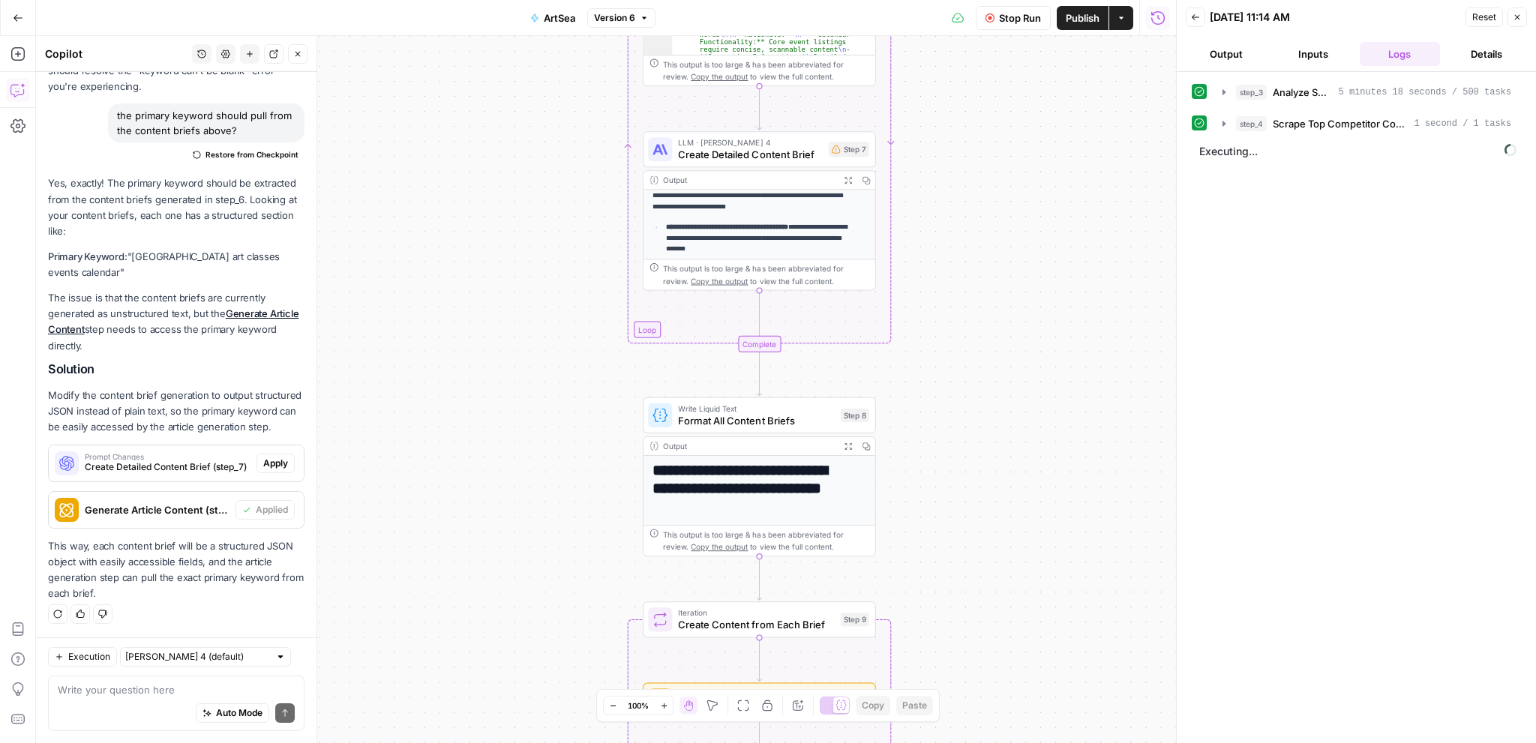
drag, startPoint x: 455, startPoint y: 284, endPoint x: 498, endPoint y: 465, distance: 185.7
click at [484, 551] on div "**********" at bounding box center [606, 389] width 1140 height 707
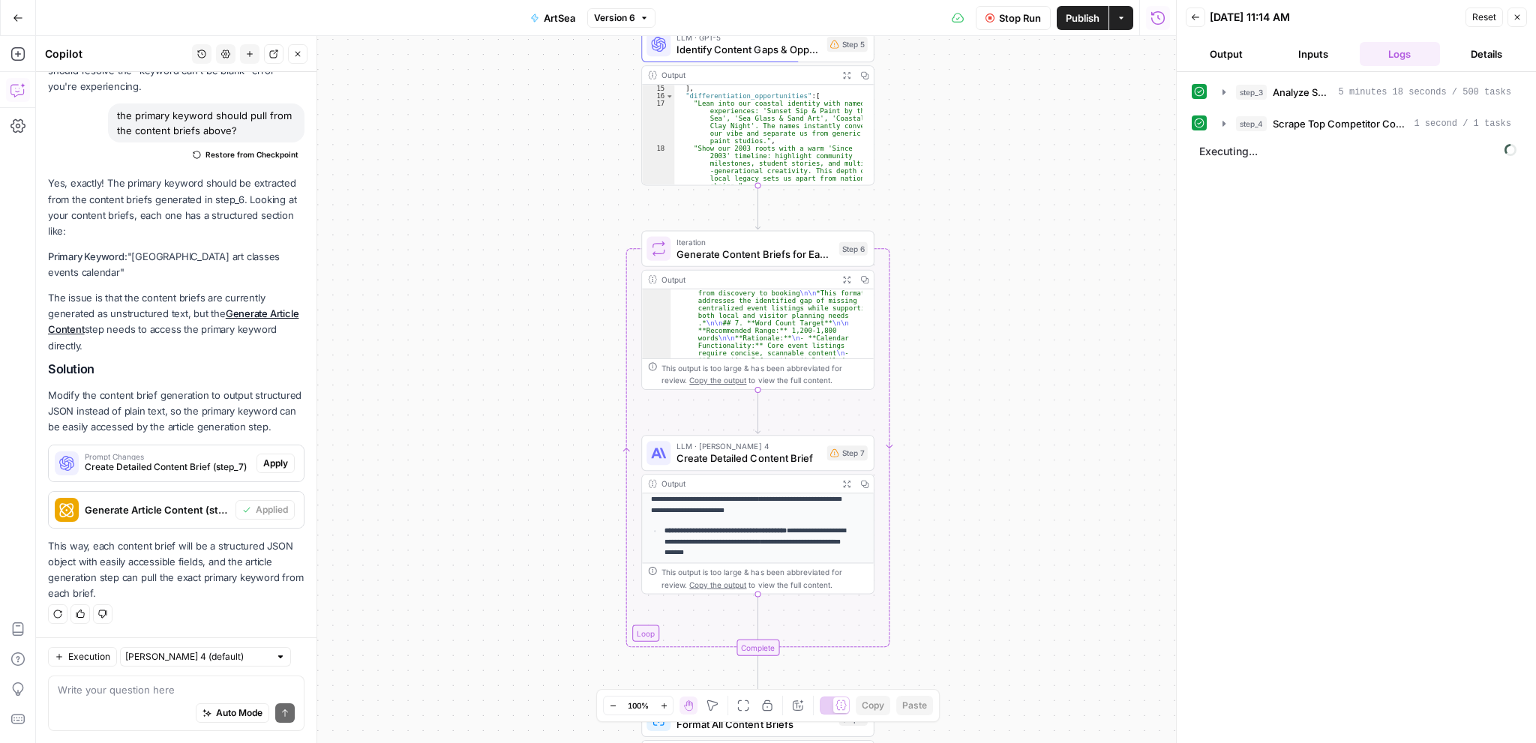
drag, startPoint x: 500, startPoint y: 148, endPoint x: 523, endPoint y: 251, distance: 105.3
click at [491, 548] on div "**********" at bounding box center [606, 389] width 1140 height 707
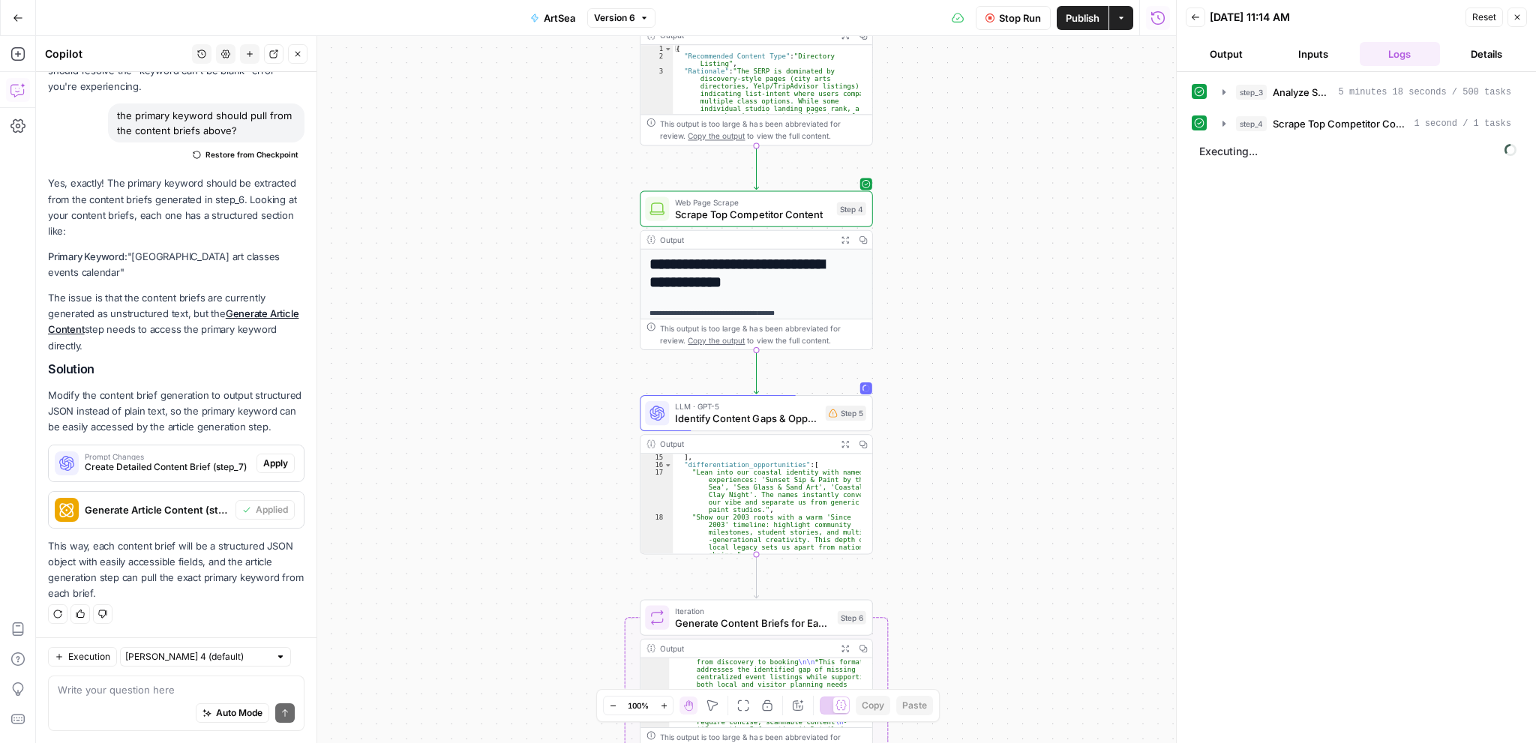
drag, startPoint x: 549, startPoint y: 172, endPoint x: 559, endPoint y: 425, distance: 252.9
click at [559, 425] on div "**********" at bounding box center [606, 389] width 1140 height 707
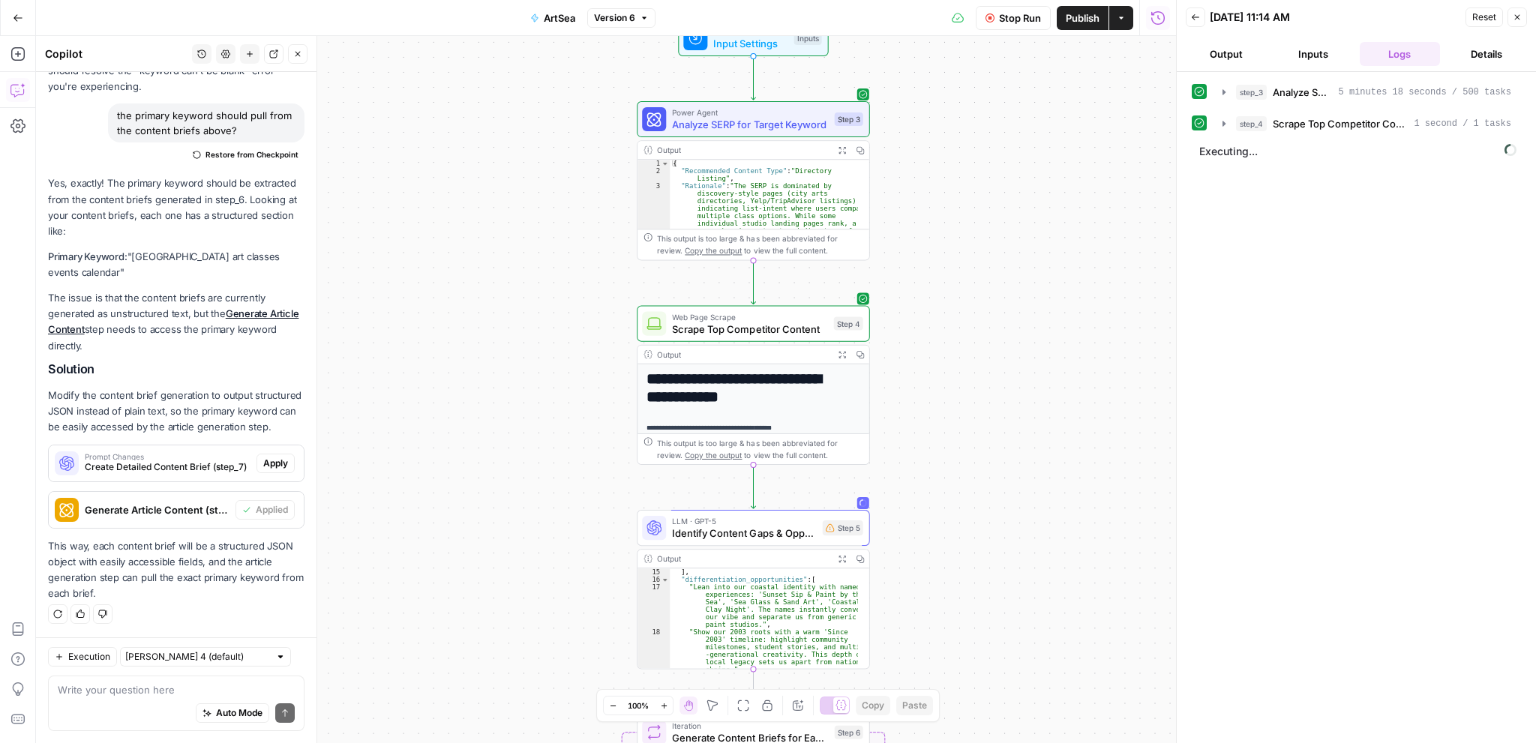
drag, startPoint x: 520, startPoint y: 259, endPoint x: 522, endPoint y: 561, distance: 302.2
click at [522, 561] on div "**********" at bounding box center [606, 389] width 1140 height 707
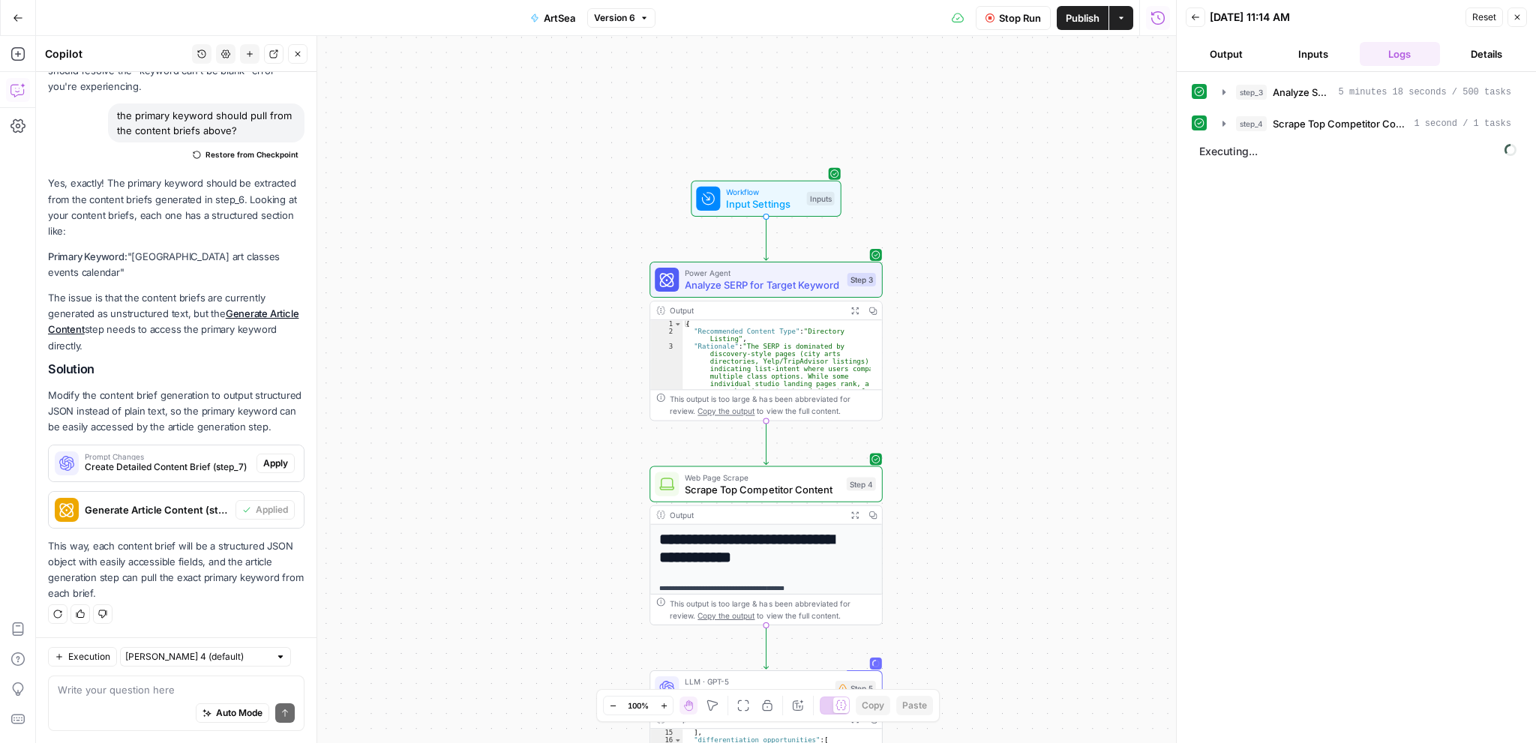
drag, startPoint x: 508, startPoint y: 407, endPoint x: 516, endPoint y: 240, distance: 167.4
click at [516, 240] on div "**********" at bounding box center [606, 389] width 1140 height 707
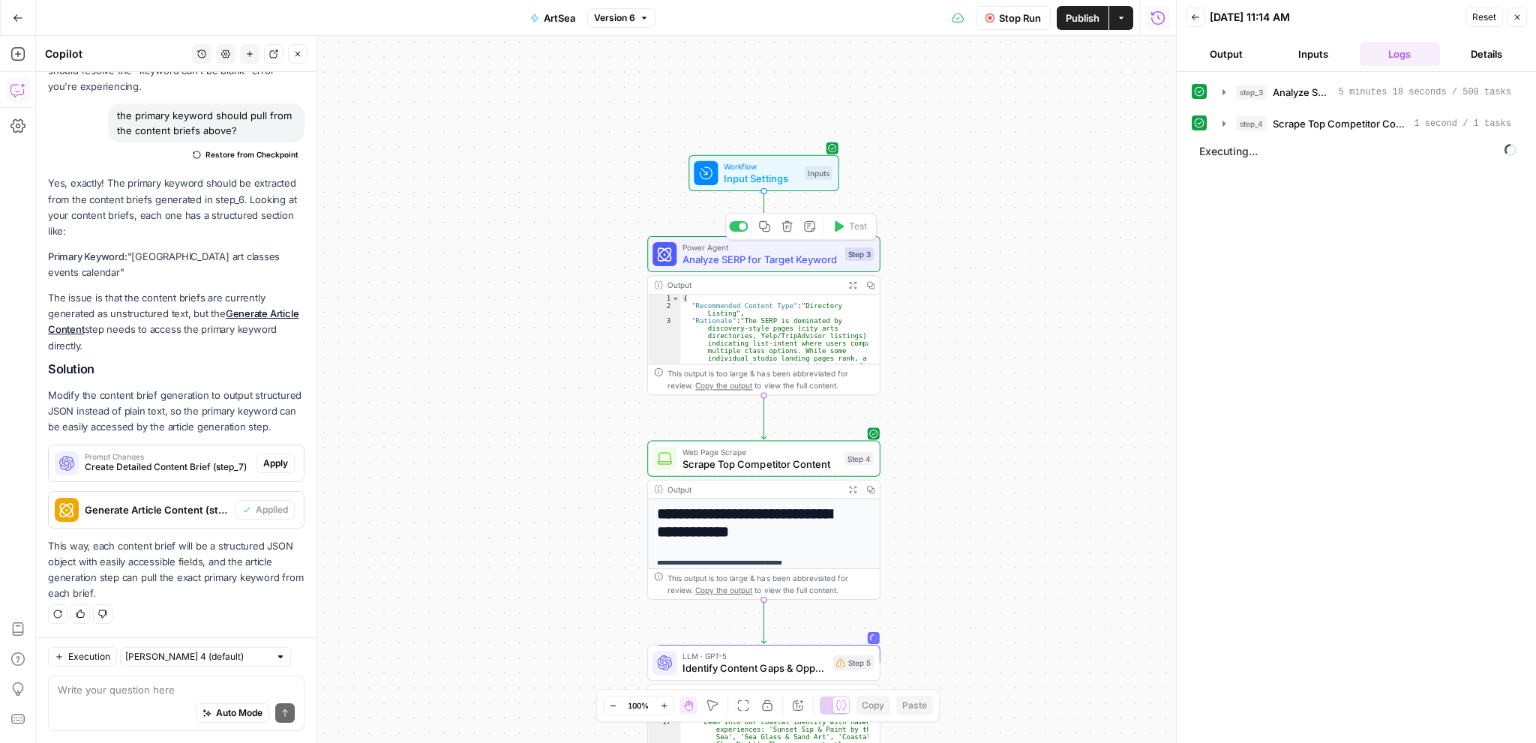
click at [762, 263] on span "Analyze SERP for Target Keyword" at bounding box center [760, 259] width 156 height 15
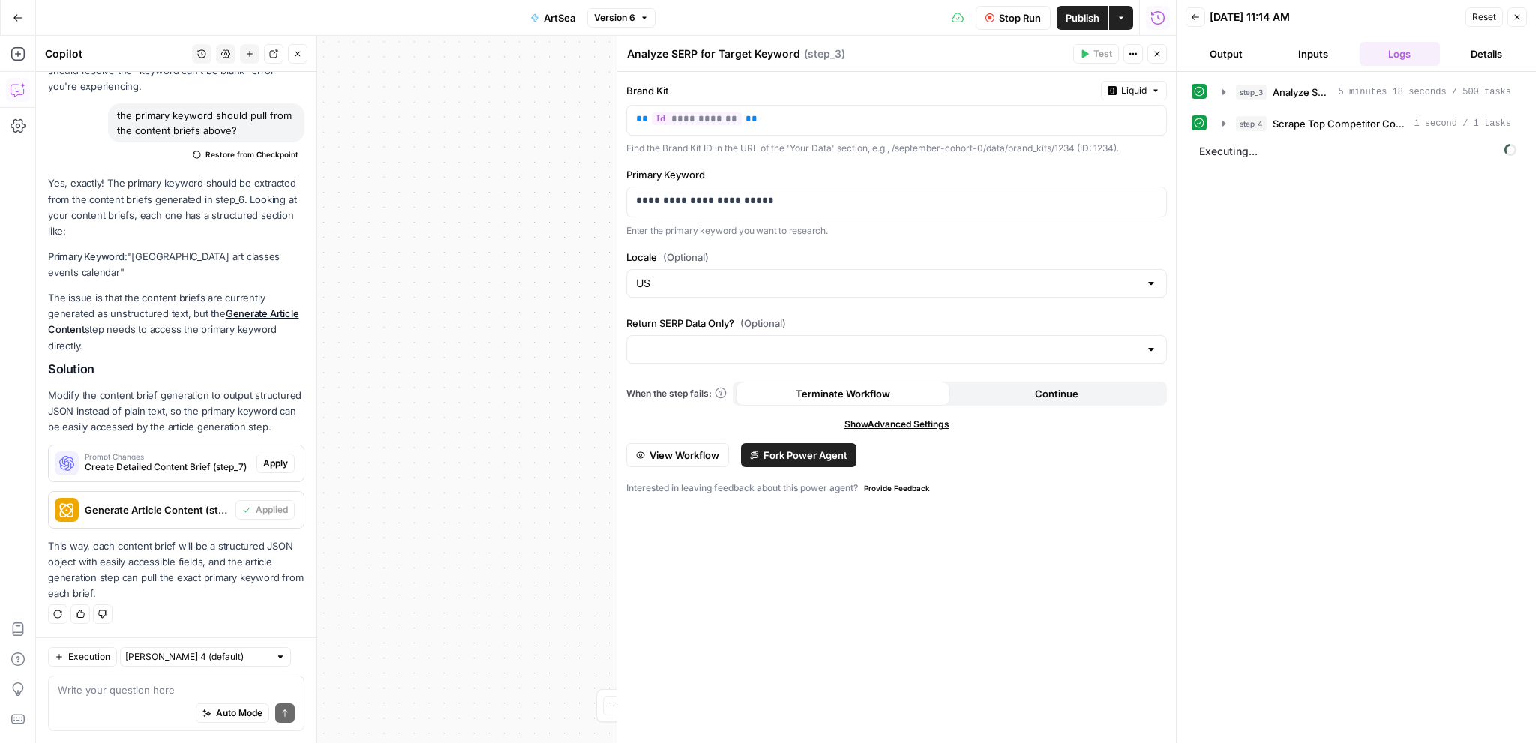
click at [1158, 53] on div "Run History E" at bounding box center [1157, 49] width 63 height 13
click at [1163, 57] on button "Close" at bounding box center [1156, 53] width 19 height 19
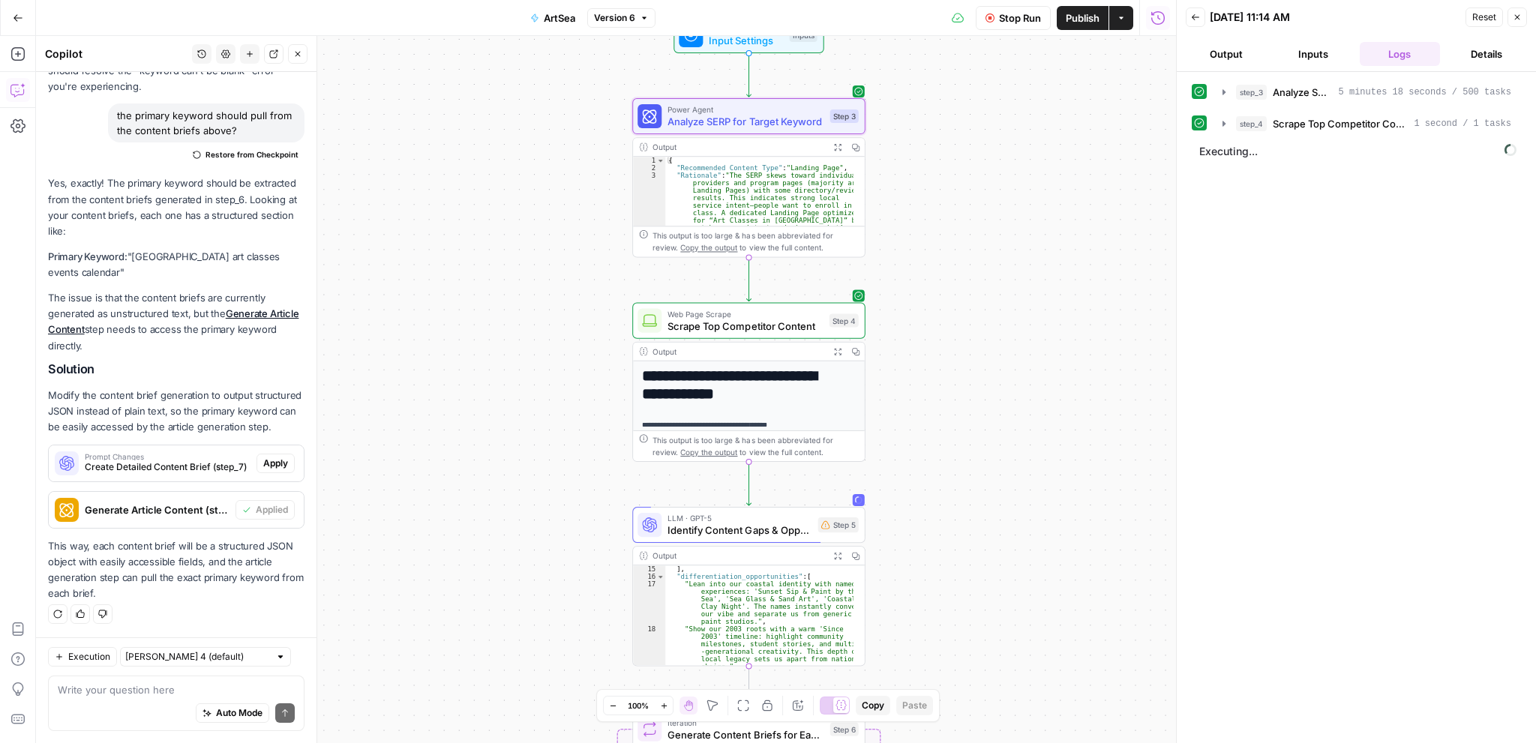
drag, startPoint x: 1071, startPoint y: 461, endPoint x: 1056, endPoint y: 320, distance: 141.8
click at [1056, 320] on div "Workflow Input Settings Inputs Power Agent Analyze SERP for Target Keyword Step…" at bounding box center [606, 389] width 1140 height 707
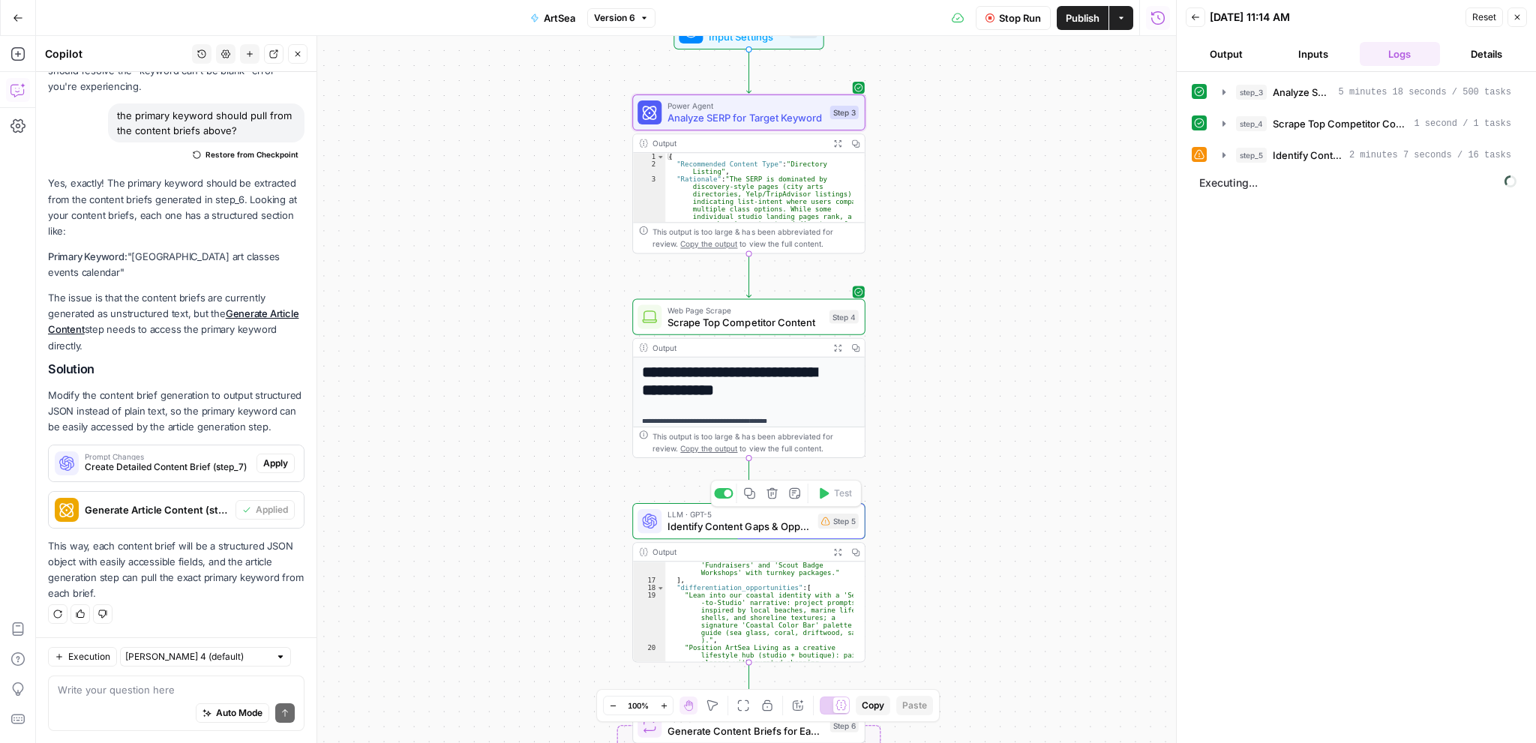
scroll to position [472, 0]
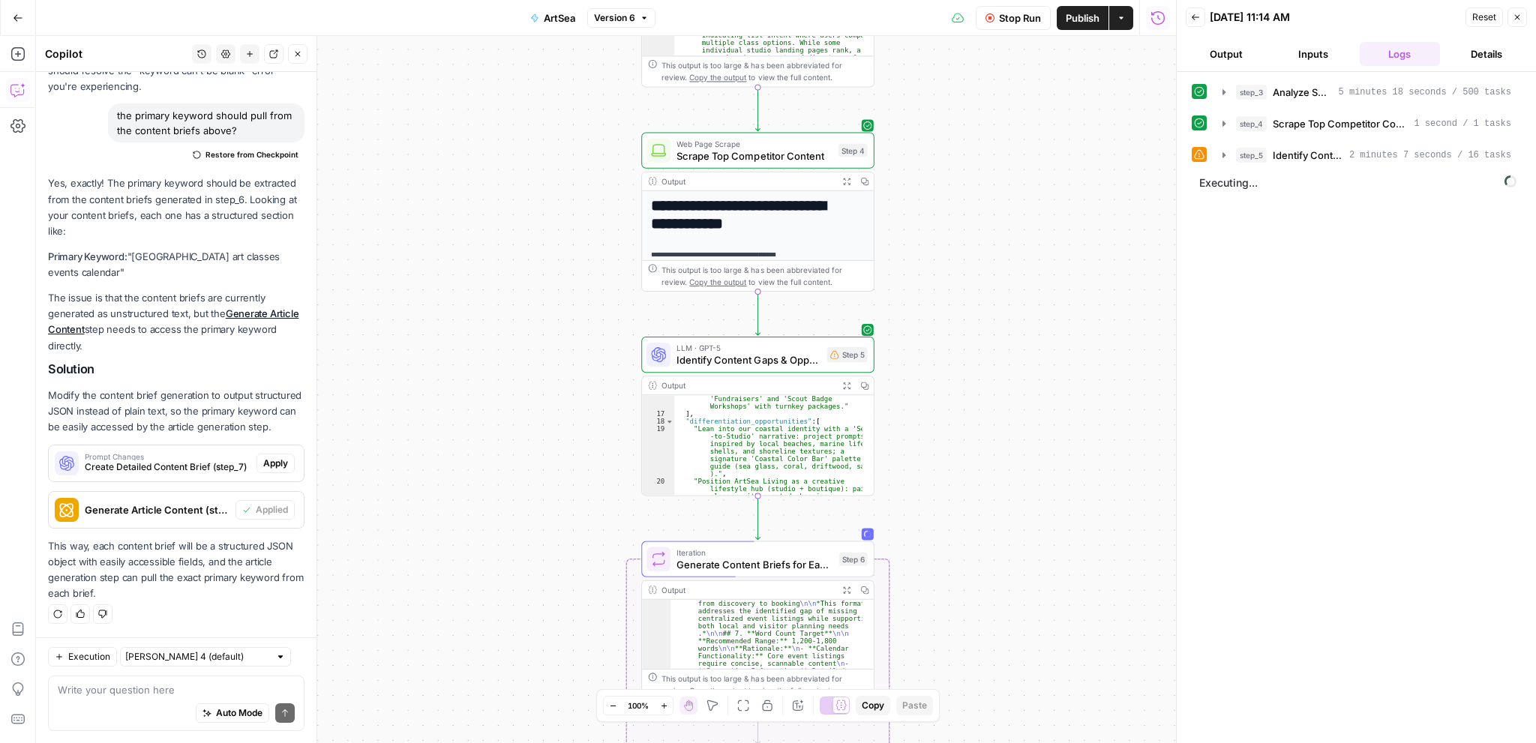
drag, startPoint x: 1033, startPoint y: 556, endPoint x: 1041, endPoint y: 389, distance: 167.4
click at [1041, 389] on div "**********" at bounding box center [606, 389] width 1140 height 707
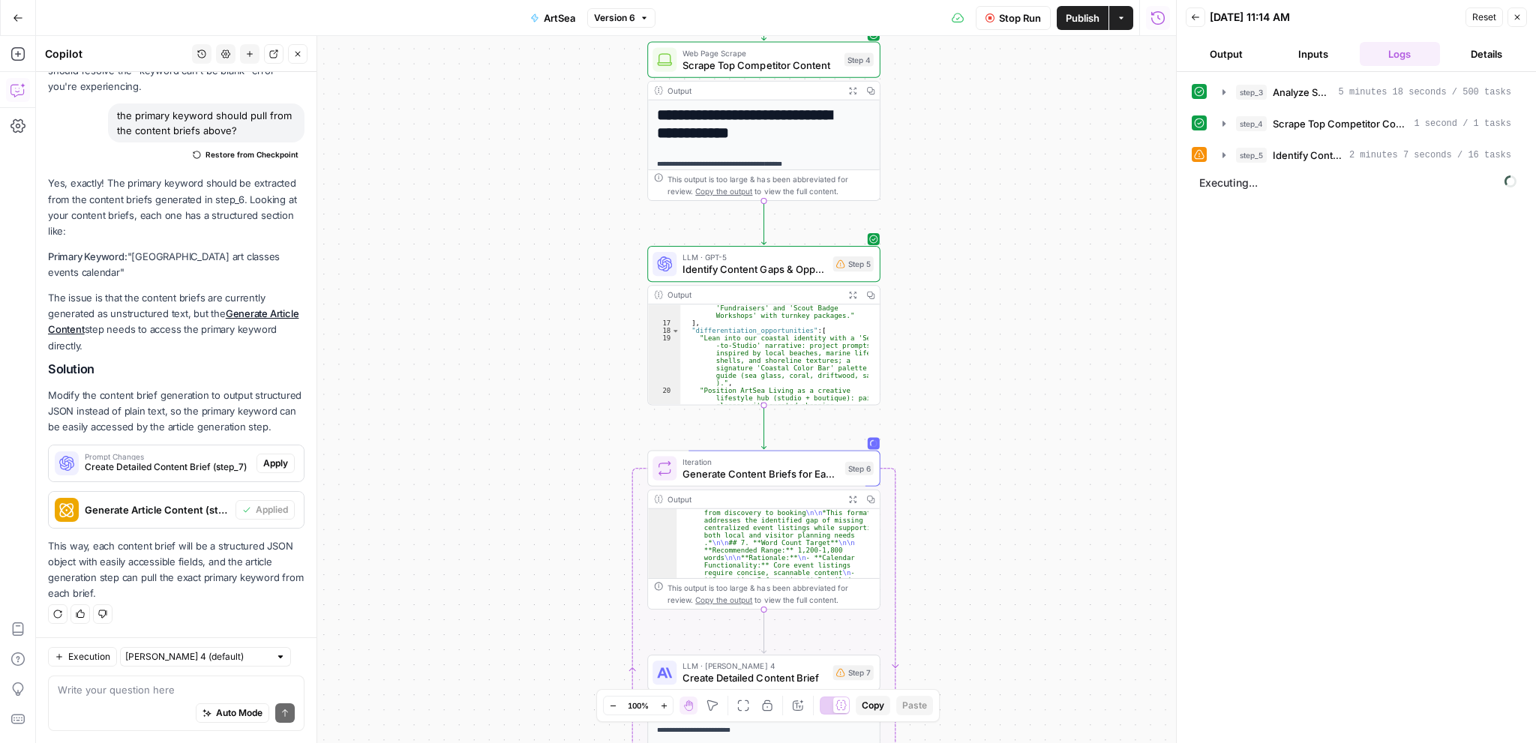
drag, startPoint x: 997, startPoint y: 535, endPoint x: 1004, endPoint y: 439, distance: 97.0
click at [1004, 439] on div "**********" at bounding box center [606, 389] width 1140 height 707
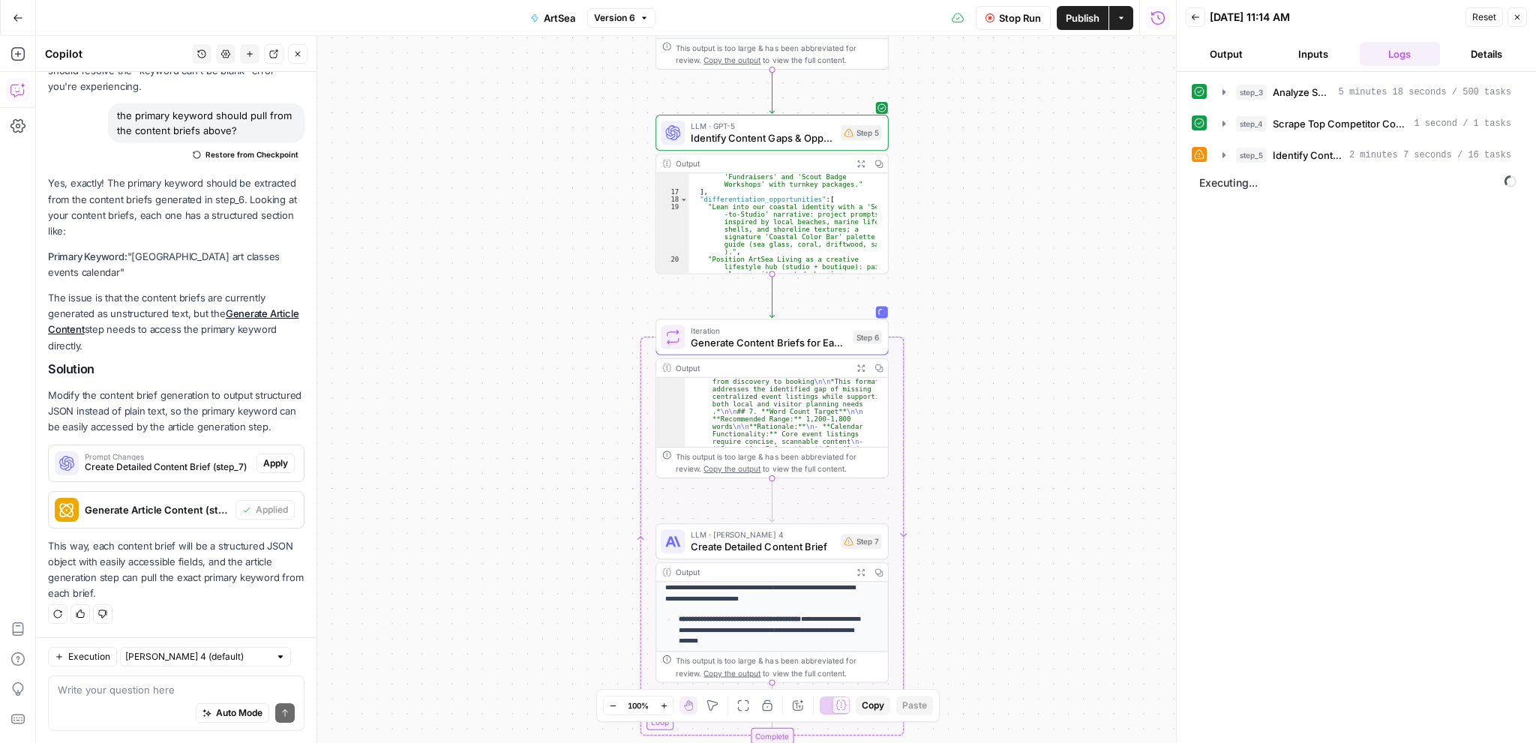
drag, startPoint x: 983, startPoint y: 545, endPoint x: 988, endPoint y: 405, distance: 140.3
click at [988, 405] on div "**********" at bounding box center [606, 389] width 1140 height 707
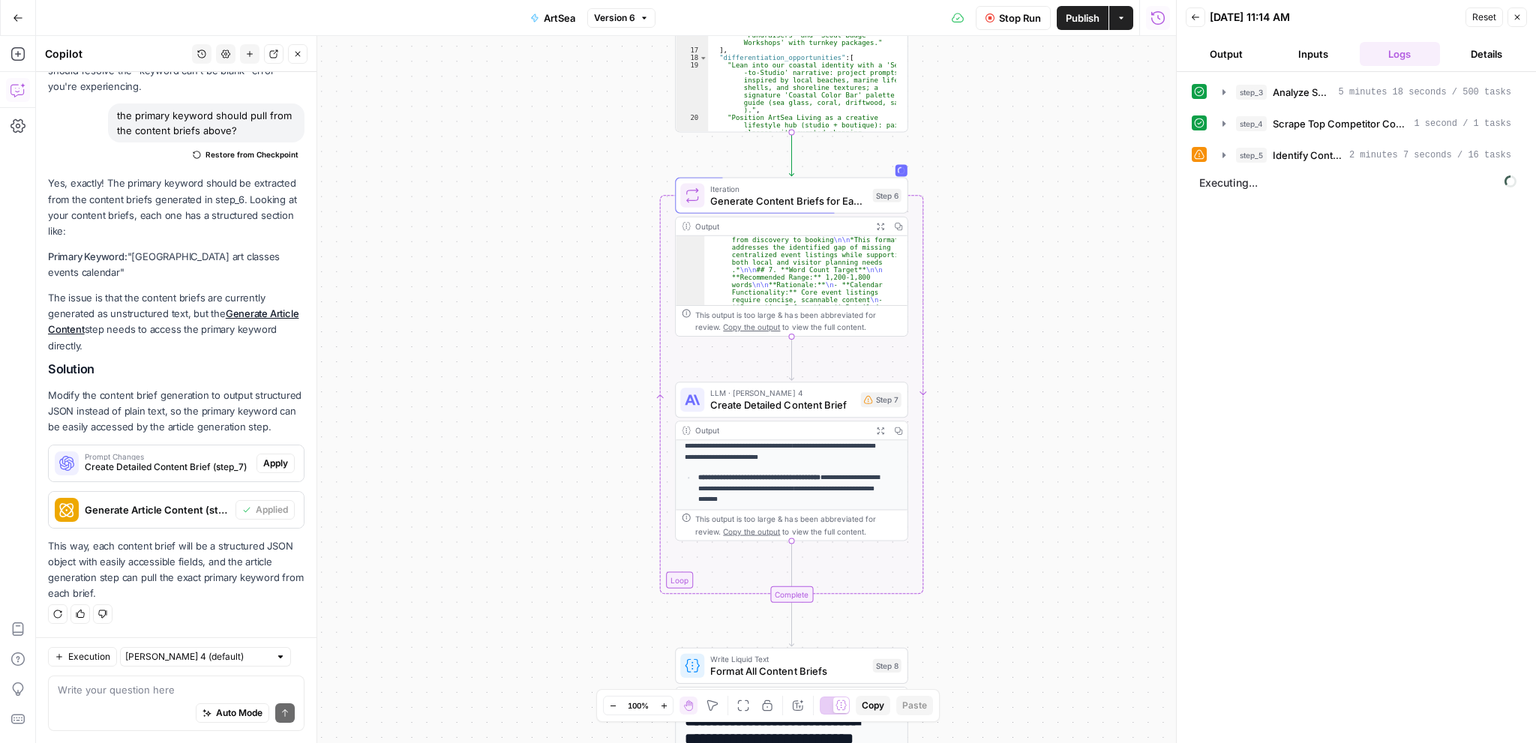
drag, startPoint x: 1045, startPoint y: 556, endPoint x: 1066, endPoint y: 429, distance: 128.5
click at [1066, 429] on div "**********" at bounding box center [606, 389] width 1140 height 707
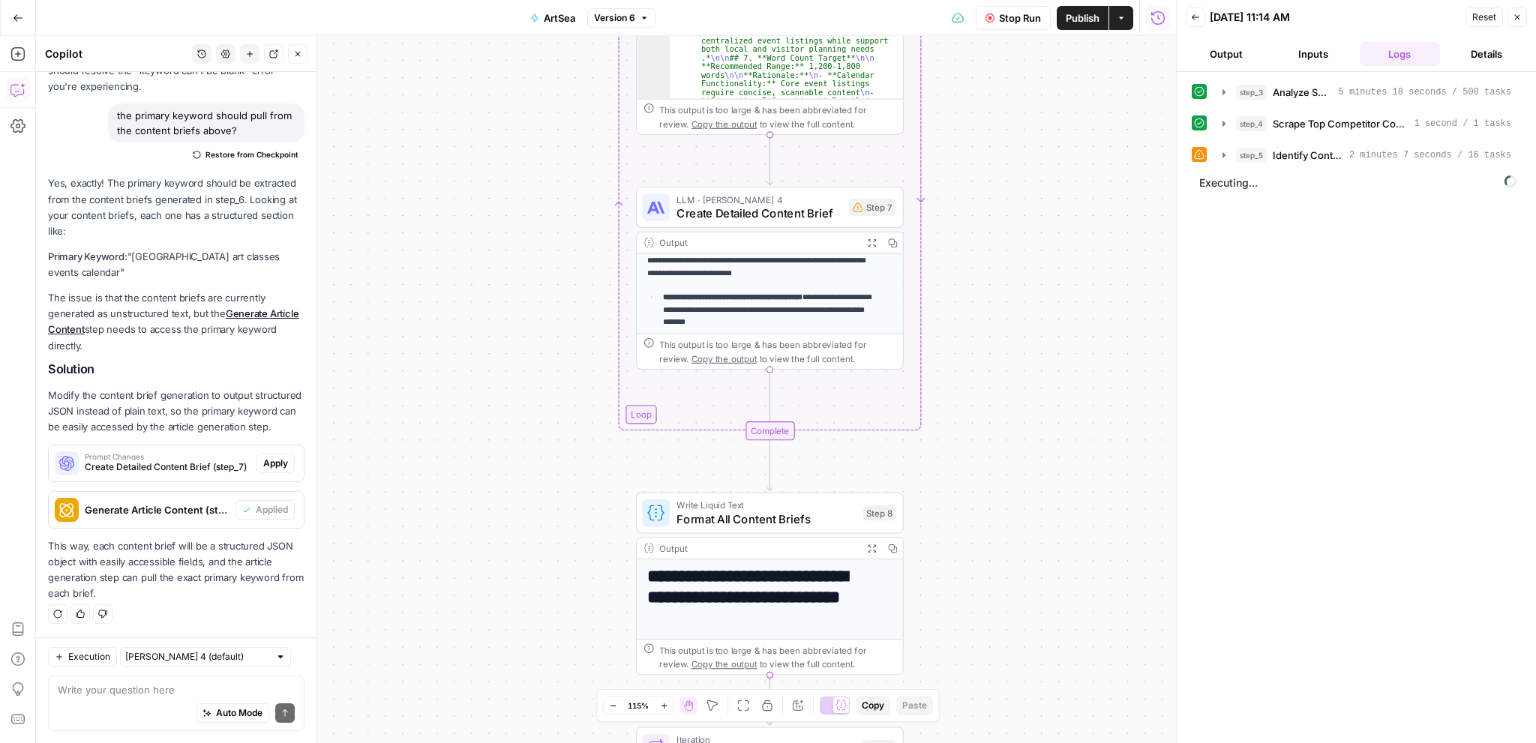
drag, startPoint x: 1015, startPoint y: 533, endPoint x: 1016, endPoint y: 331, distance: 201.7
click at [1016, 331] on div "**********" at bounding box center [606, 389] width 1140 height 707
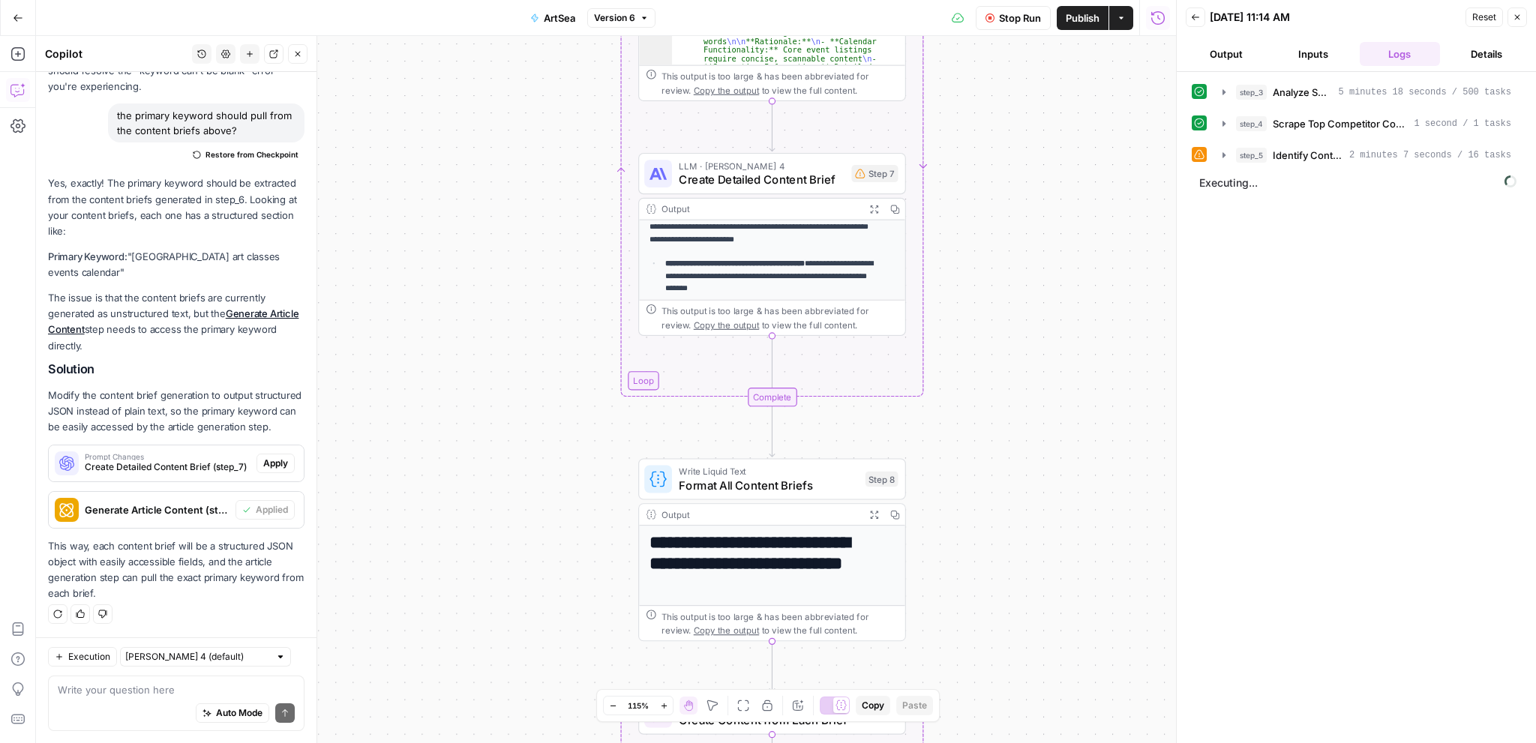
drag, startPoint x: 998, startPoint y: 433, endPoint x: 998, endPoint y: 392, distance: 41.2
click at [998, 392] on div "**********" at bounding box center [606, 389] width 1140 height 707
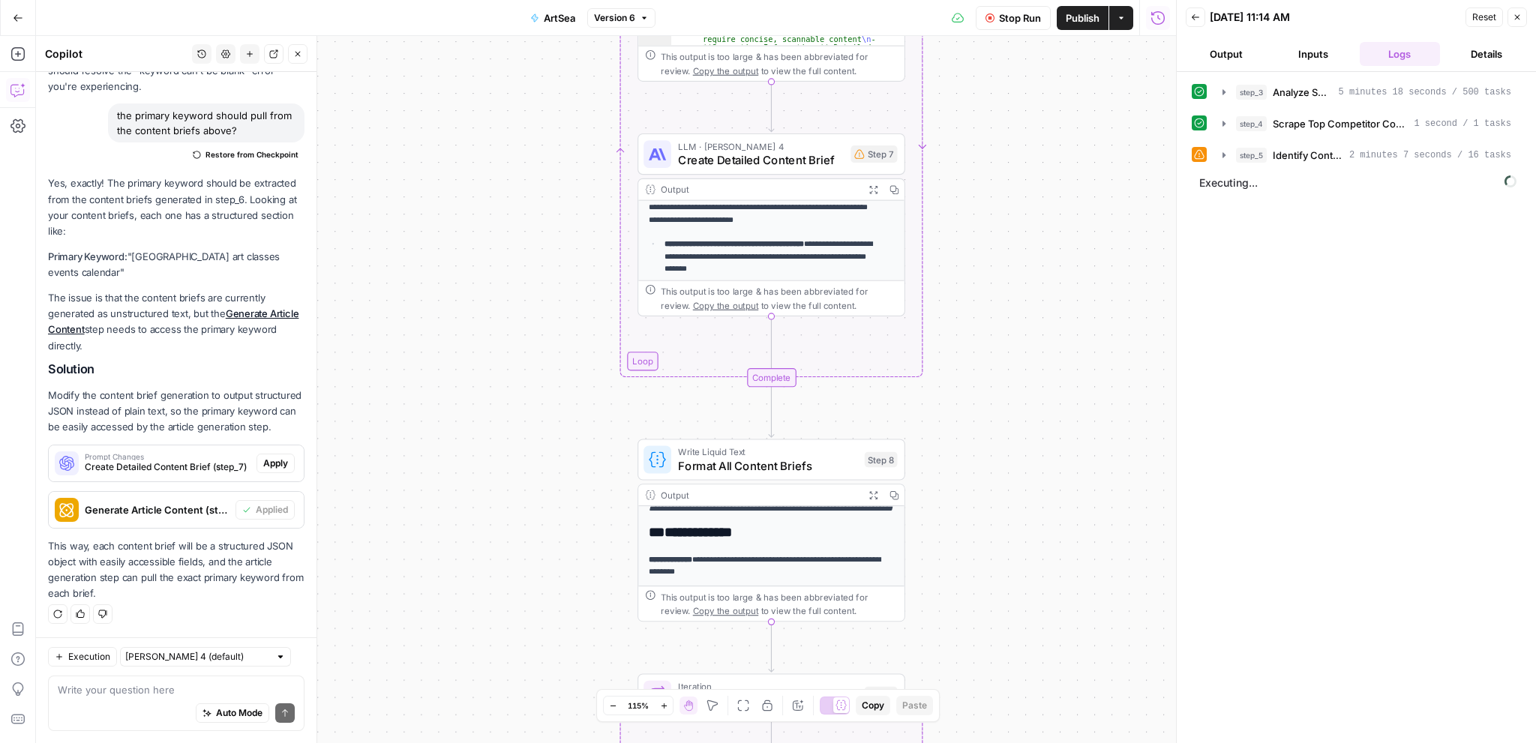
scroll to position [450, 0]
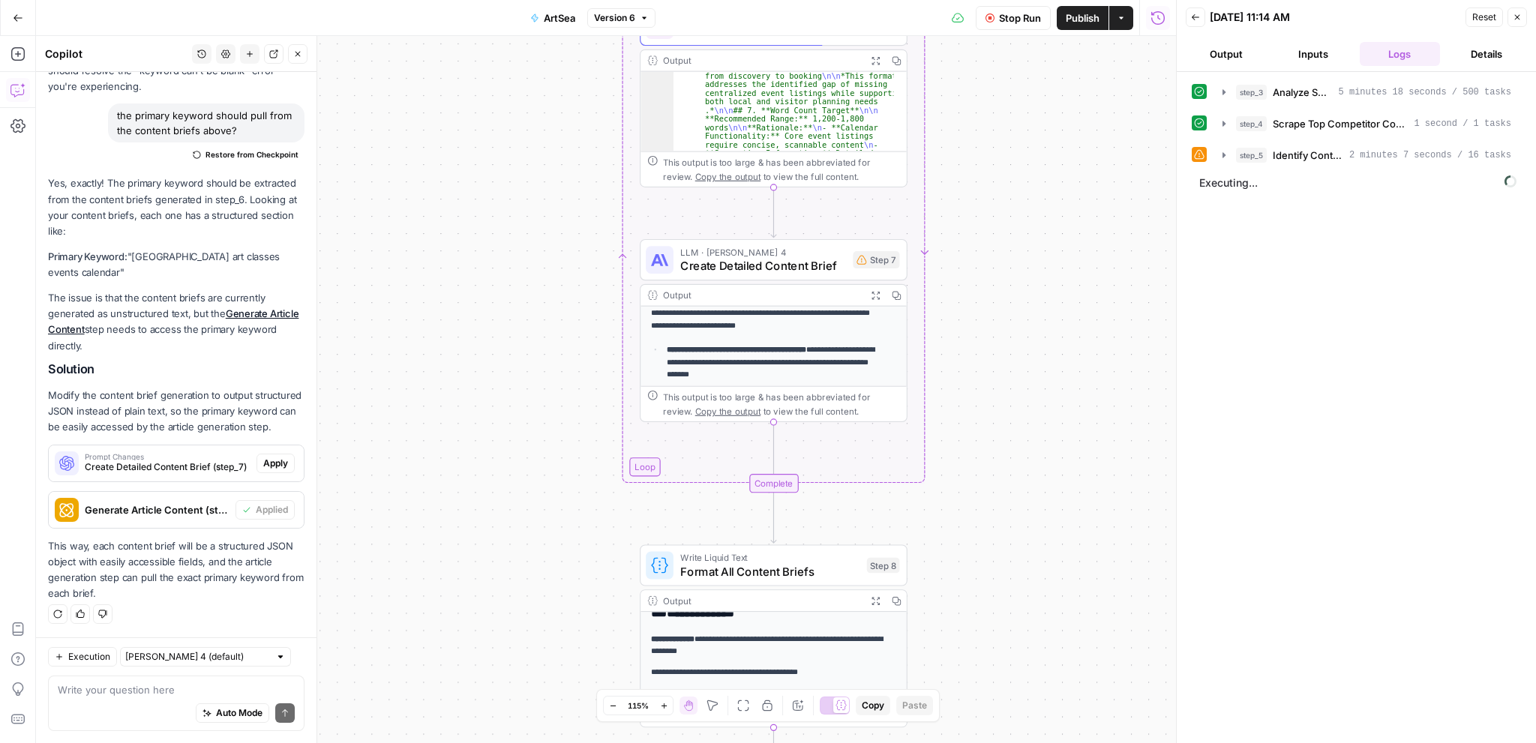
drag, startPoint x: 1038, startPoint y: 412, endPoint x: 1038, endPoint y: 534, distance: 122.2
click at [1038, 538] on div "**********" at bounding box center [606, 389] width 1140 height 707
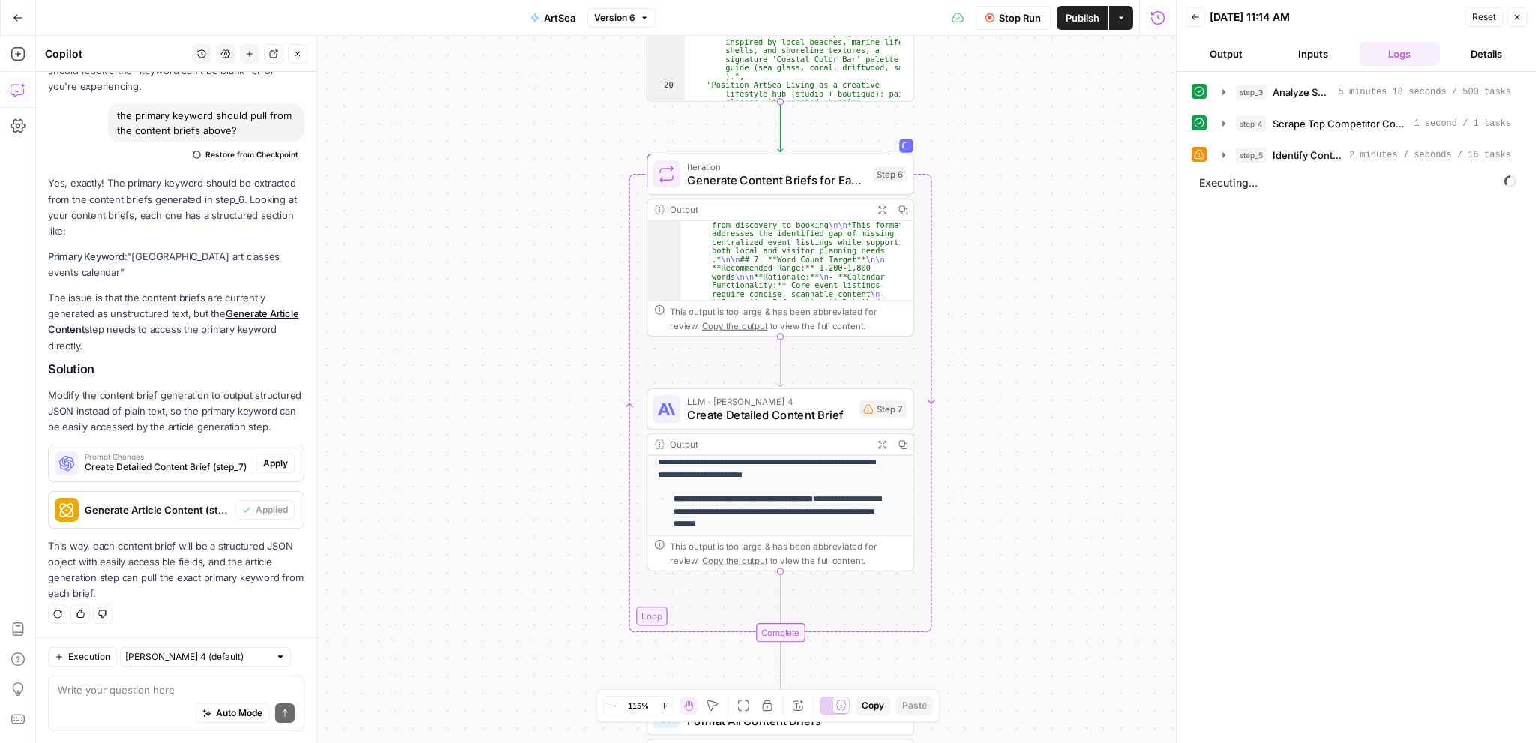
drag, startPoint x: 1050, startPoint y: 380, endPoint x: 1057, endPoint y: 440, distance: 60.4
click at [1057, 440] on div "**********" at bounding box center [606, 389] width 1140 height 707
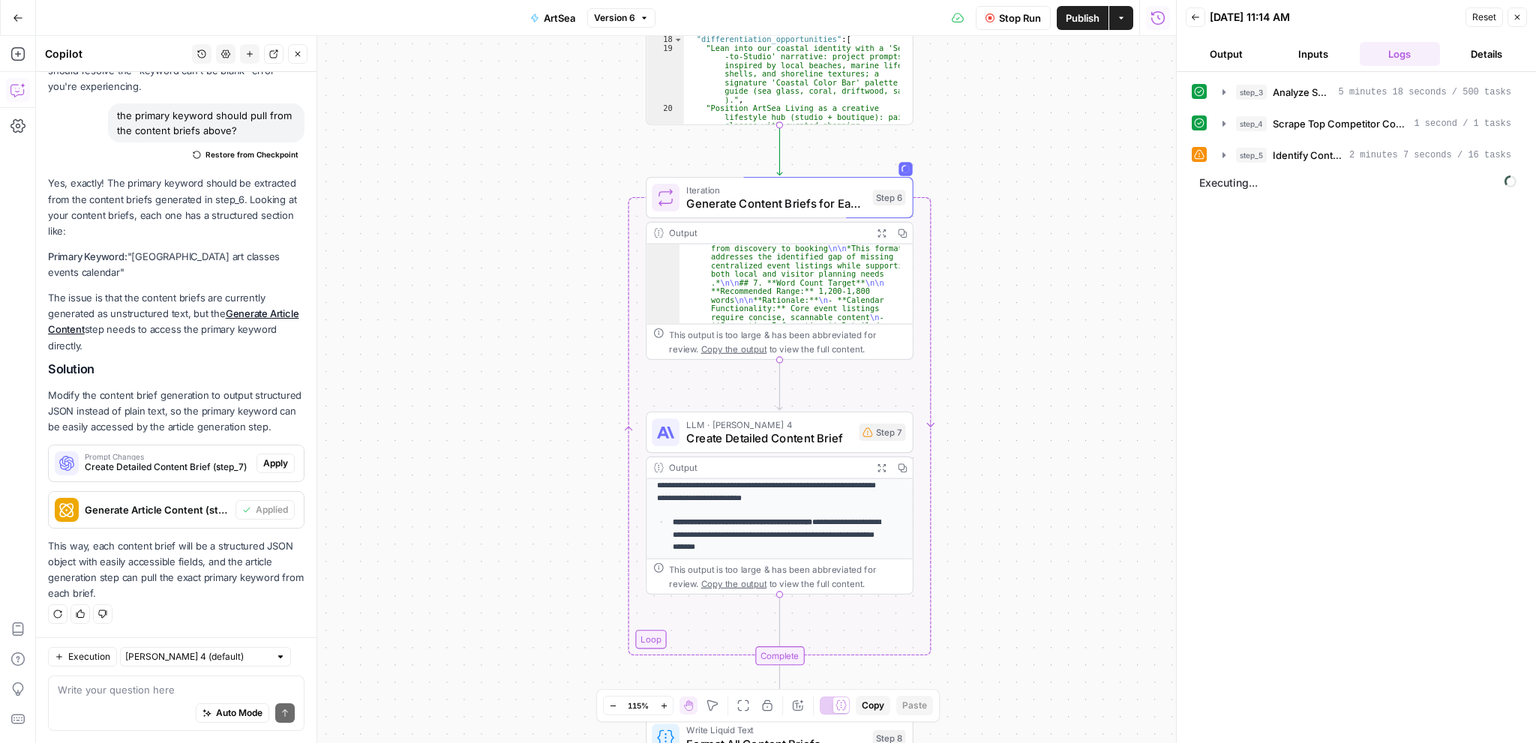
drag, startPoint x: 1048, startPoint y: 413, endPoint x: 1048, endPoint y: 541, distance: 127.5
click at [1048, 584] on div "**********" at bounding box center [606, 389] width 1140 height 707
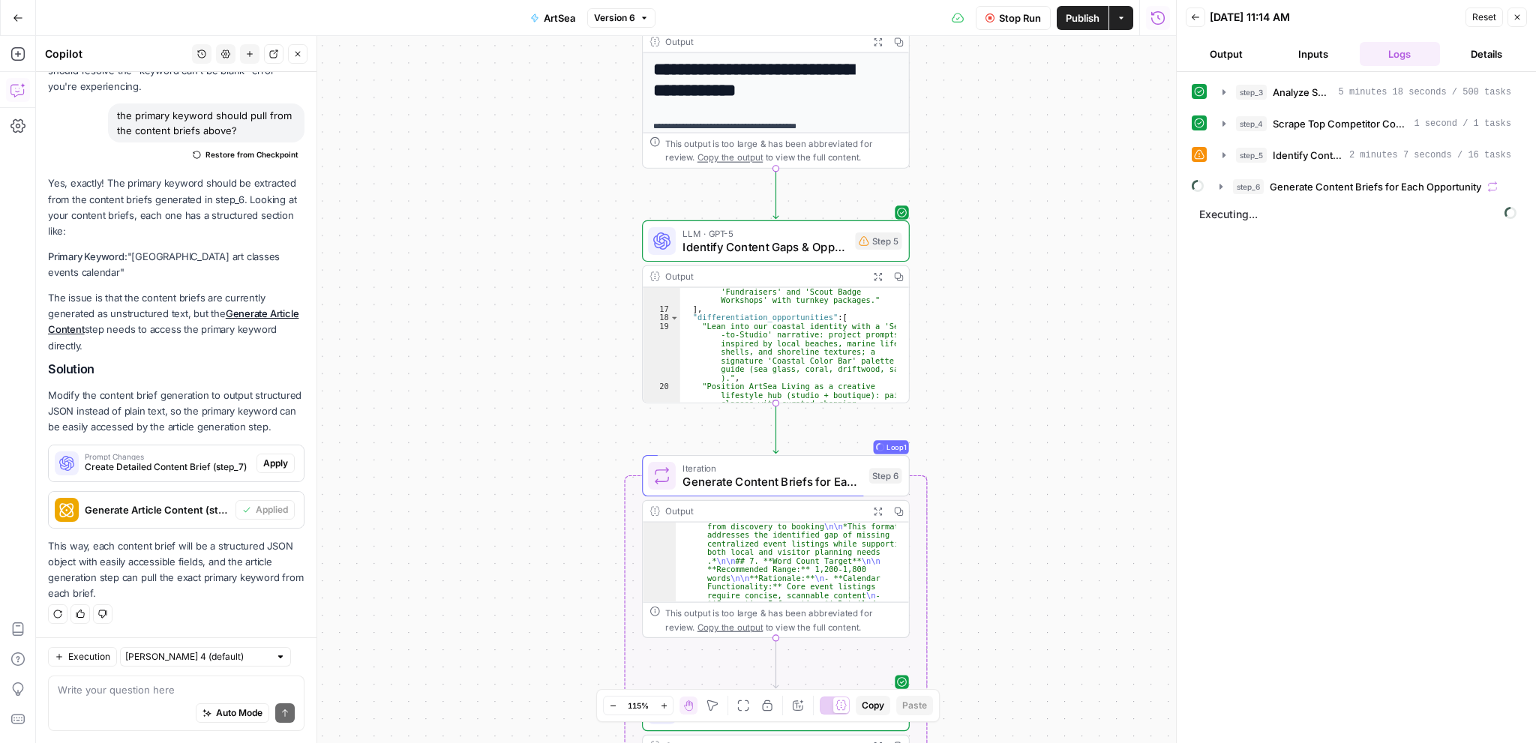
drag, startPoint x: 1051, startPoint y: 388, endPoint x: 1054, endPoint y: 464, distance: 76.5
click at [1054, 464] on div "**********" at bounding box center [606, 389] width 1140 height 707
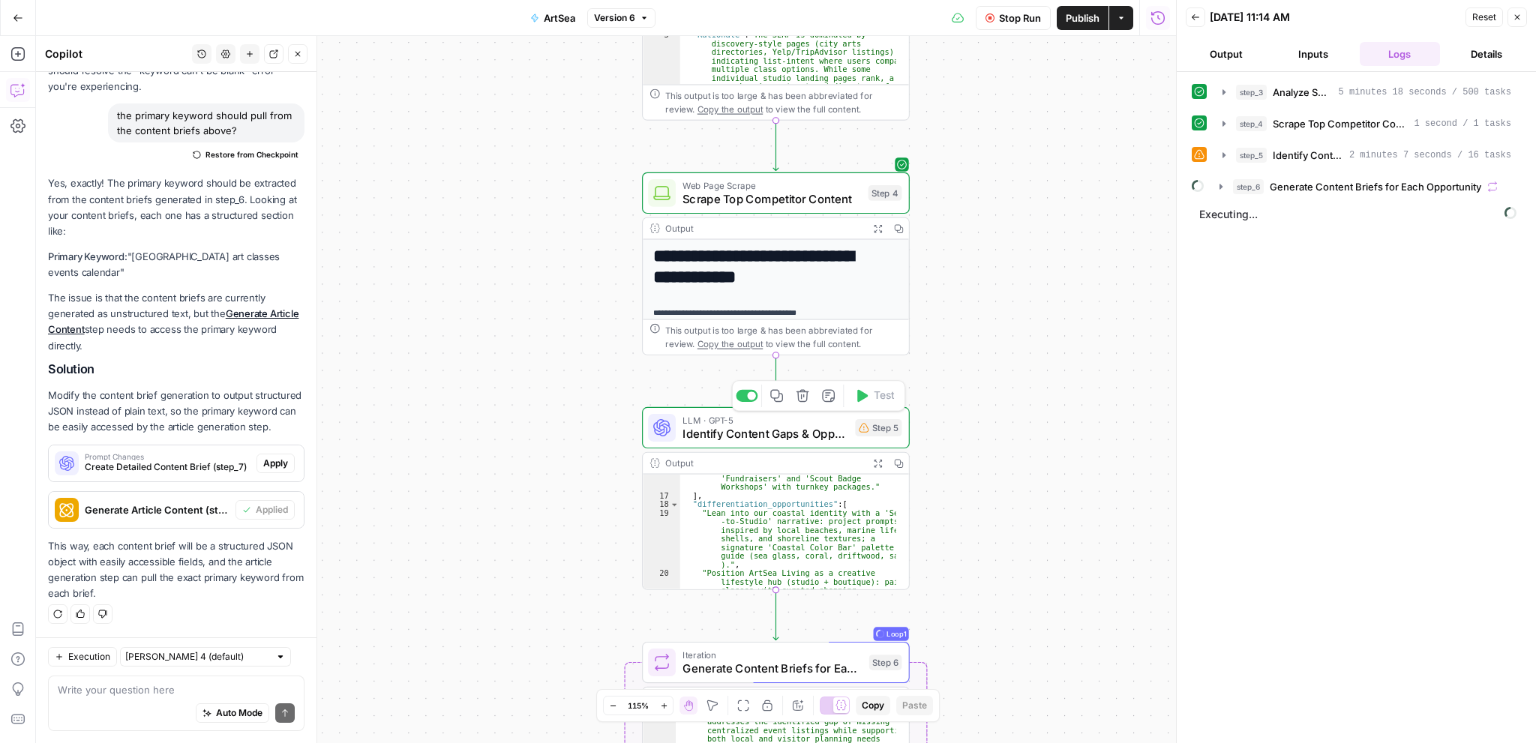
drag, startPoint x: 1062, startPoint y: 351, endPoint x: 1075, endPoint y: 510, distance: 159.5
click at [1075, 510] on div "**********" at bounding box center [606, 389] width 1140 height 707
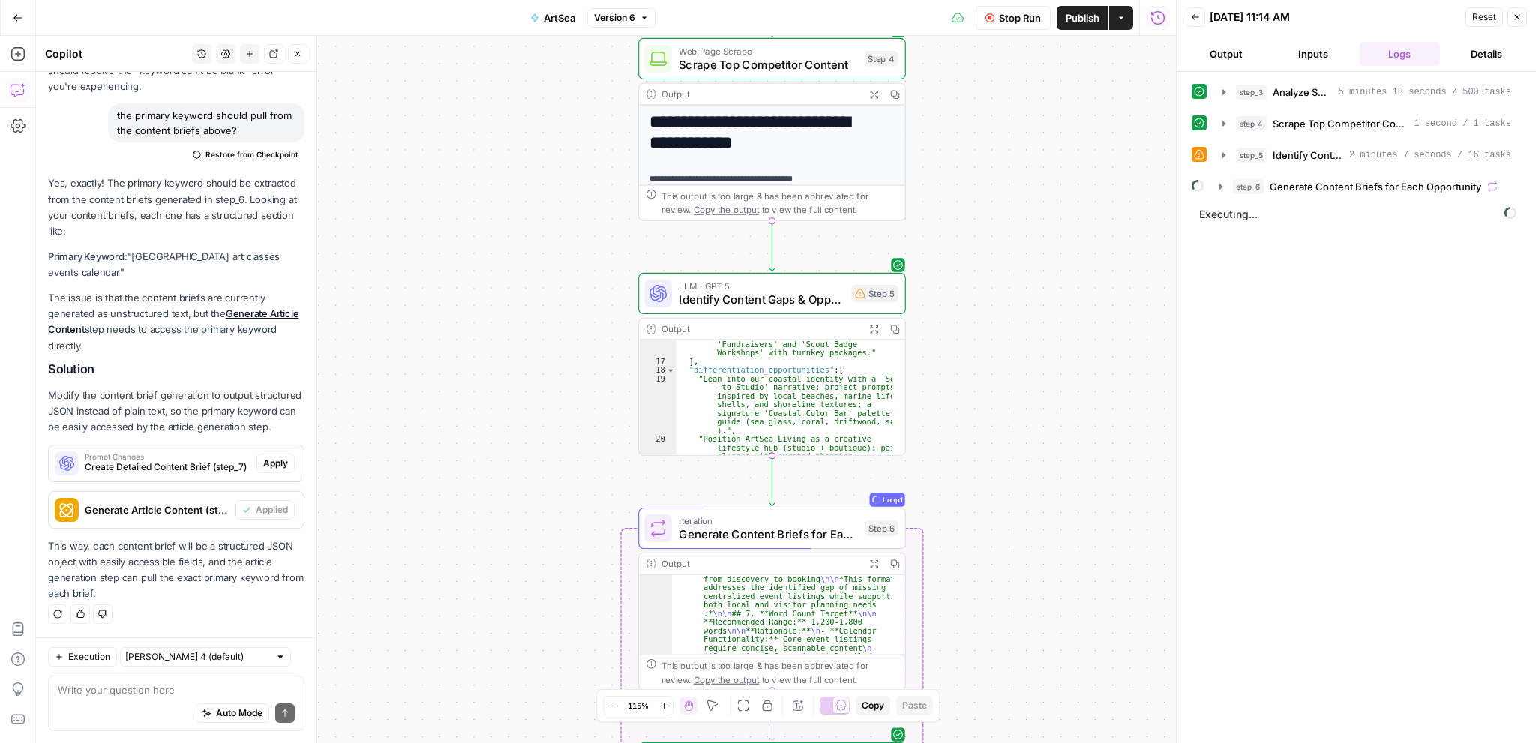
drag, startPoint x: 1110, startPoint y: 527, endPoint x: 1105, endPoint y: 383, distance: 144.1
click at [1105, 383] on div "**********" at bounding box center [606, 389] width 1140 height 707
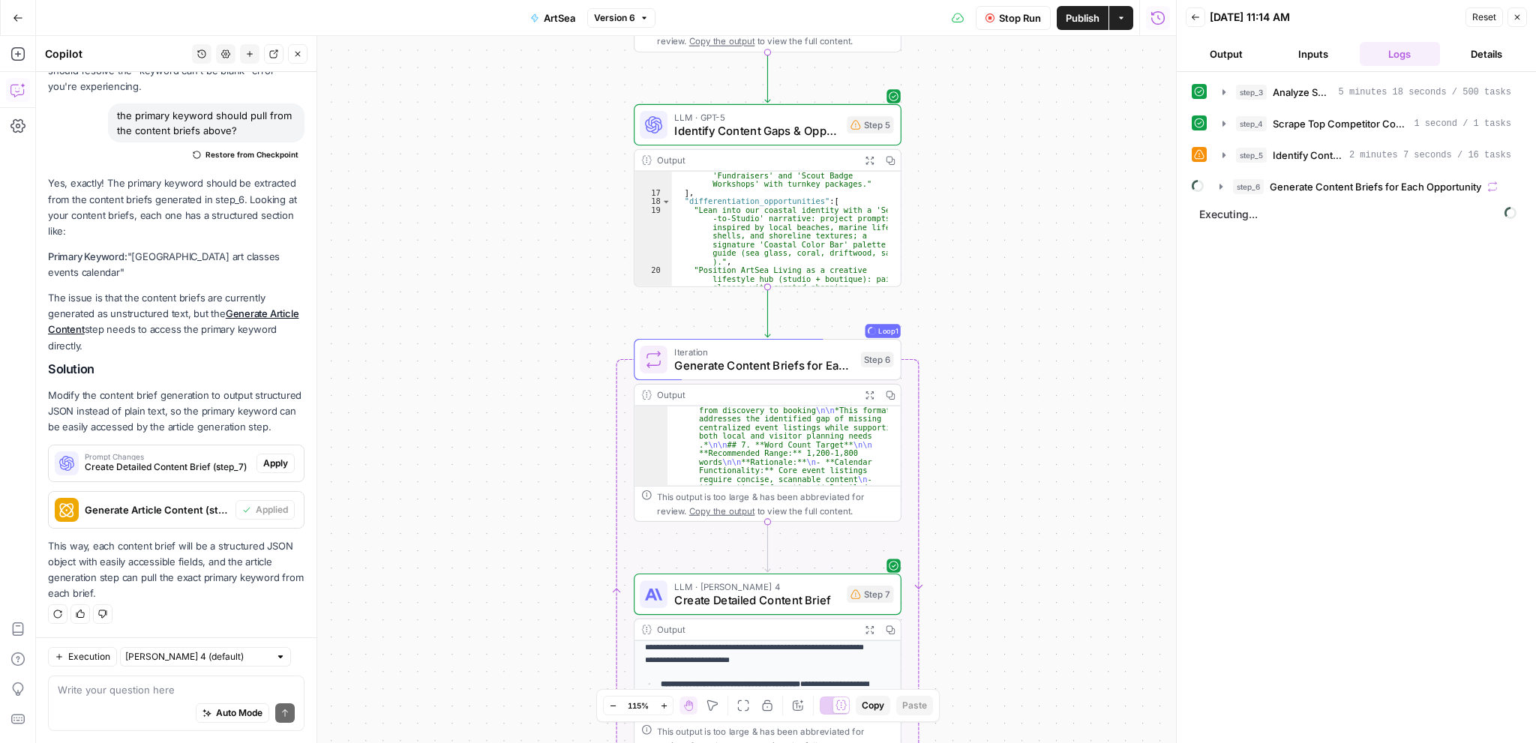
drag, startPoint x: 1083, startPoint y: 448, endPoint x: 1077, endPoint y: 360, distance: 88.7
click at [1077, 360] on div "**********" at bounding box center [606, 389] width 1140 height 707
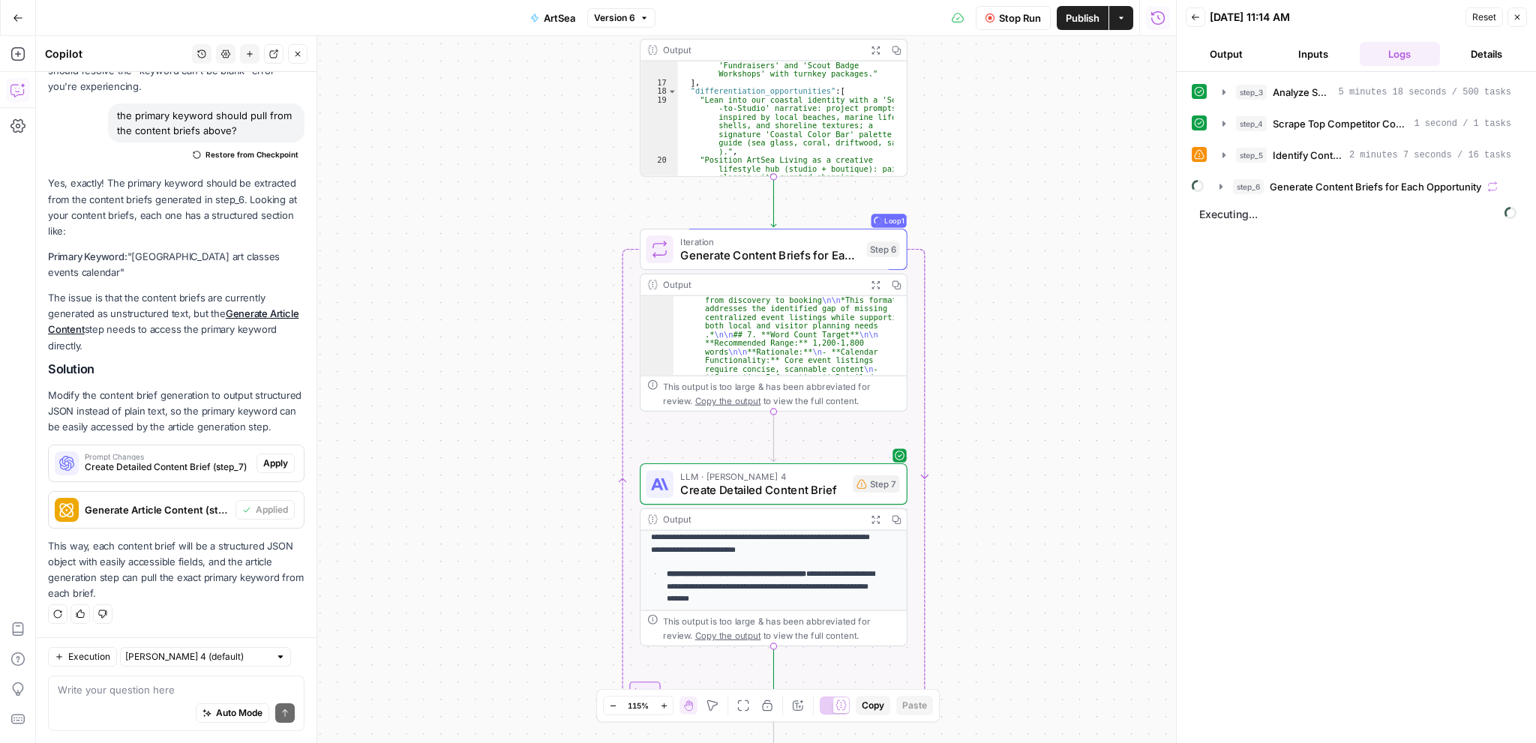
drag, startPoint x: 1069, startPoint y: 478, endPoint x: 1075, endPoint y: 368, distance: 110.4
click at [1075, 368] on div "**********" at bounding box center [606, 389] width 1140 height 707
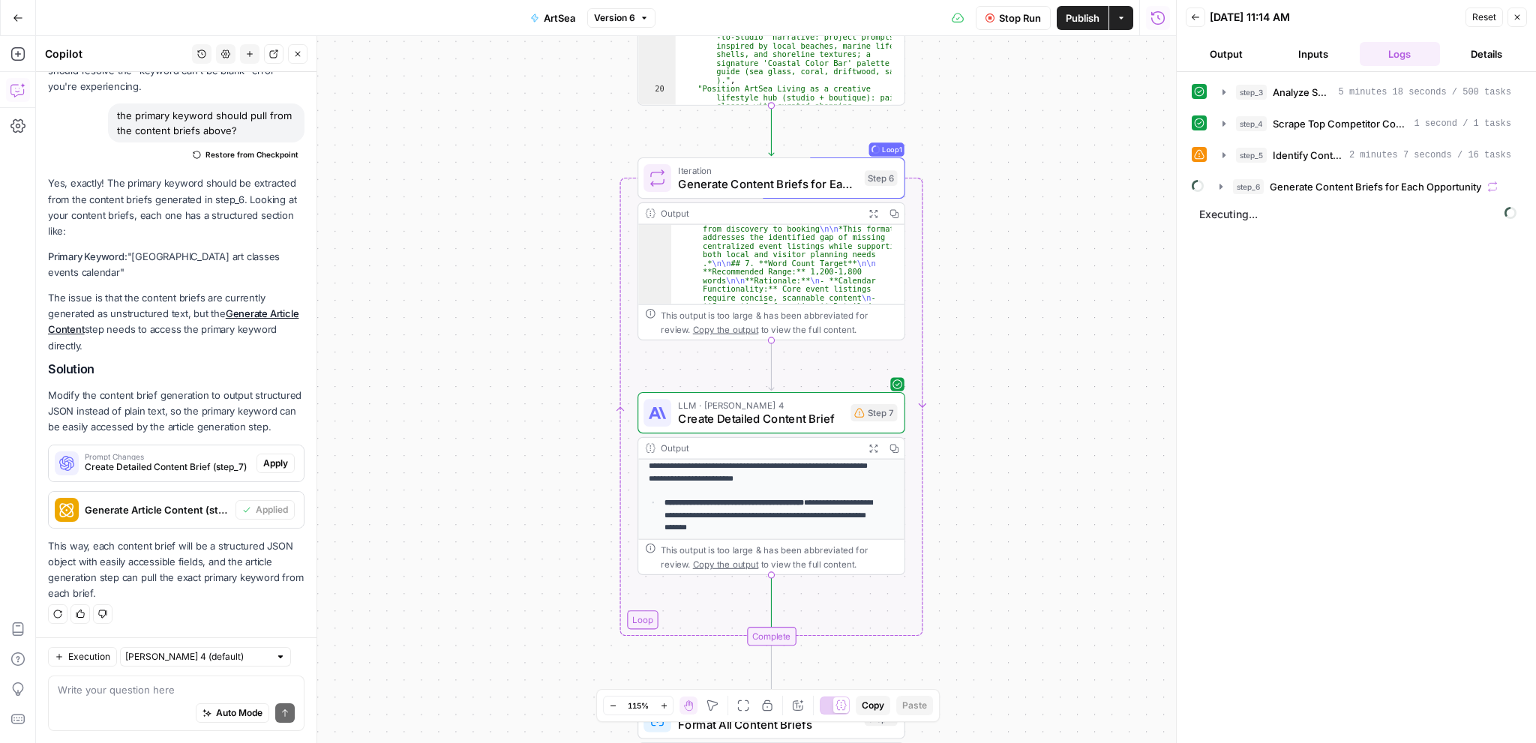
drag, startPoint x: 1053, startPoint y: 464, endPoint x: 1053, endPoint y: 368, distance: 96.0
click at [1053, 368] on div "**********" at bounding box center [606, 389] width 1140 height 707
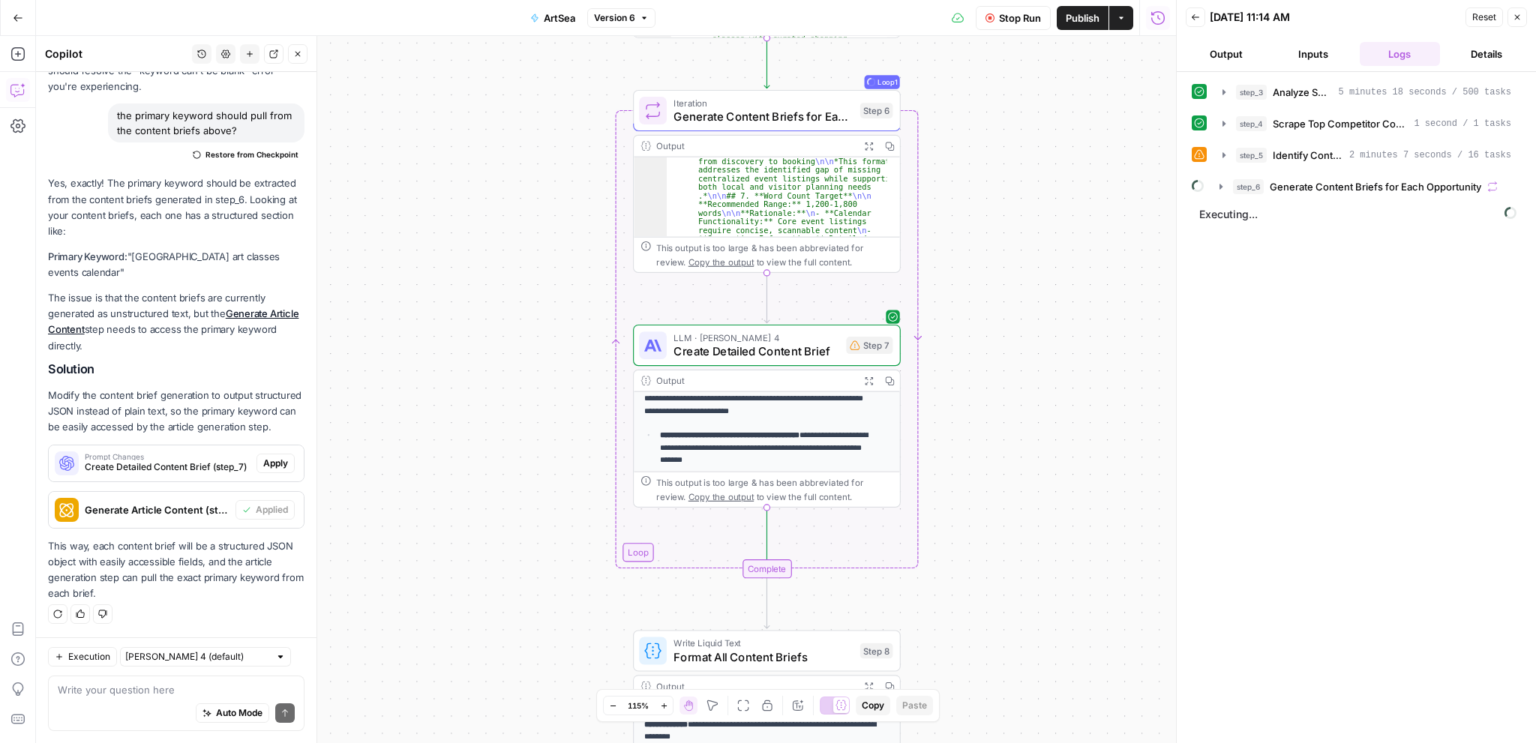
drag, startPoint x: 1036, startPoint y: 403, endPoint x: 1056, endPoint y: 338, distance: 67.4
click at [1056, 329] on div "**********" at bounding box center [606, 389] width 1140 height 707
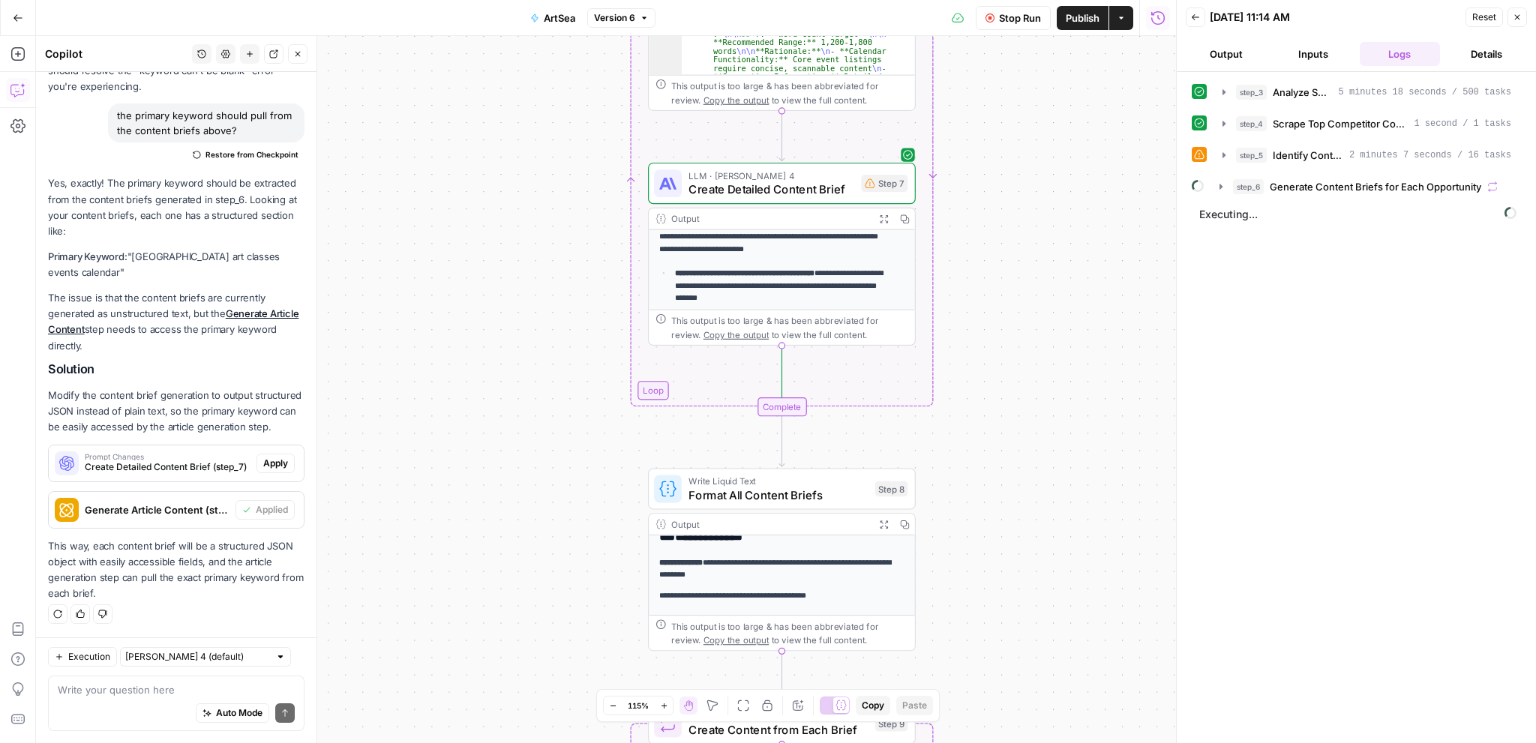
drag, startPoint x: 1032, startPoint y: 352, endPoint x: 1029, endPoint y: 386, distance: 33.9
click at [1032, 325] on div "**********" at bounding box center [606, 389] width 1140 height 707
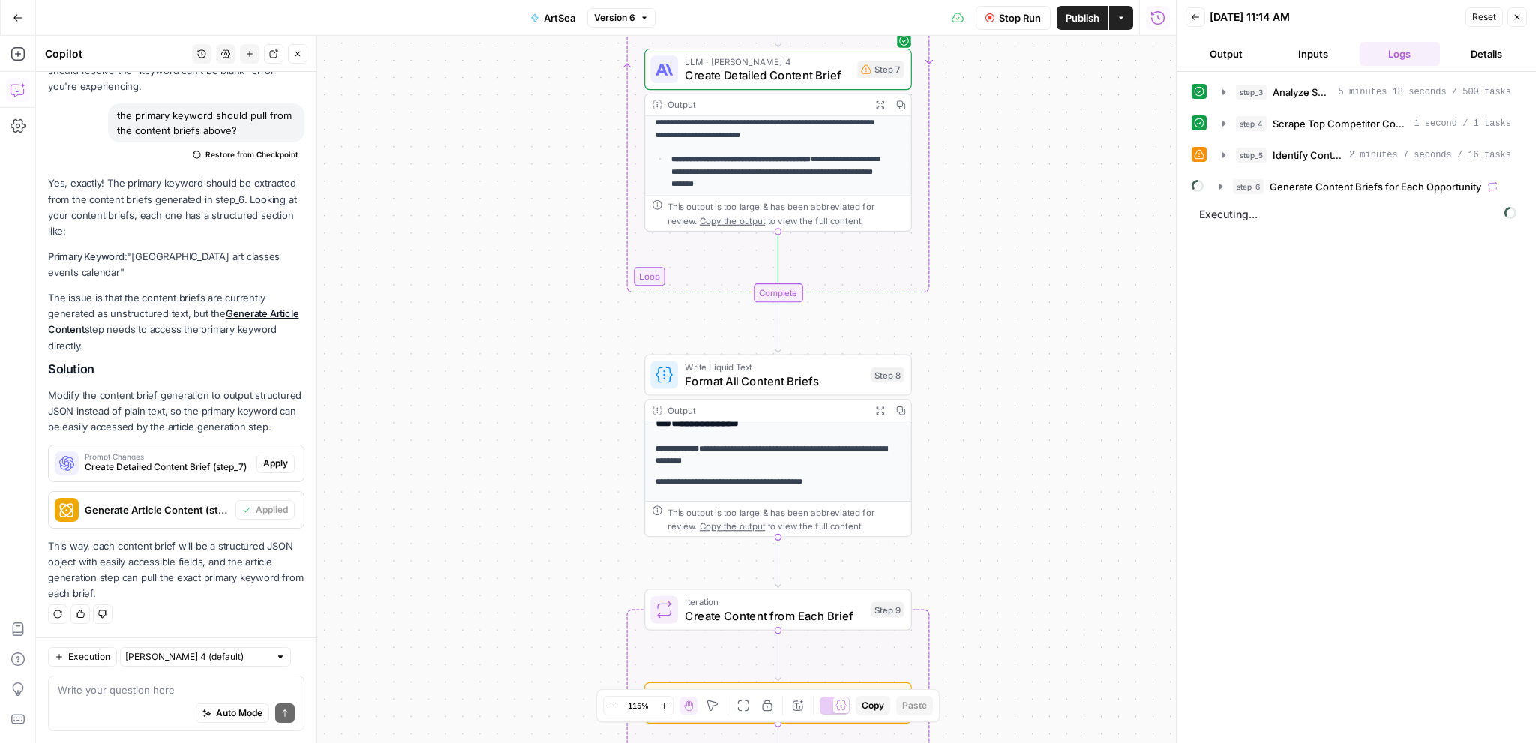
drag, startPoint x: 1026, startPoint y: 464, endPoint x: 1020, endPoint y: 355, distance: 109.6
click at [1020, 355] on div "**********" at bounding box center [606, 389] width 1140 height 707
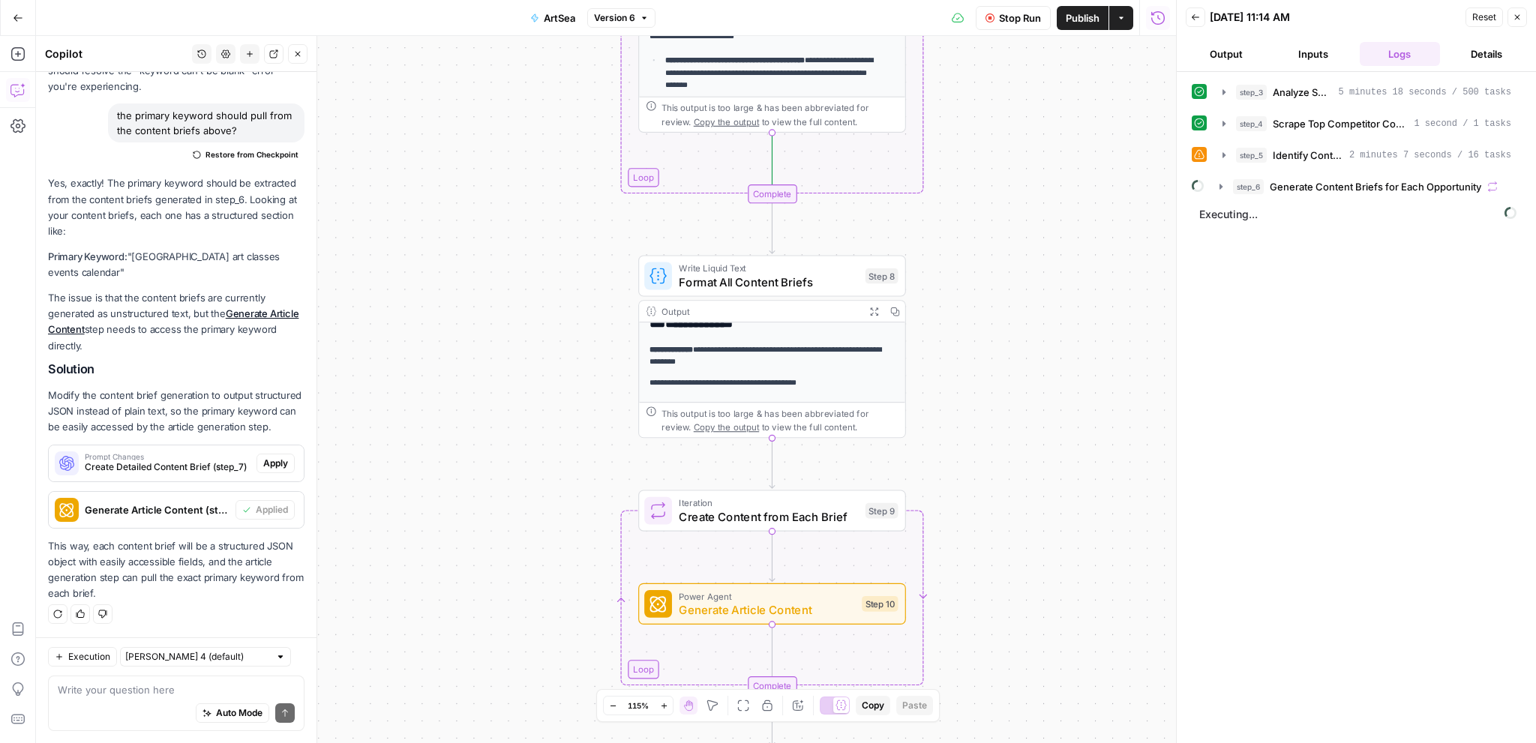
drag, startPoint x: 1006, startPoint y: 434, endPoint x: 1002, endPoint y: 353, distance: 81.1
click at [1002, 353] on div "**********" at bounding box center [606, 389] width 1140 height 707
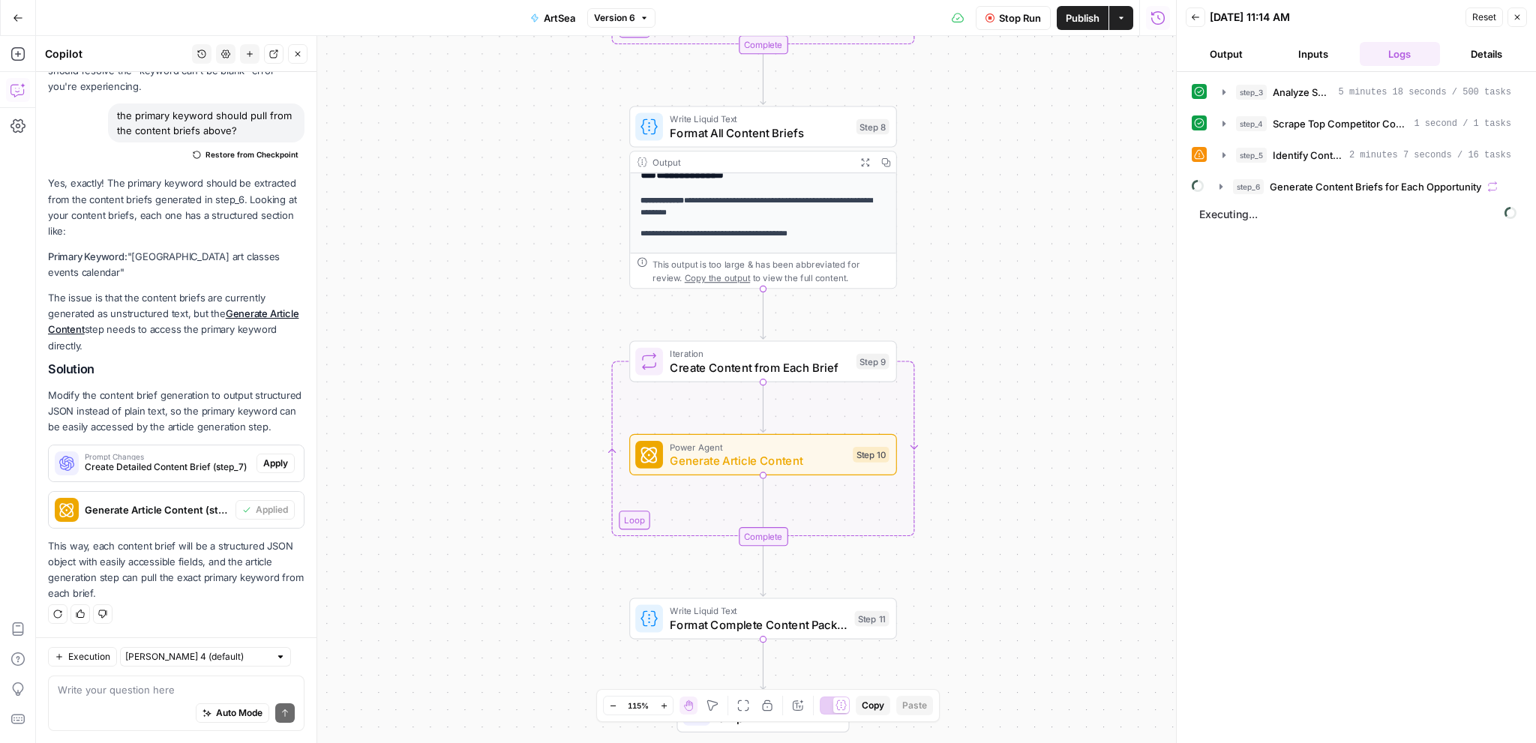
drag, startPoint x: 1005, startPoint y: 408, endPoint x: 1005, endPoint y: 311, distance: 96.7
click at [1005, 311] on div "**********" at bounding box center [606, 389] width 1140 height 707
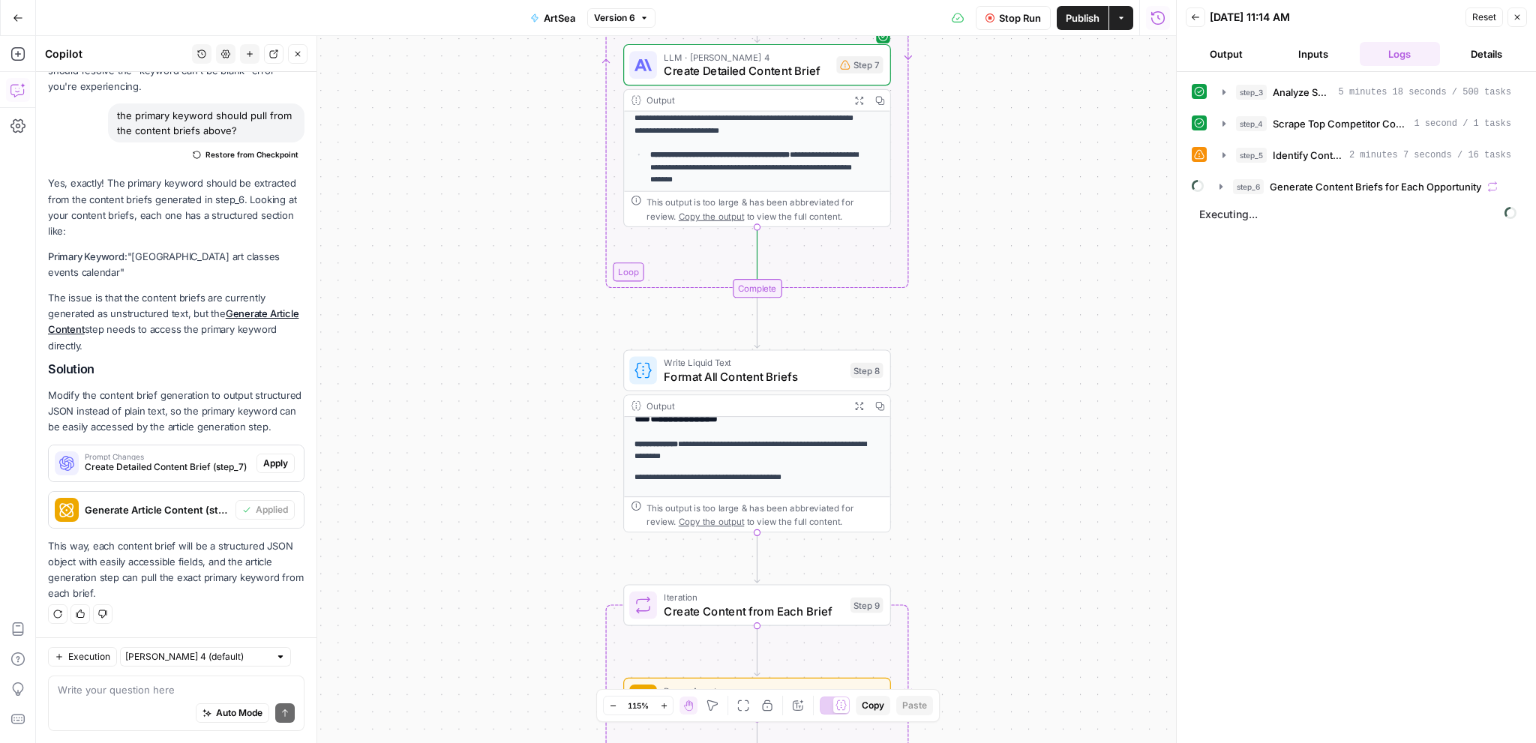
drag, startPoint x: 989, startPoint y: 188, endPoint x: 1003, endPoint y: 256, distance: 68.8
click at [975, 452] on div "**********" at bounding box center [606, 389] width 1140 height 707
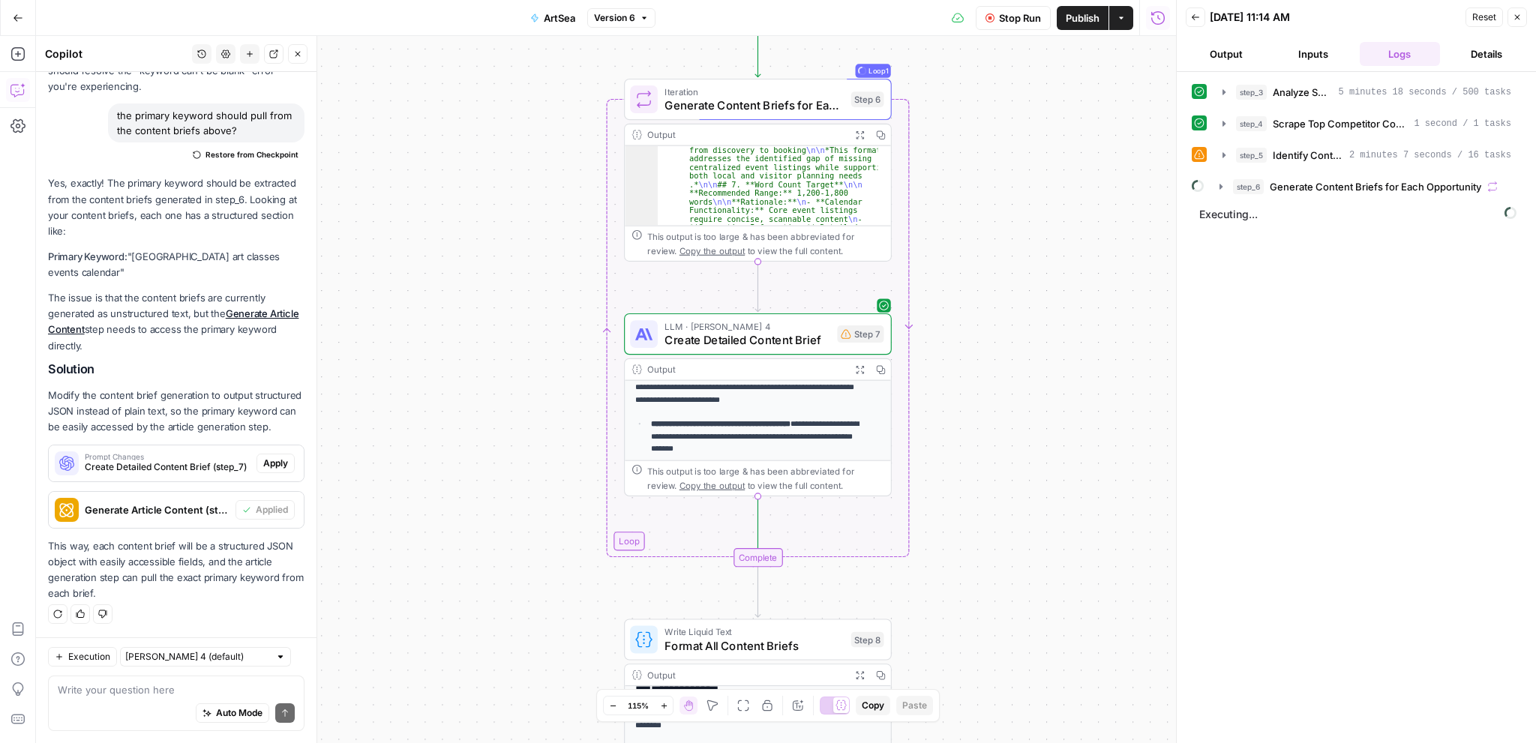
drag, startPoint x: 1024, startPoint y: 225, endPoint x: 1020, endPoint y: 289, distance: 63.8
click at [1029, 446] on div "**********" at bounding box center [606, 389] width 1140 height 707
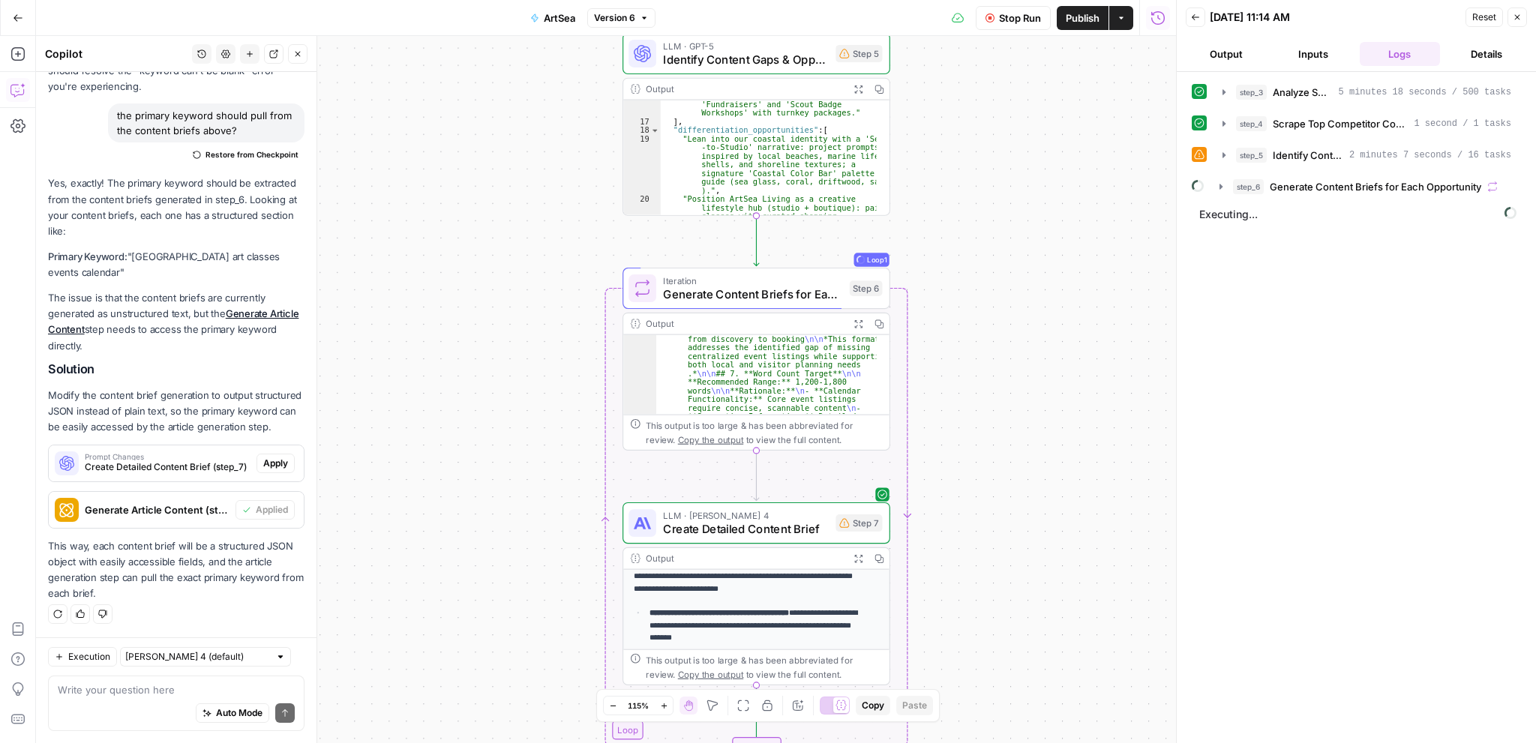
drag, startPoint x: 1012, startPoint y: 241, endPoint x: 1009, endPoint y: 265, distance: 24.2
click at [1012, 401] on div "**********" at bounding box center [606, 389] width 1140 height 707
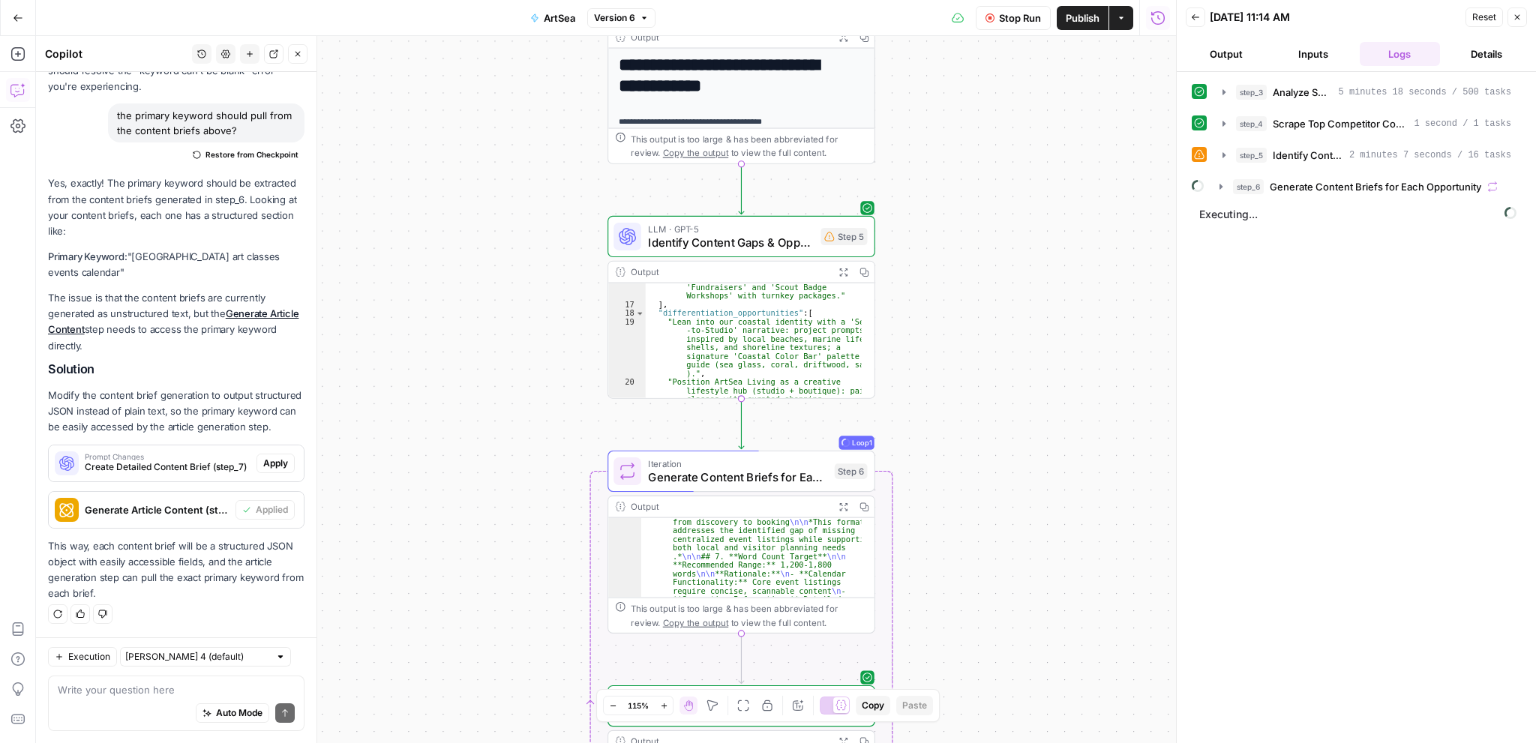
drag, startPoint x: 1014, startPoint y: 236, endPoint x: 1003, endPoint y: 390, distance: 154.1
click at [1003, 390] on div "**********" at bounding box center [606, 389] width 1140 height 707
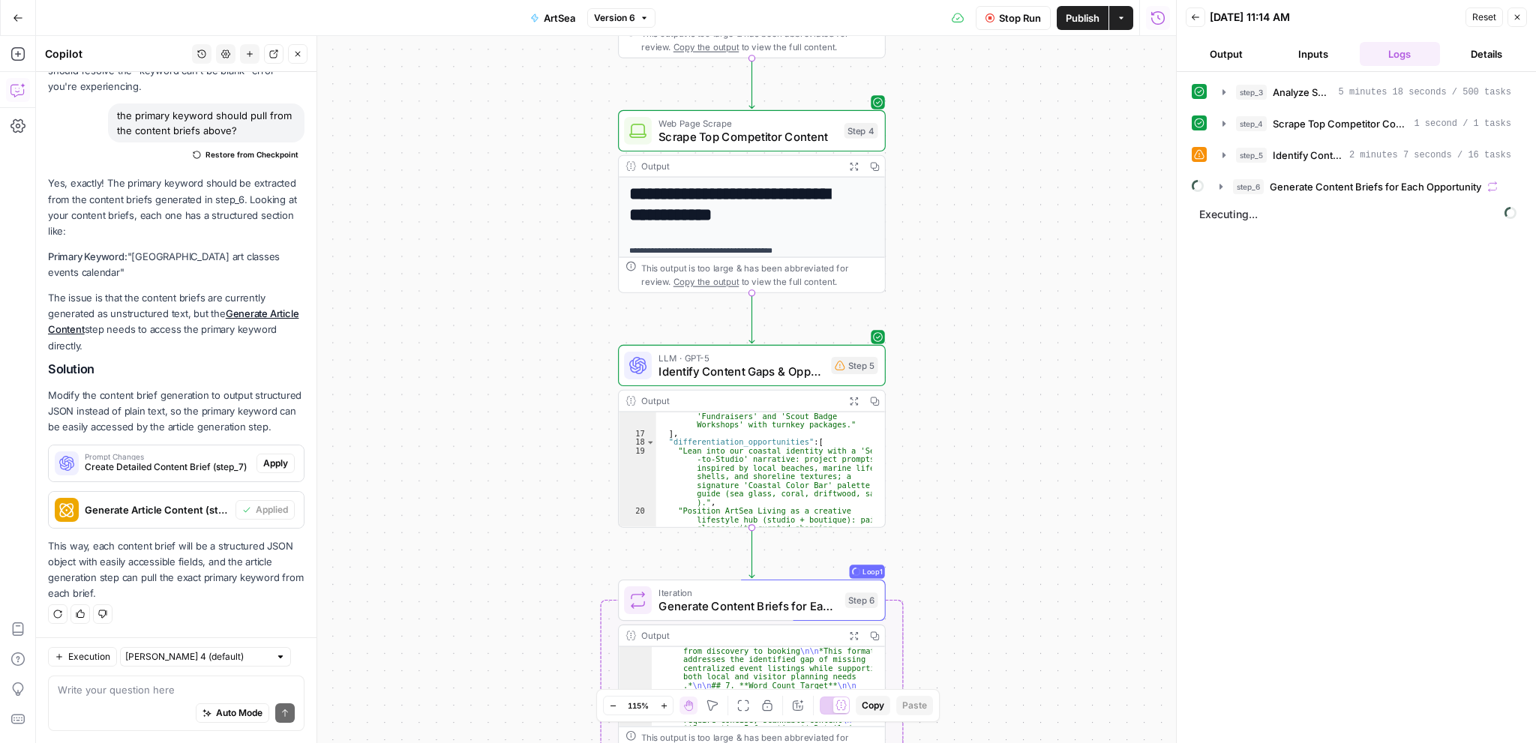
drag, startPoint x: 998, startPoint y: 323, endPoint x: 1013, endPoint y: 435, distance: 112.7
click at [1013, 435] on div "**********" at bounding box center [606, 389] width 1140 height 707
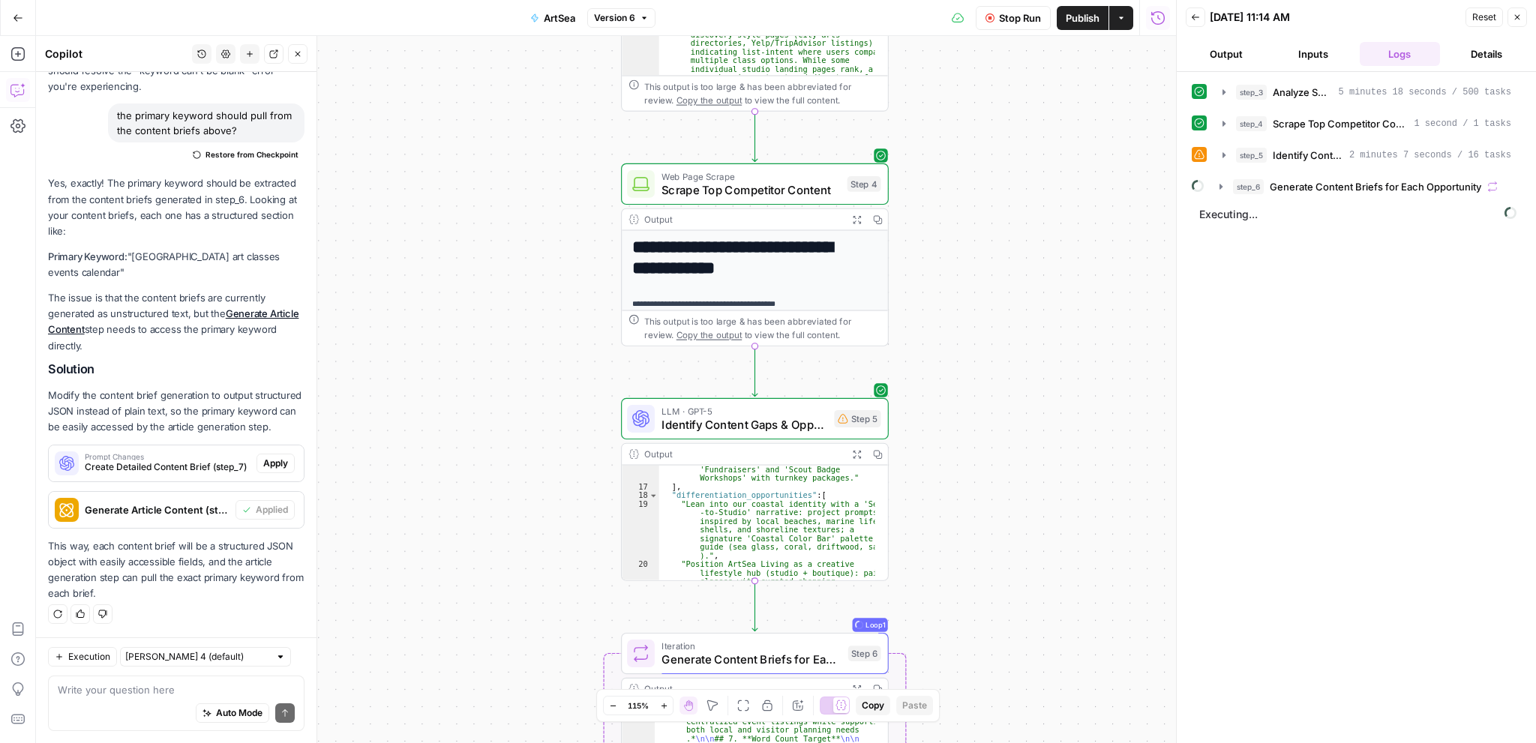
drag, startPoint x: 1037, startPoint y: 220, endPoint x: 1032, endPoint y: 291, distance: 71.4
click at [1032, 291] on div "**********" at bounding box center [606, 389] width 1140 height 707
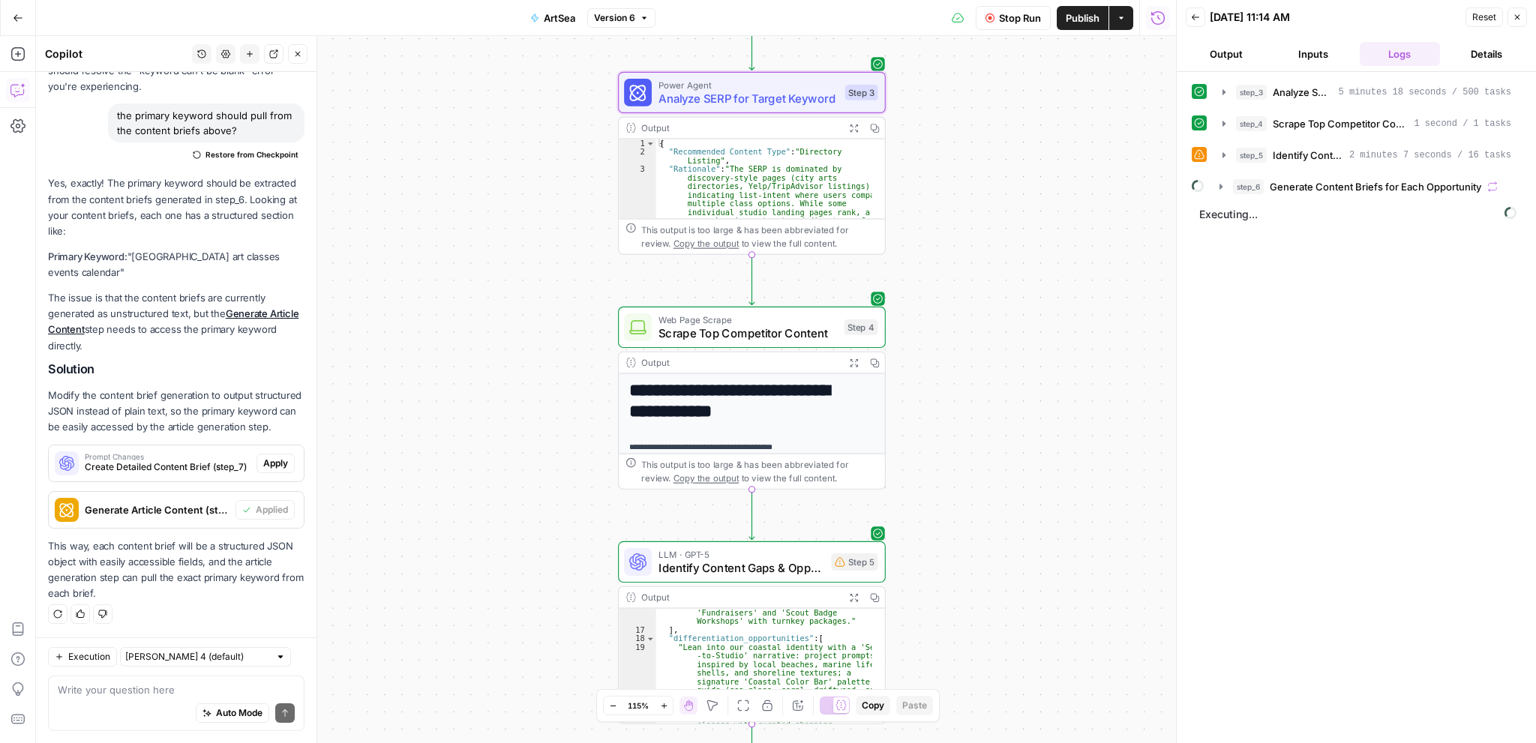
drag, startPoint x: 1010, startPoint y: 328, endPoint x: 1012, endPoint y: 413, distance: 84.7
click at [1012, 413] on div "**********" at bounding box center [606, 389] width 1140 height 707
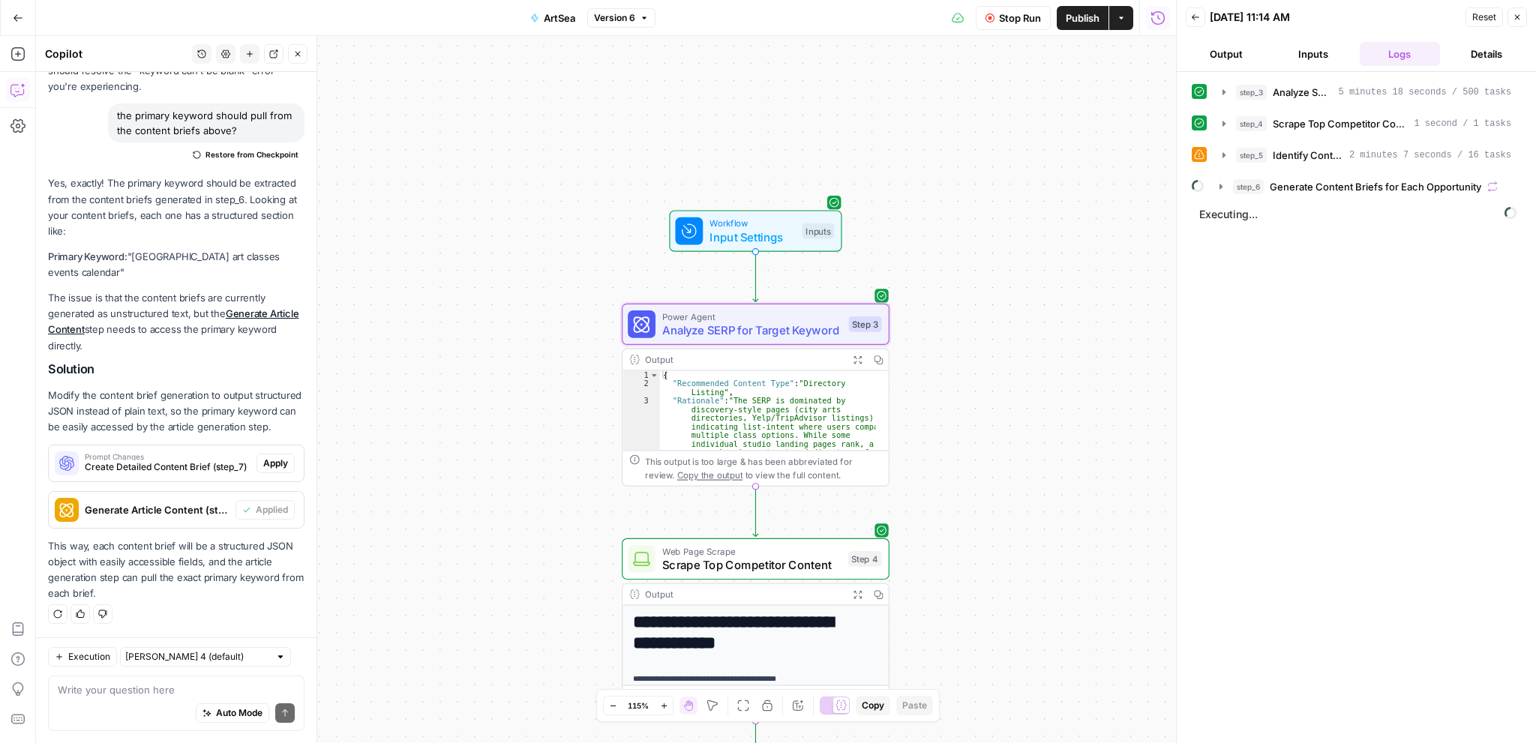
drag, startPoint x: 1018, startPoint y: 277, endPoint x: 1023, endPoint y: 507, distance: 230.2
click at [1023, 510] on div "**********" at bounding box center [606, 389] width 1140 height 707
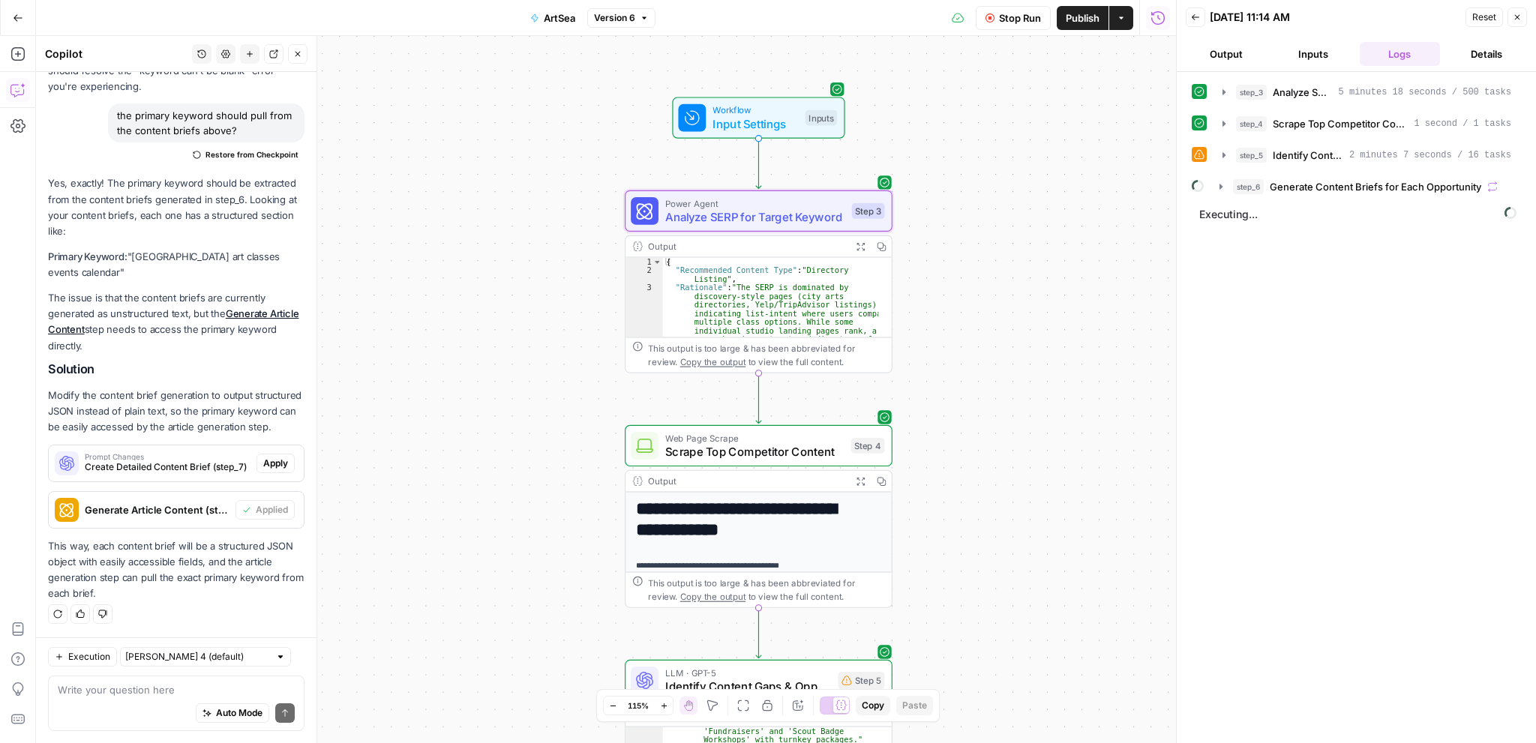
drag, startPoint x: 1042, startPoint y: 434, endPoint x: 1042, endPoint y: 319, distance: 115.5
click at [1042, 319] on div "**********" at bounding box center [606, 389] width 1140 height 707
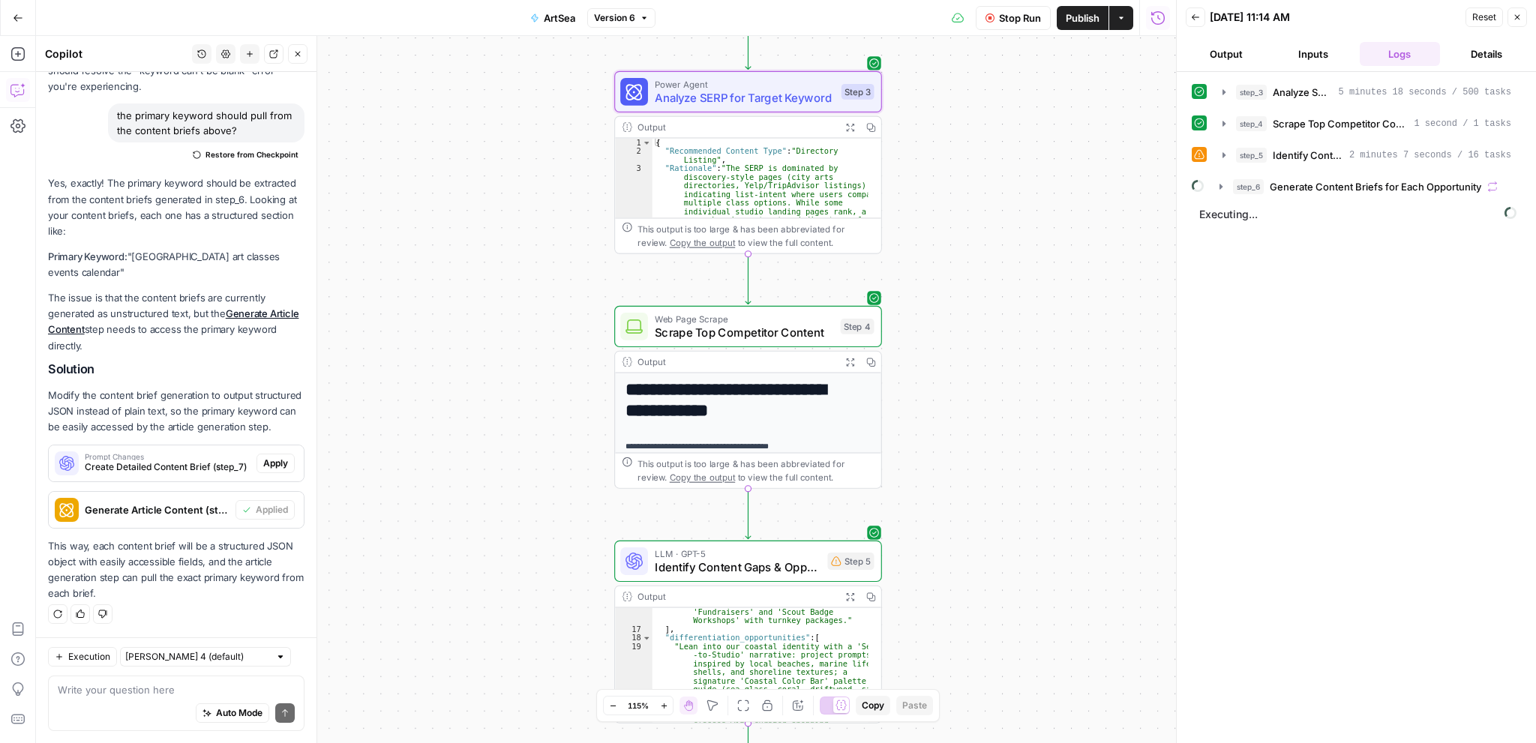
drag, startPoint x: 1020, startPoint y: 341, endPoint x: 1020, endPoint y: 304, distance: 36.7
click at [1020, 304] on div "**********" at bounding box center [606, 389] width 1140 height 707
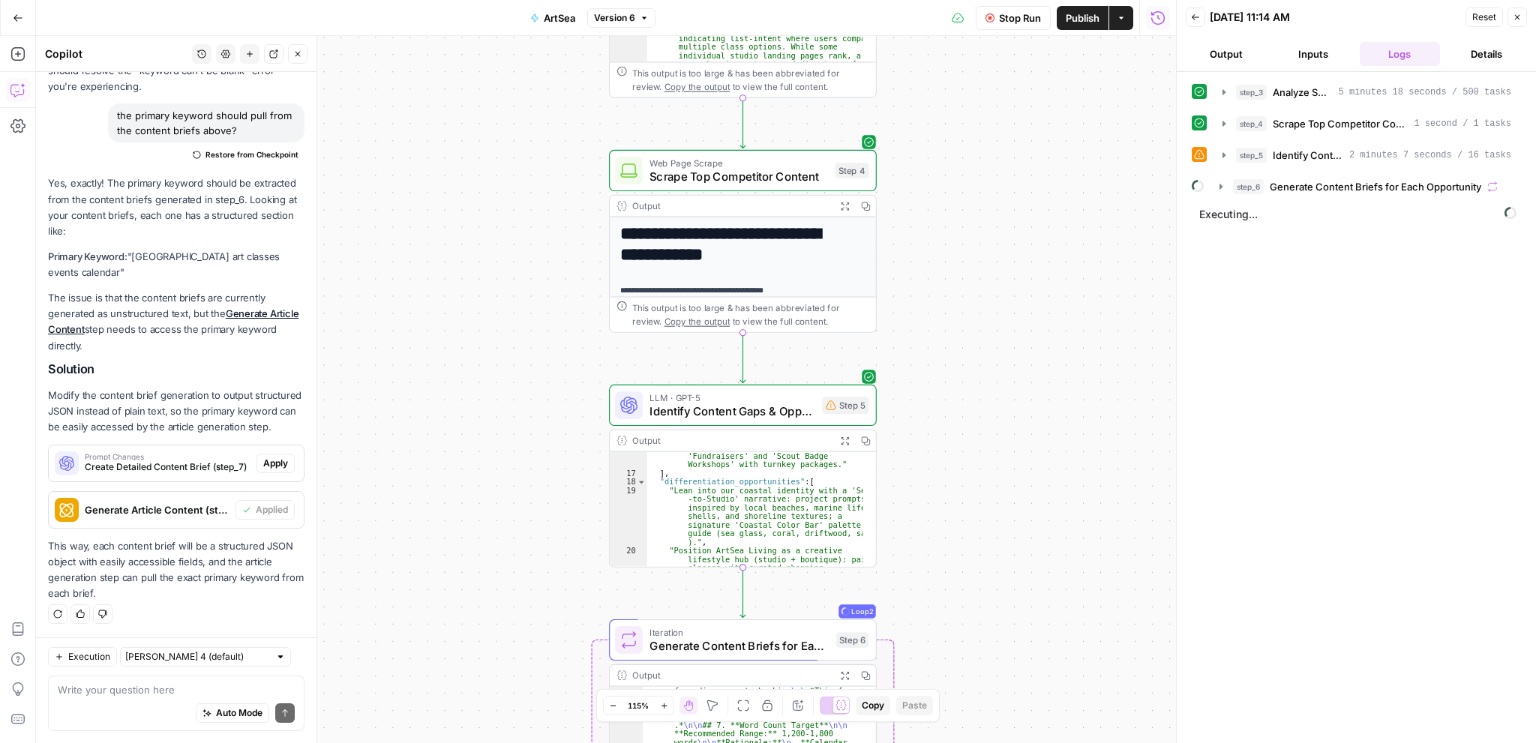
drag, startPoint x: 1014, startPoint y: 344, endPoint x: 1009, endPoint y: 312, distance: 32.6
click at [1009, 312] on div "**********" at bounding box center [606, 389] width 1140 height 707
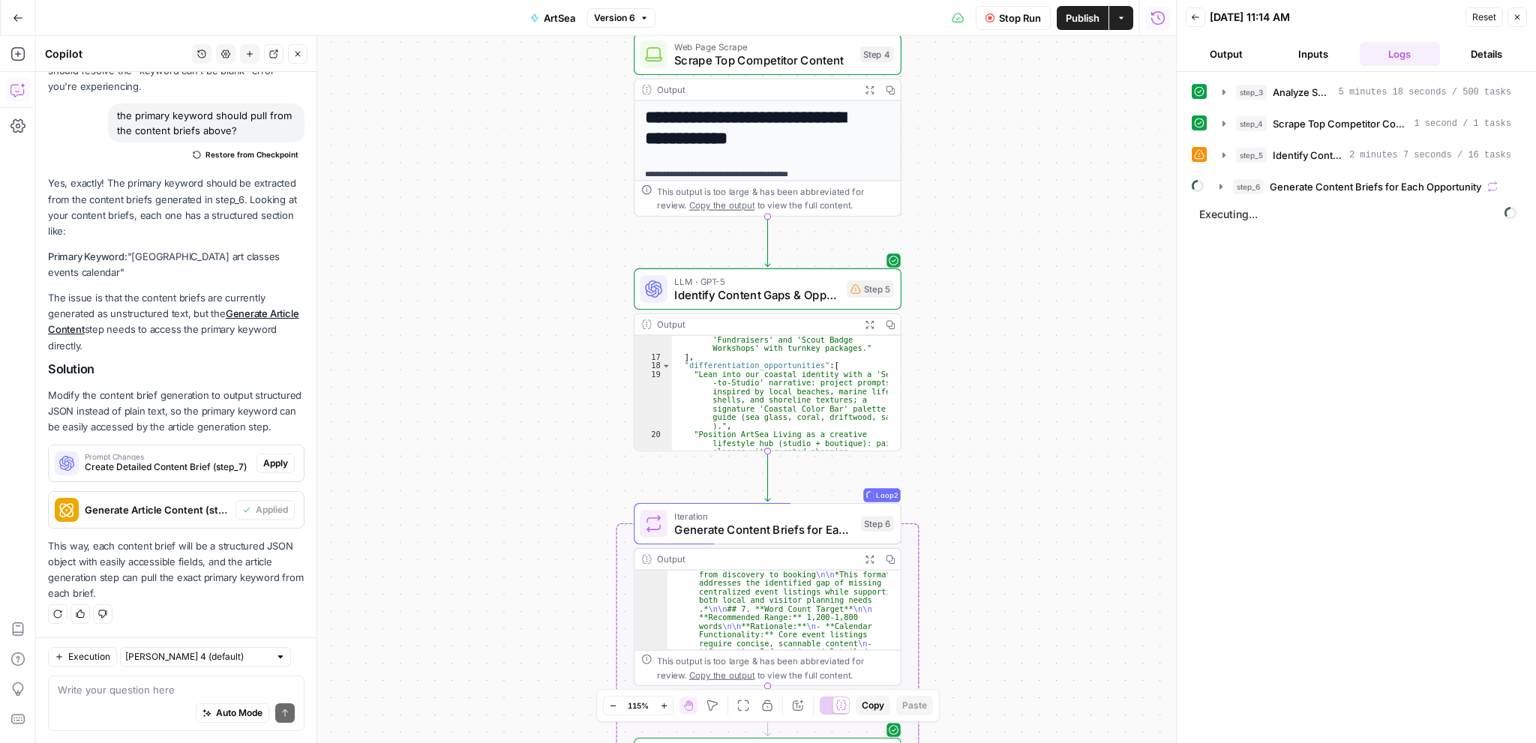
drag, startPoint x: 1002, startPoint y: 329, endPoint x: 1006, endPoint y: 304, distance: 25.0
click at [1006, 304] on div "**********" at bounding box center [606, 389] width 1140 height 707
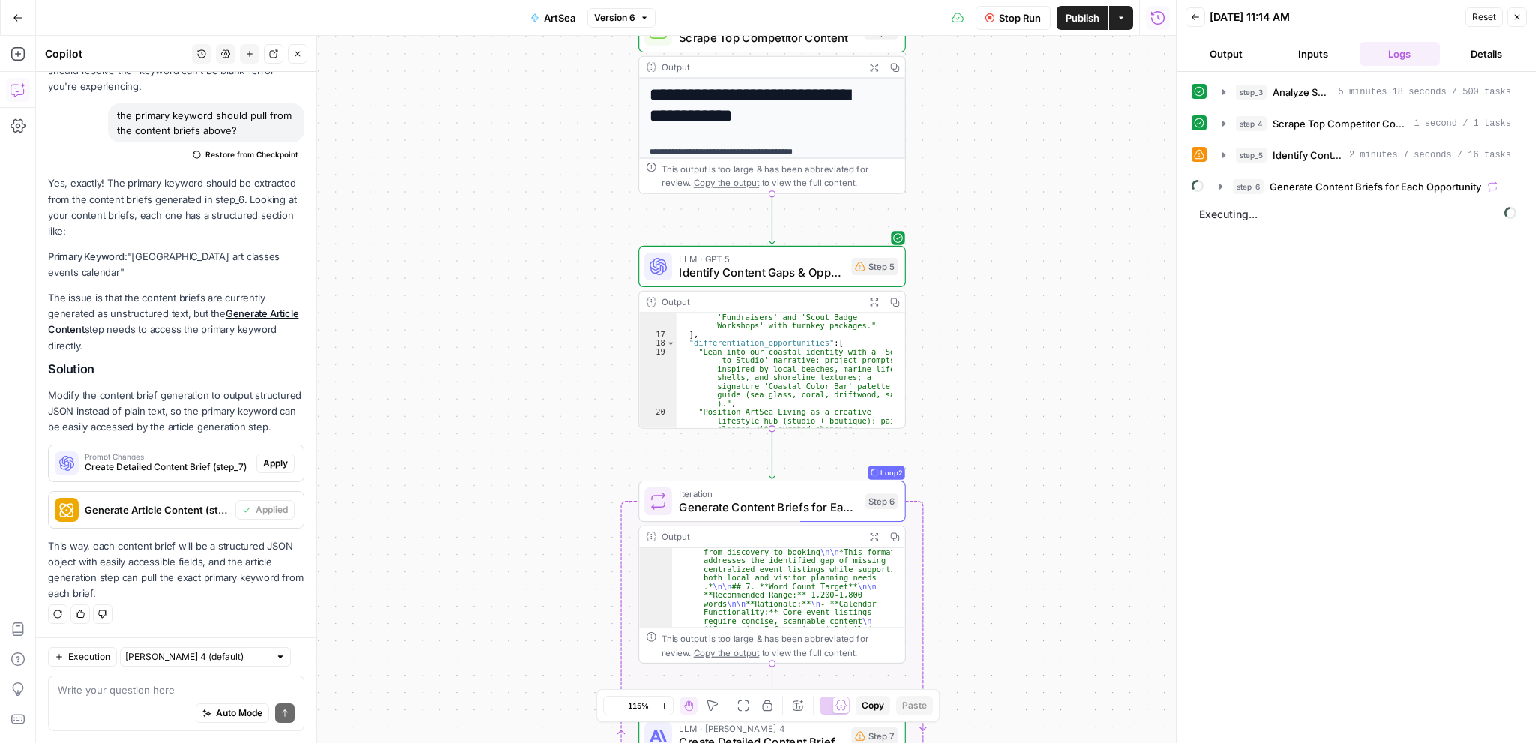
drag, startPoint x: 997, startPoint y: 452, endPoint x: 1002, endPoint y: 325, distance: 127.6
click at [1003, 325] on div "**********" at bounding box center [606, 389] width 1140 height 707
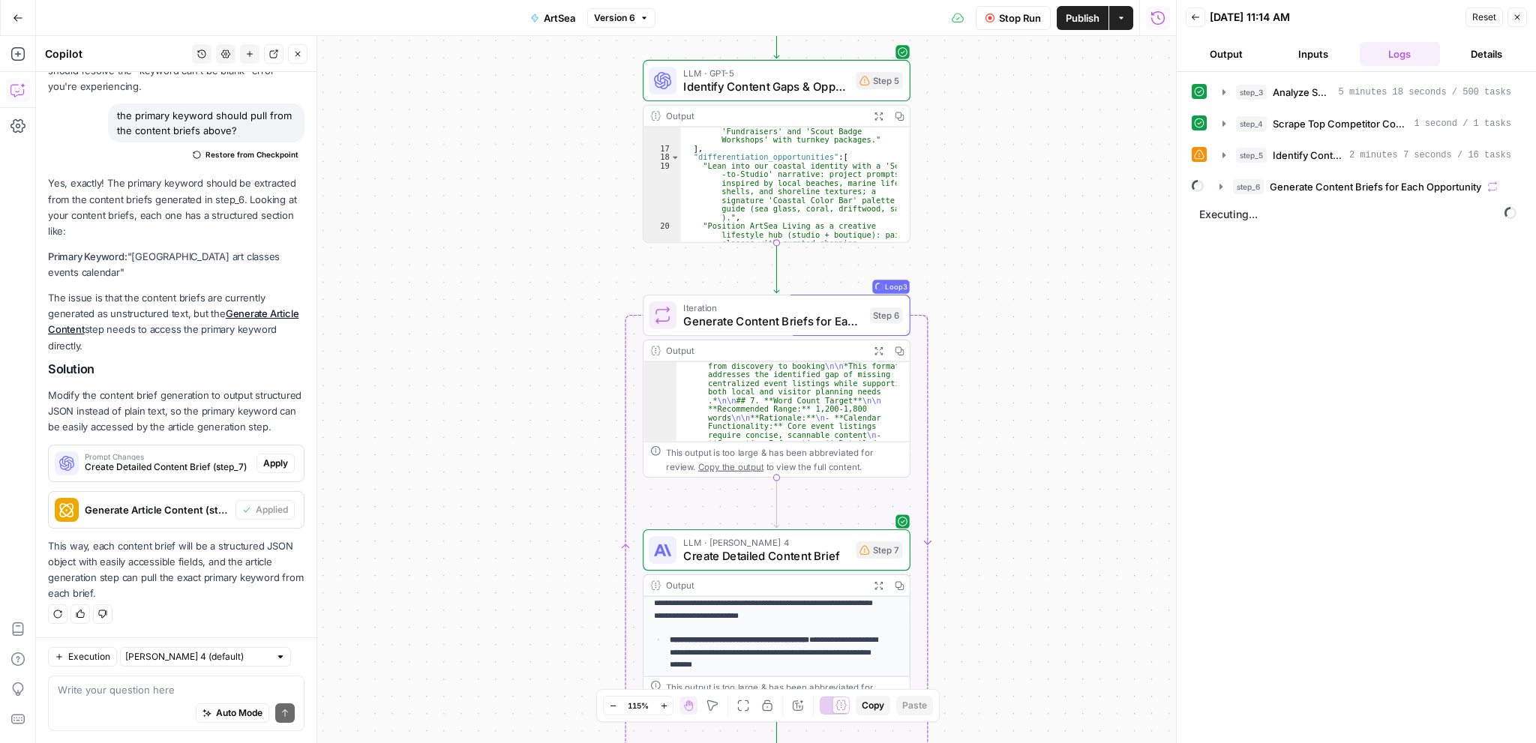
drag, startPoint x: 989, startPoint y: 536, endPoint x: 991, endPoint y: 452, distance: 84.0
click at [992, 452] on div "**********" at bounding box center [606, 389] width 1140 height 707
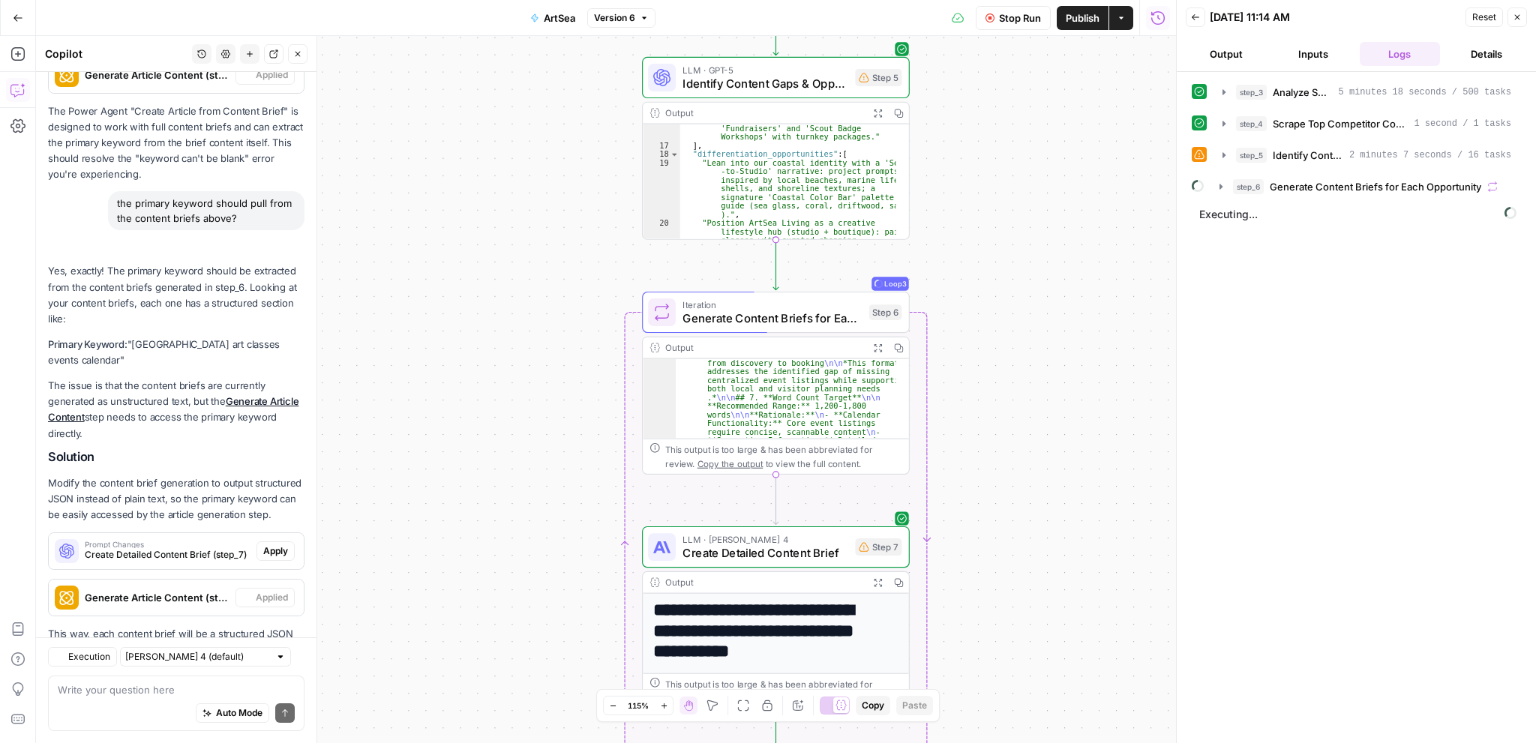
scroll to position [1422, 0]
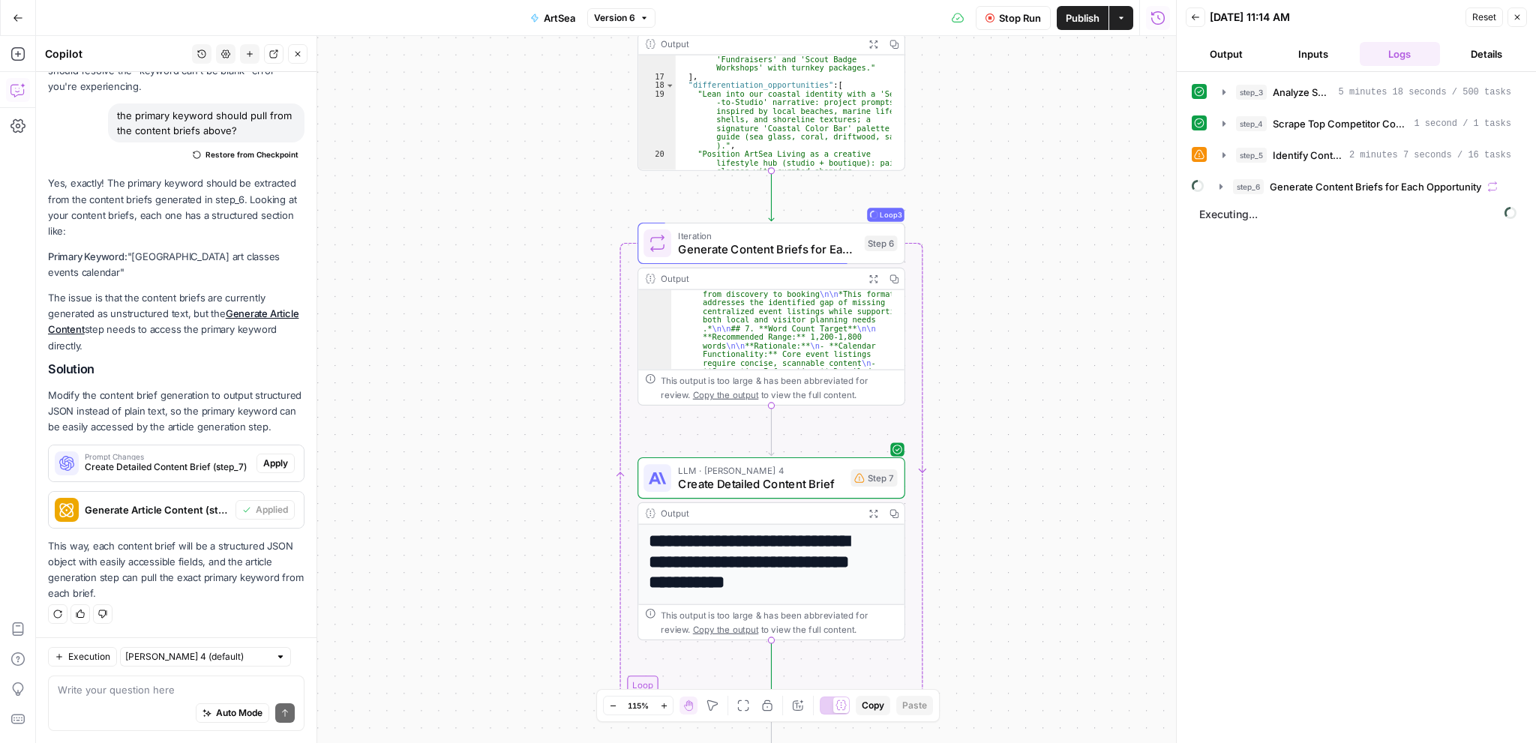
drag, startPoint x: 1053, startPoint y: 482, endPoint x: 1048, endPoint y: 410, distance: 72.2
click at [1048, 410] on div "**********" at bounding box center [606, 389] width 1140 height 707
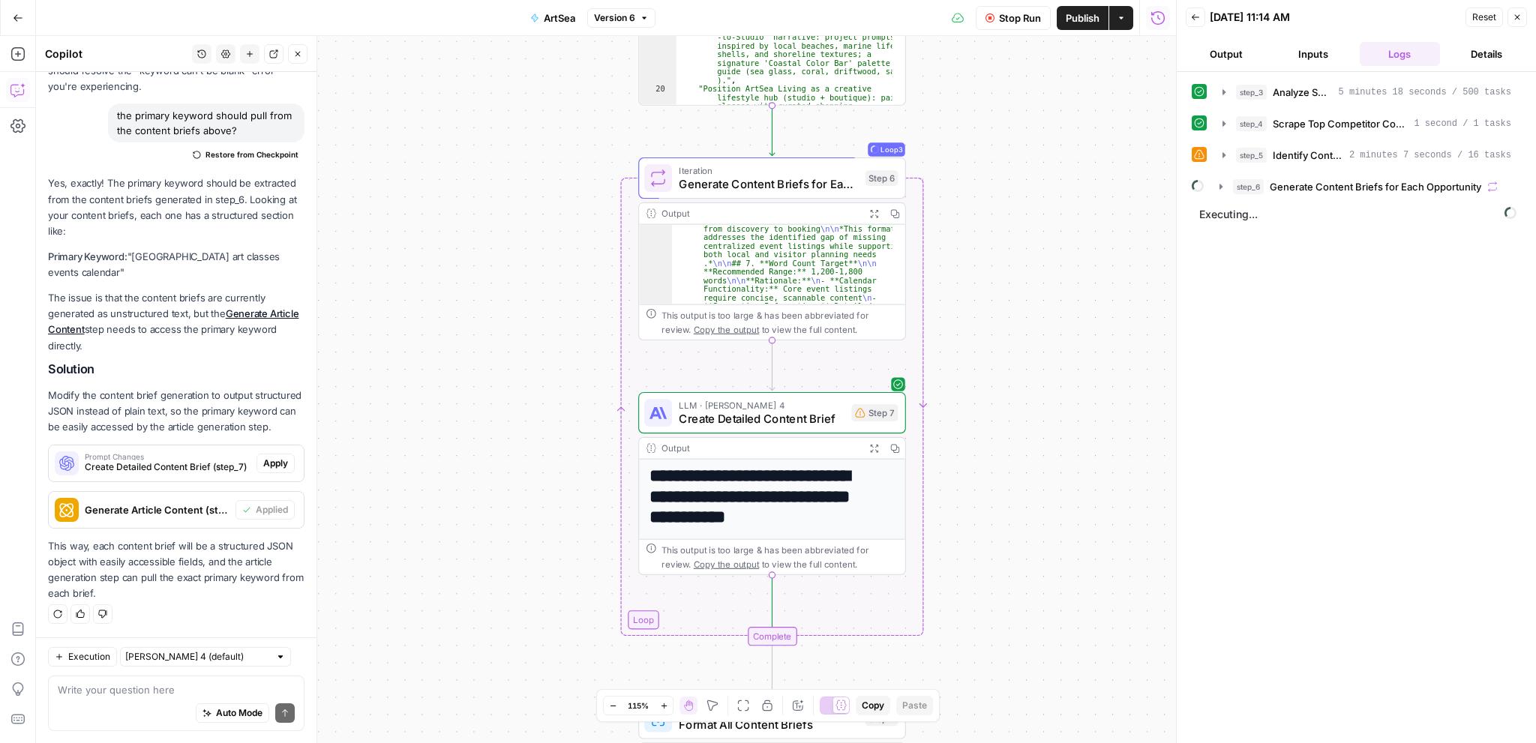
drag, startPoint x: 1029, startPoint y: 470, endPoint x: 1030, endPoint y: 408, distance: 62.3
click at [1030, 408] on div "**********" at bounding box center [606, 389] width 1140 height 707
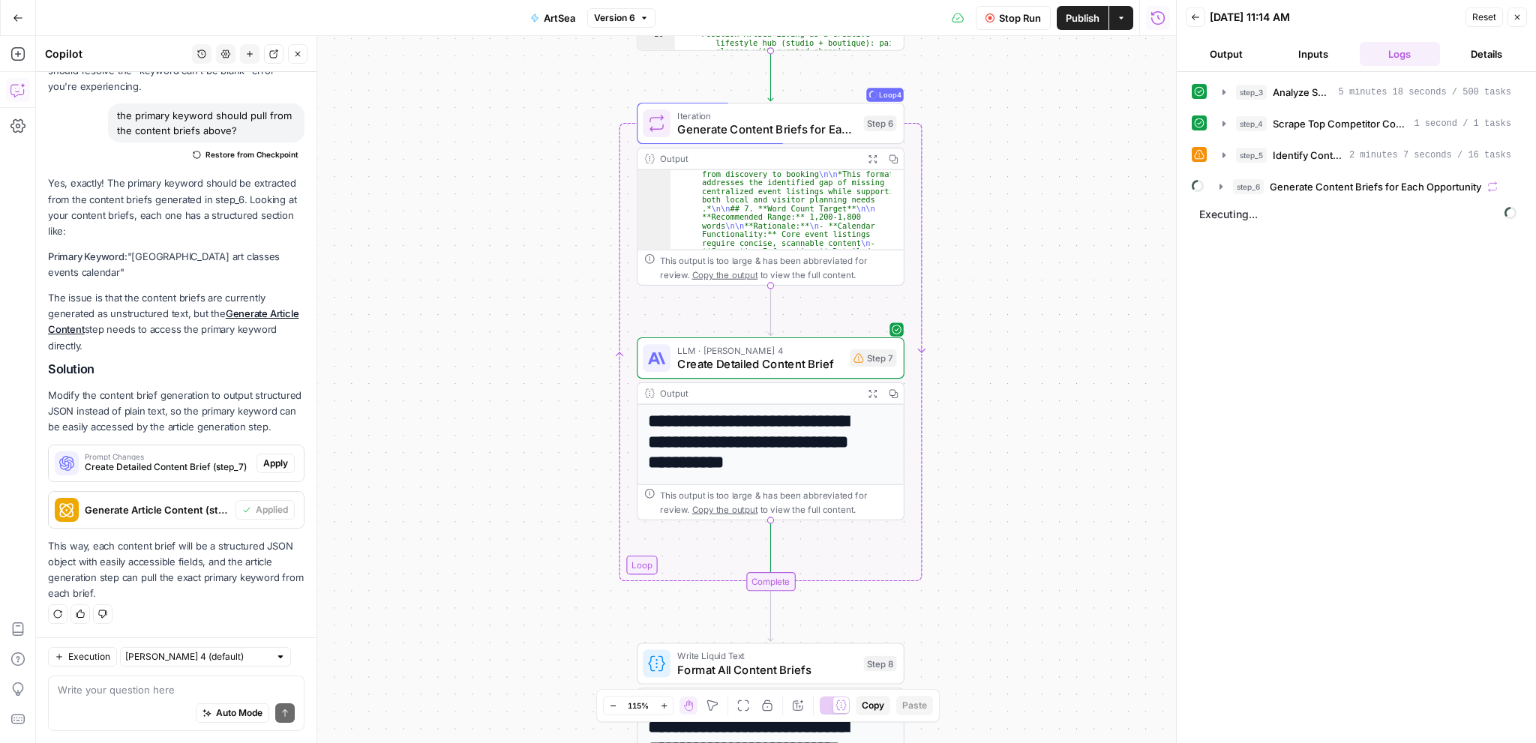
drag, startPoint x: 1045, startPoint y: 435, endPoint x: 1044, endPoint y: 380, distance: 54.8
click at [1044, 380] on div "**********" at bounding box center [606, 389] width 1140 height 707
click at [1053, 659] on div "**********" at bounding box center [606, 389] width 1140 height 707
click at [1018, 661] on div "**********" at bounding box center [606, 389] width 1140 height 707
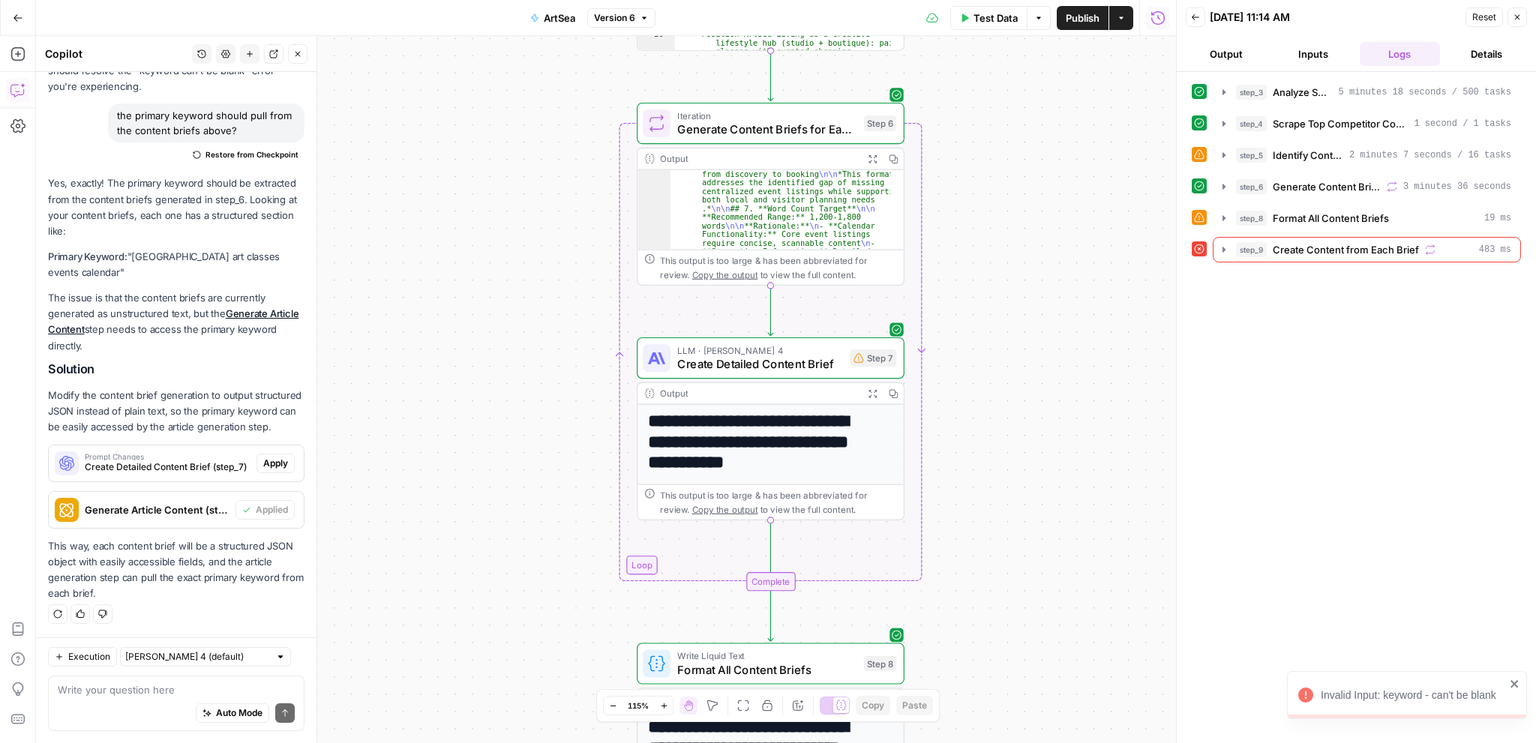
click at [15, 19] on icon "button" at bounding box center [18, 18] width 10 height 10
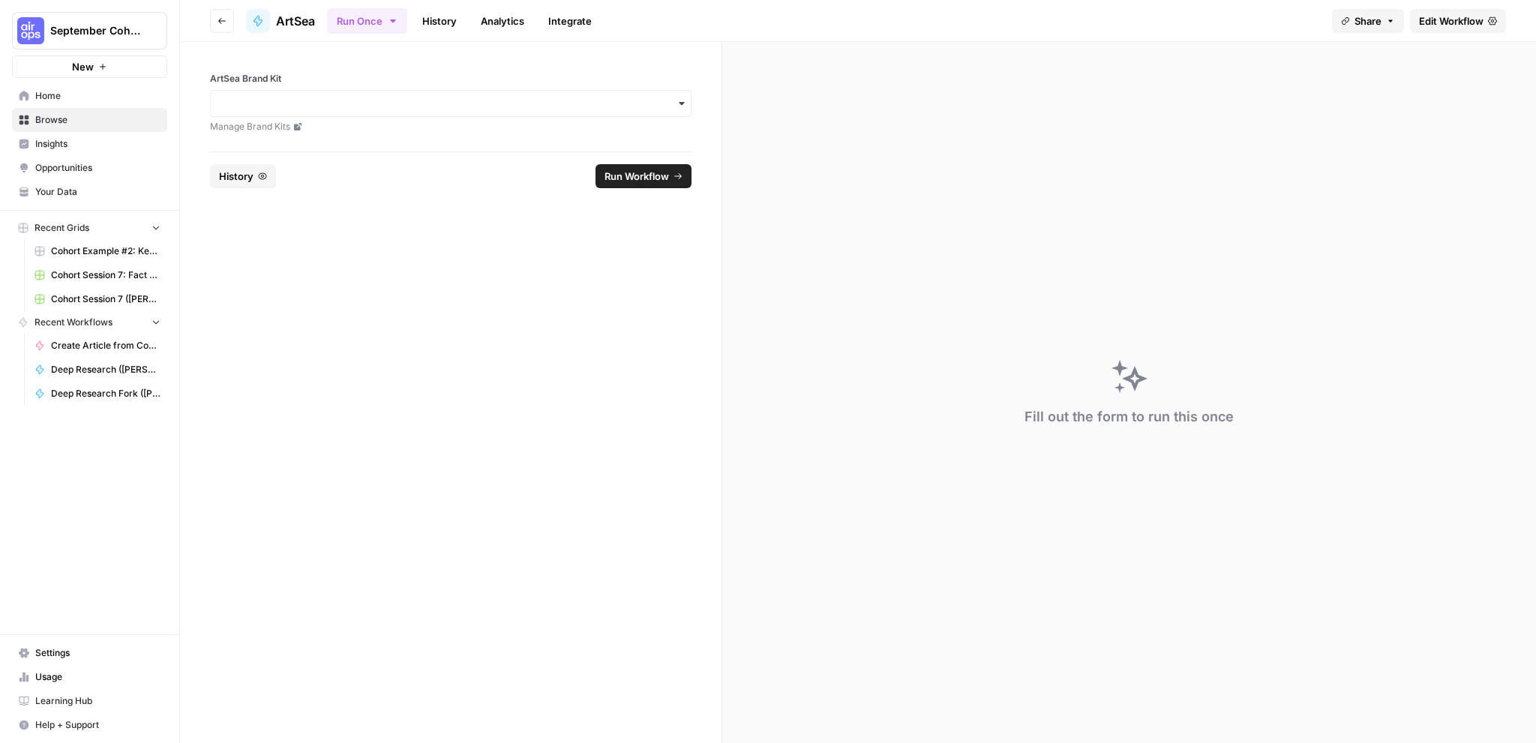
click at [221, 23] on icon "button" at bounding box center [221, 21] width 7 height 6
click at [220, 19] on icon "button" at bounding box center [221, 21] width 7 height 6
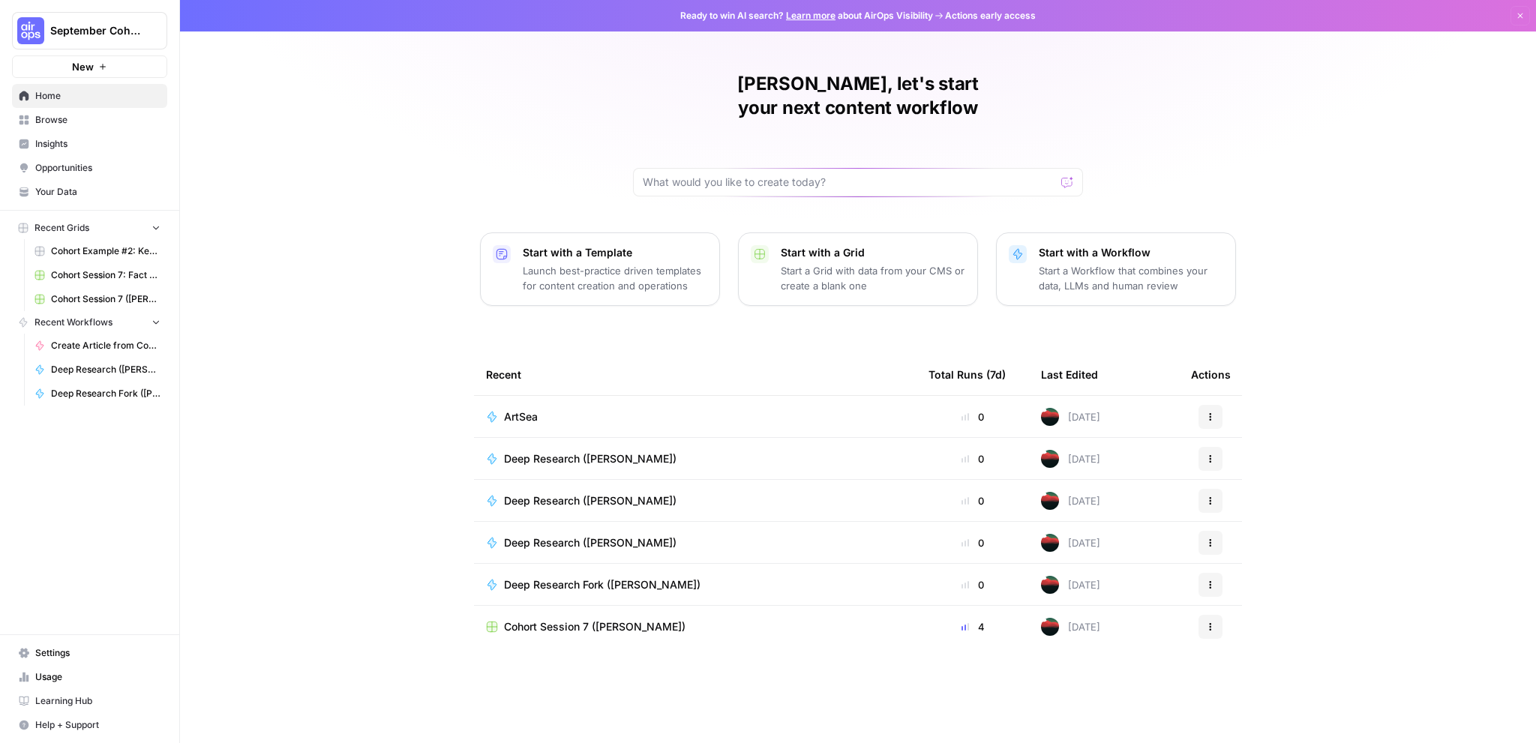
click at [46, 653] on span "Settings" at bounding box center [97, 652] width 125 height 13
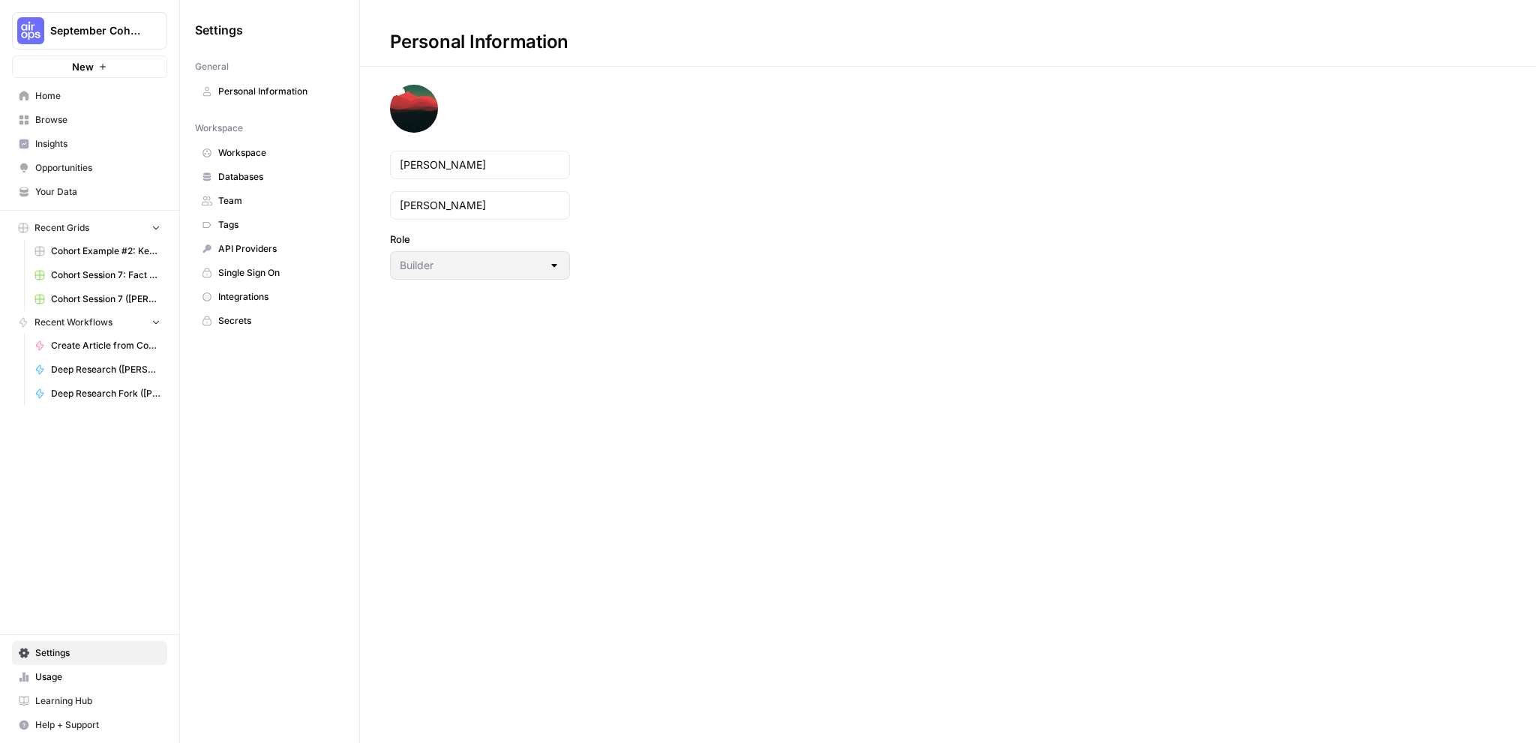
click at [252, 293] on span "Integrations" at bounding box center [277, 296] width 119 height 13
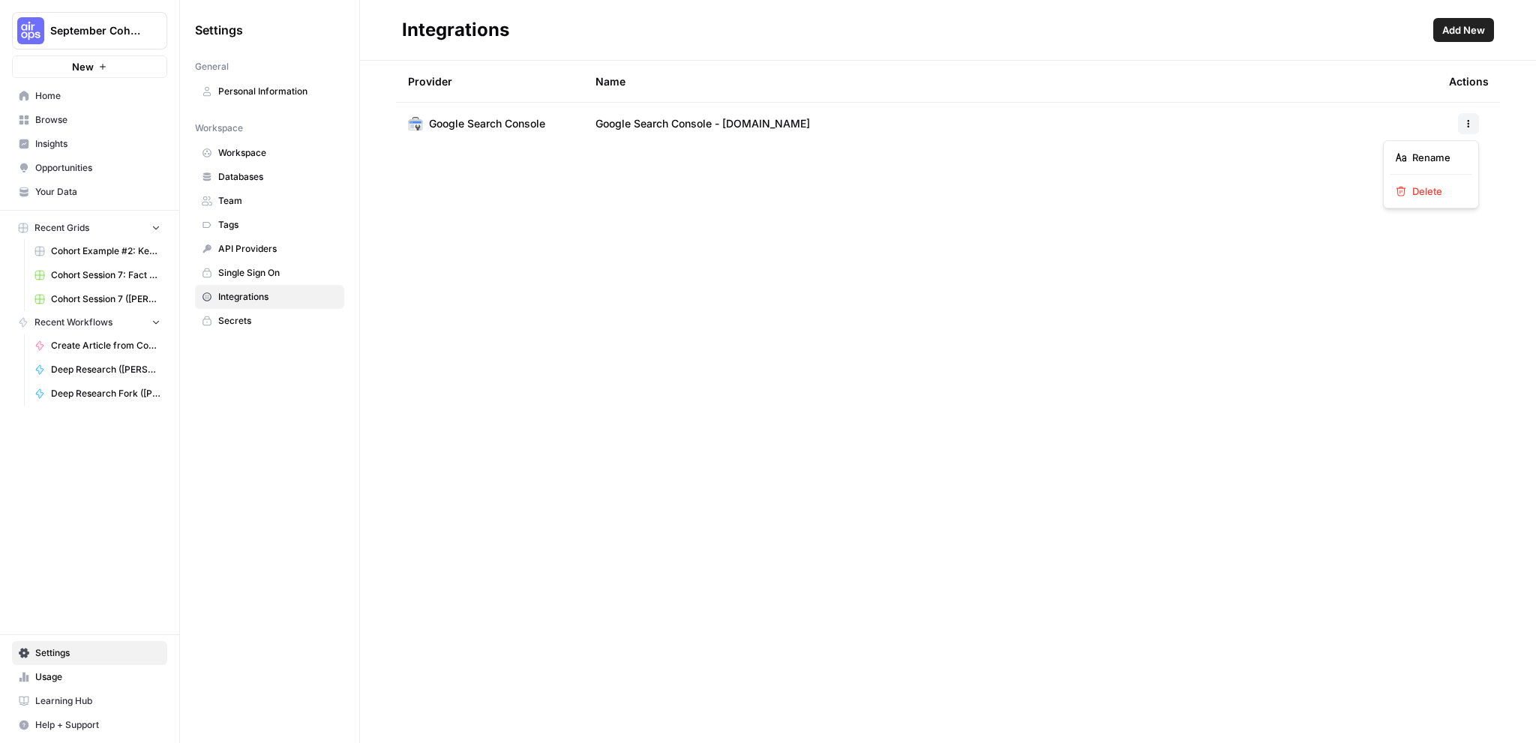
click at [1470, 130] on button "button" at bounding box center [1468, 123] width 21 height 21
click at [98, 35] on div "New" at bounding box center [89, 35] width 21 height 14
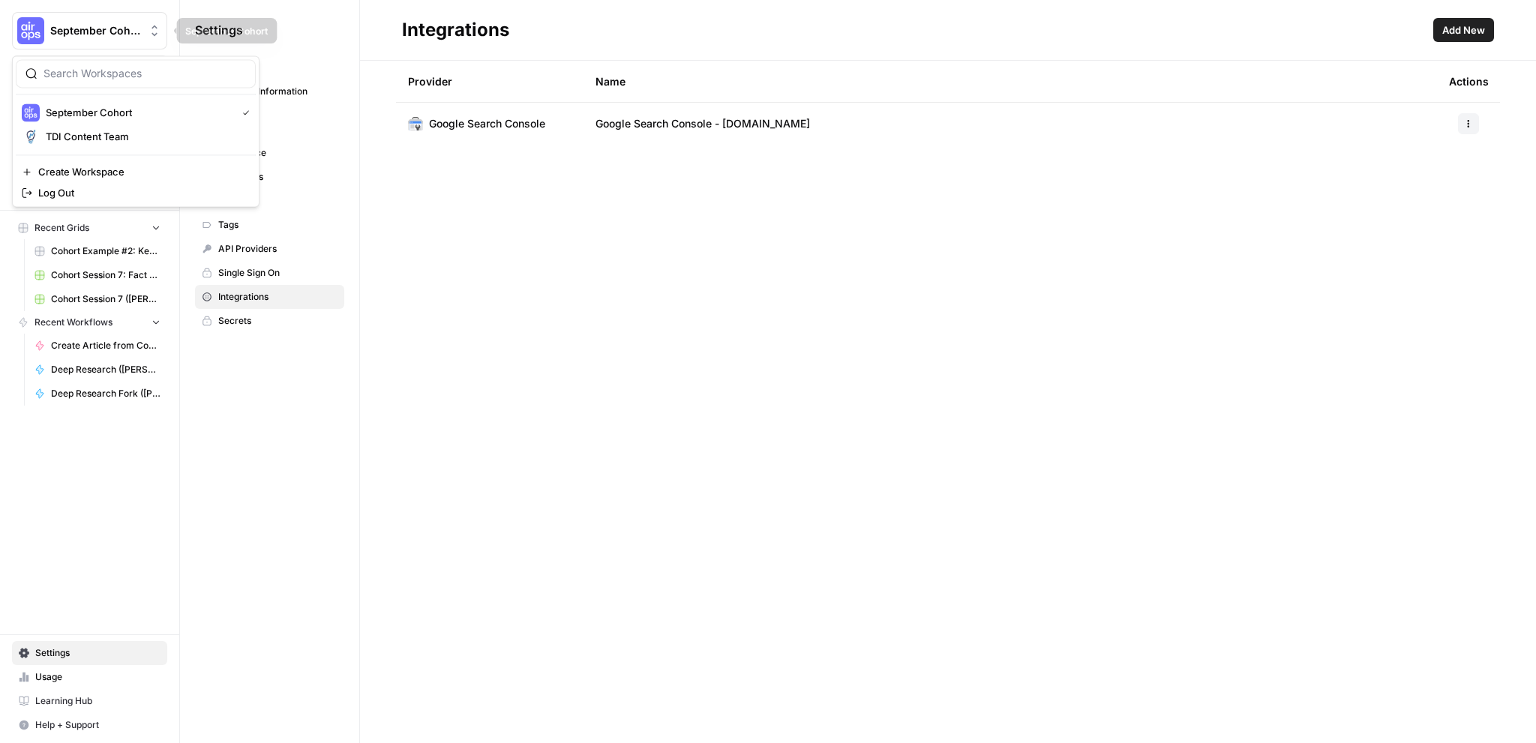
click at [126, 25] on span "September Cohort" at bounding box center [95, 30] width 91 height 15
click at [799, 339] on div "Integrations Add New Provider Name Actions Google Search Console Google Search …" at bounding box center [948, 371] width 1176 height 743
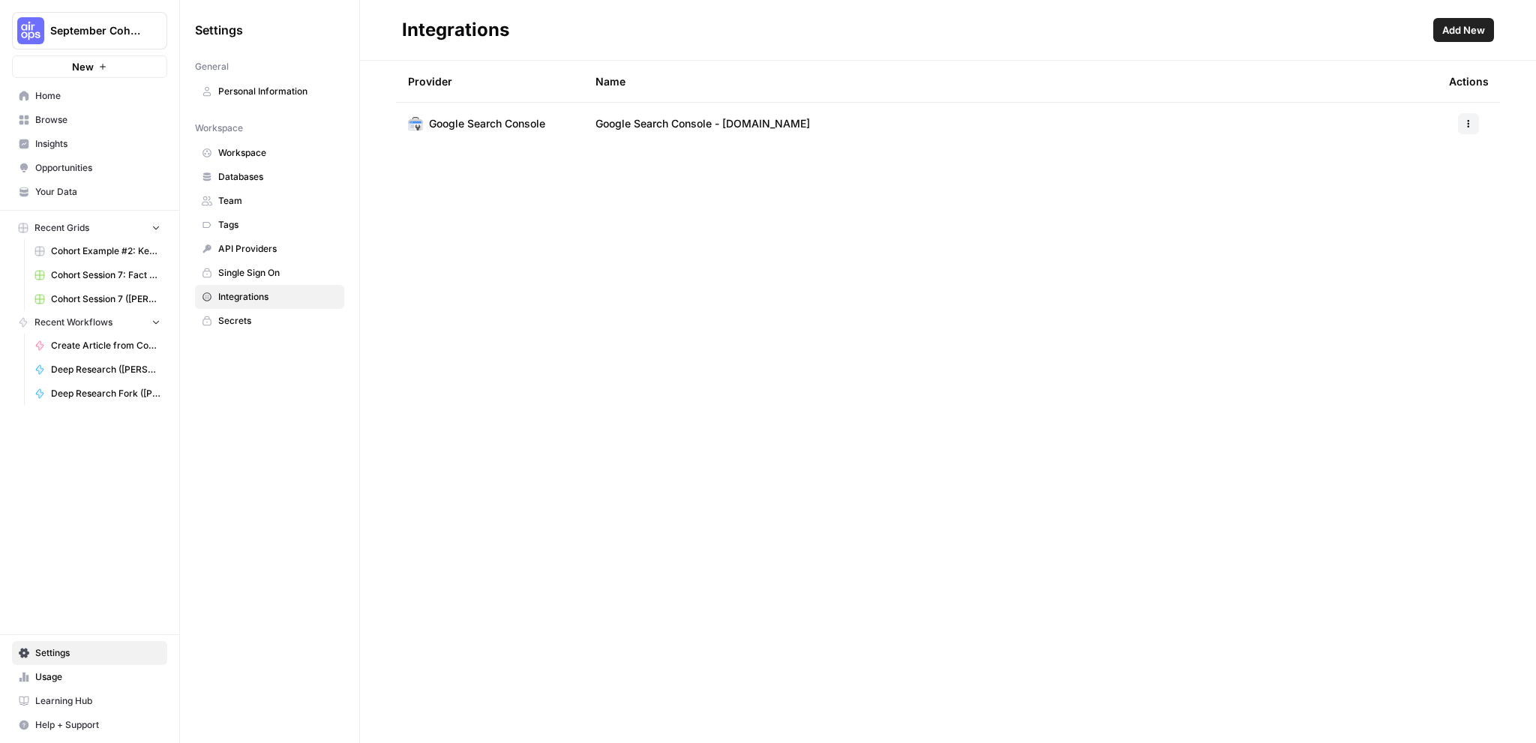
click at [89, 101] on span "Home" at bounding box center [97, 95] width 125 height 13
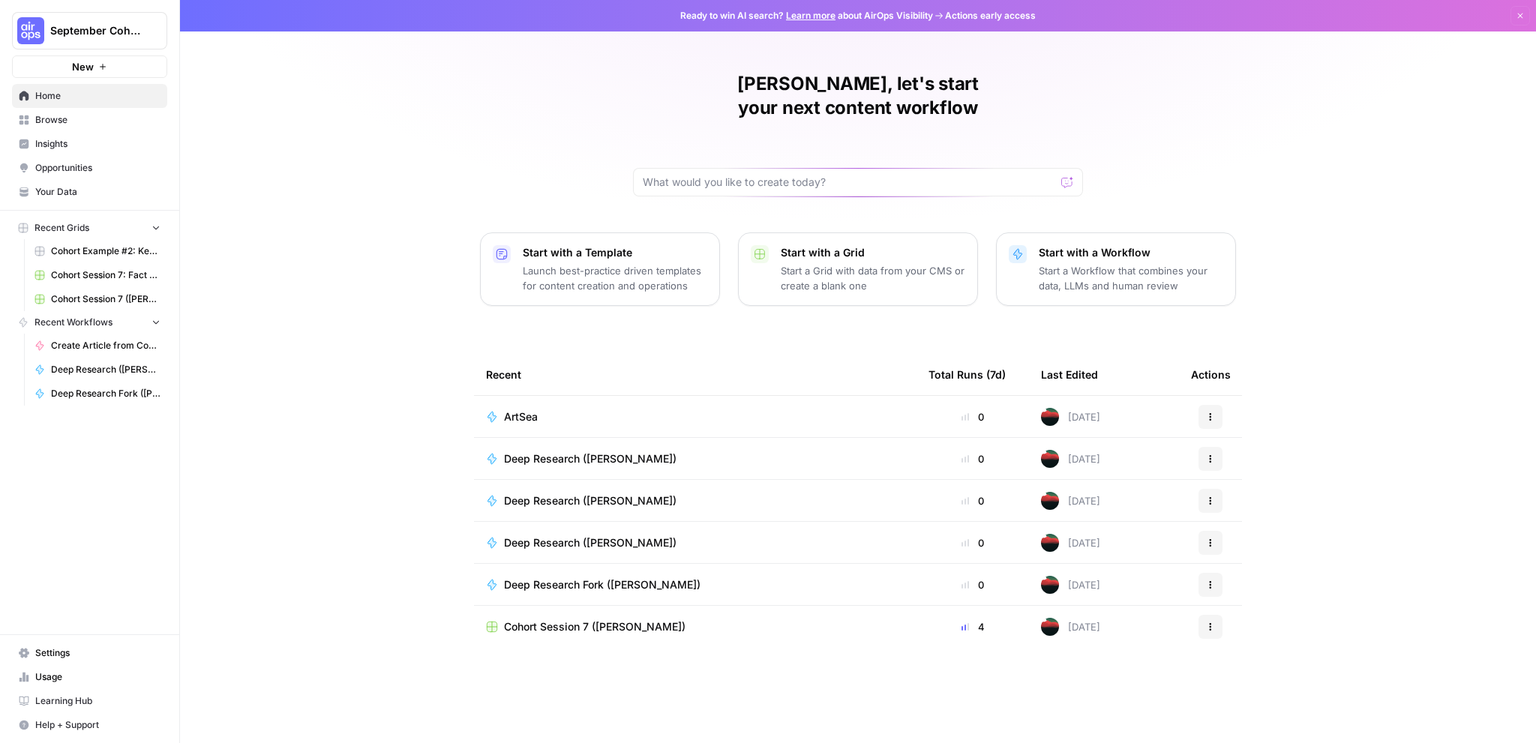
click at [667, 409] on div "ArtSea" at bounding box center [695, 416] width 418 height 15
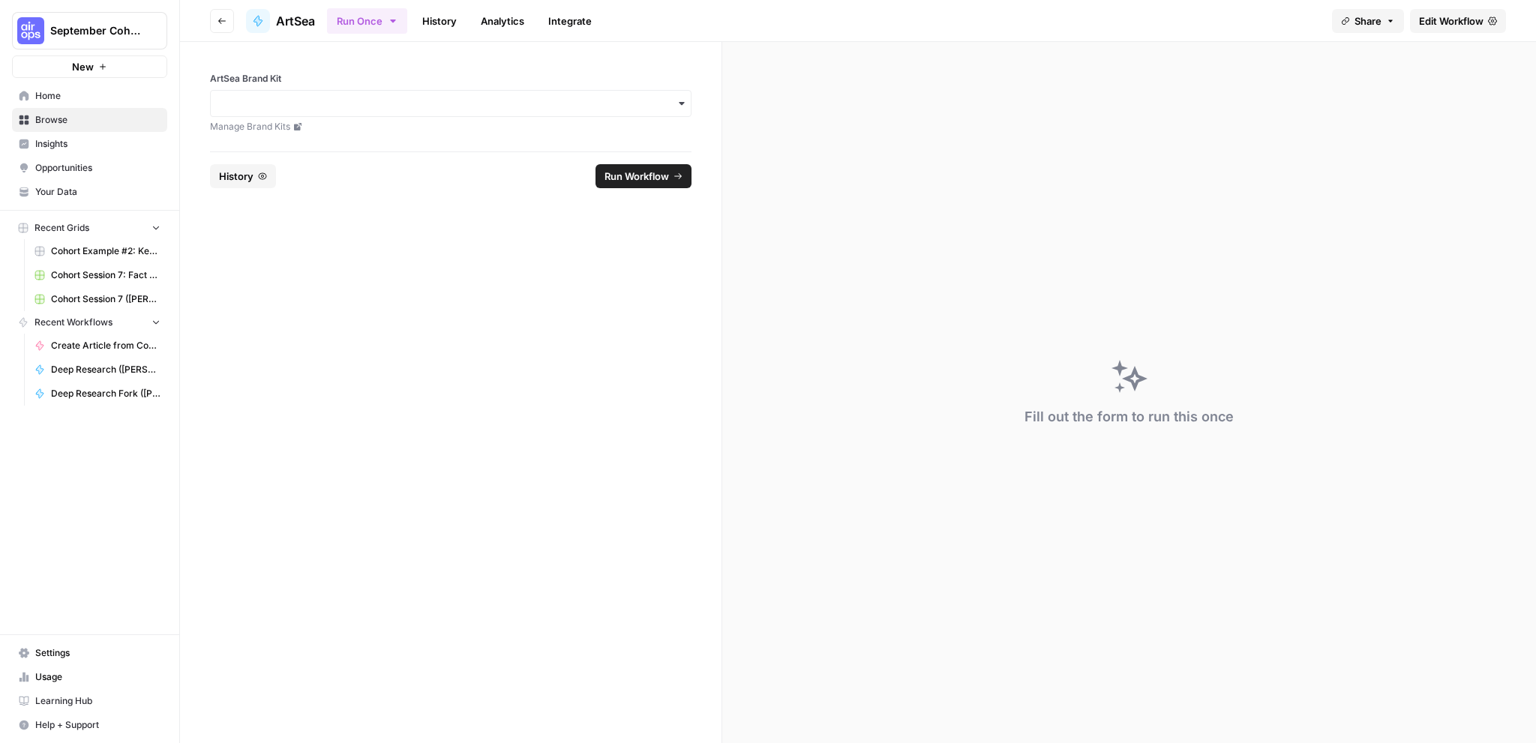
click at [1461, 17] on span "Edit Workflow" at bounding box center [1451, 20] width 64 height 15
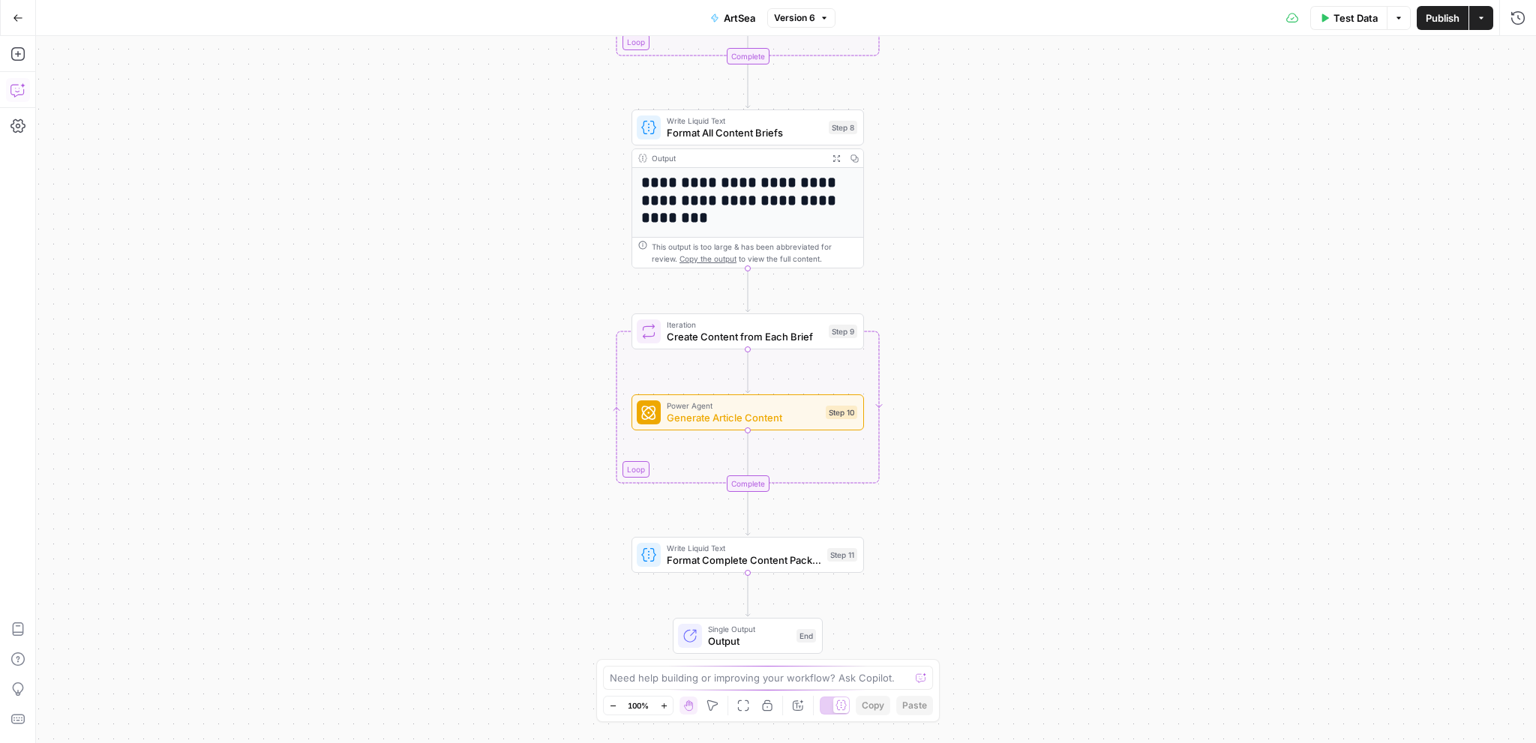
click at [25, 90] on button "Copilot" at bounding box center [18, 90] width 24 height 24
click at [132, 688] on textarea at bounding box center [176, 689] width 237 height 15
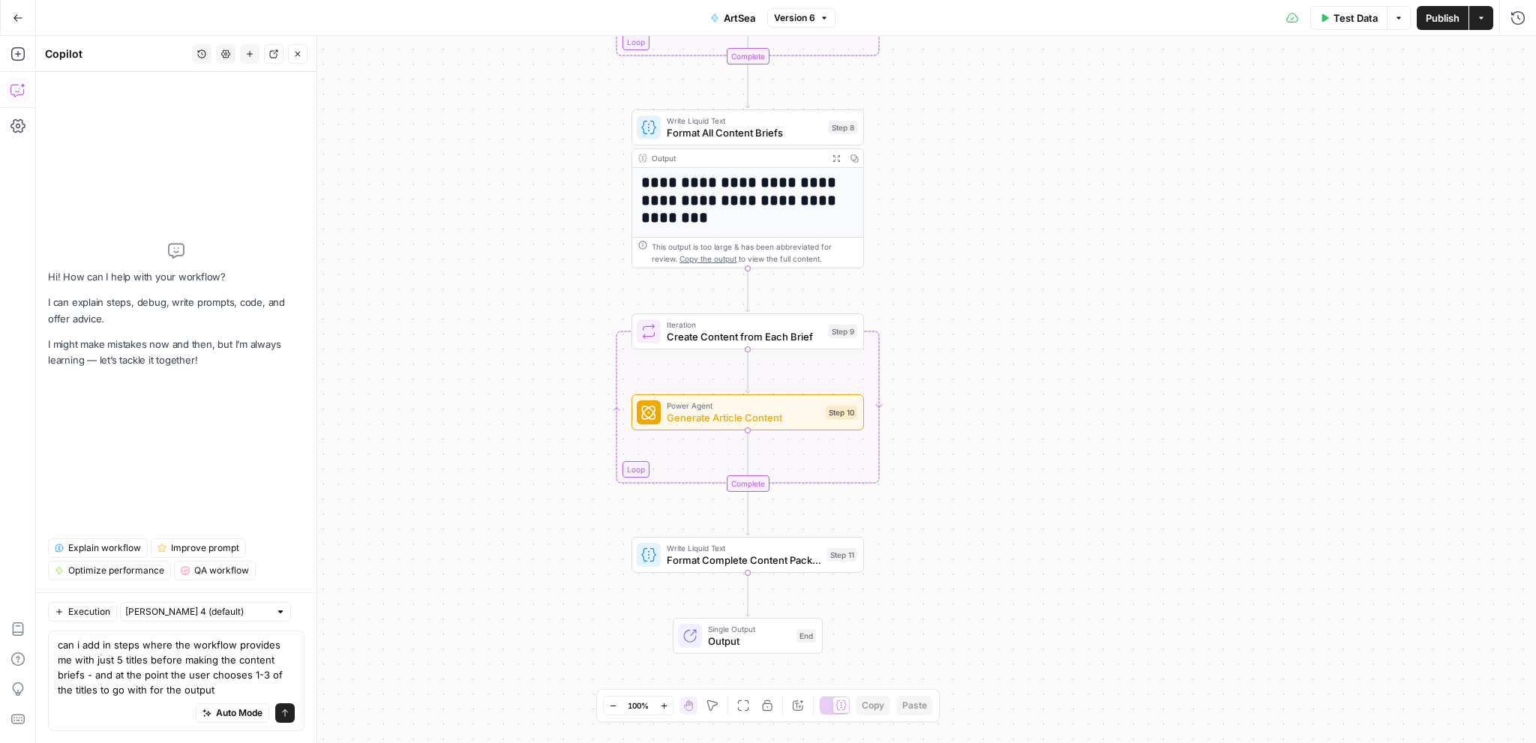
type textarea "can i add in steps where the workflow provides me with just 5 titles before mak…"
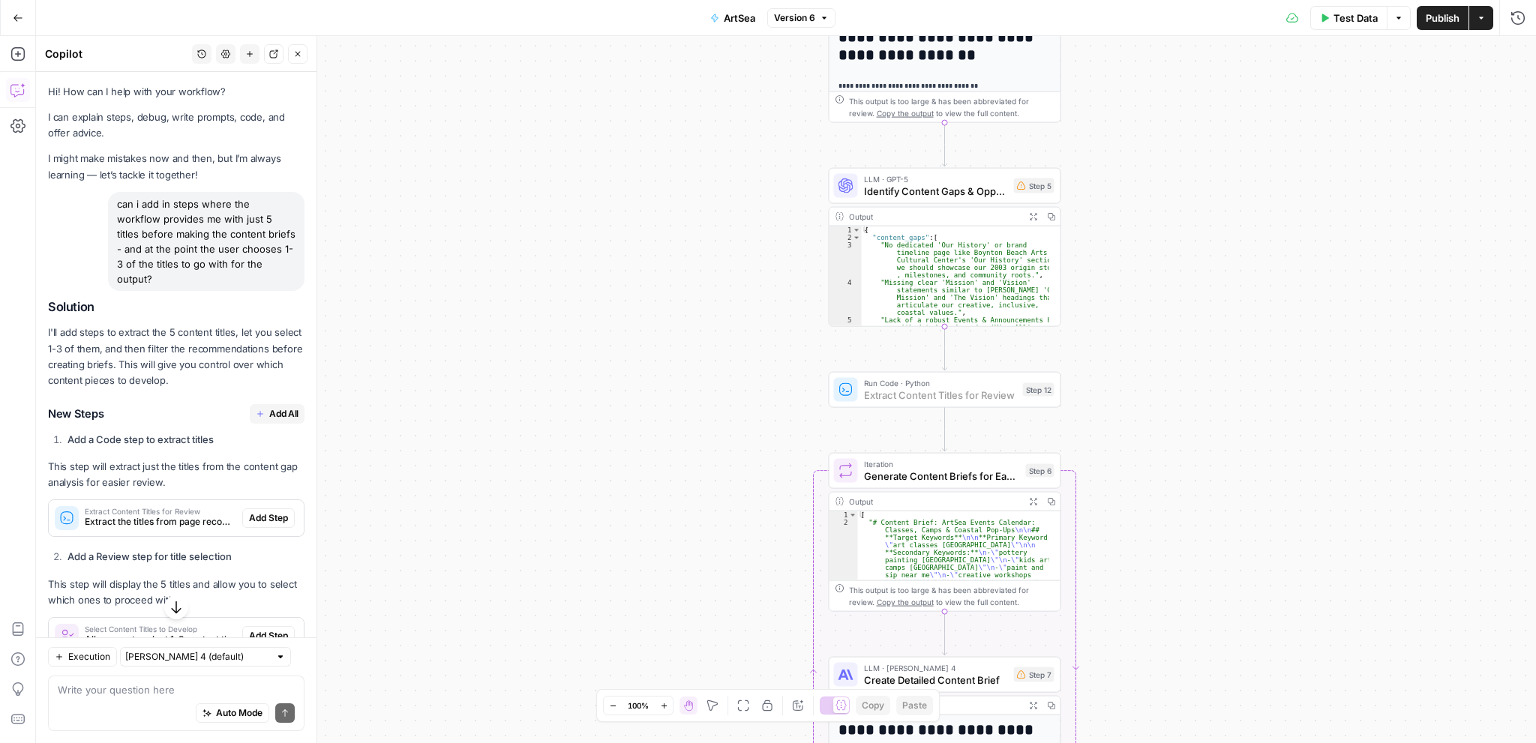
click at [257, 509] on button "Add Step" at bounding box center [268, 517] width 52 height 19
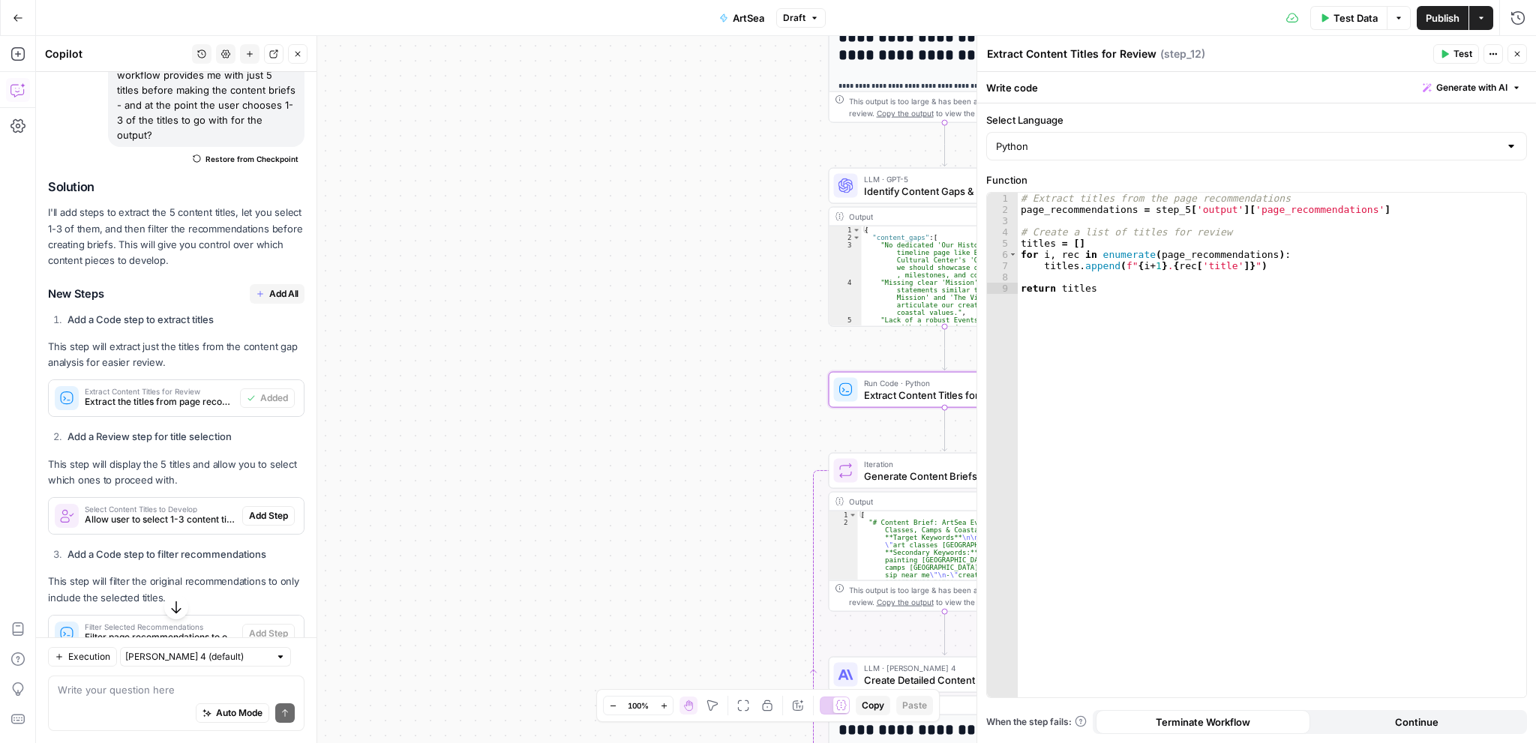
scroll to position [150, 0]
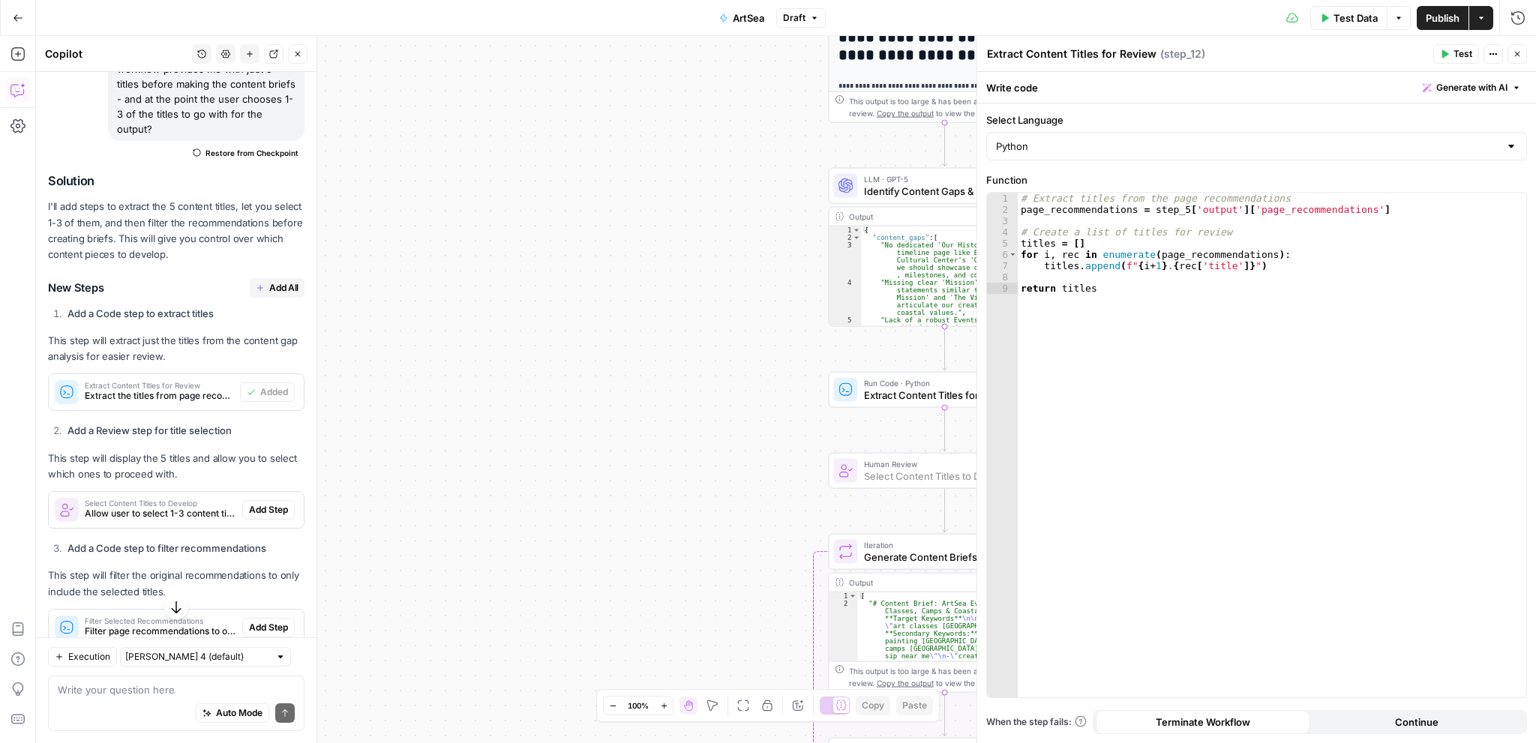
click at [252, 509] on span "Add Step" at bounding box center [268, 509] width 39 height 13
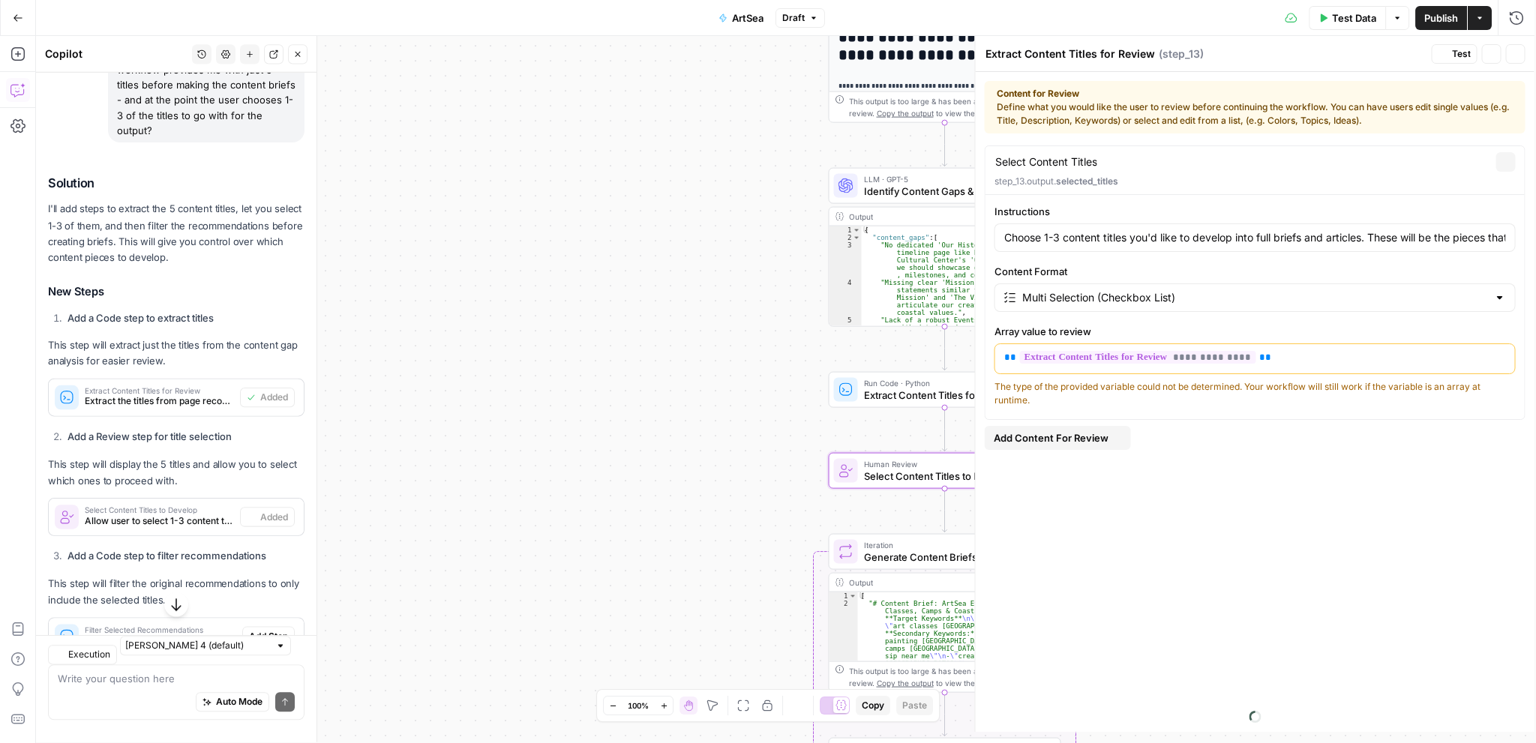
type textarea "Select Content Titles to Develop"
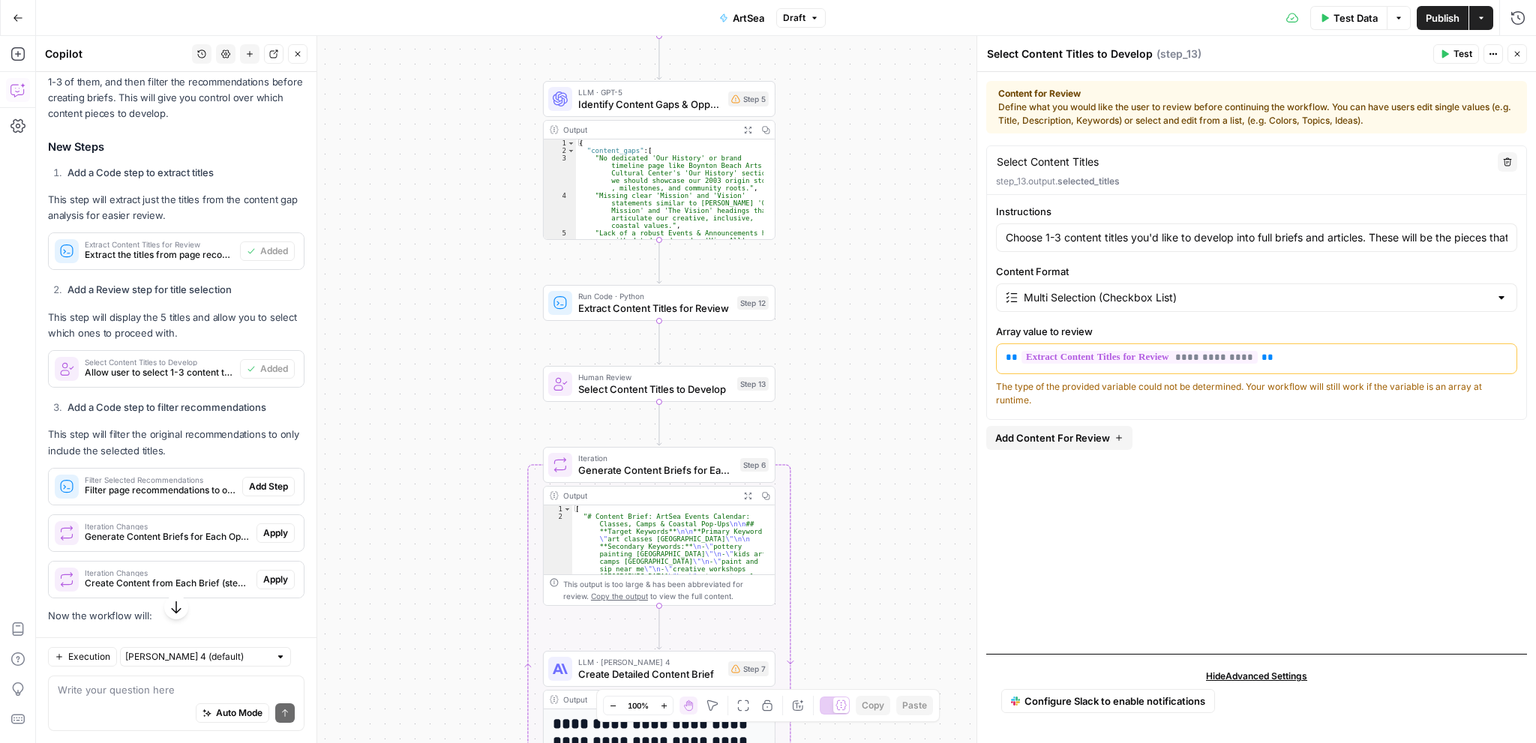
scroll to position [300, 0]
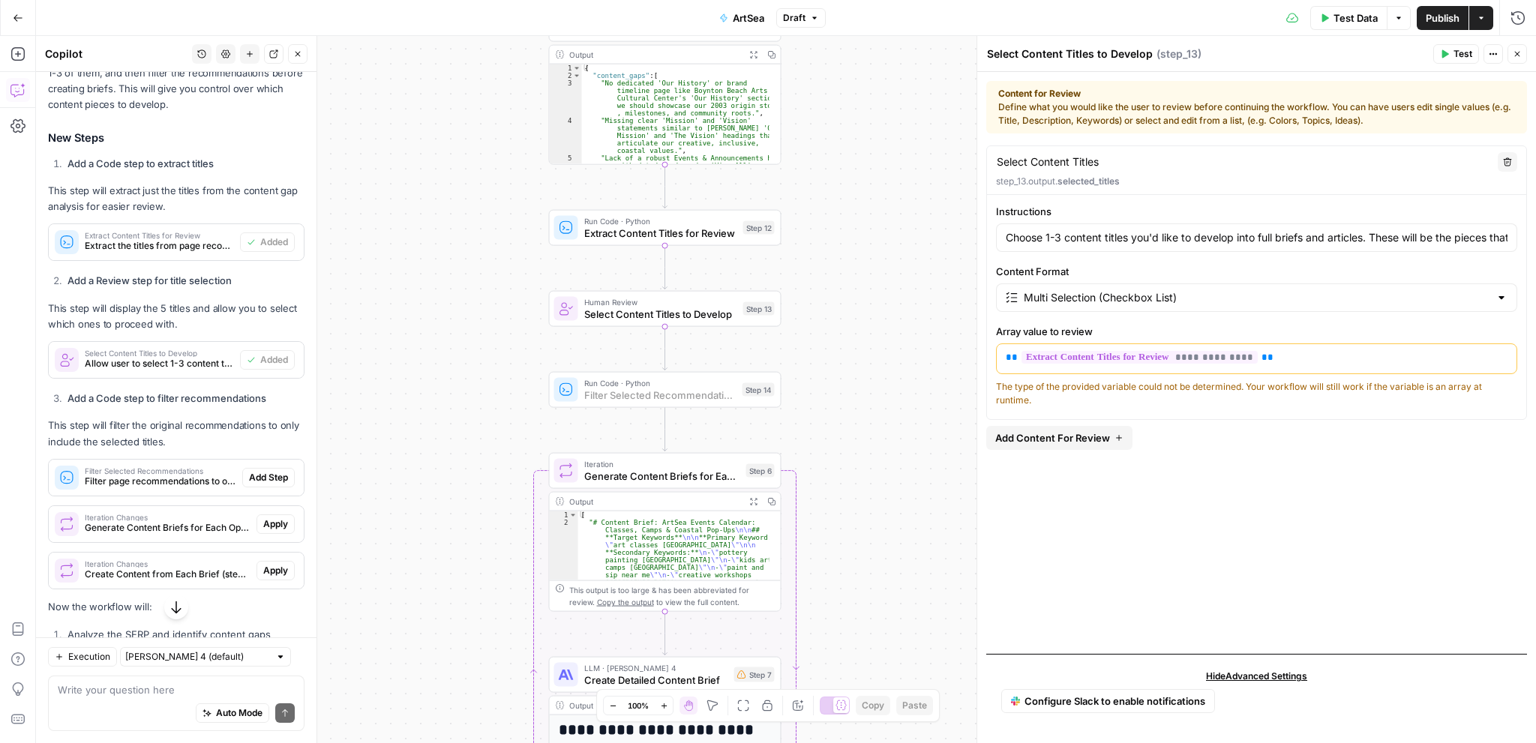
click at [256, 475] on span "Add Step" at bounding box center [268, 477] width 39 height 13
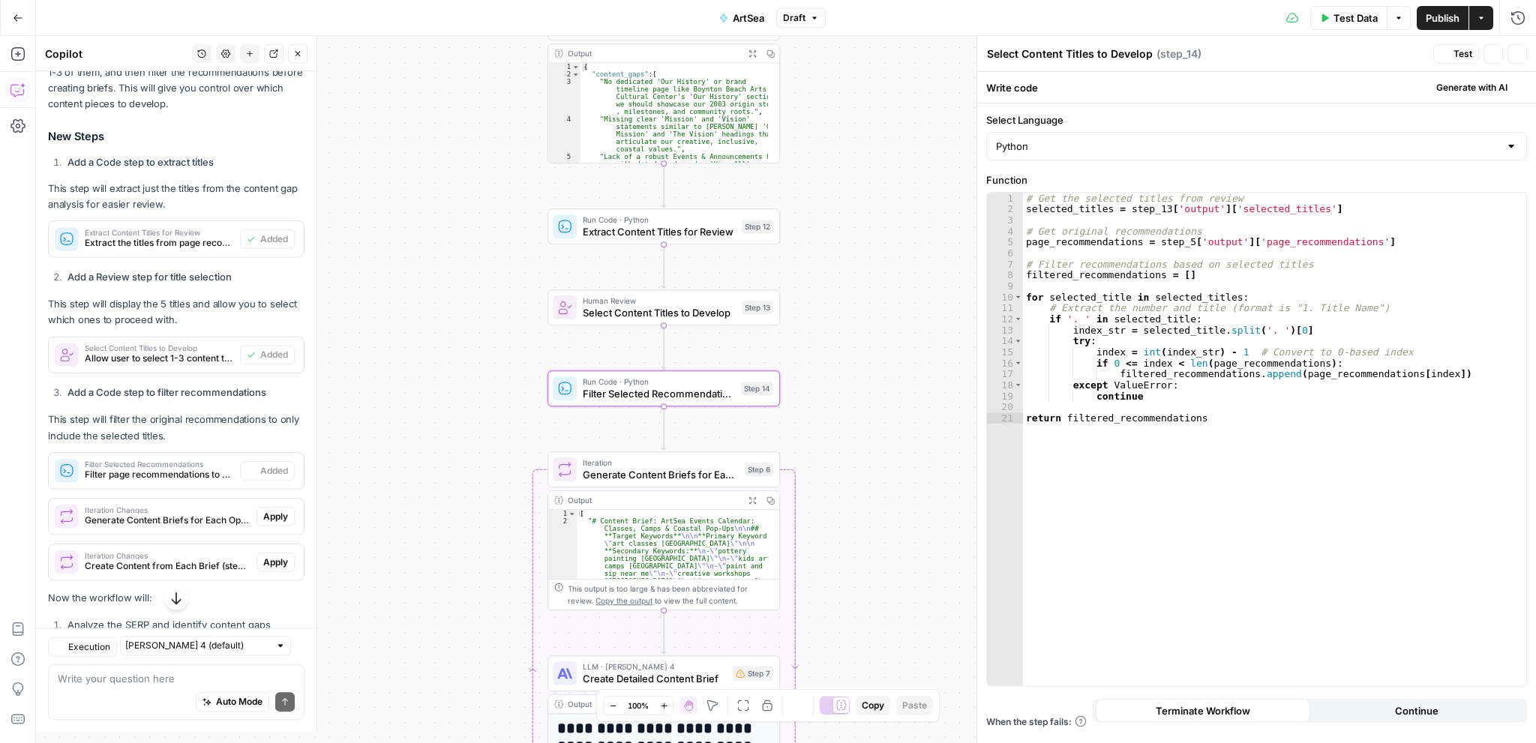
type textarea "Filter Selected Recommendations"
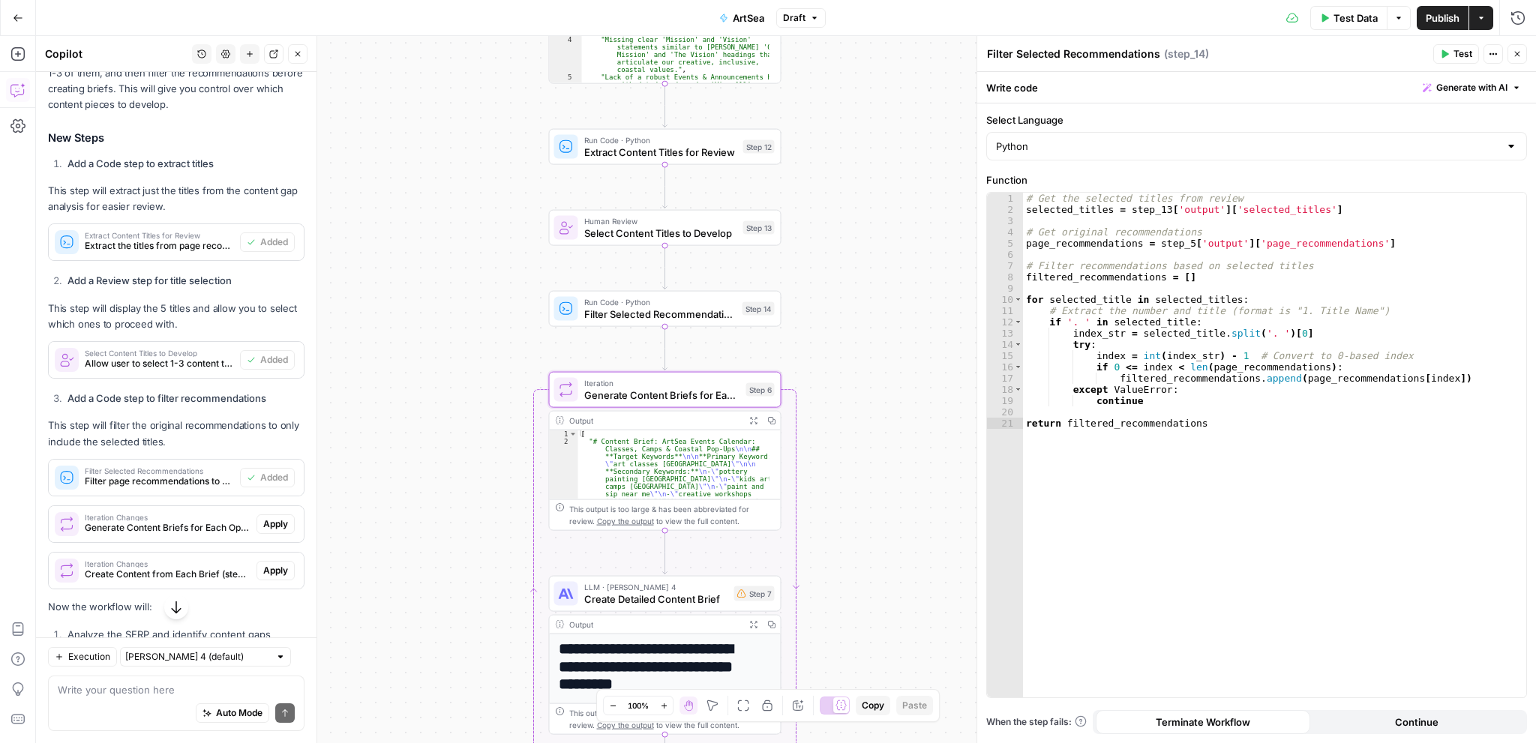
click at [263, 522] on span "Apply" at bounding box center [275, 523] width 25 height 13
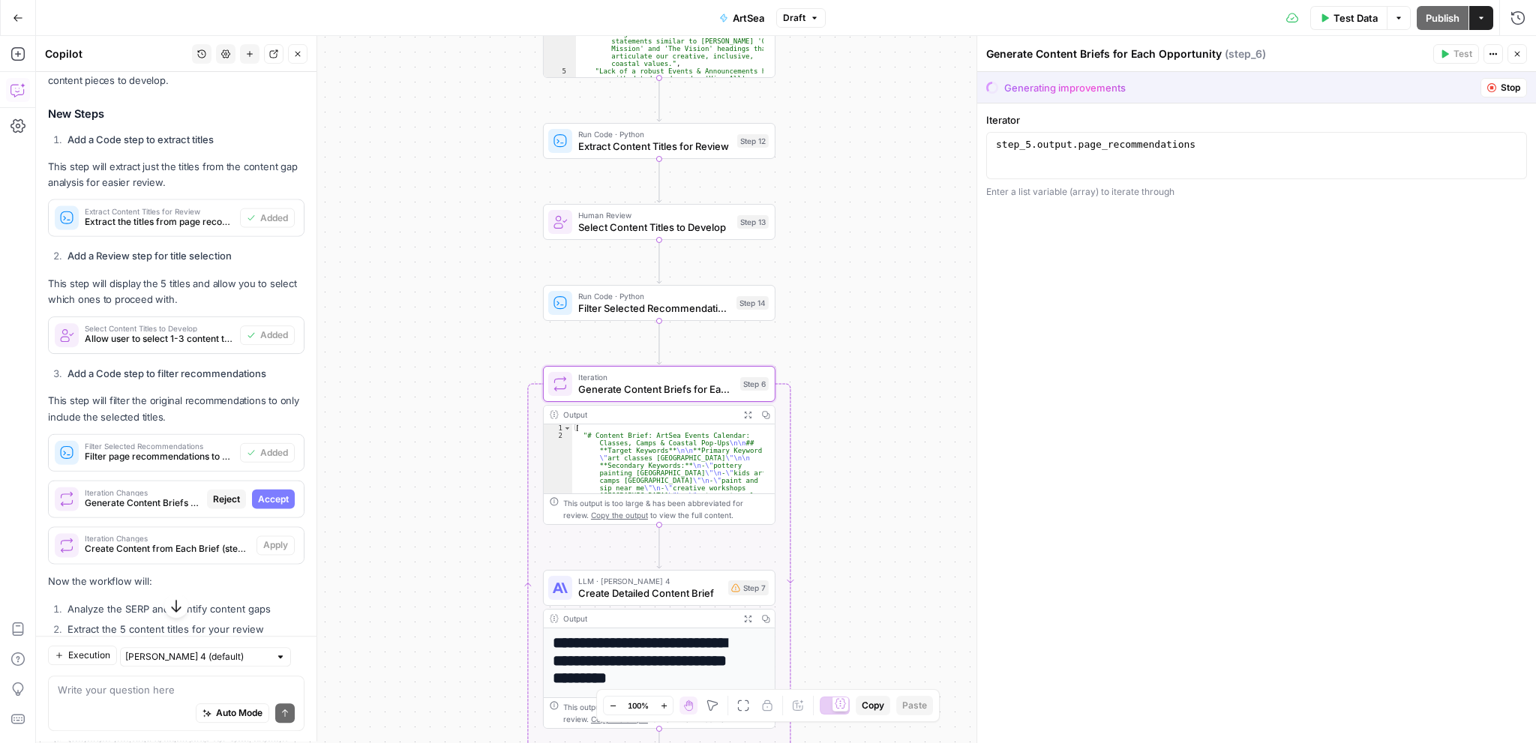
scroll to position [276, 0]
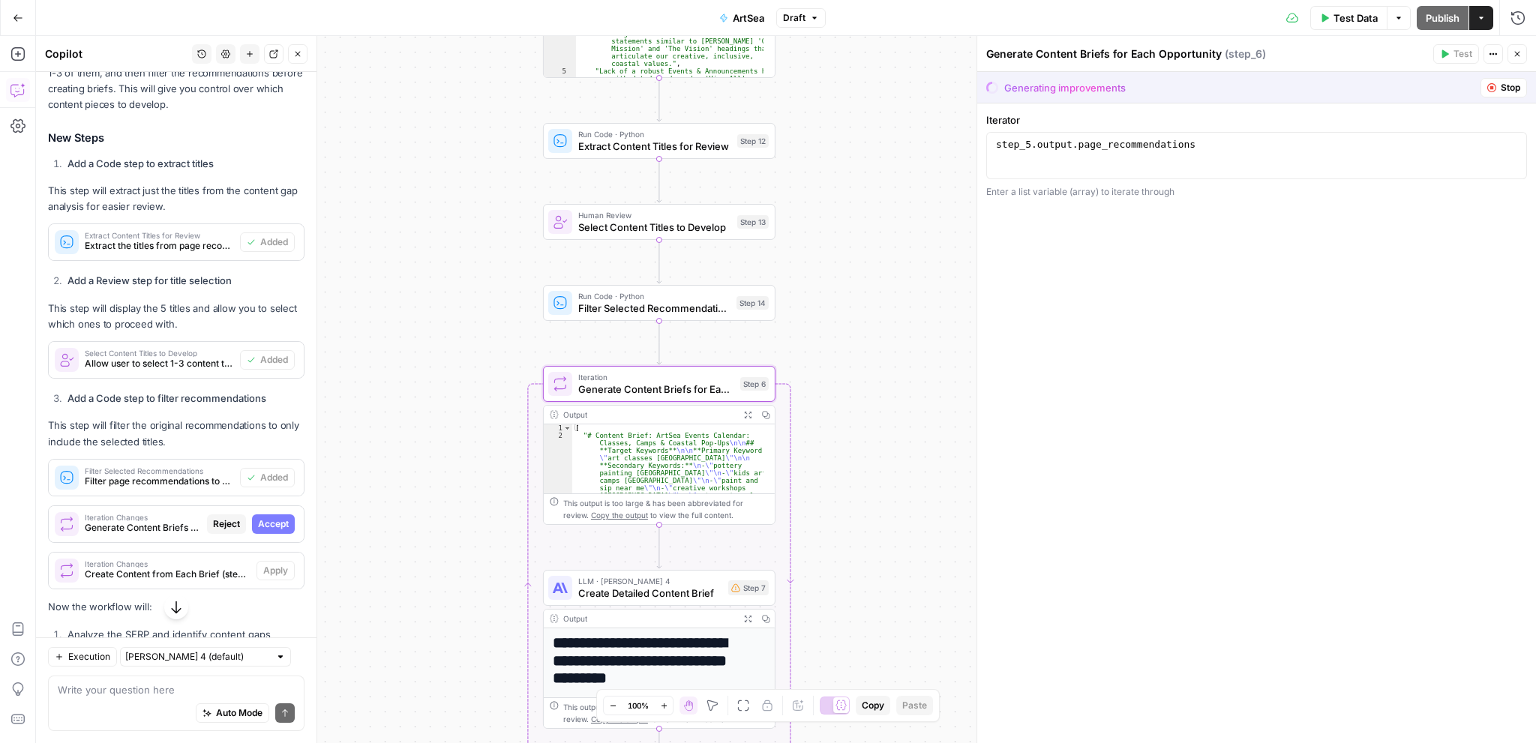
click at [258, 522] on span "Accept" at bounding box center [273, 523] width 31 height 13
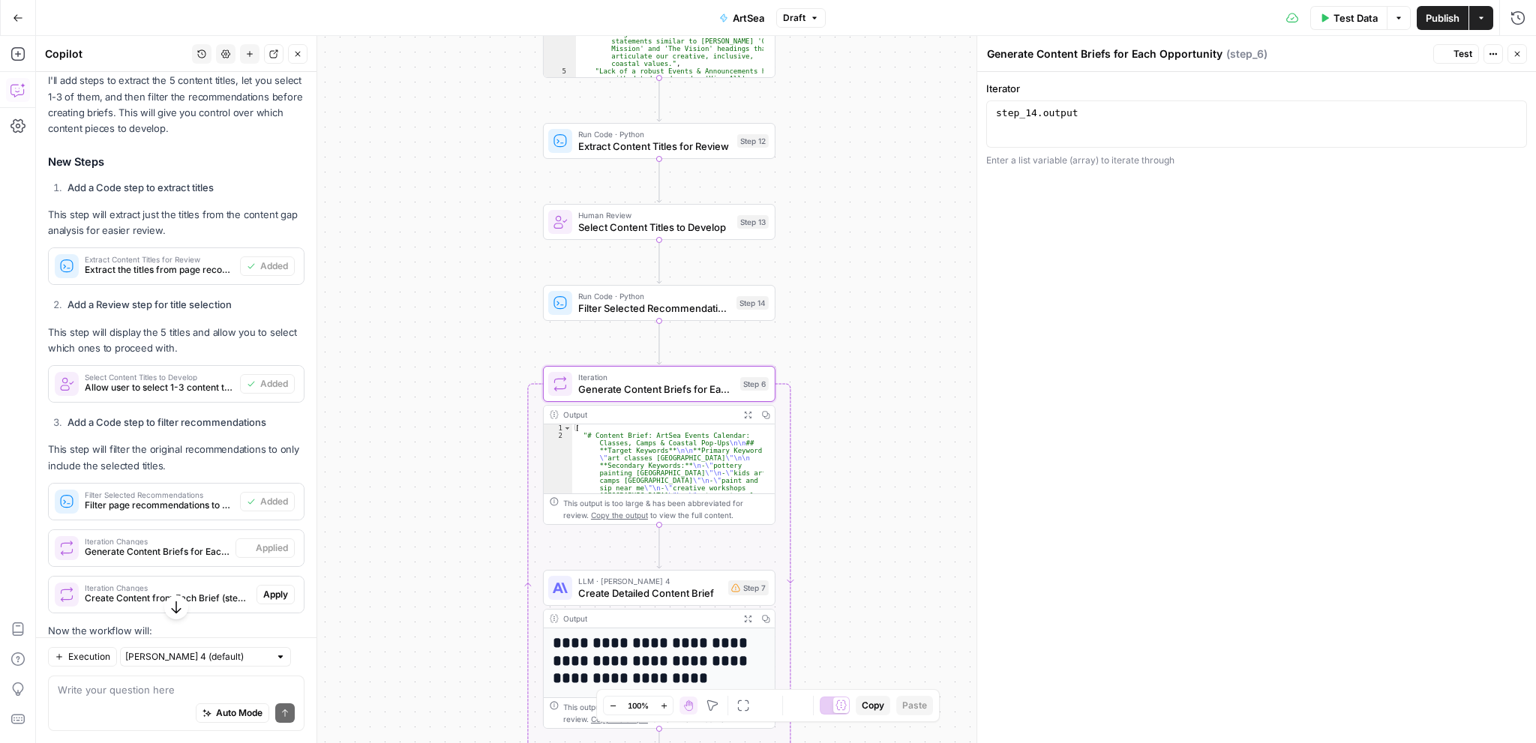
scroll to position [300, 0]
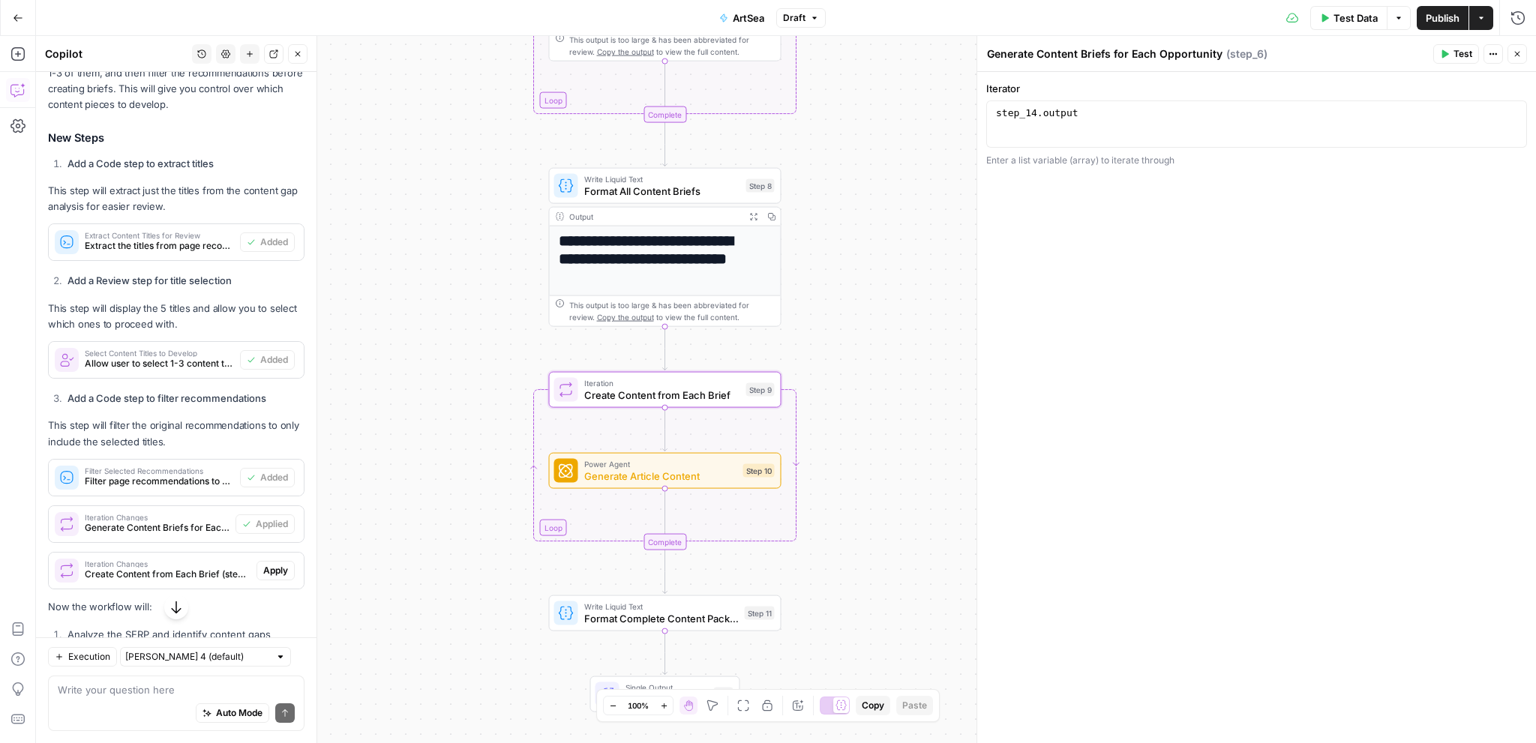
click at [263, 569] on span "Apply" at bounding box center [275, 570] width 25 height 13
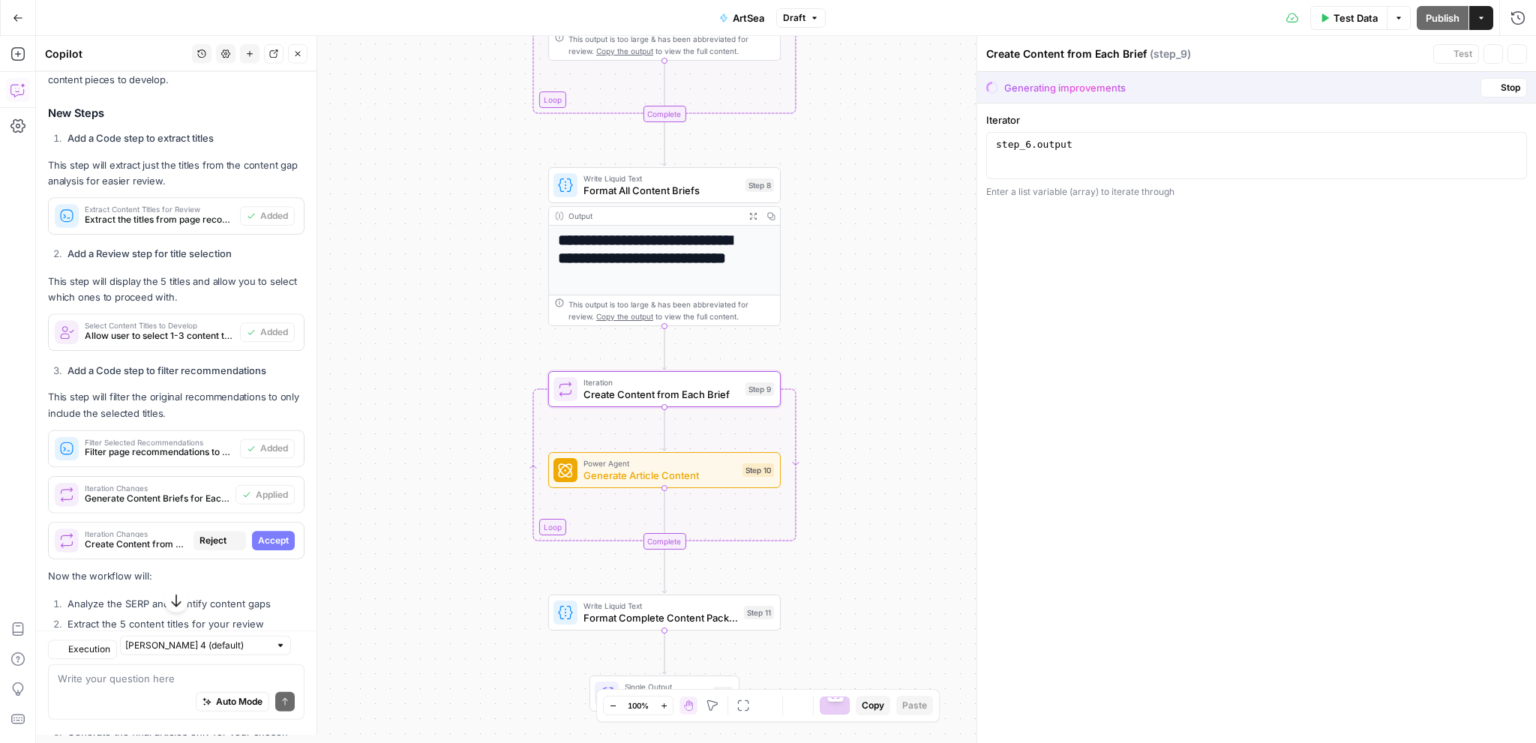
scroll to position [276, 0]
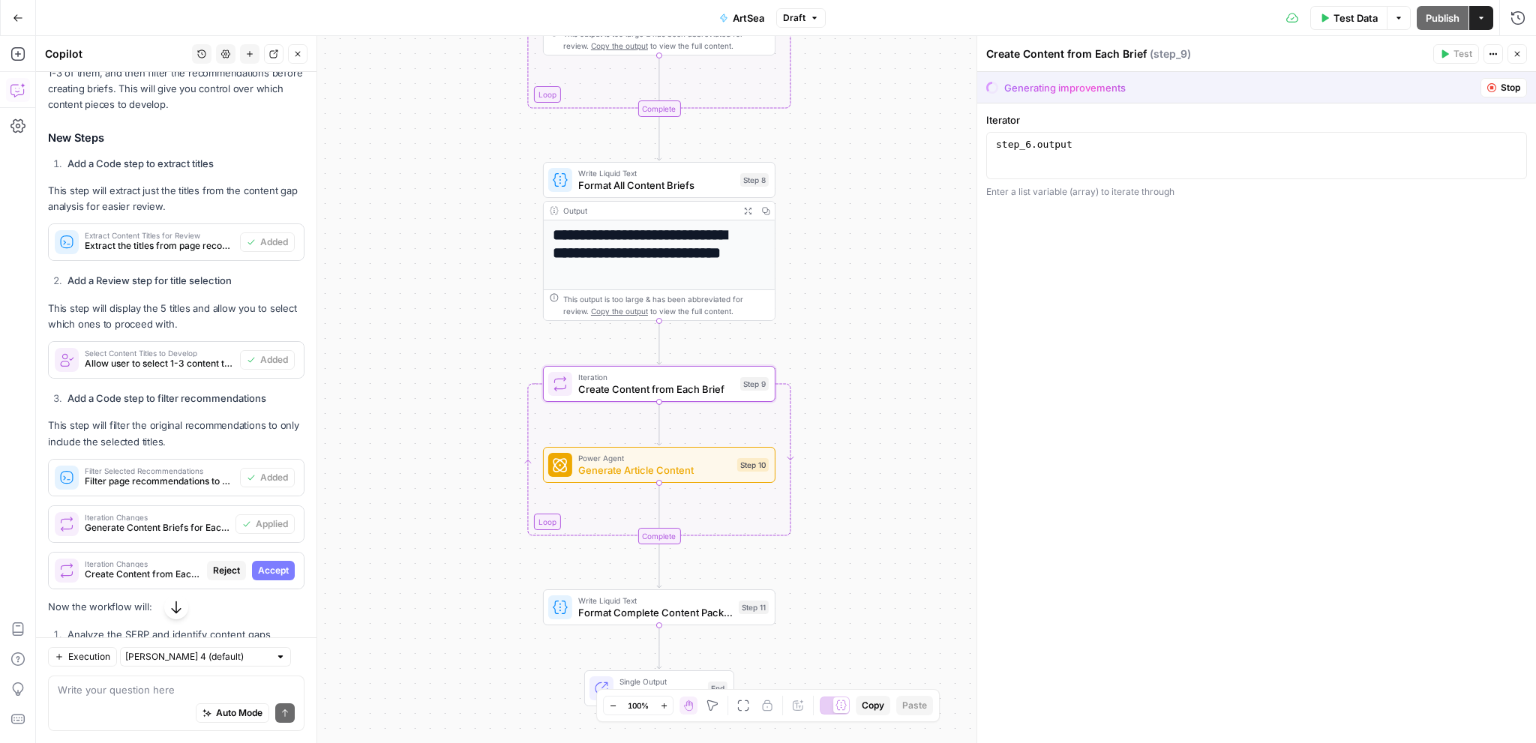
click at [258, 569] on span "Accept" at bounding box center [273, 570] width 31 height 13
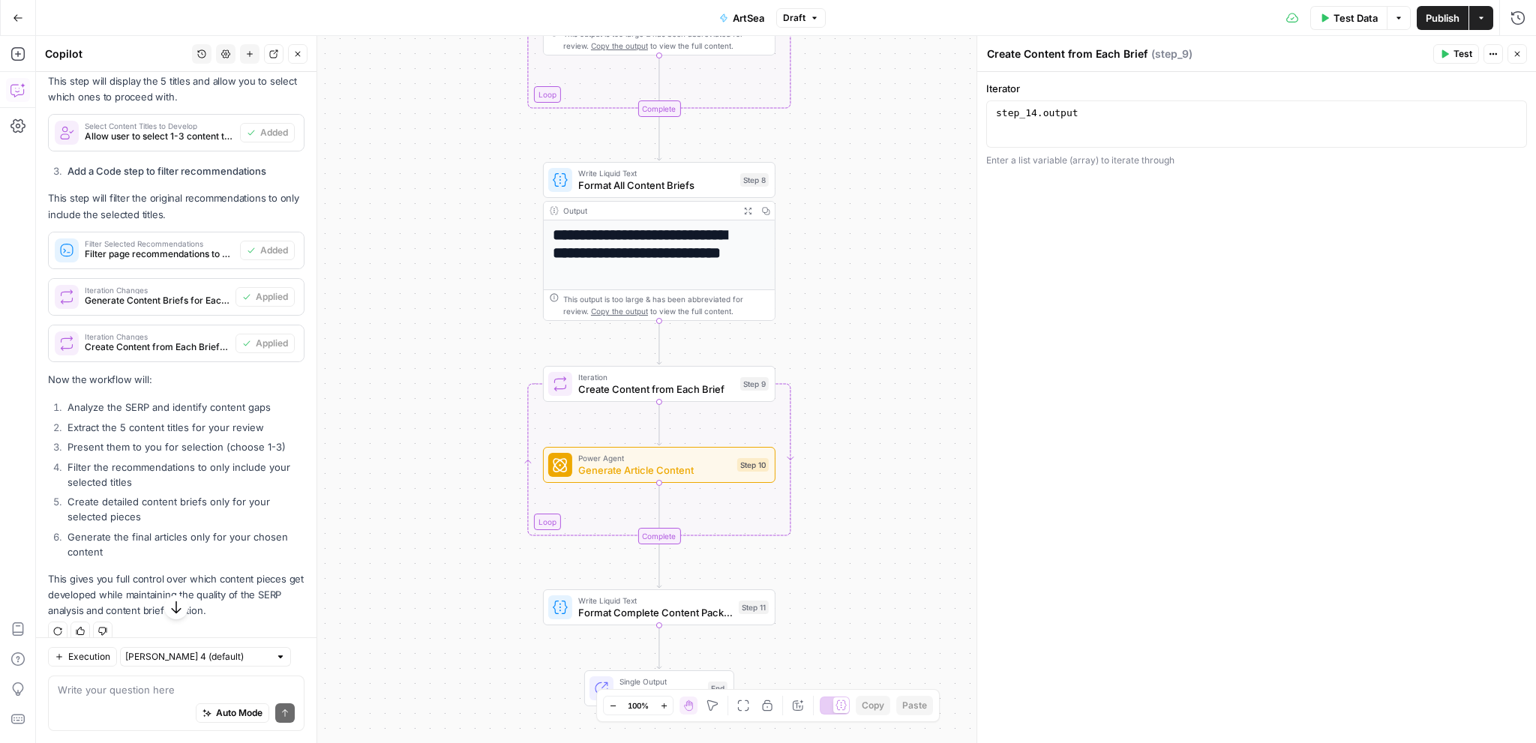
scroll to position [542, 0]
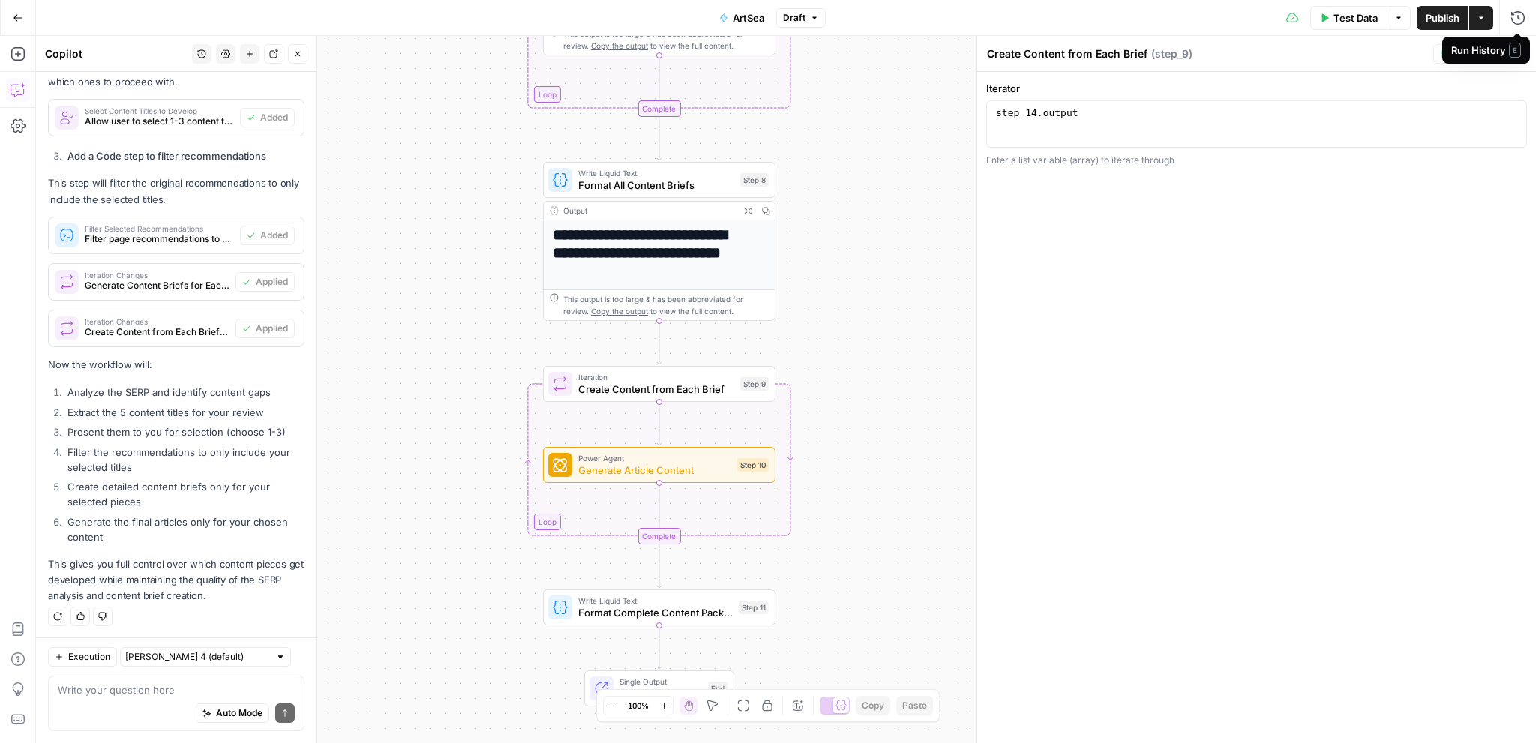
click at [1518, 53] on span "E" at bounding box center [1515, 50] width 12 height 15
click at [1521, 57] on icon "button" at bounding box center [1516, 53] width 9 height 9
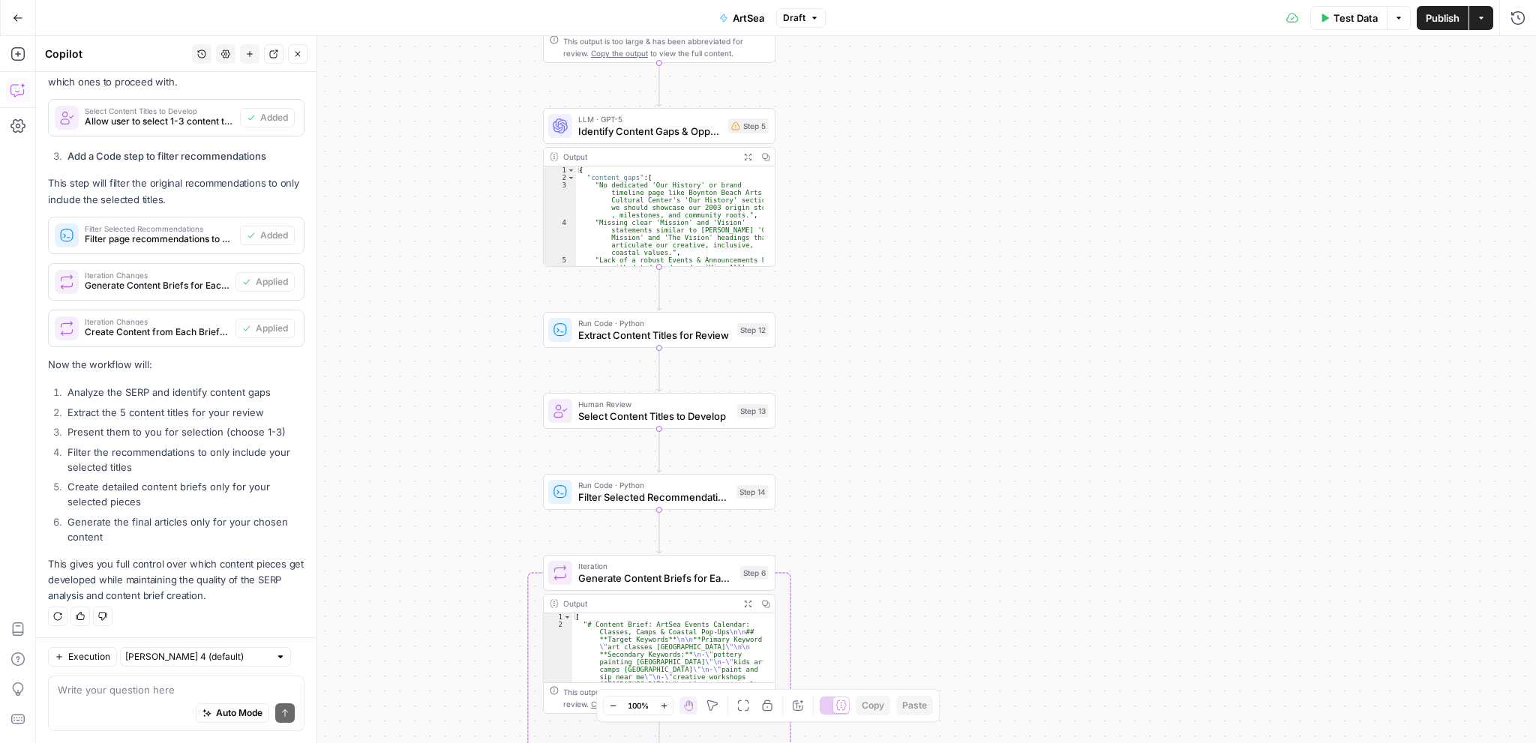
click at [1341, 17] on span "Test Data" at bounding box center [1355, 17] width 44 height 15
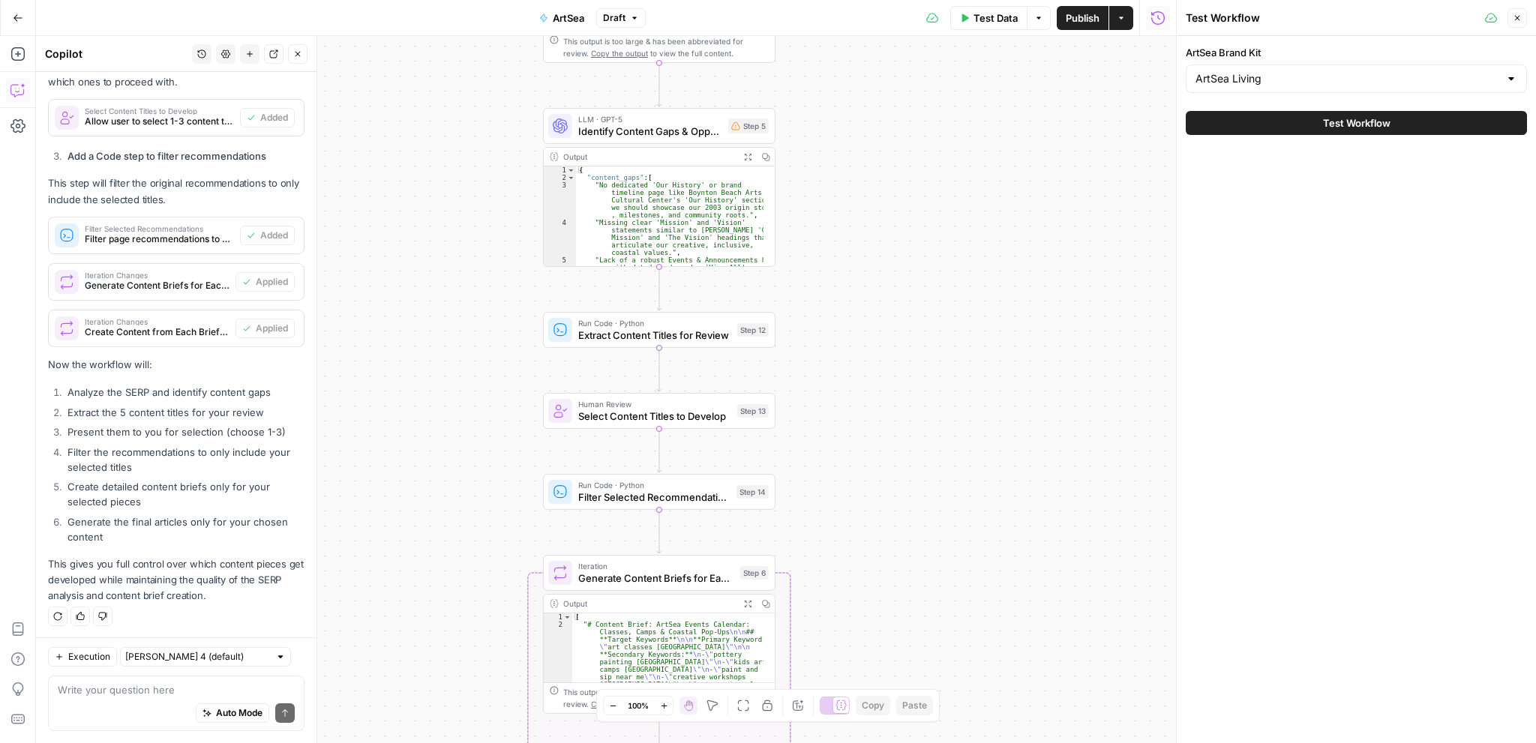
click at [1309, 122] on button "Test Workflow" at bounding box center [1356, 123] width 341 height 24
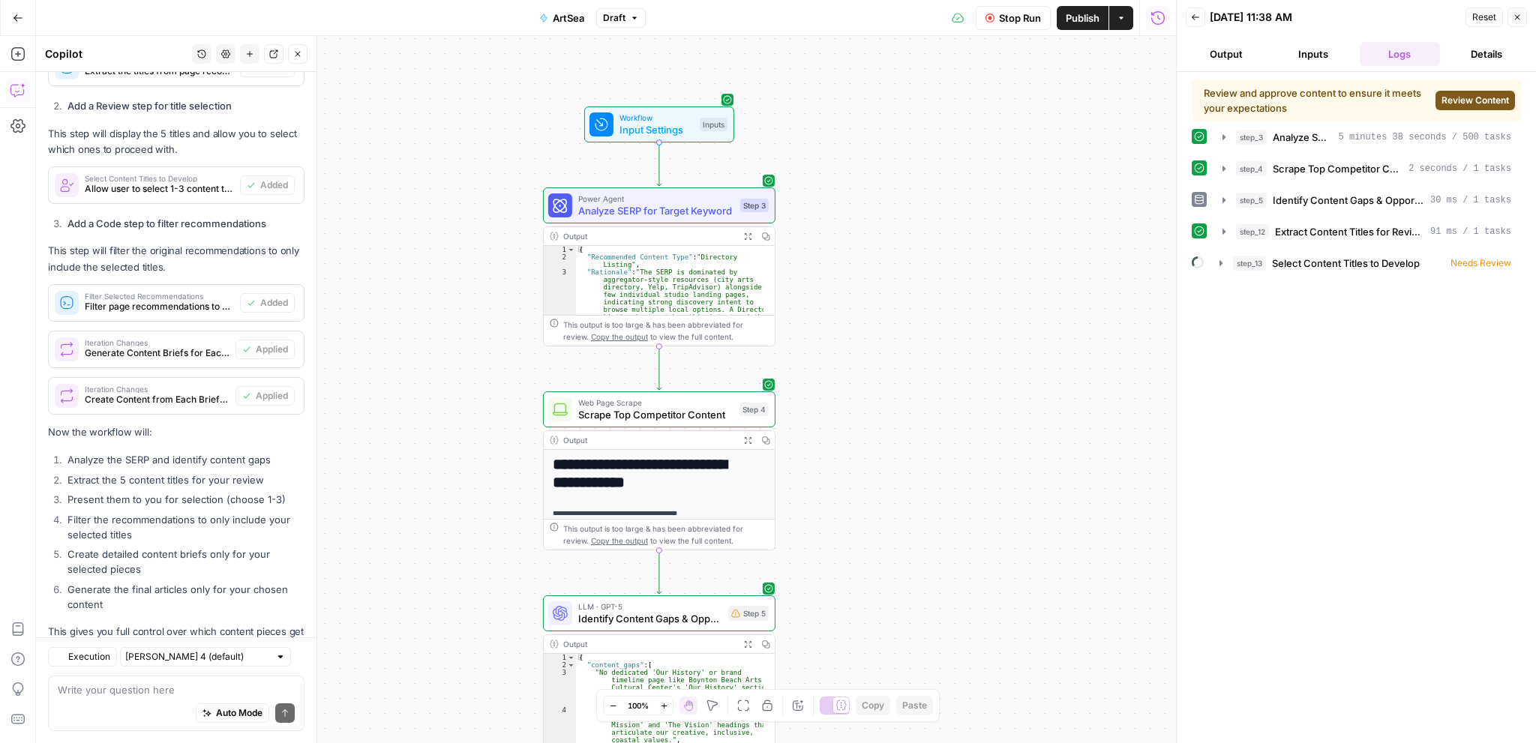
scroll to position [542, 0]
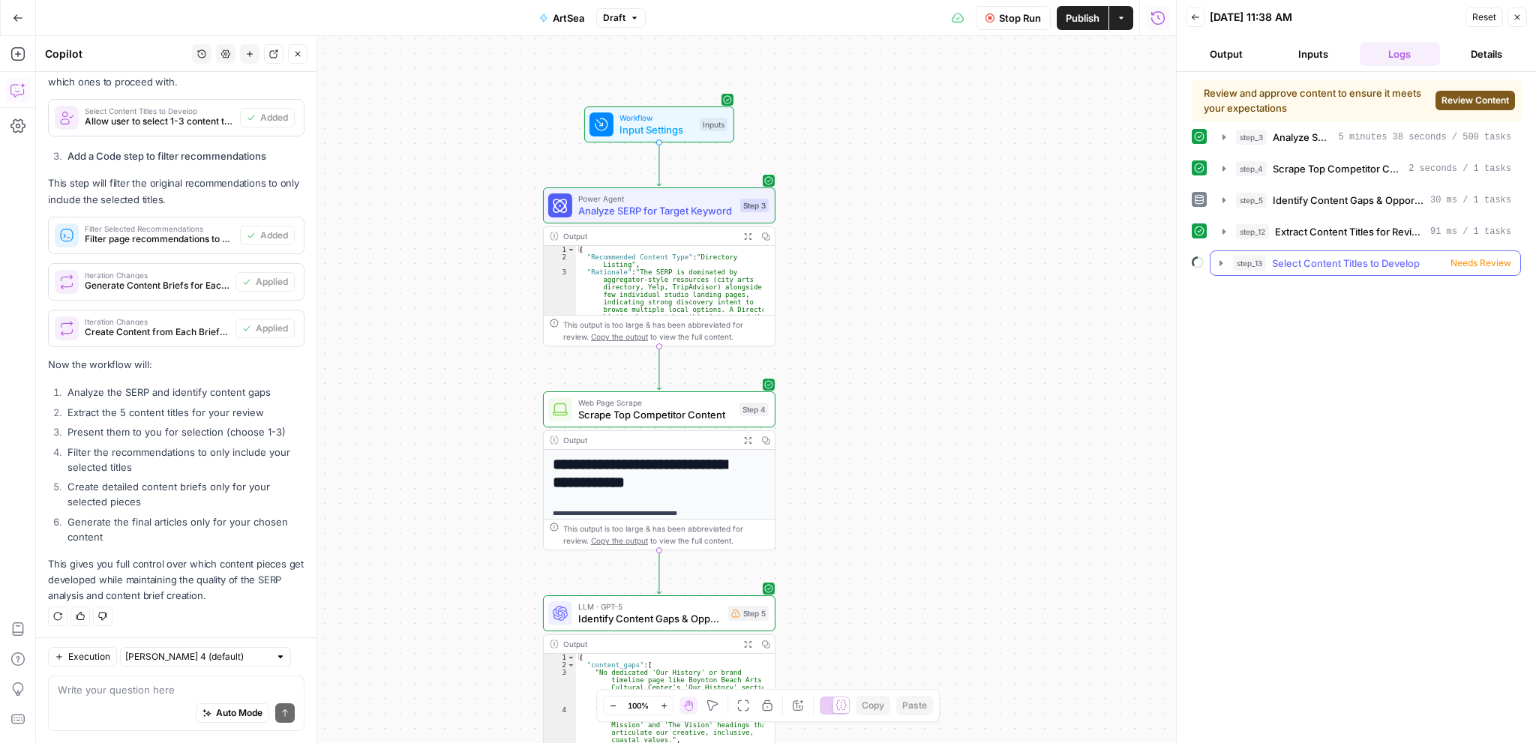
click at [1402, 270] on button "step_13 Select Content Titles to Develop Needs Review" at bounding box center [1365, 263] width 310 height 24
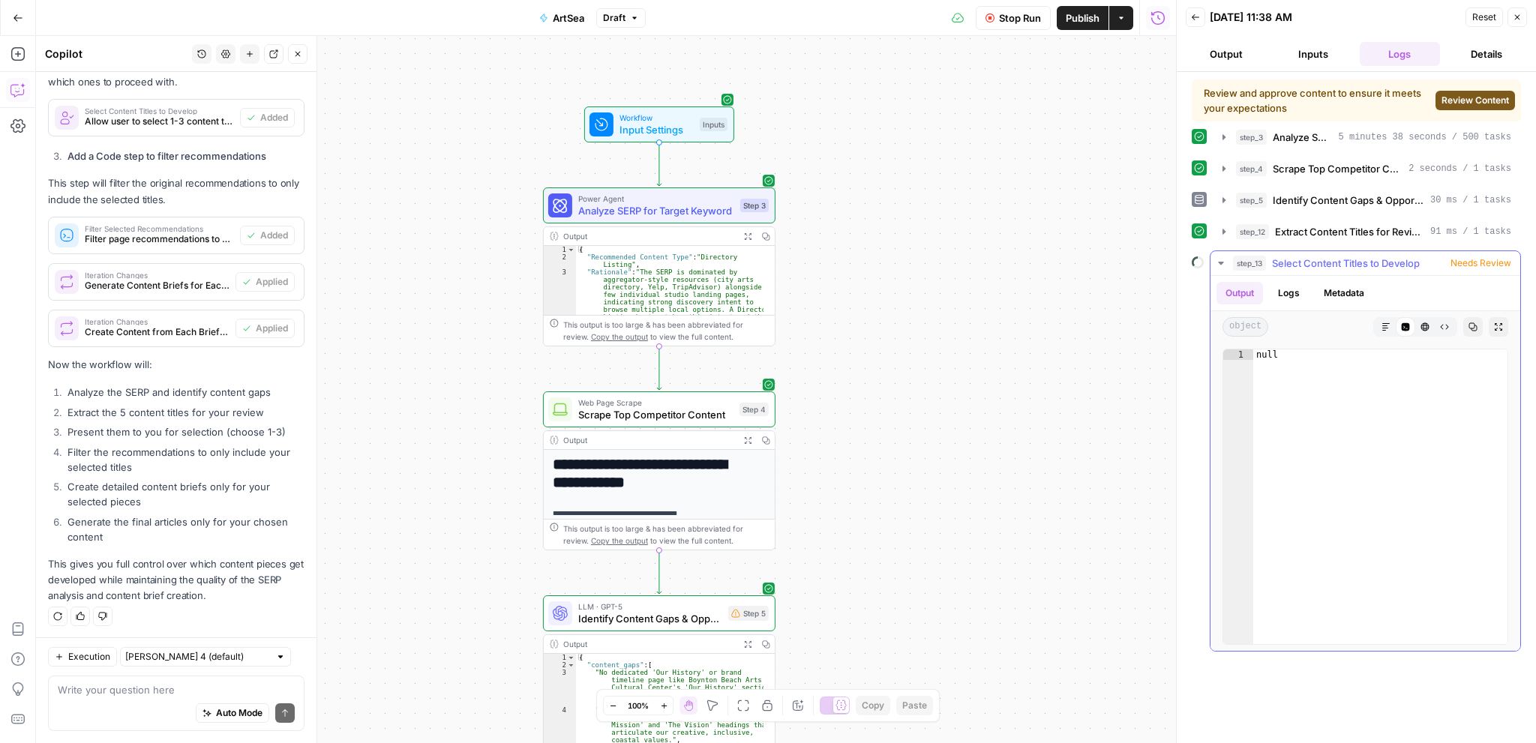
click at [1291, 291] on button "Logs" at bounding box center [1289, 293] width 40 height 22
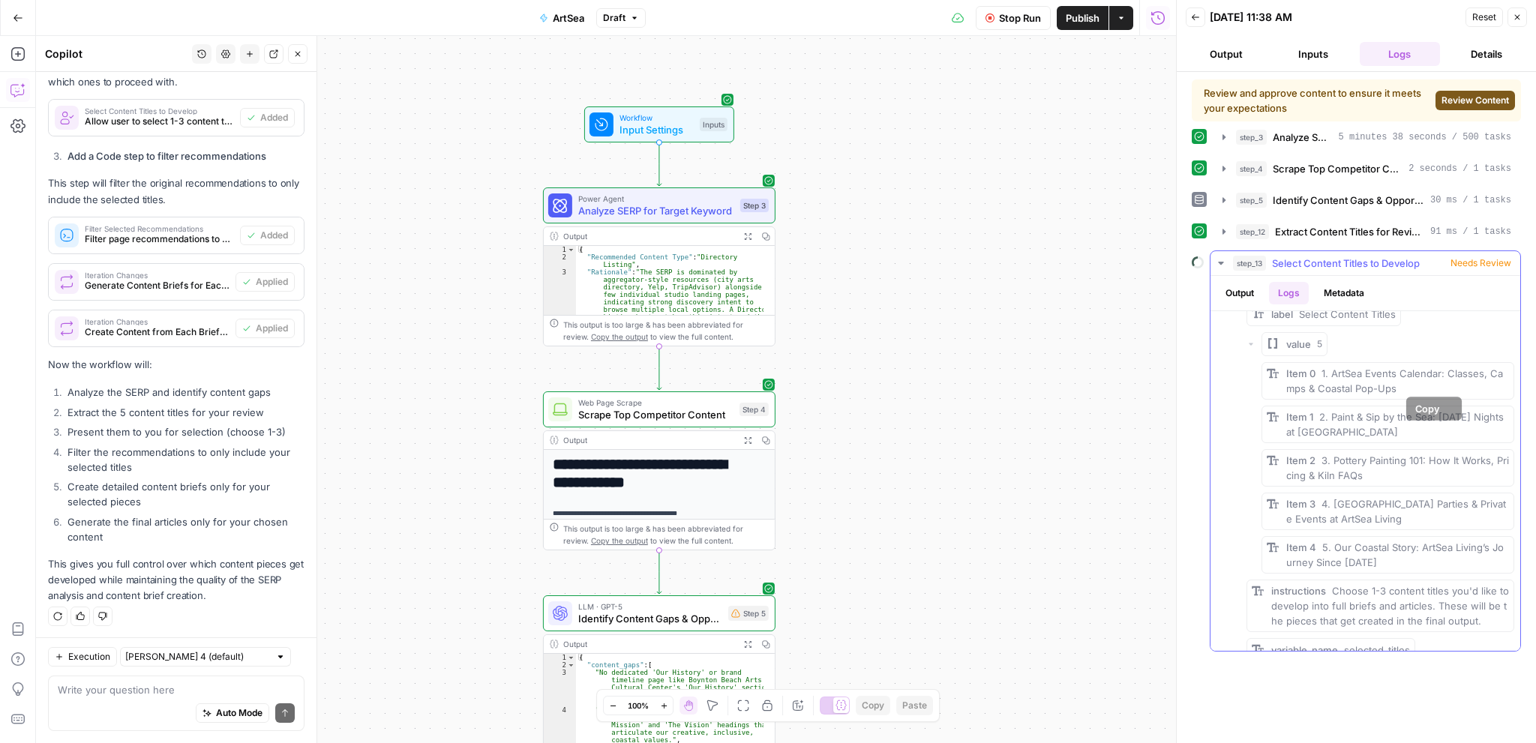
scroll to position [120, 0]
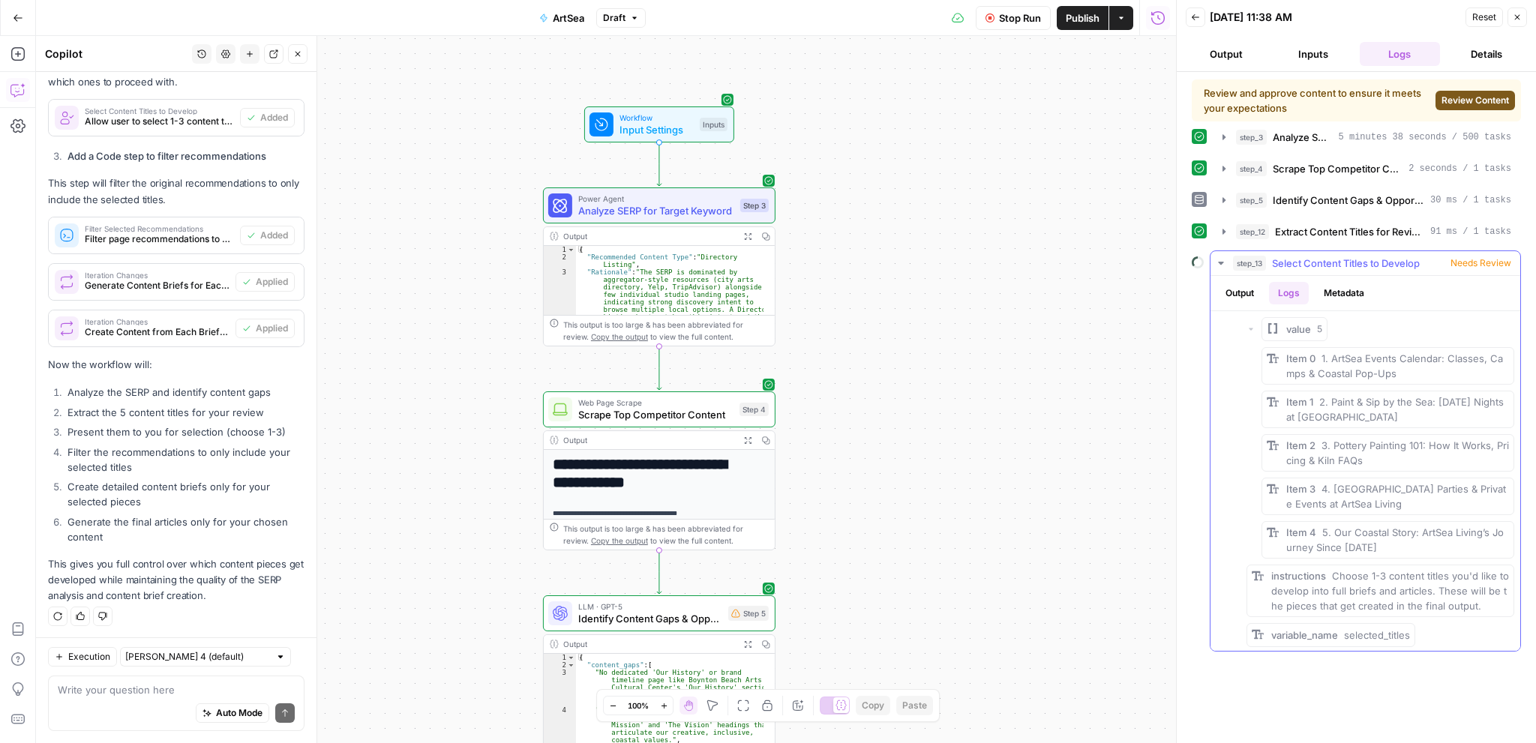
click at [1243, 295] on button "Output" at bounding box center [1239, 293] width 46 height 22
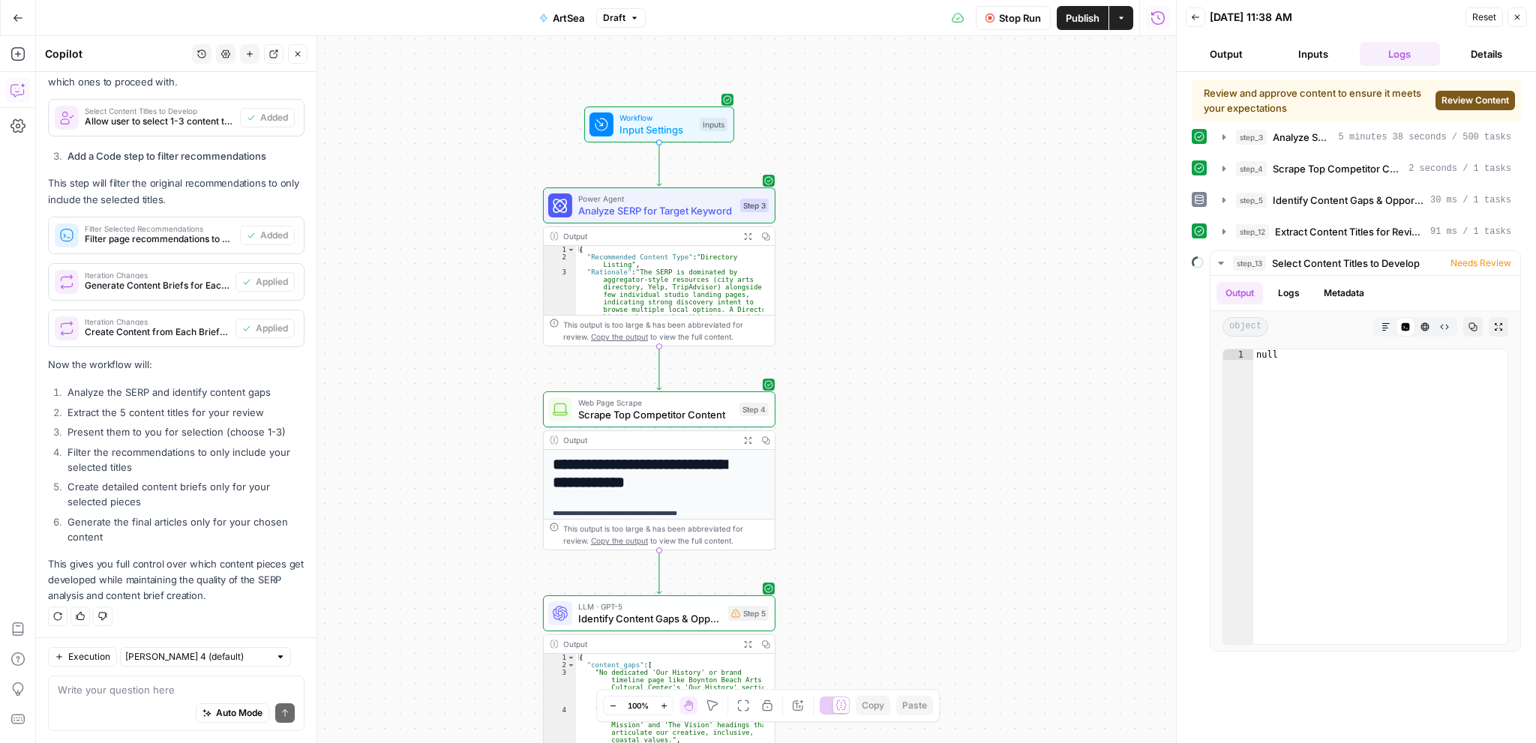
click at [1455, 91] on div "Review Content" at bounding box center [1474, 100] width 79 height 19
click at [1454, 106] on span "Review Content" at bounding box center [1474, 100] width 67 height 13
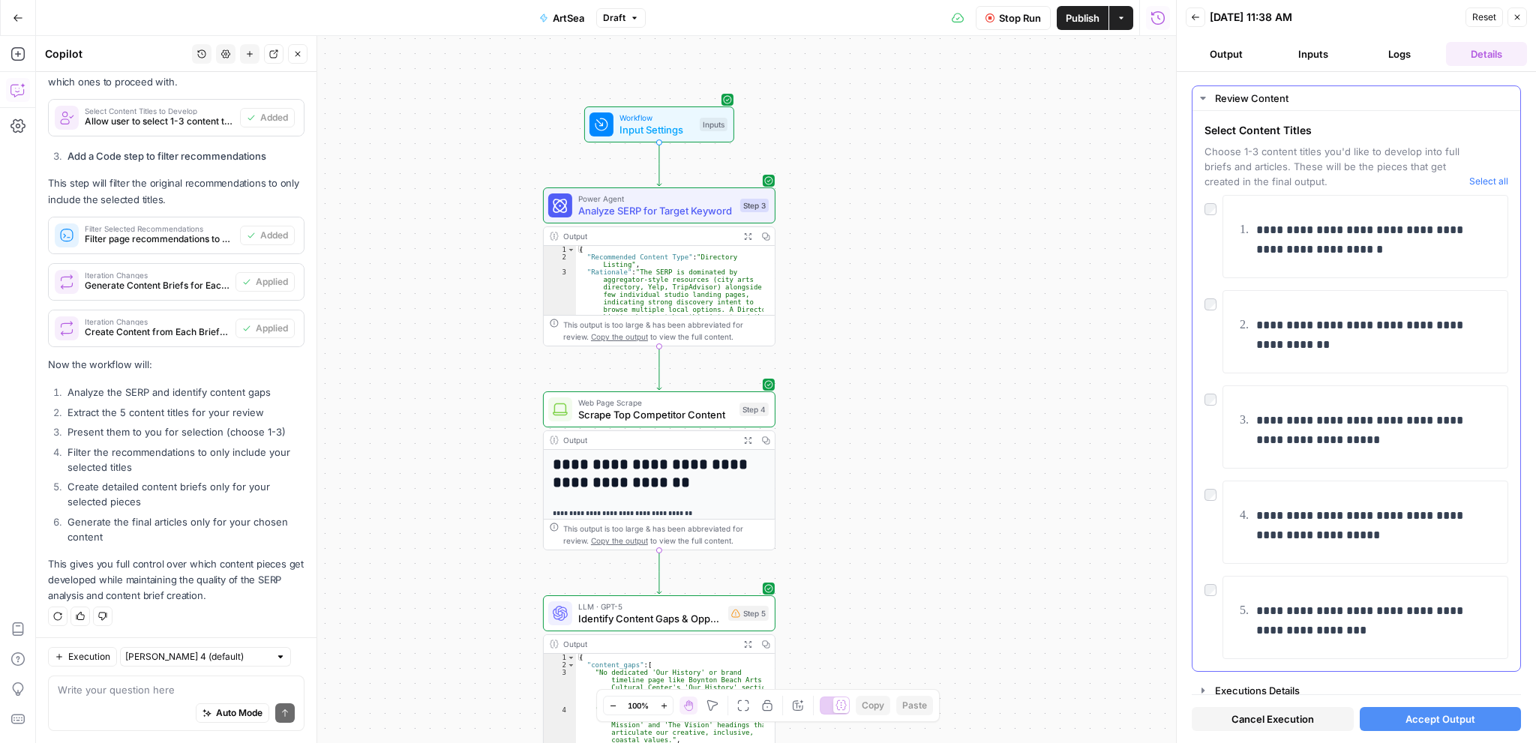
scroll to position [47, 0]
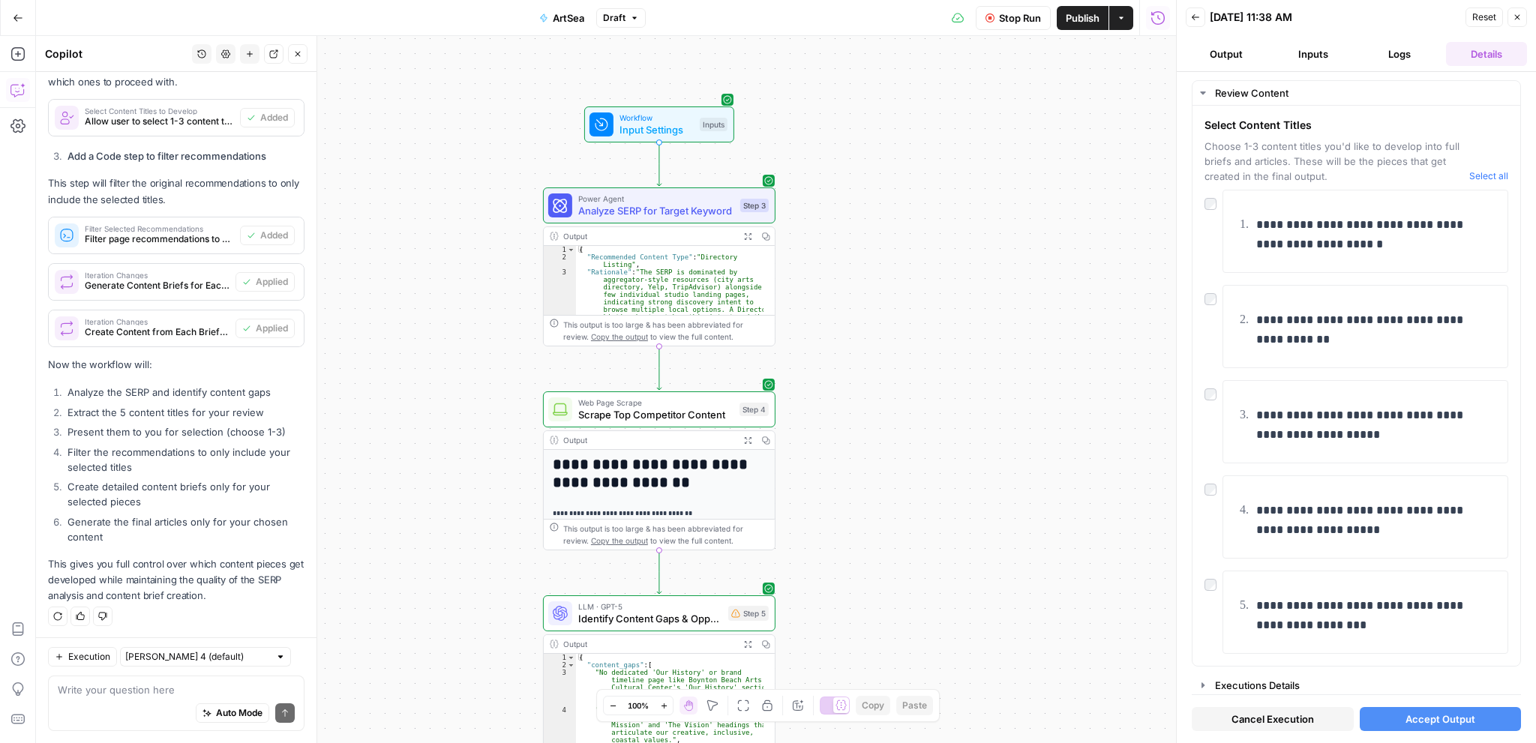
click at [1455, 718] on span "Accept Output" at bounding box center [1440, 719] width 70 height 15
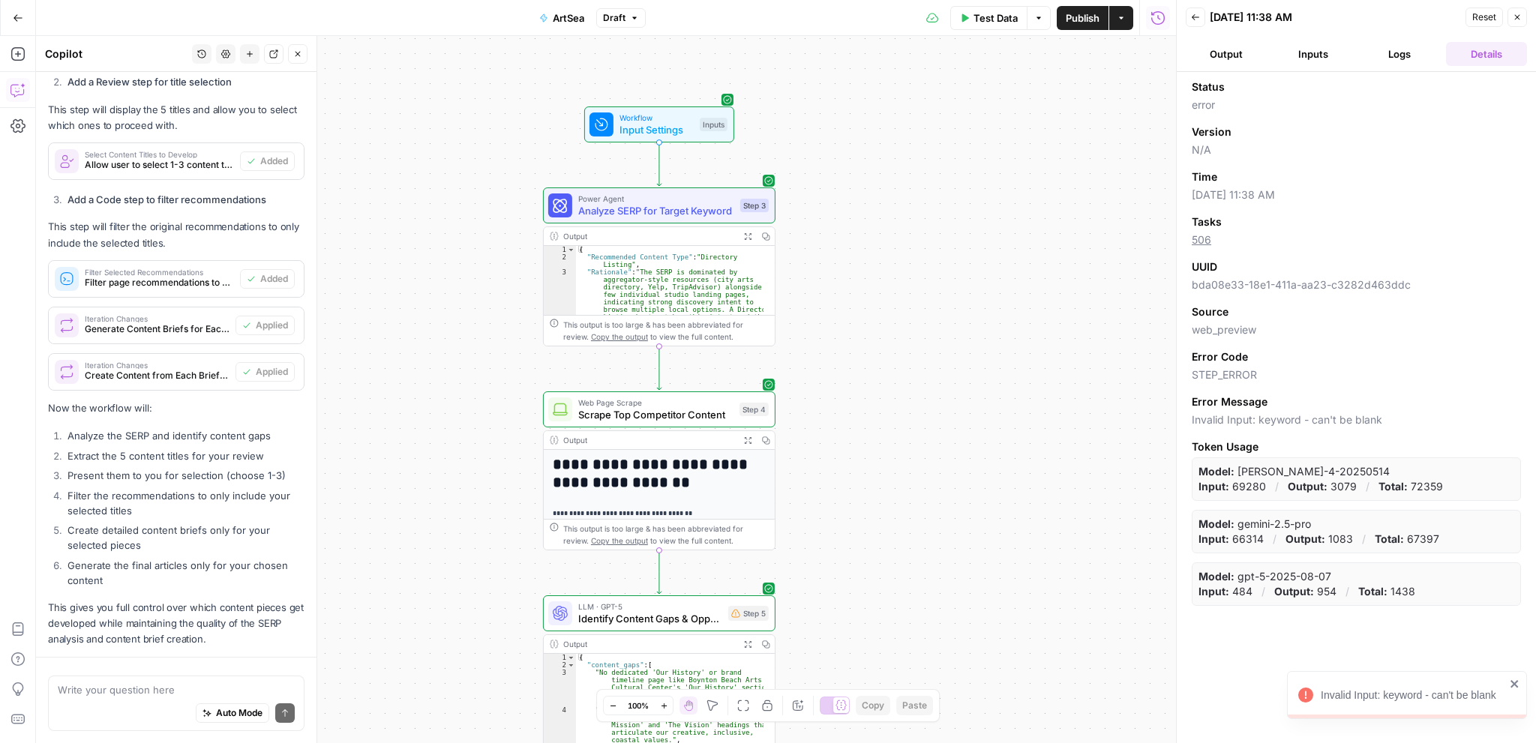
scroll to position [542, 0]
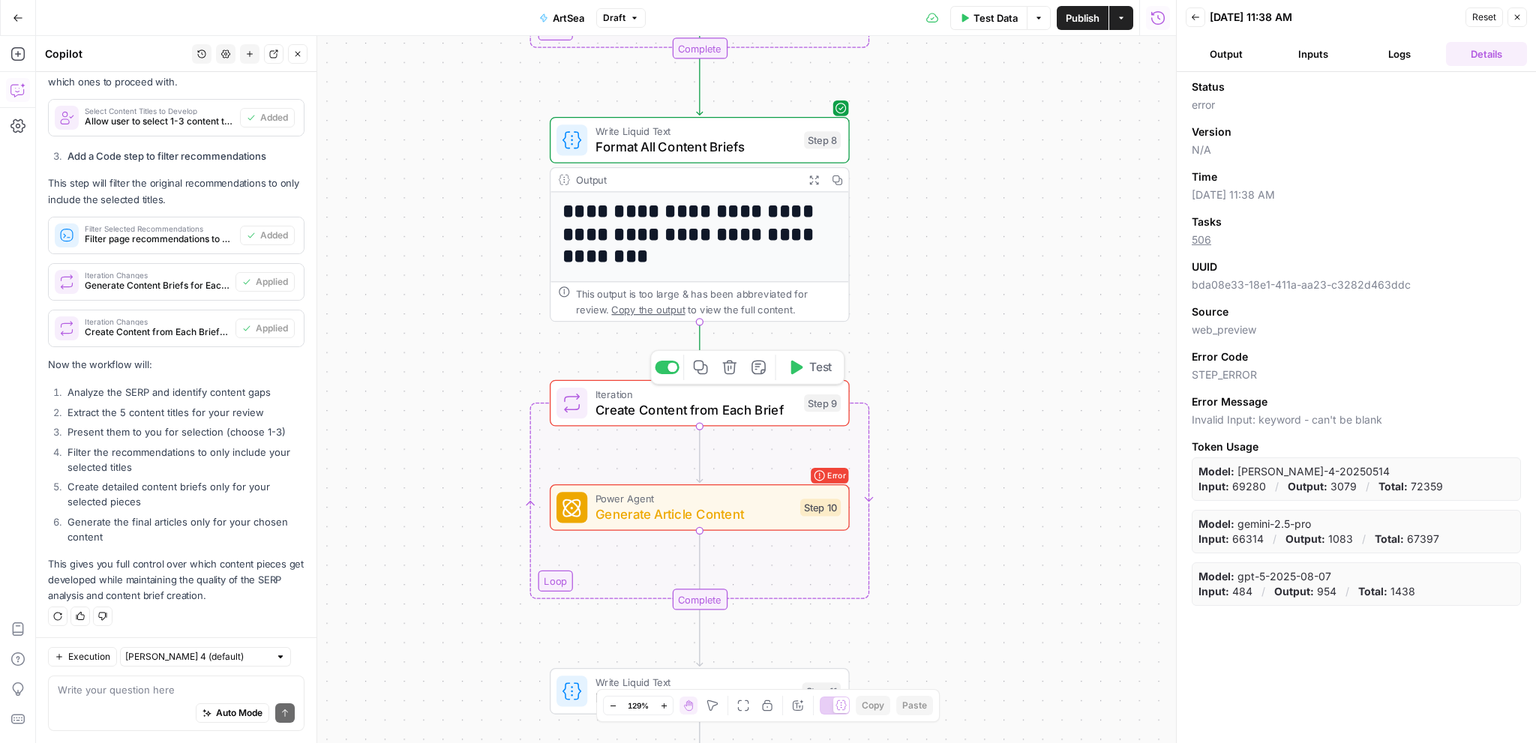
click at [706, 416] on span "Create Content from Each Brief" at bounding box center [695, 409] width 201 height 19
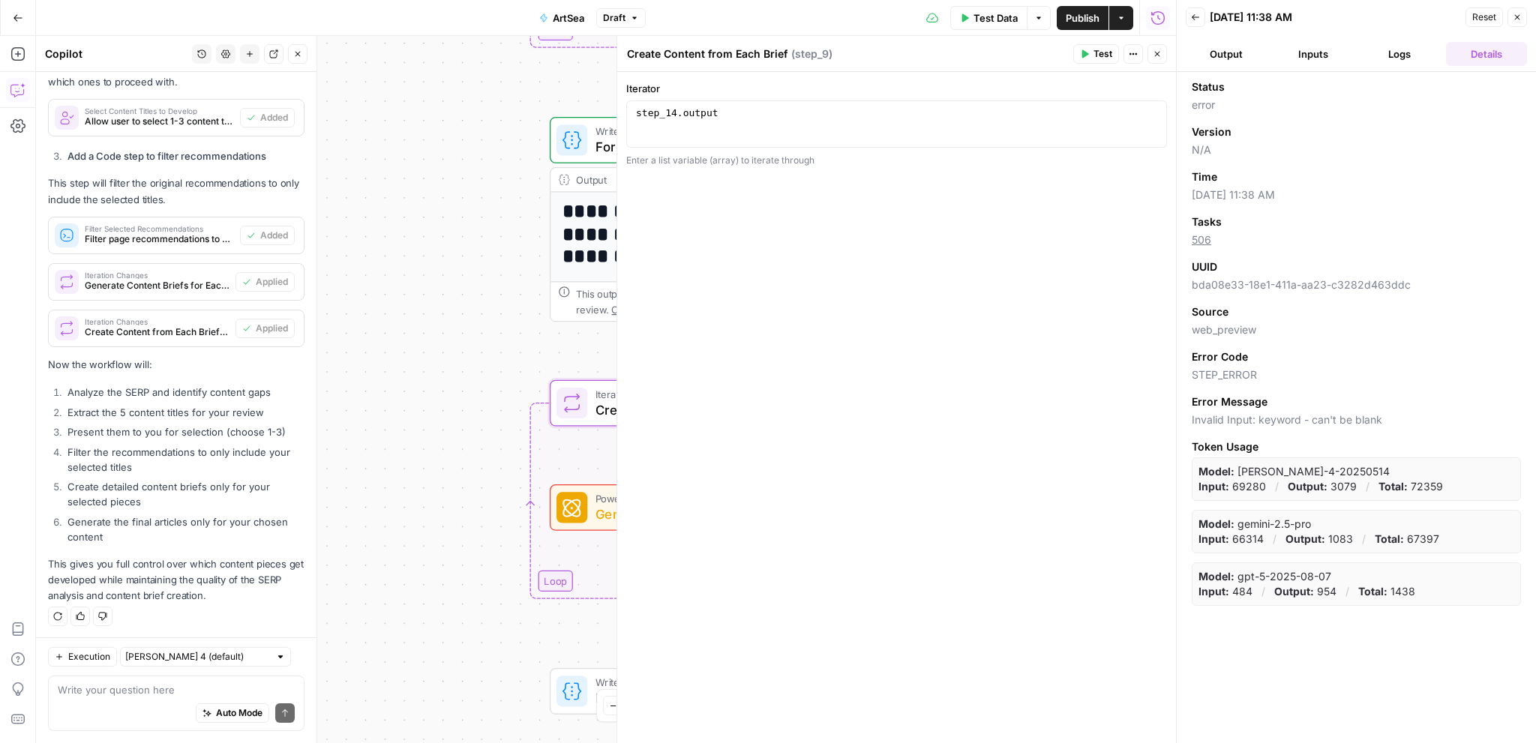
click at [1155, 52] on icon "button" at bounding box center [1157, 54] width 5 height 5
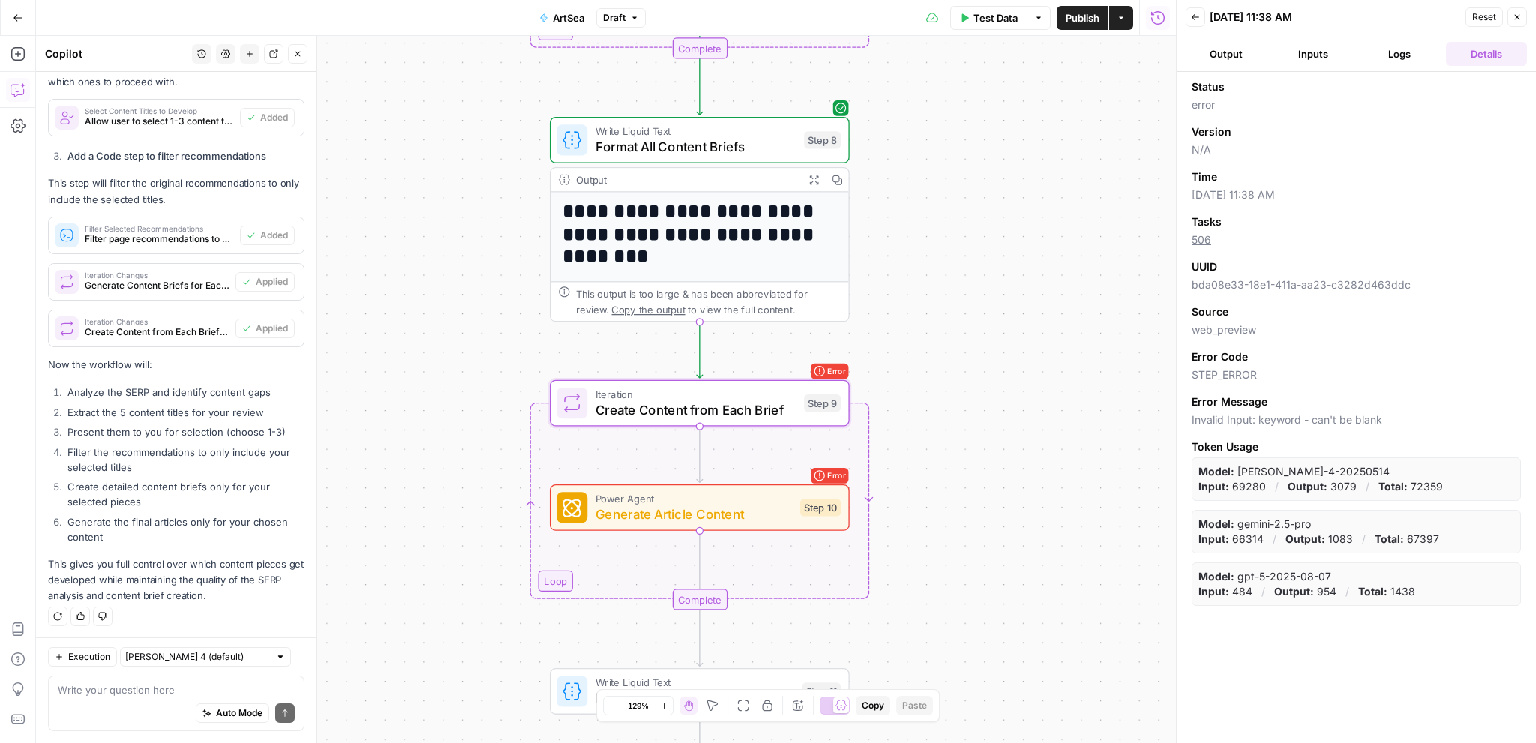
click at [1392, 55] on button "Logs" at bounding box center [1399, 54] width 81 height 24
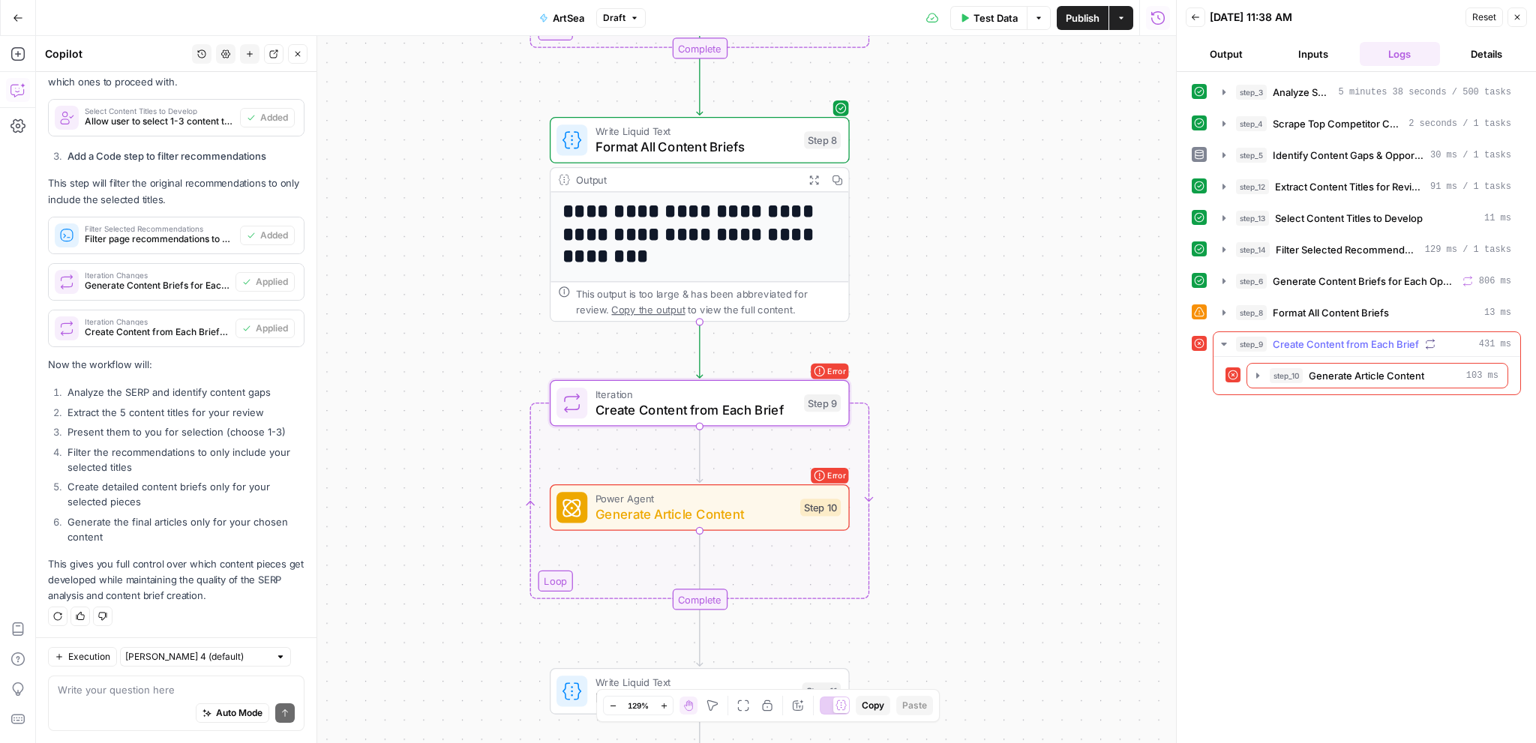
click at [1389, 341] on span "Create Content from Each Brief" at bounding box center [1345, 344] width 146 height 15
click at [1394, 370] on span "Generate Article Content" at bounding box center [1365, 375] width 115 height 15
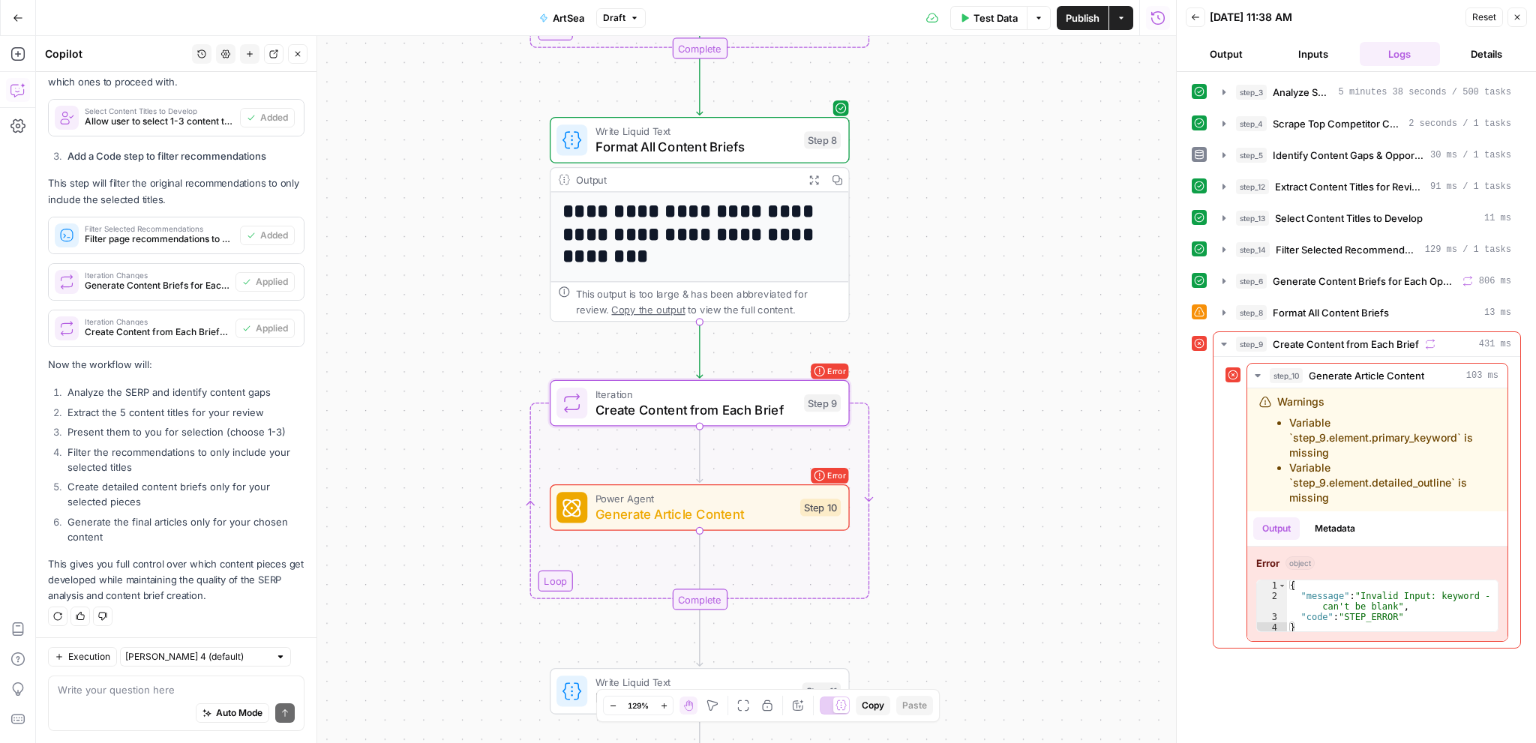
click at [130, 698] on div "Auto Mode Send" at bounding box center [176, 713] width 237 height 33
type textarea "can you fix the errors?"
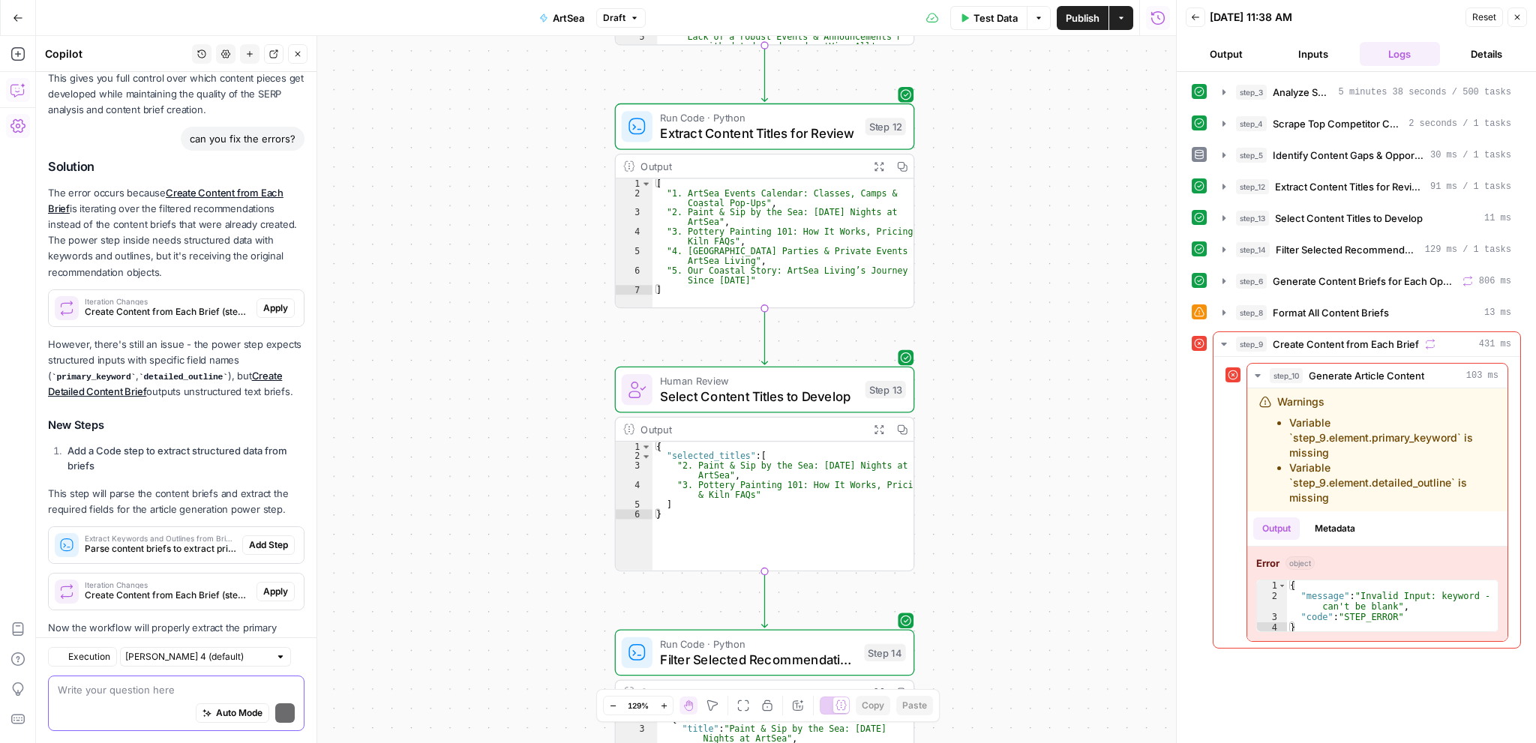
scroll to position [1107, 0]
